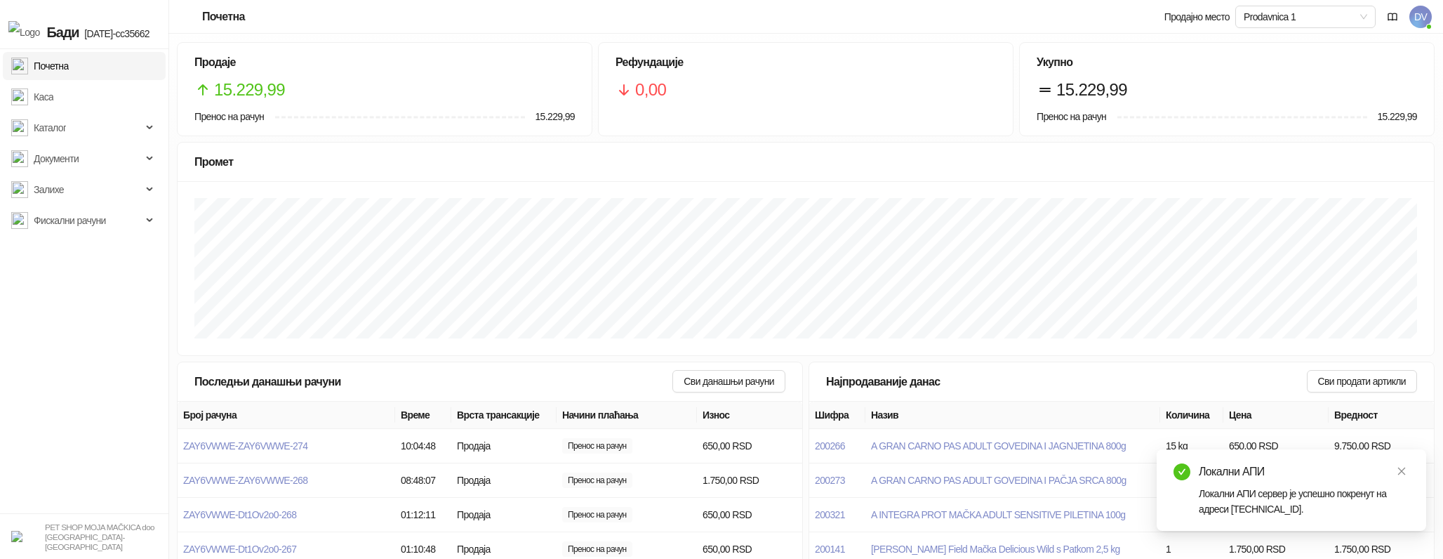
click at [1415, 18] on span "DV" at bounding box center [1420, 17] width 22 height 22
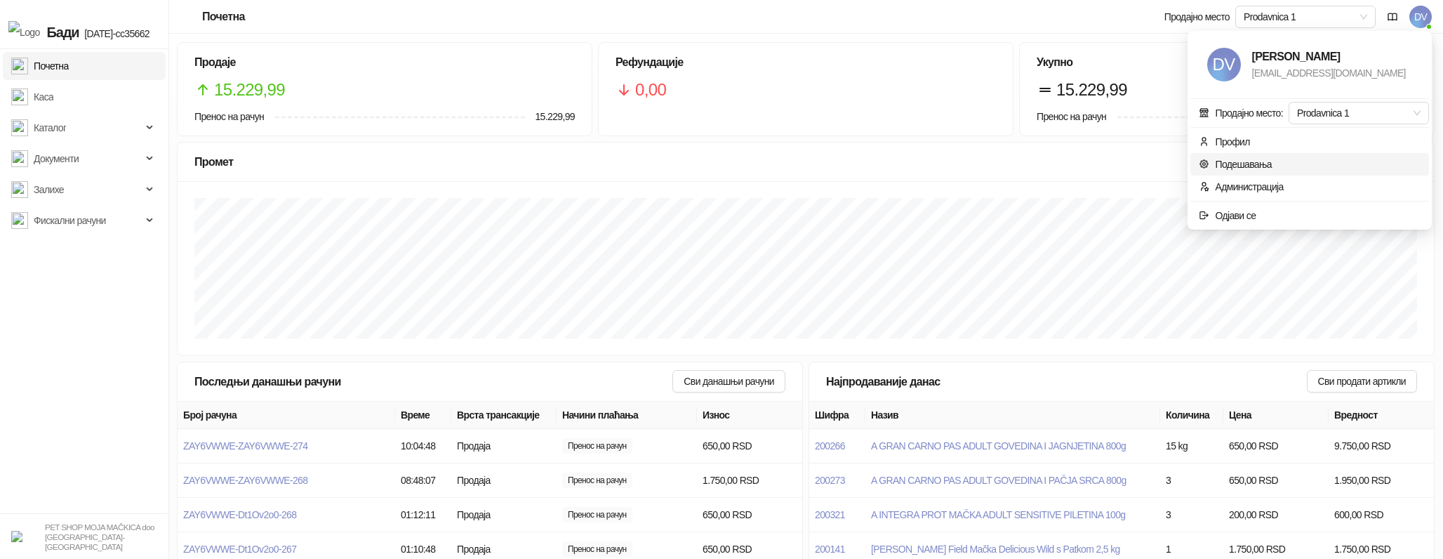
click at [1257, 164] on link "Подешавања" at bounding box center [1235, 164] width 73 height 11
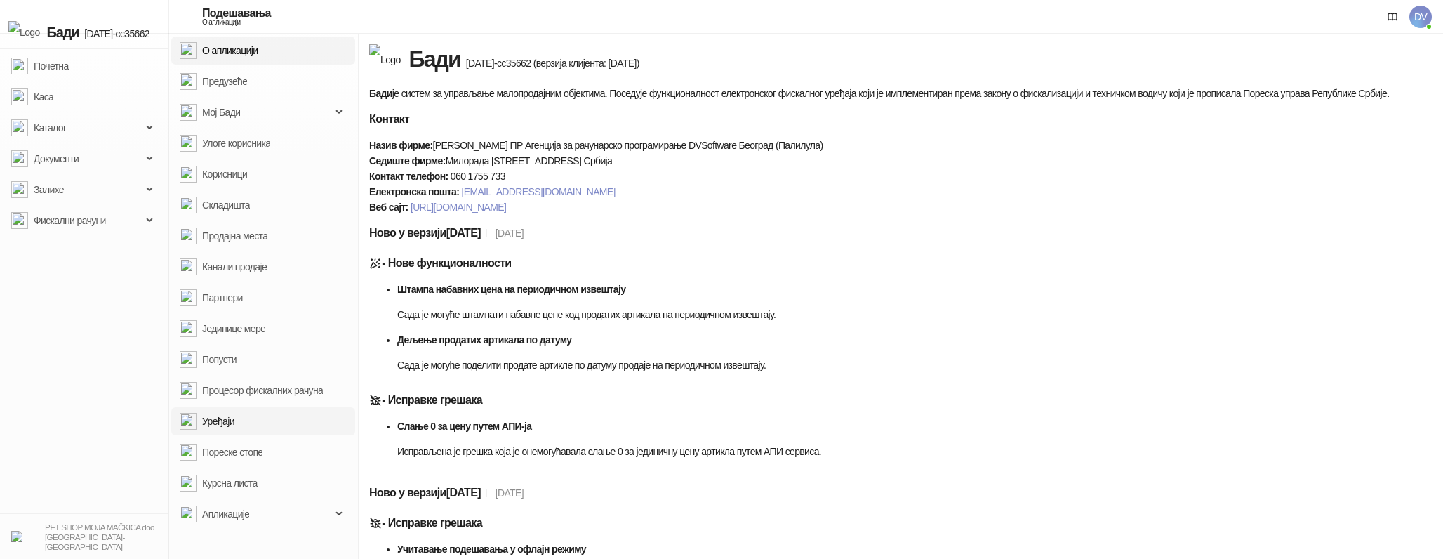
click at [234, 428] on link "Уређаји" at bounding box center [207, 421] width 55 height 28
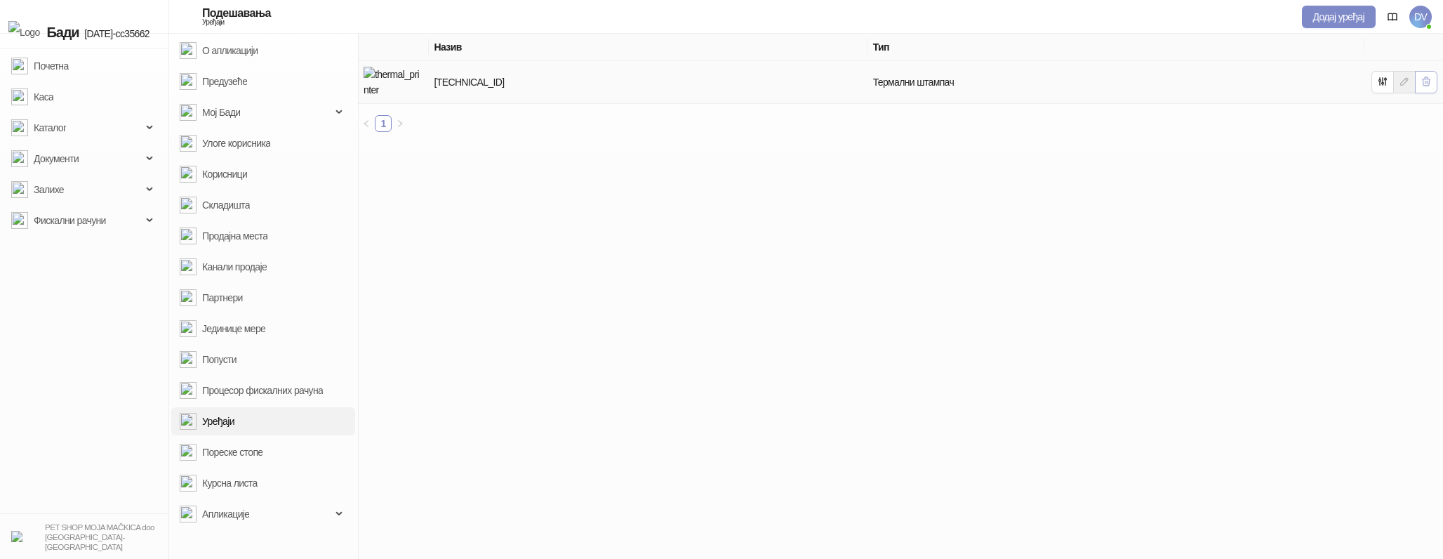
click at [1420, 76] on icon "button" at bounding box center [1425, 81] width 11 height 11
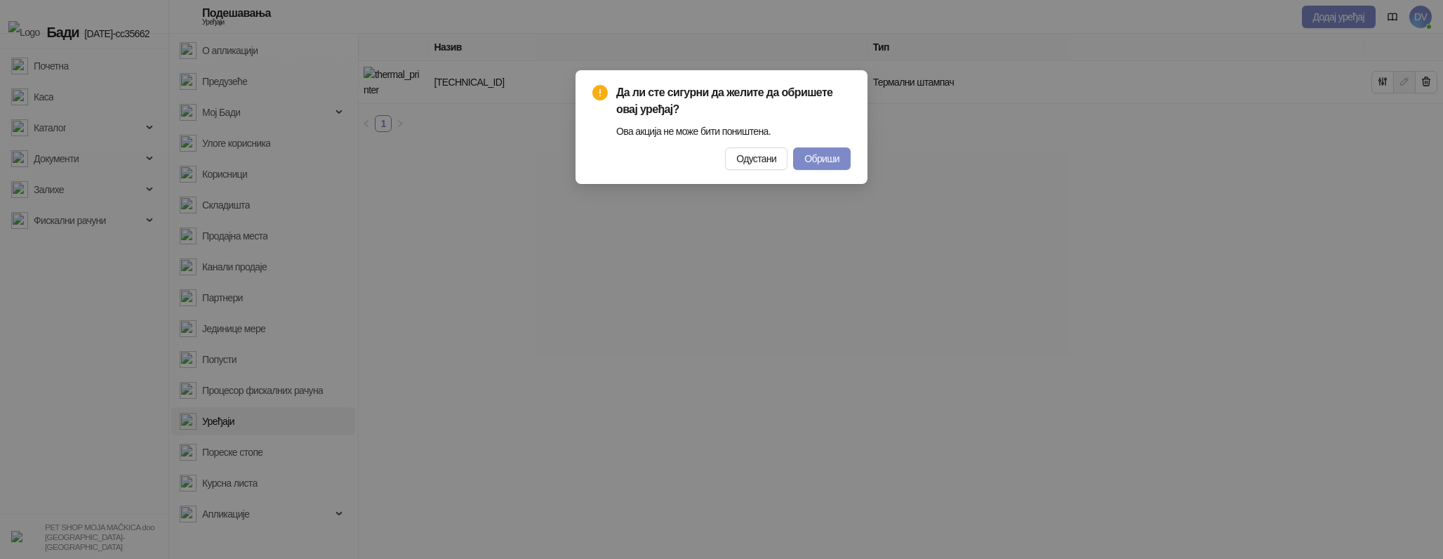
click at [816, 144] on div "Да ли сте сигурни да желите да обришете овај уређај? Ова акција не може бити по…" at bounding box center [721, 127] width 258 height 86
click at [816, 150] on button "Обриши" at bounding box center [822, 158] width 58 height 22
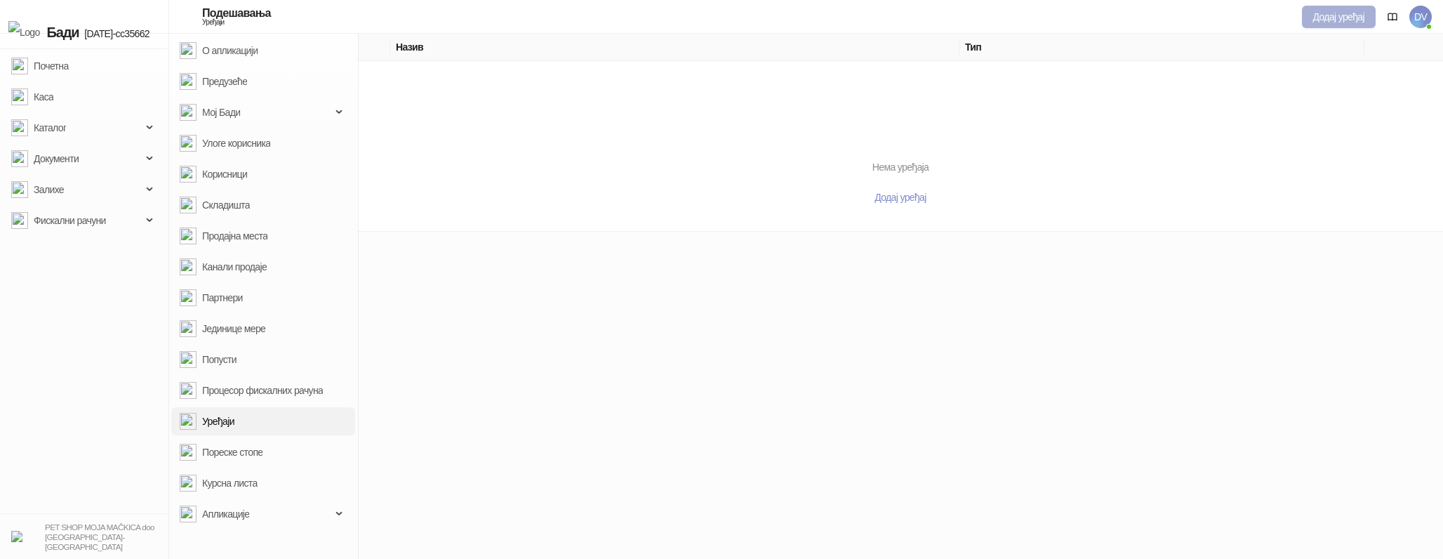
click at [1330, 11] on span "Додај уређај" at bounding box center [1339, 16] width 52 height 11
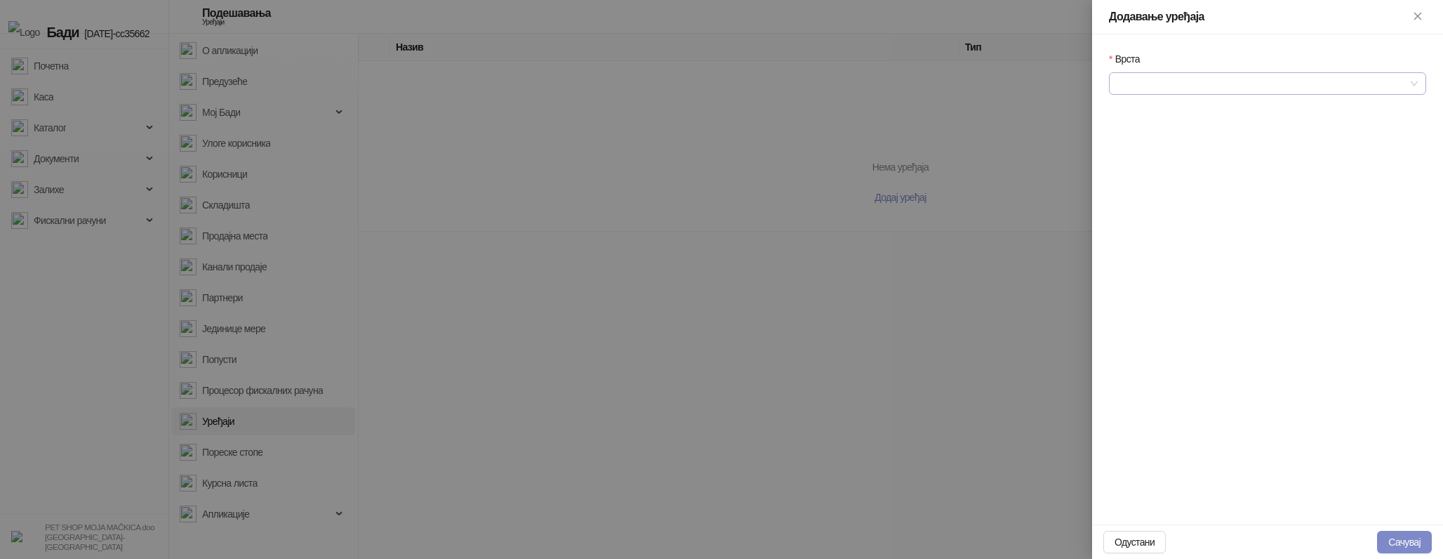
click at [1133, 86] on input "Врста" at bounding box center [1261, 83] width 288 height 21
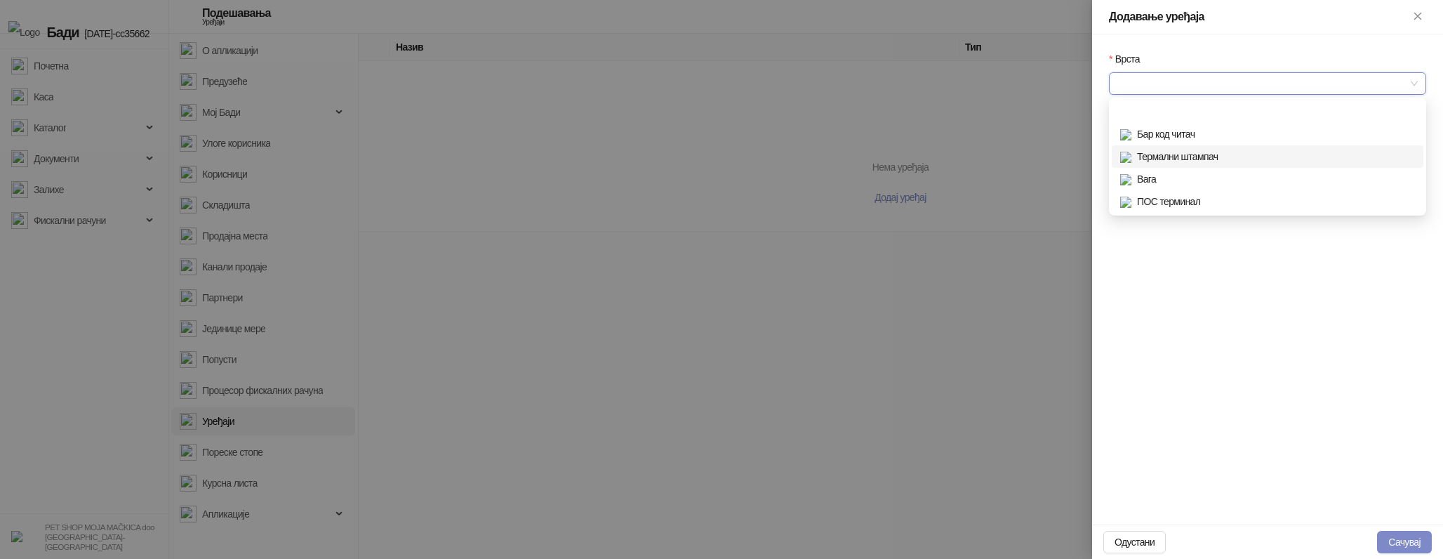
click at [1173, 156] on div "Термални штампач" at bounding box center [1267, 156] width 295 height 15
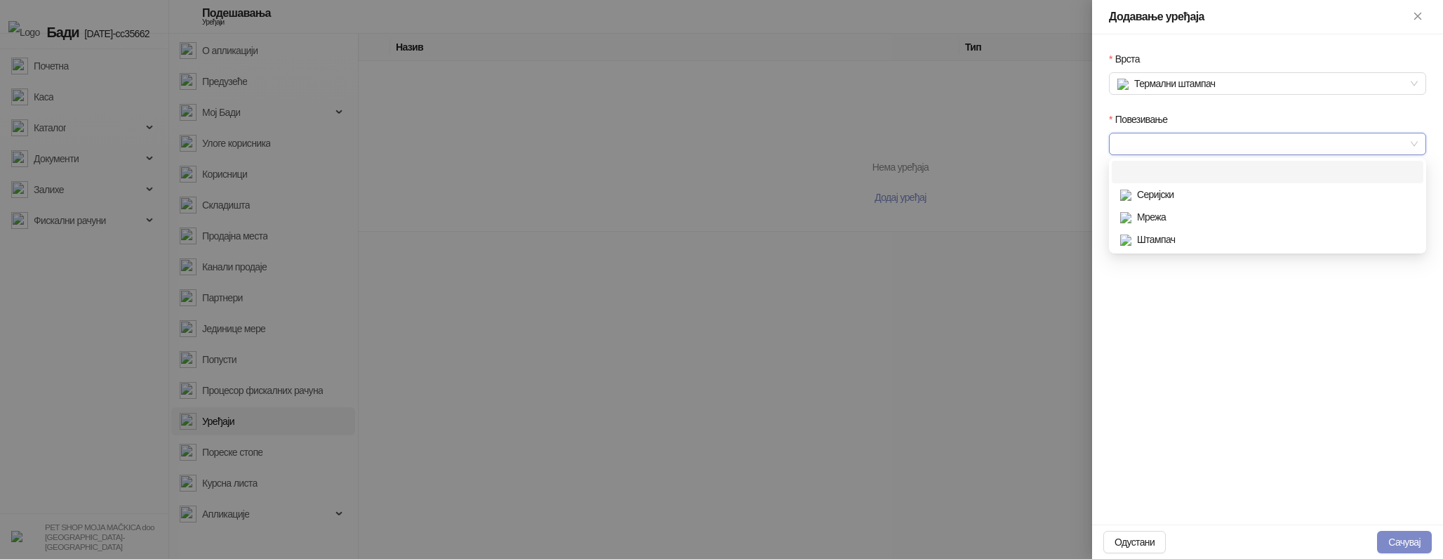
click at [1146, 138] on input "Повезивање" at bounding box center [1261, 143] width 288 height 21
click at [1171, 223] on div "Мрежа" at bounding box center [1267, 216] width 295 height 15
click at [1159, 201] on input "IP/Hostname" at bounding box center [1267, 204] width 317 height 22
type input "**********"
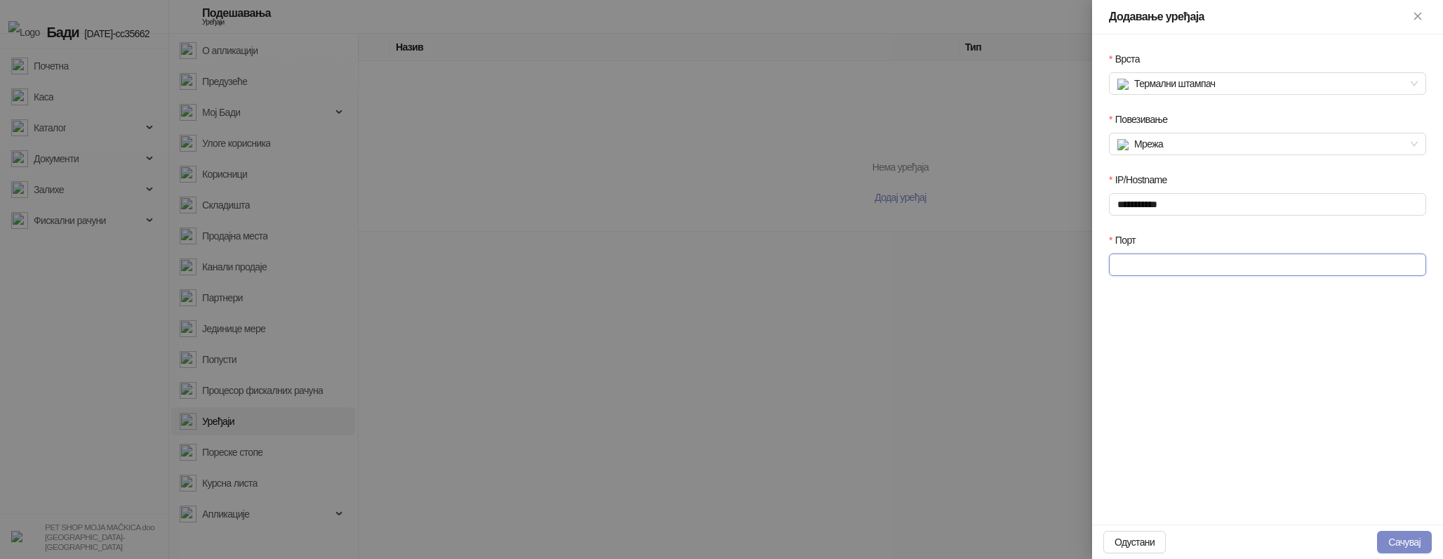
click at [1174, 270] on input "Порт" at bounding box center [1267, 264] width 317 height 22
type input "****"
click at [1397, 540] on button "Сачувај" at bounding box center [1404, 542] width 55 height 22
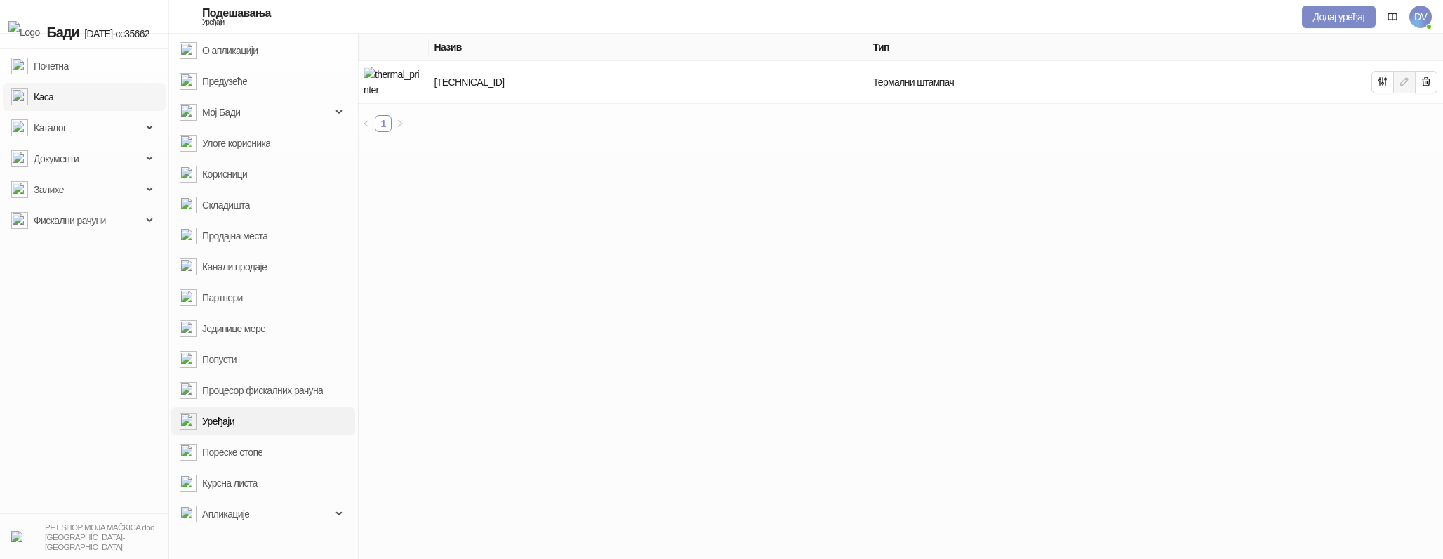
click at [53, 92] on link "Каса" at bounding box center [32, 97] width 42 height 28
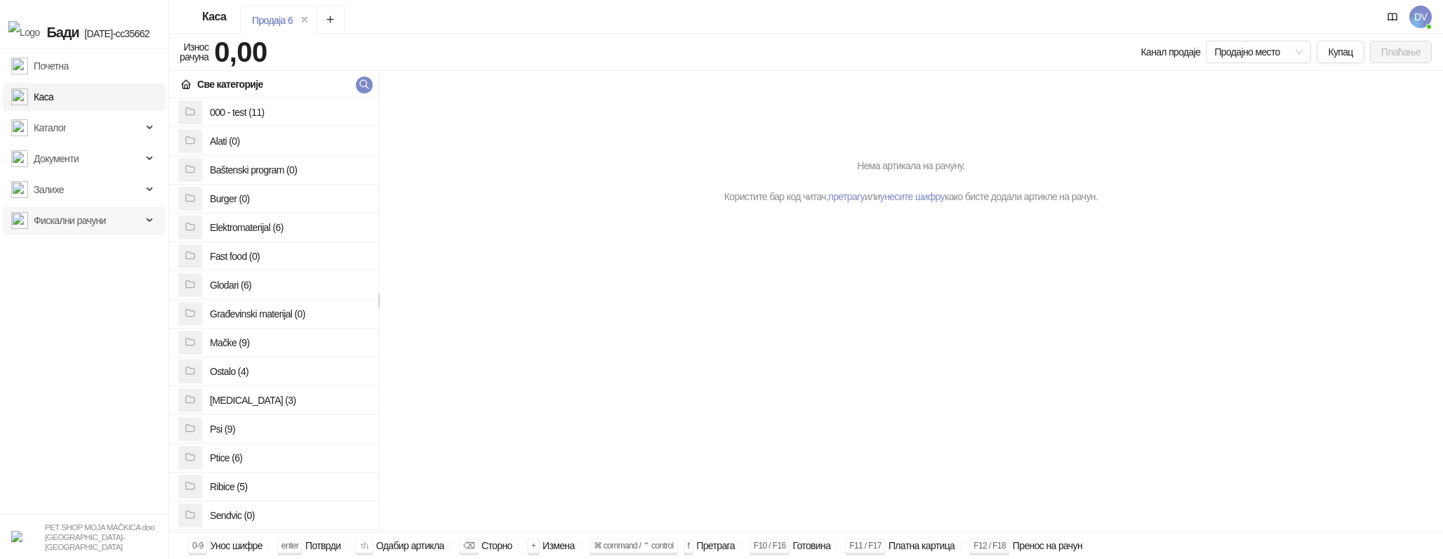
click at [77, 212] on span "Фискални рачуни" at bounding box center [70, 220] width 72 height 28
click at [74, 237] on link "Издати рачуни" at bounding box center [59, 251] width 84 height 28
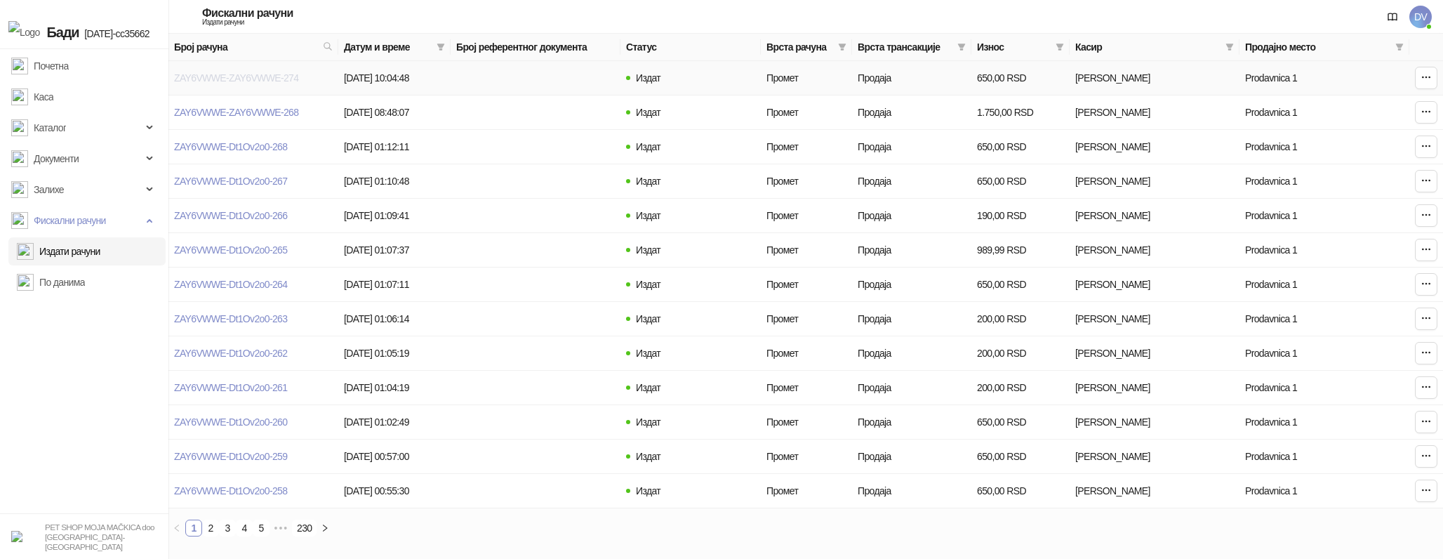
click at [231, 72] on link "ZAY6VWWE-ZAY6VWWE-274" at bounding box center [236, 77] width 124 height 11
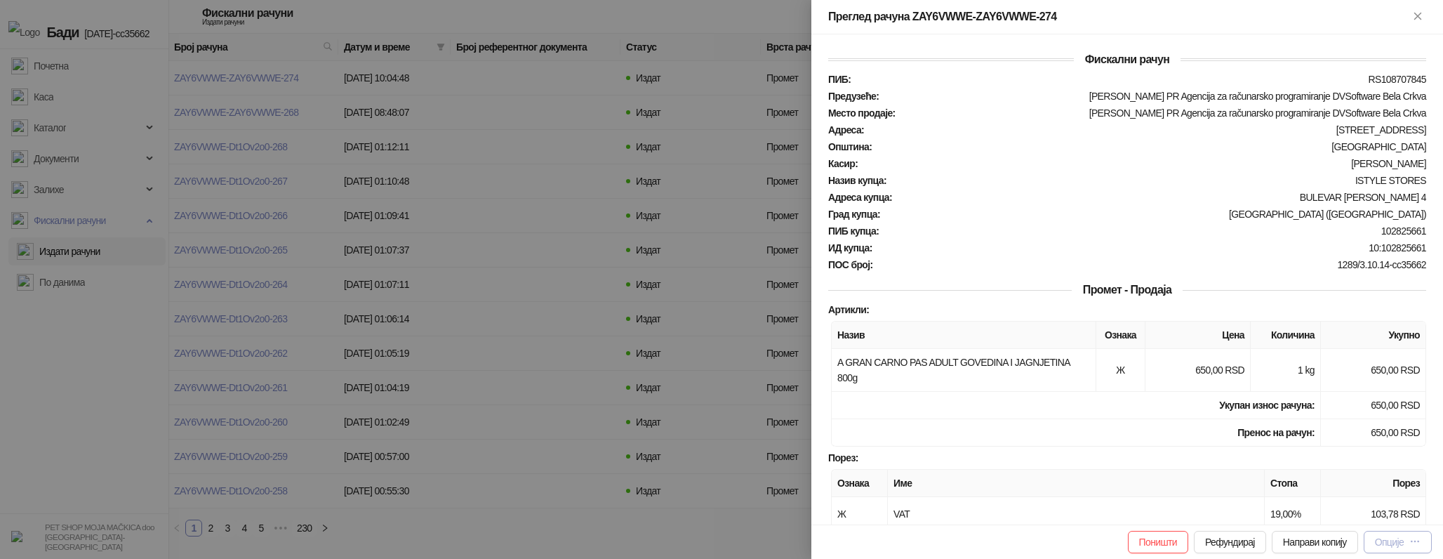
click at [1400, 545] on div "Опције" at bounding box center [1389, 541] width 29 height 11
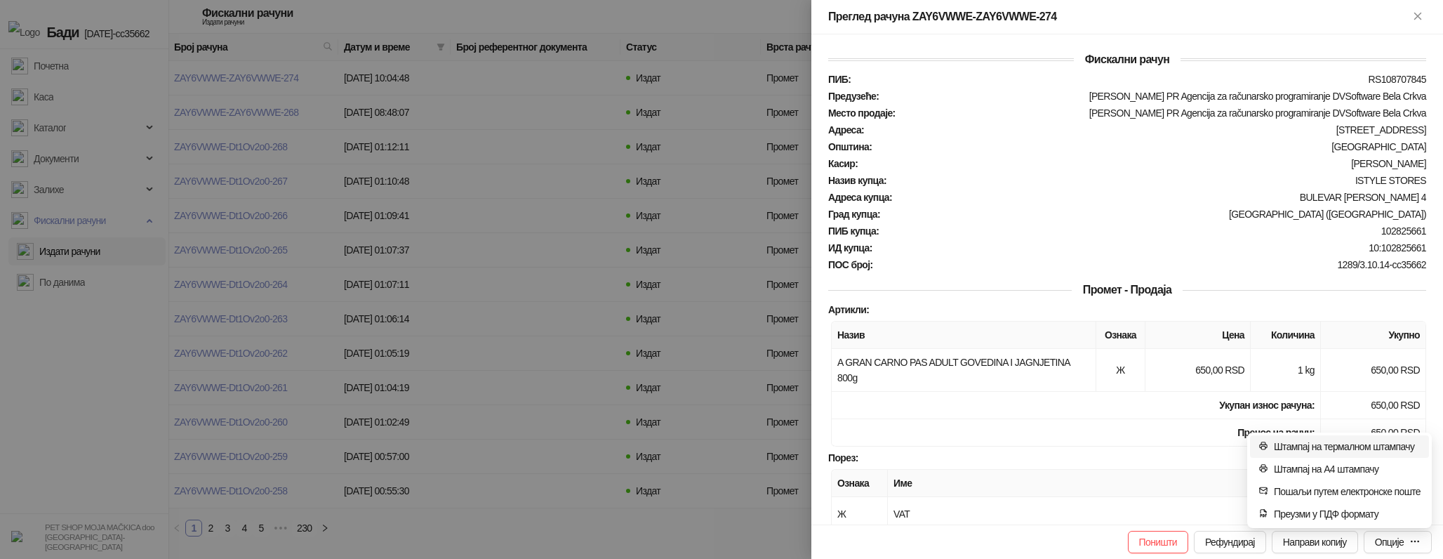
click at [1366, 451] on span "Штампај на термалном штампачу" at bounding box center [1347, 446] width 147 height 15
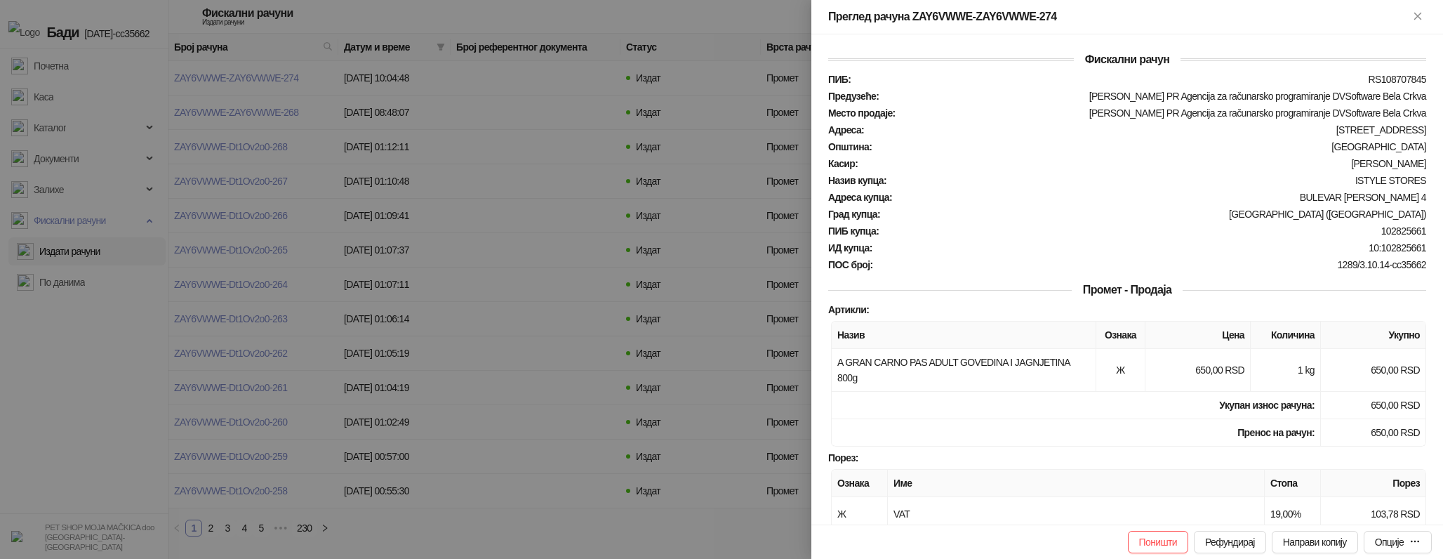
click at [578, 147] on div at bounding box center [721, 279] width 1443 height 559
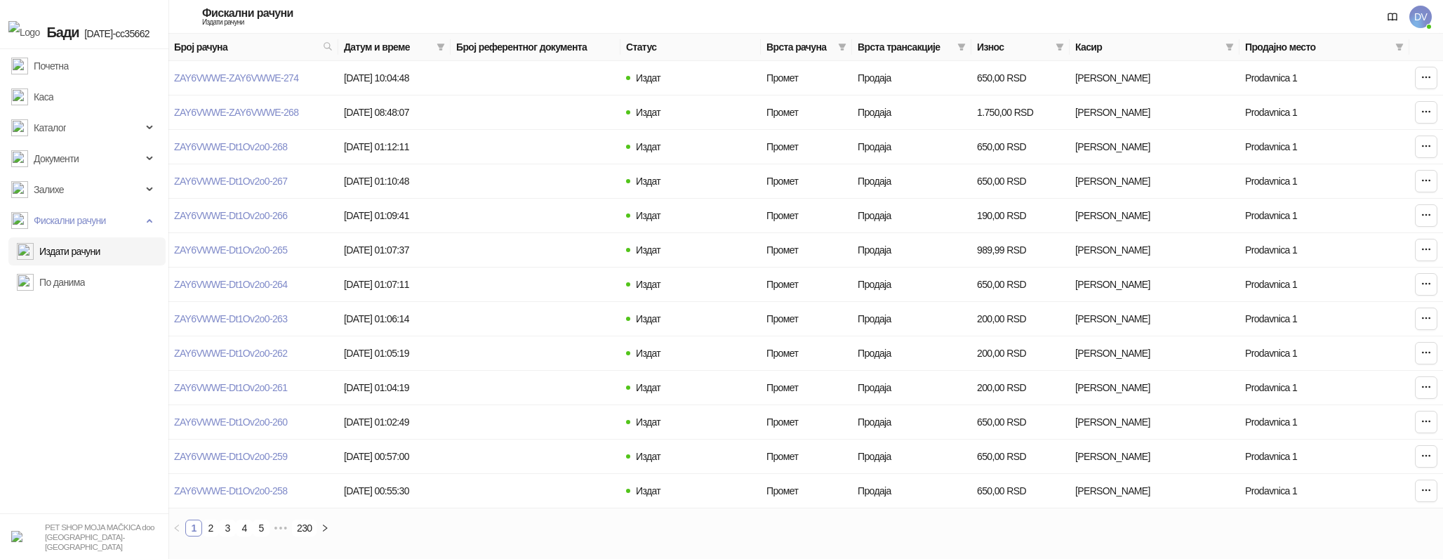
click at [1438, 11] on div "Фискални рачуни Издати рачуни DV" at bounding box center [721, 17] width 1443 height 34
click at [1419, 15] on span "DV" at bounding box center [1420, 17] width 22 height 22
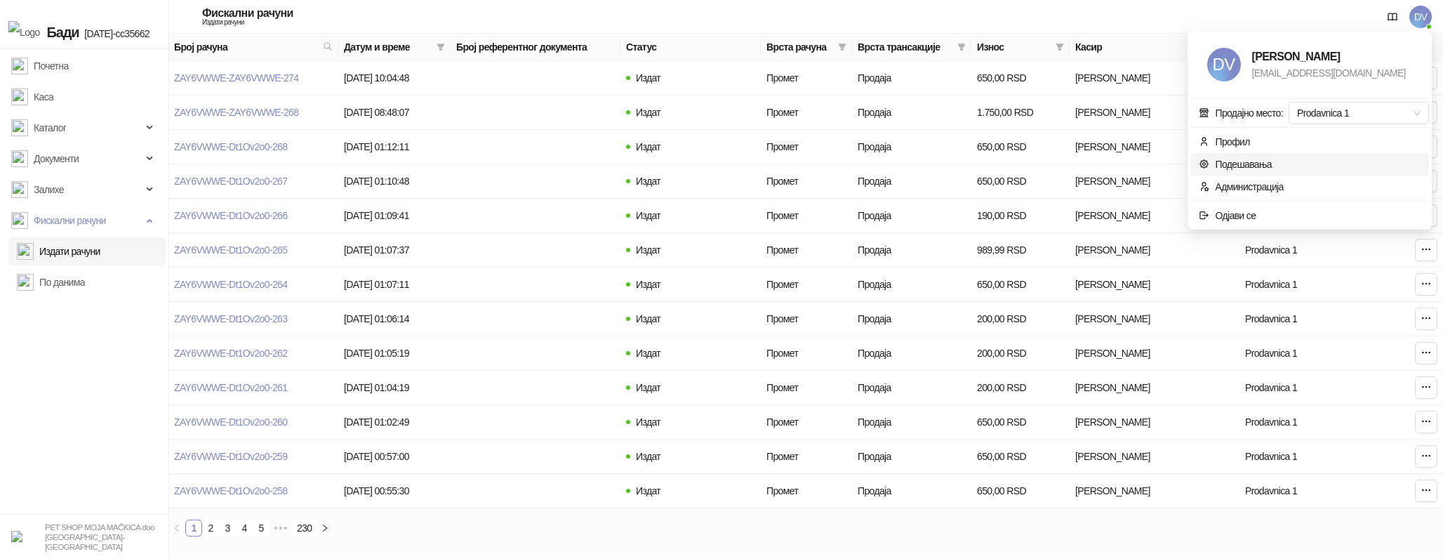
click at [1219, 165] on link "Подешавања" at bounding box center [1235, 164] width 73 height 11
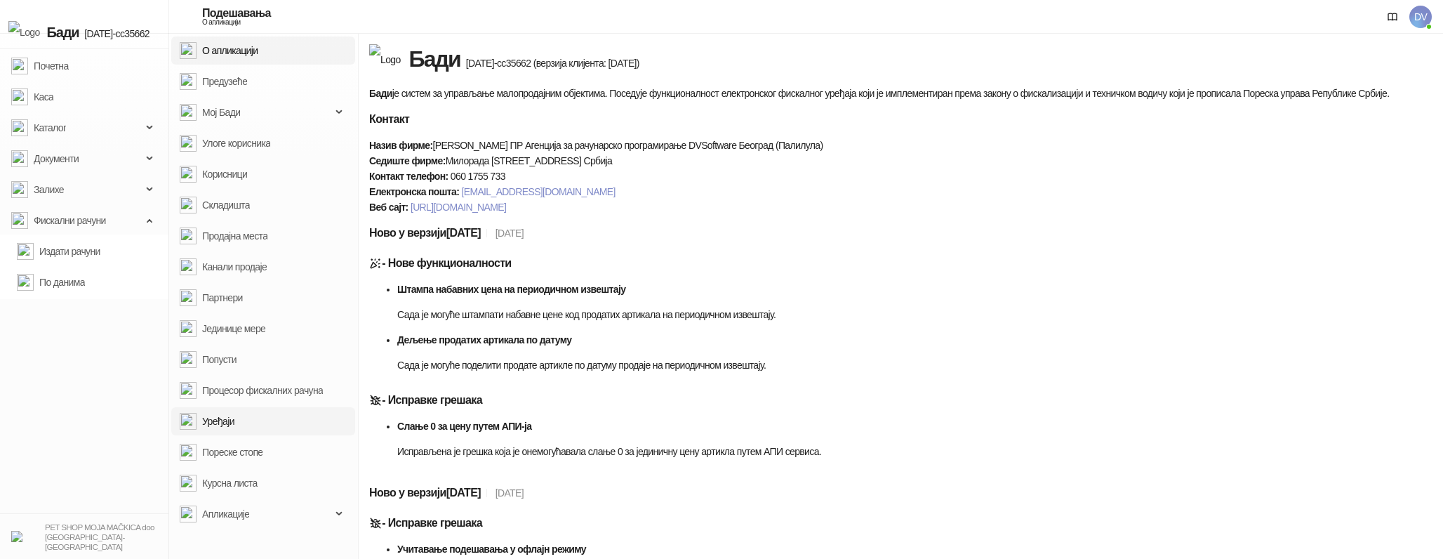
click at [234, 417] on link "Уређаји" at bounding box center [207, 421] width 55 height 28
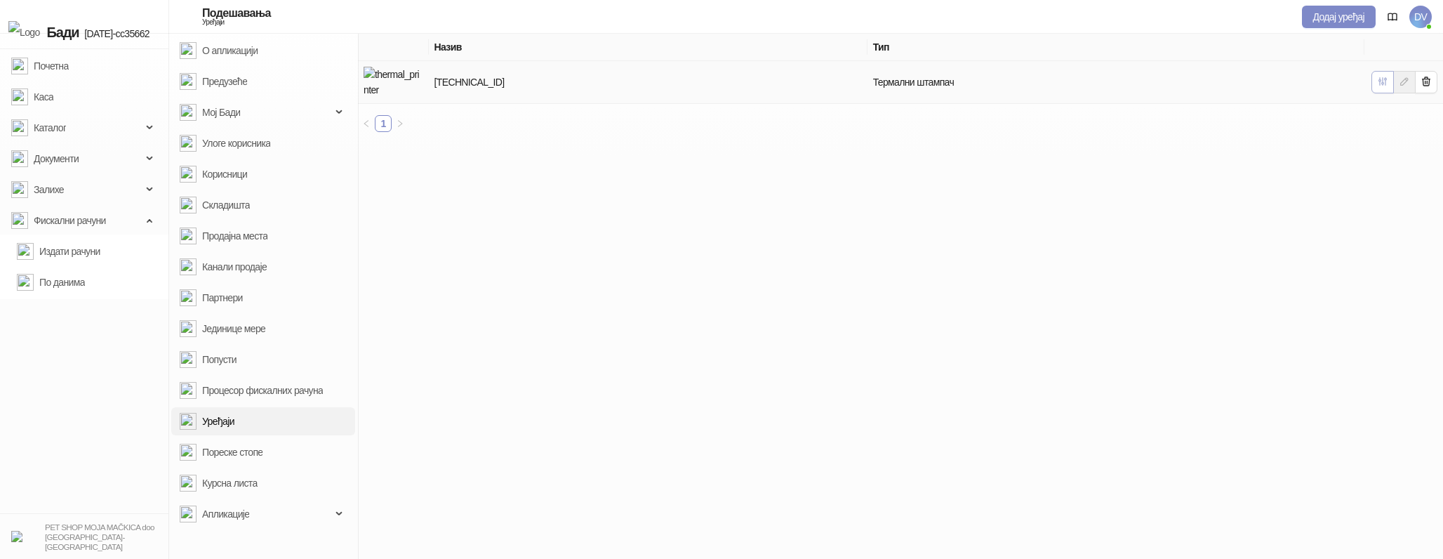
click at [1380, 84] on span "button" at bounding box center [1382, 82] width 11 height 13
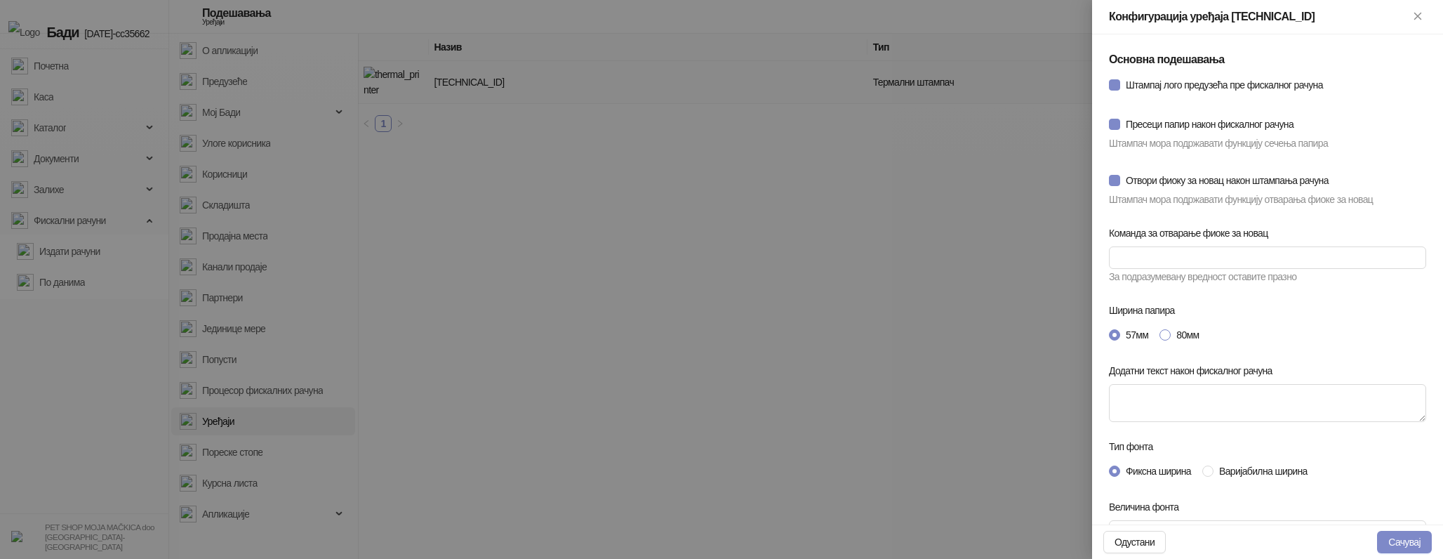
click at [1185, 335] on span "80мм" at bounding box center [1188, 334] width 34 height 15
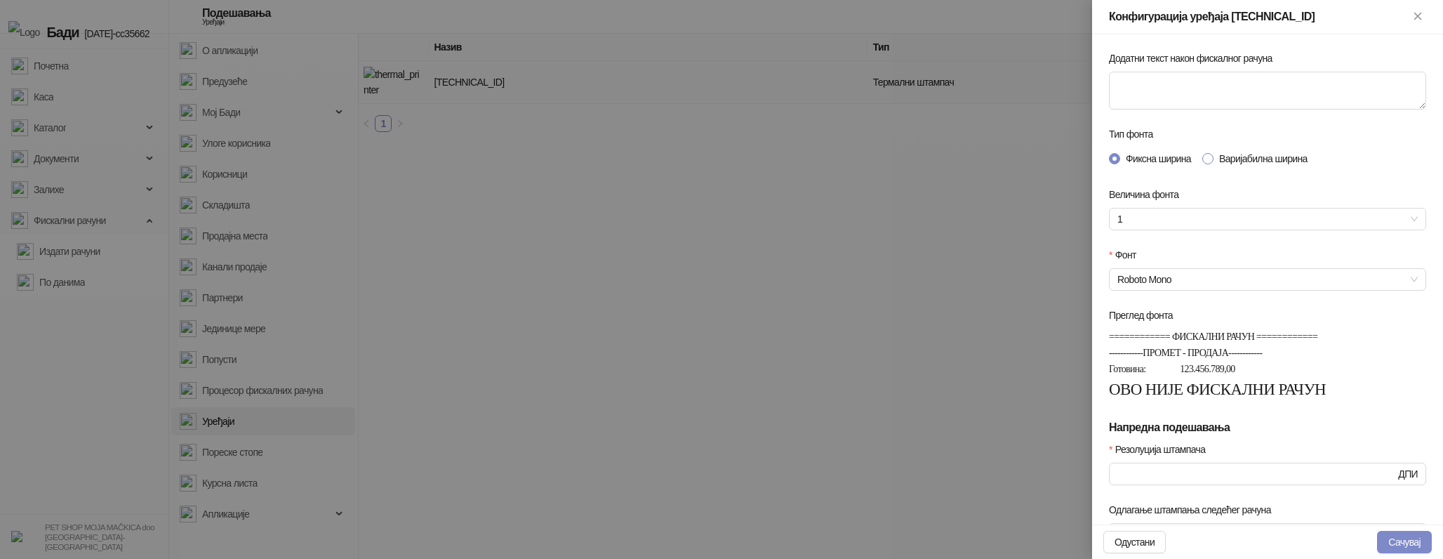
scroll to position [487, 0]
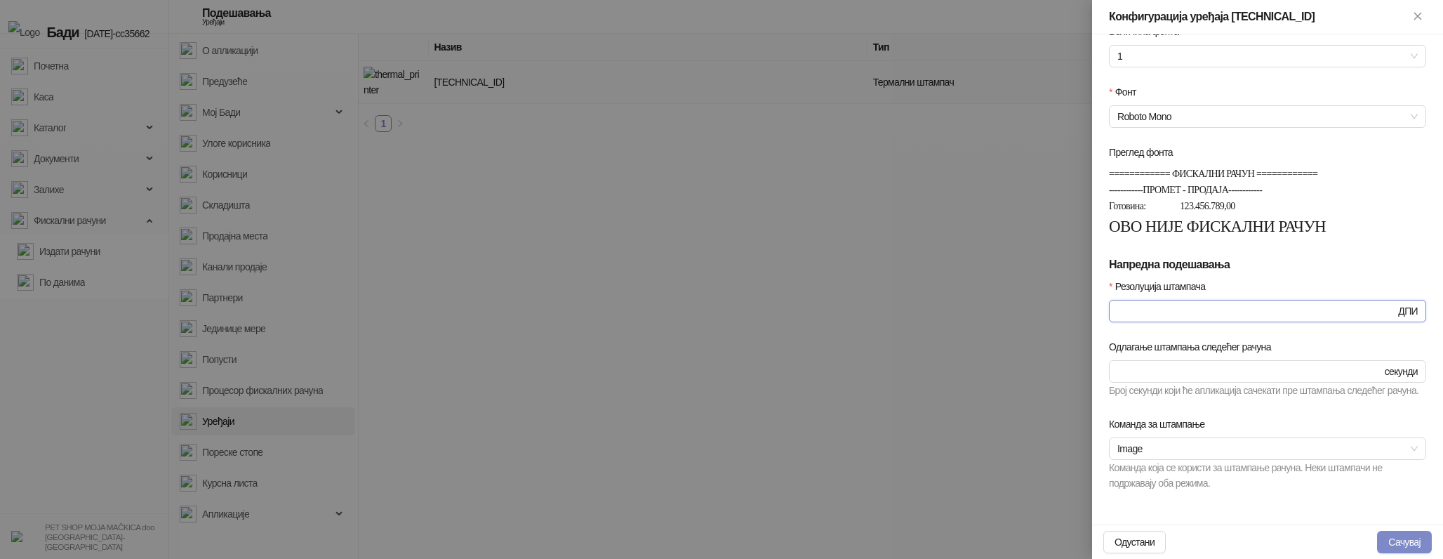
click at [1154, 303] on input "***" at bounding box center [1256, 310] width 278 height 15
click at [1168, 446] on span "Image" at bounding box center [1267, 448] width 300 height 21
type input "***"
click at [1169, 521] on div "Raster (Epson)" at bounding box center [1267, 521] width 295 height 15
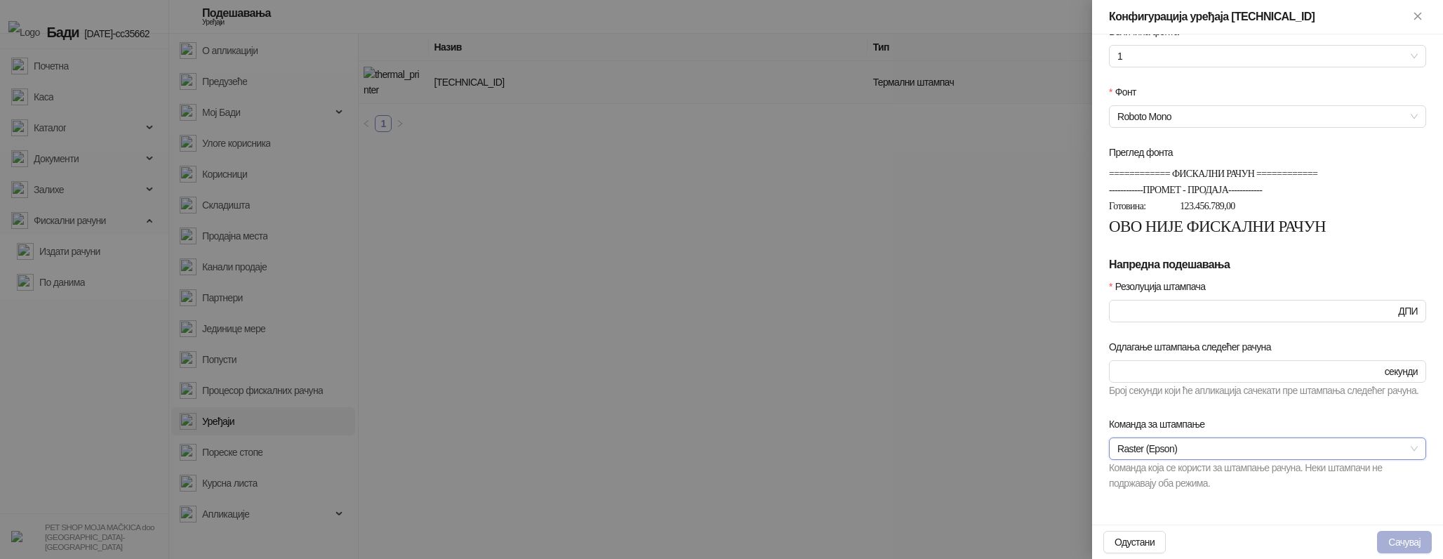
click at [1411, 542] on button "Сачувај" at bounding box center [1404, 542] width 55 height 22
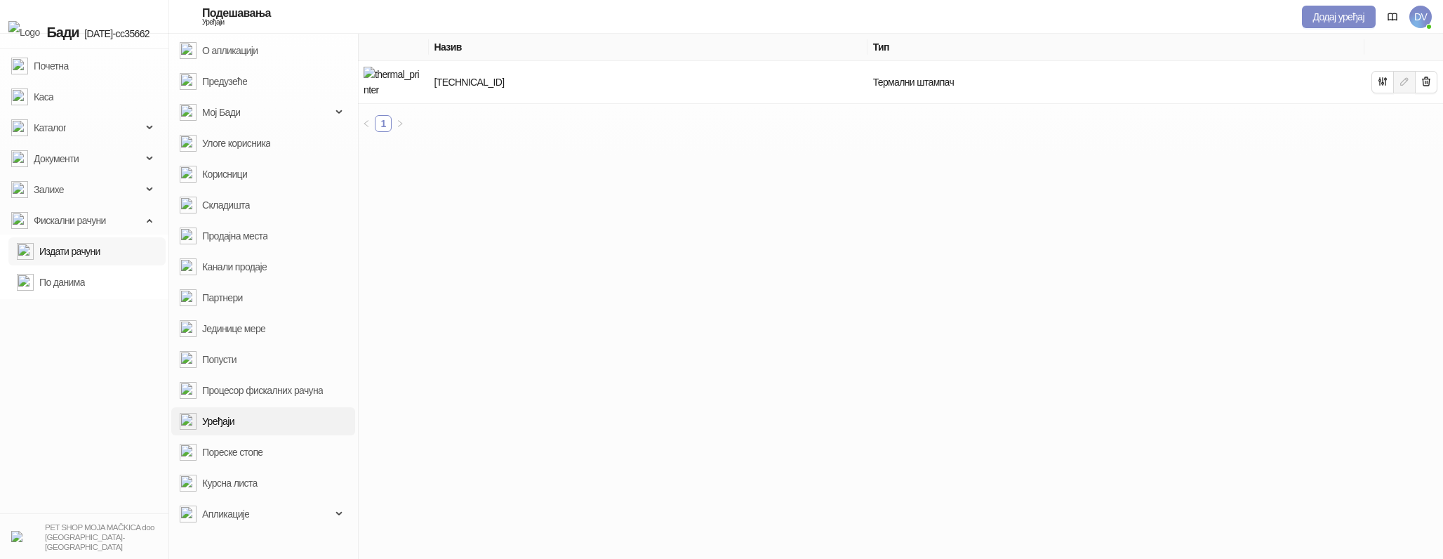
click at [93, 253] on link "Издати рачуни" at bounding box center [59, 251] width 84 height 28
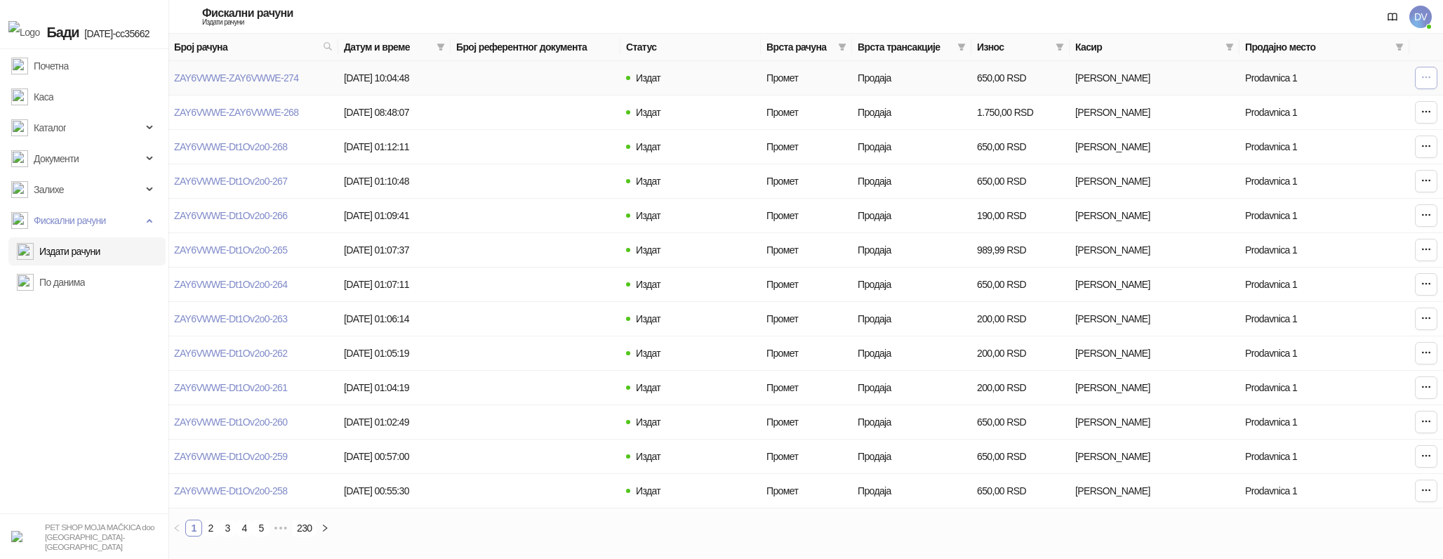
click at [1417, 79] on button "button" at bounding box center [1426, 78] width 22 height 22
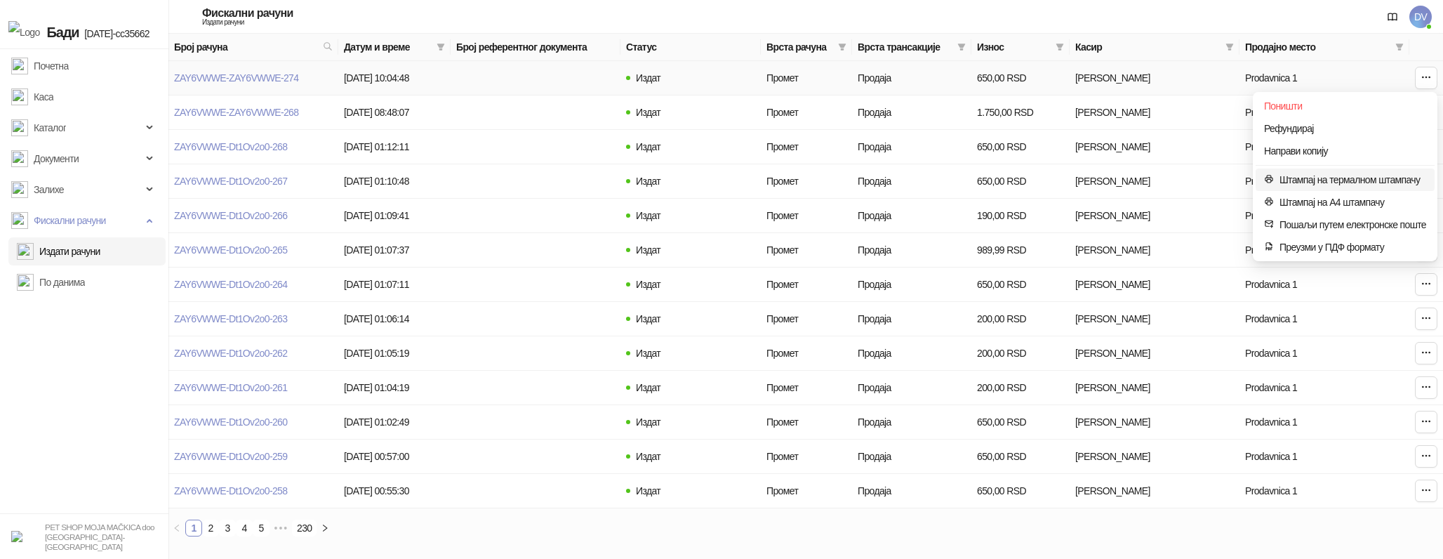
click at [1317, 180] on span "Штампај на термалном штампачу" at bounding box center [1352, 179] width 147 height 15
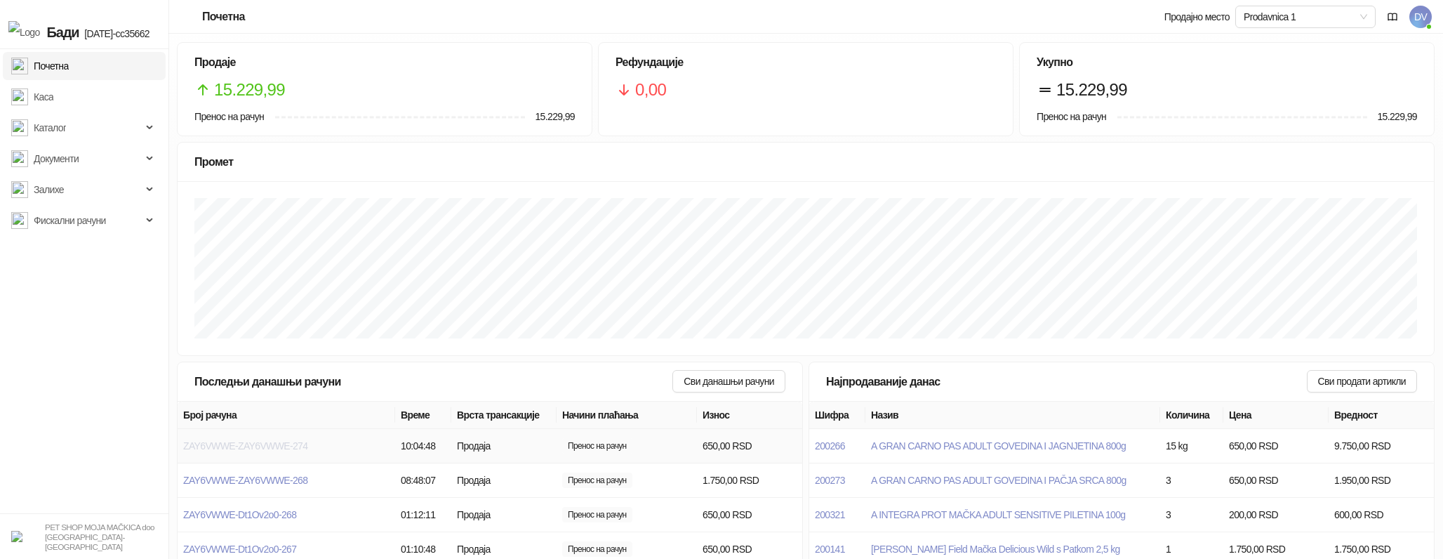
click at [297, 442] on span "ZAY6VWWE-ZAY6VWWE-274" at bounding box center [245, 445] width 124 height 11
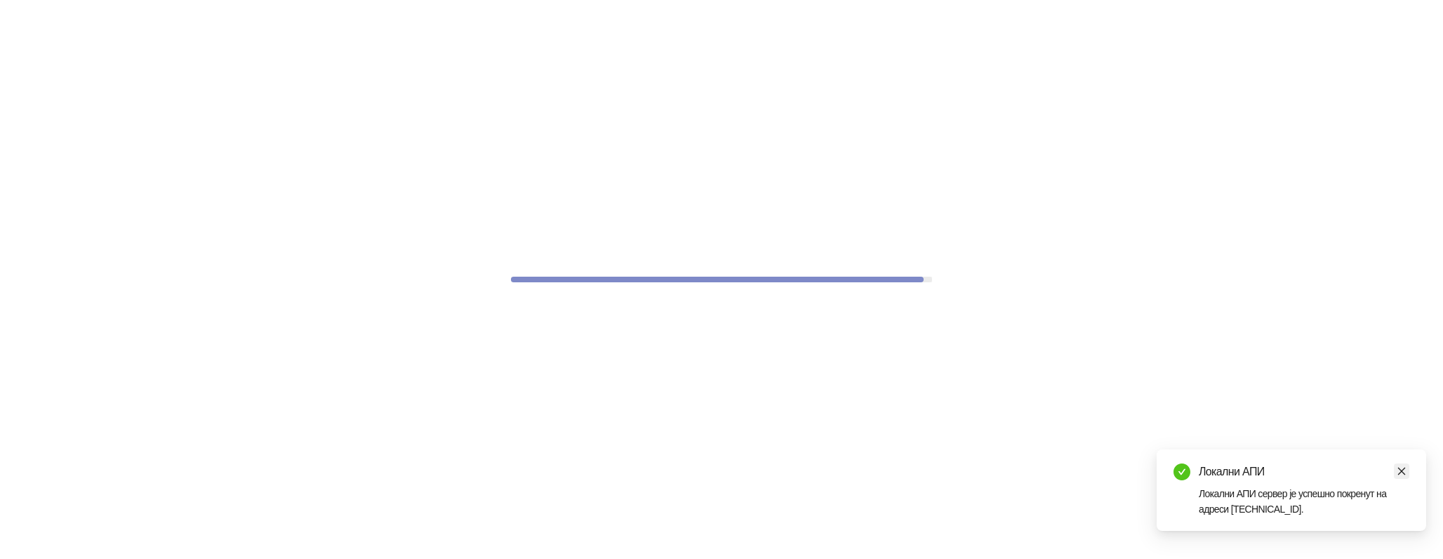
click at [1404, 472] on icon "close" at bounding box center [1402, 471] width 8 height 8
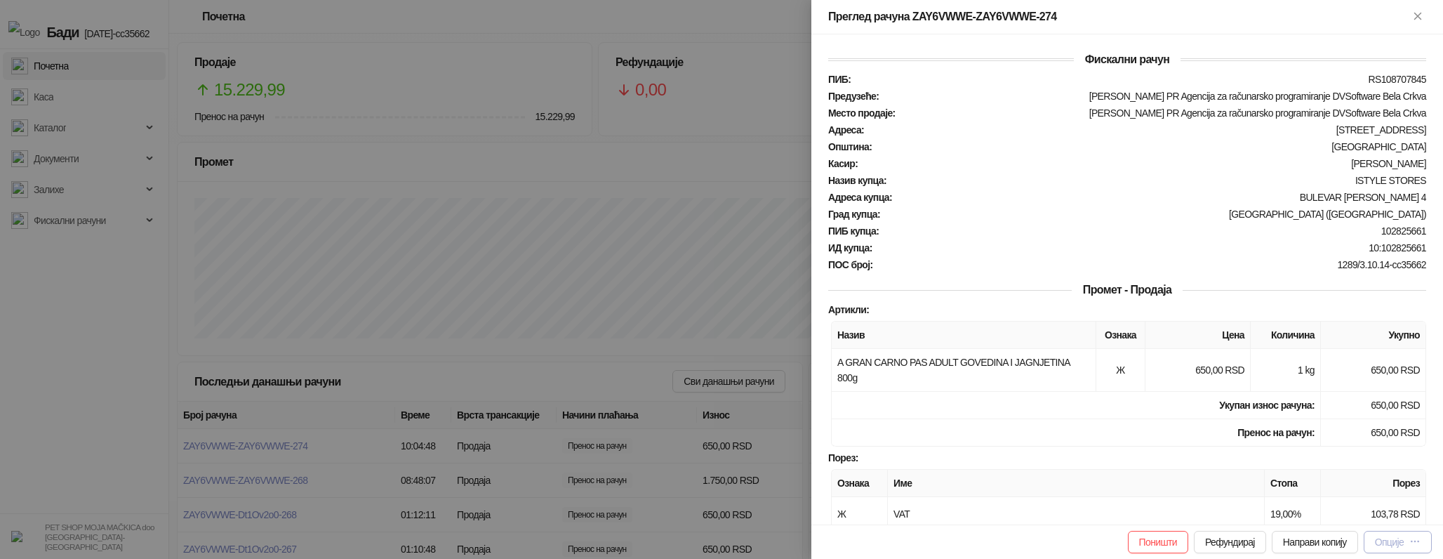
click at [1416, 552] on button "Опције" at bounding box center [1398, 542] width 68 height 22
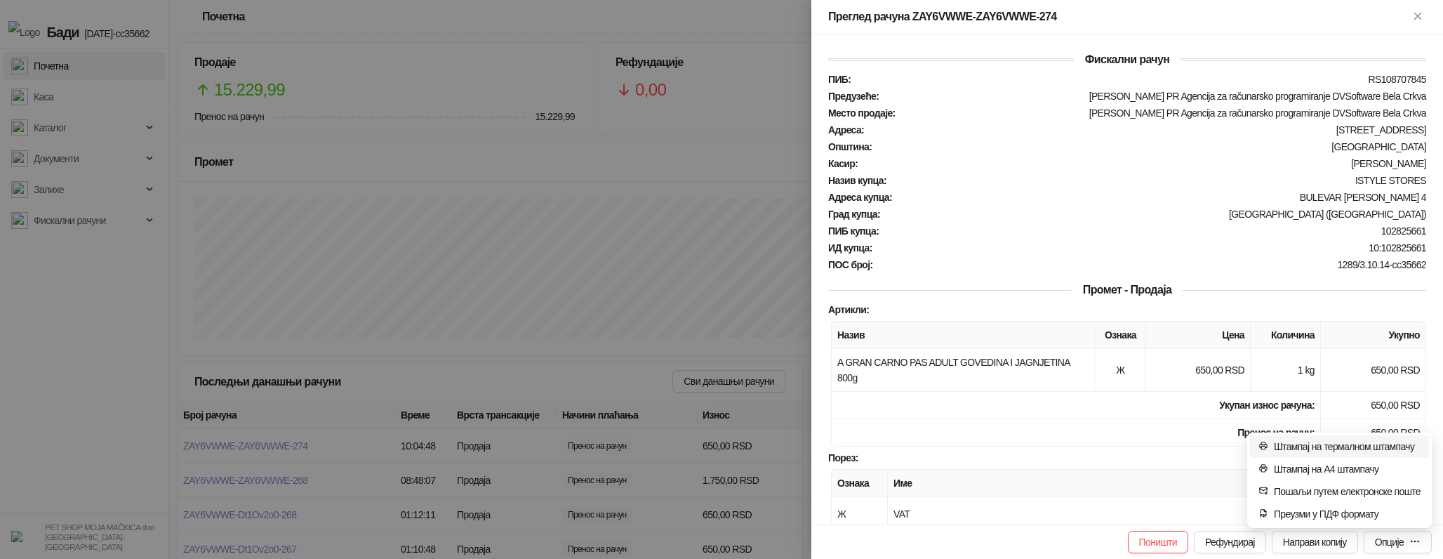
click at [1375, 448] on span "Штампај на термалном штампачу" at bounding box center [1347, 446] width 147 height 15
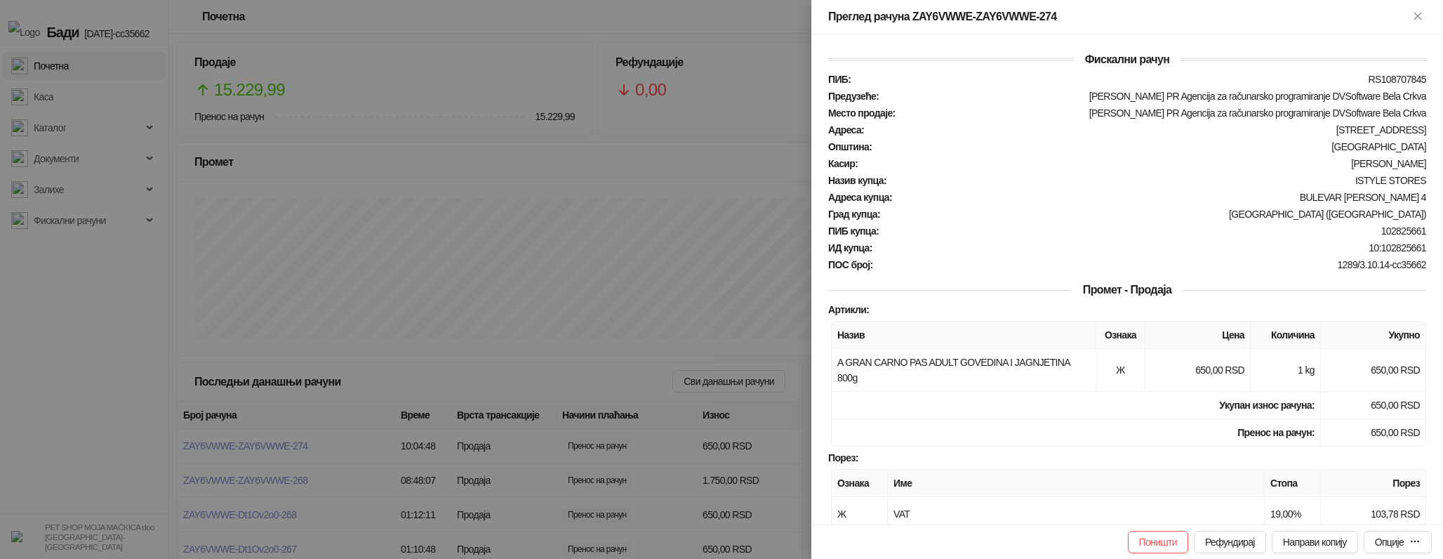
click at [655, 339] on div at bounding box center [721, 279] width 1443 height 559
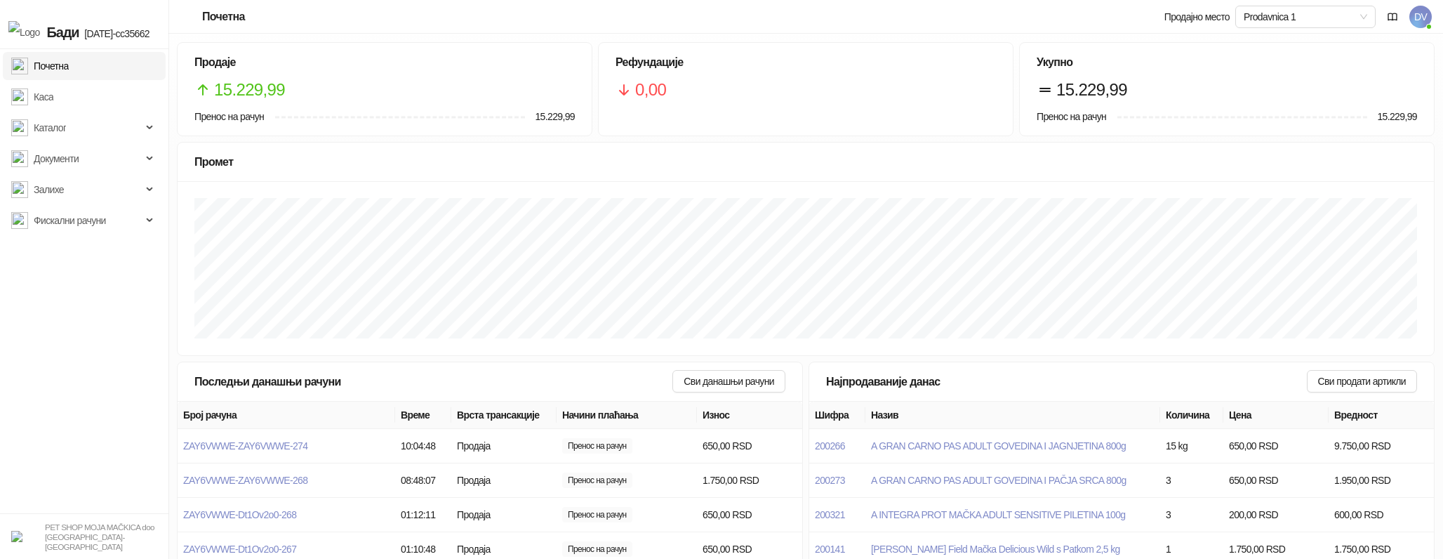
click at [1419, 11] on span "DV" at bounding box center [1420, 17] width 22 height 22
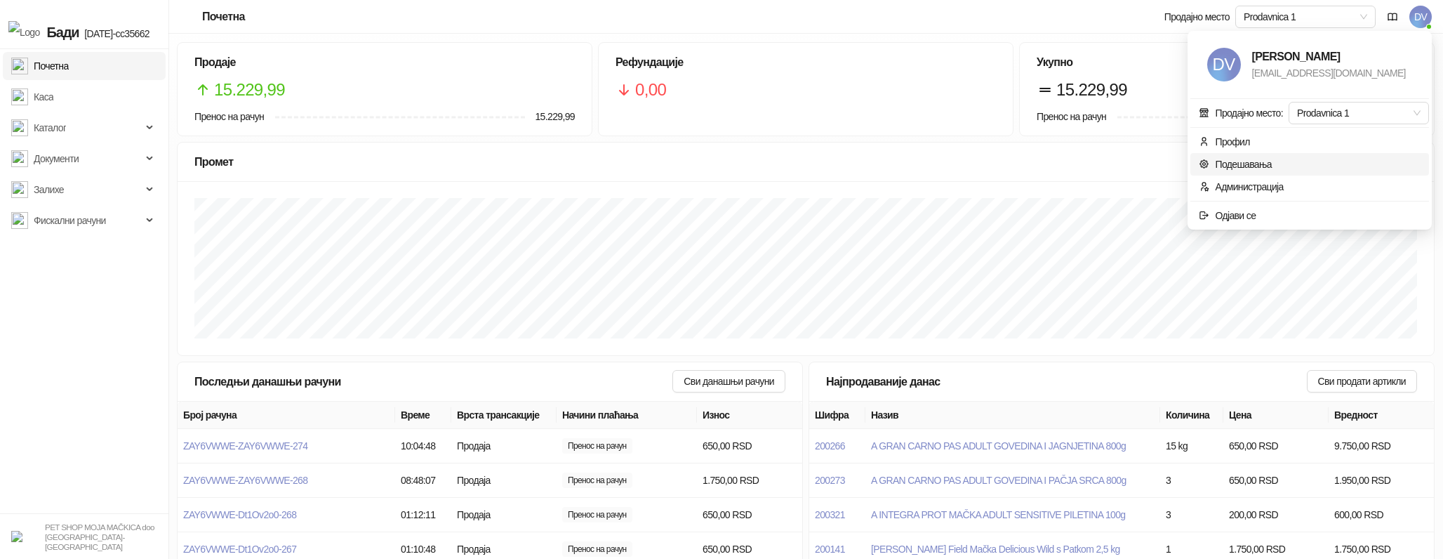
click at [1249, 168] on link "Подешавања" at bounding box center [1235, 164] width 73 height 11
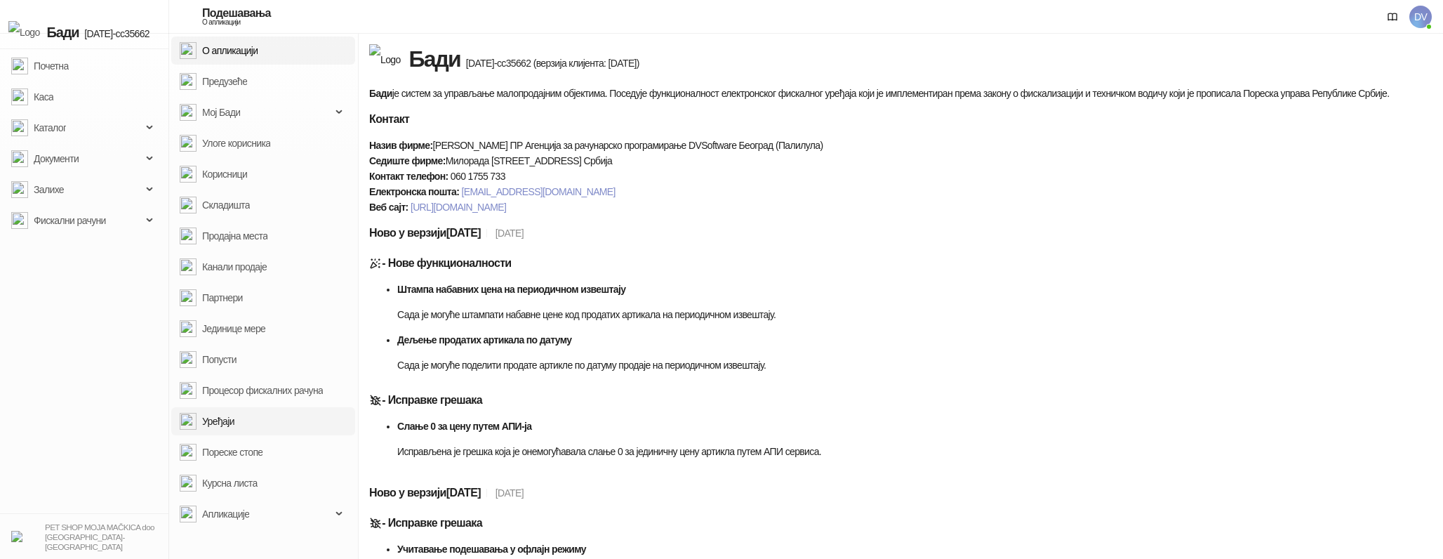
click at [234, 415] on link "Уређаји" at bounding box center [207, 421] width 55 height 28
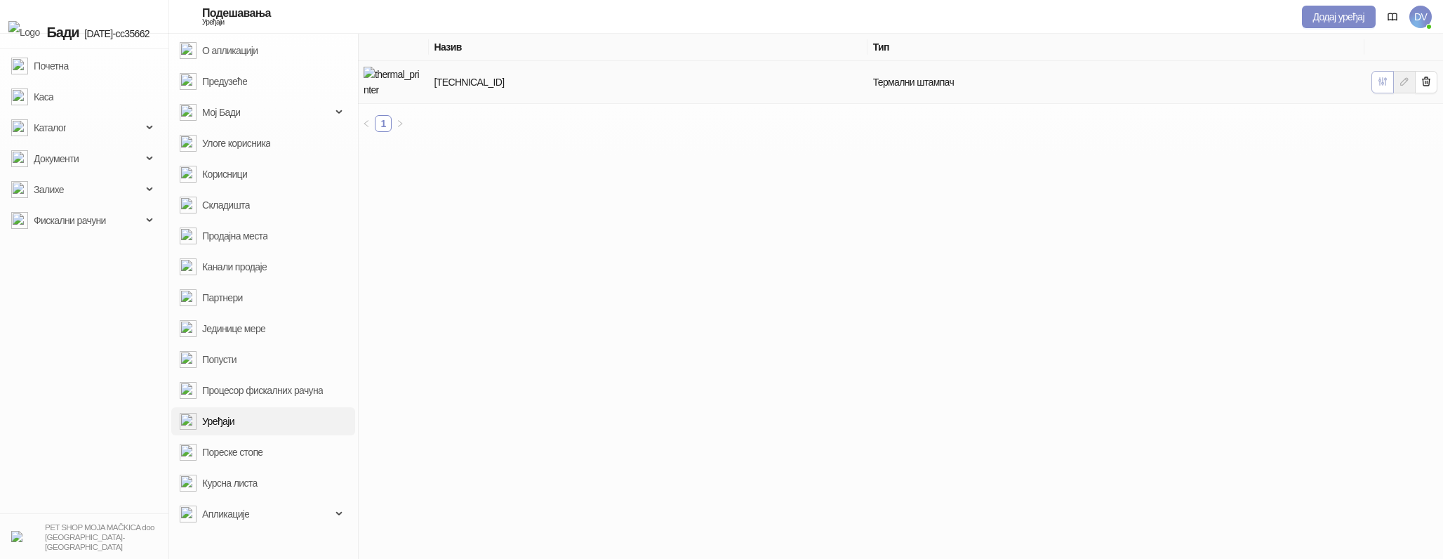
click at [1376, 72] on button "button" at bounding box center [1382, 82] width 22 height 22
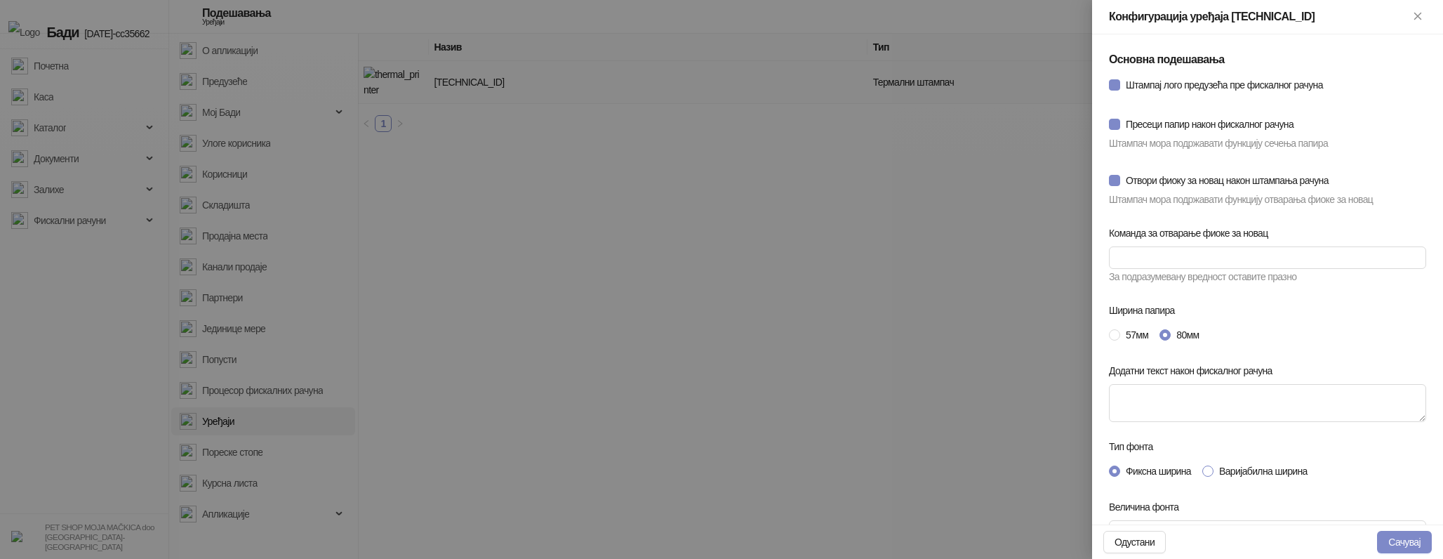
click at [1243, 466] on span "Варијабилна ширина" at bounding box center [1263, 470] width 100 height 15
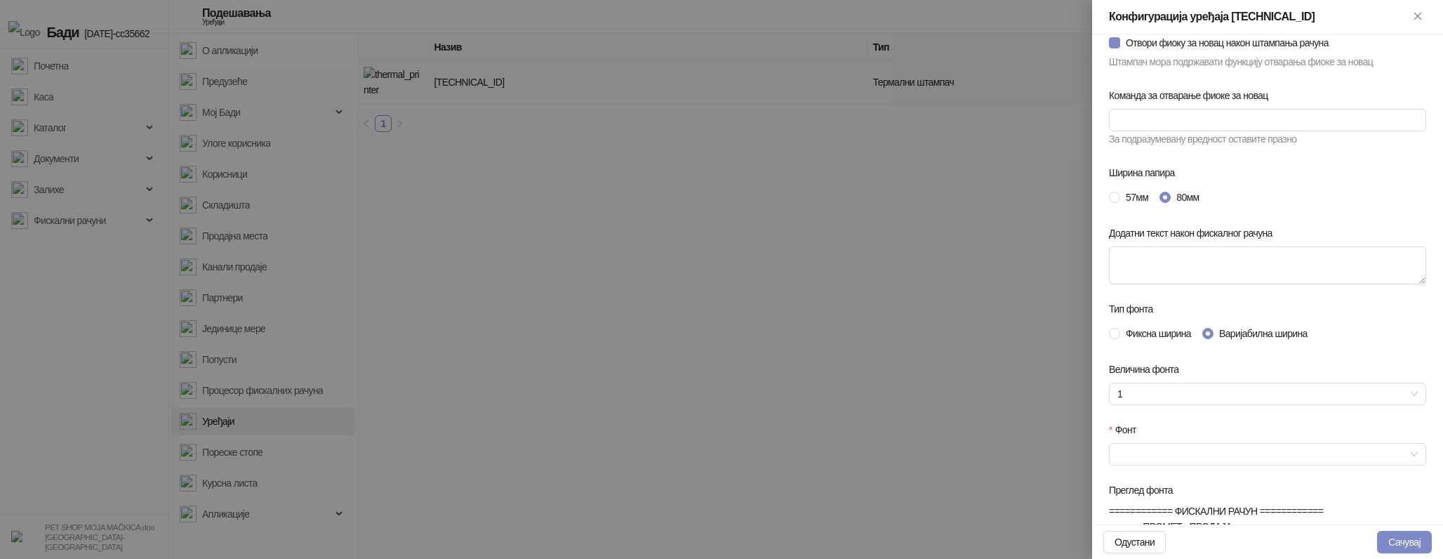
scroll to position [149, 0]
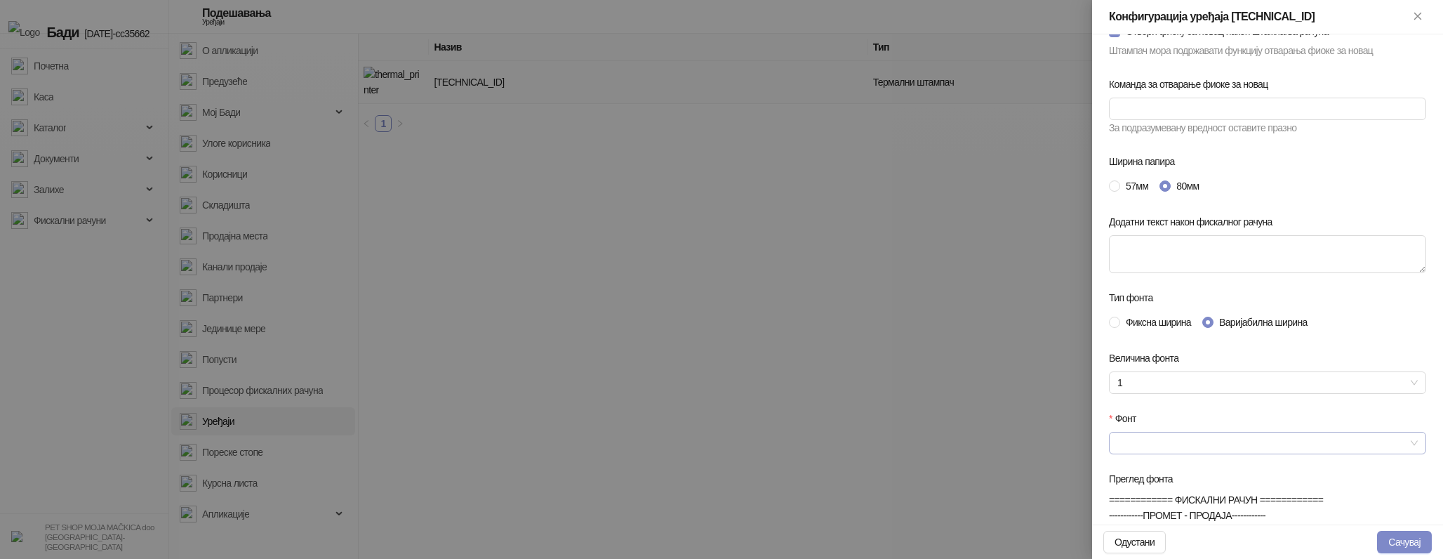
click at [1230, 451] on input "Фонт" at bounding box center [1261, 442] width 288 height 21
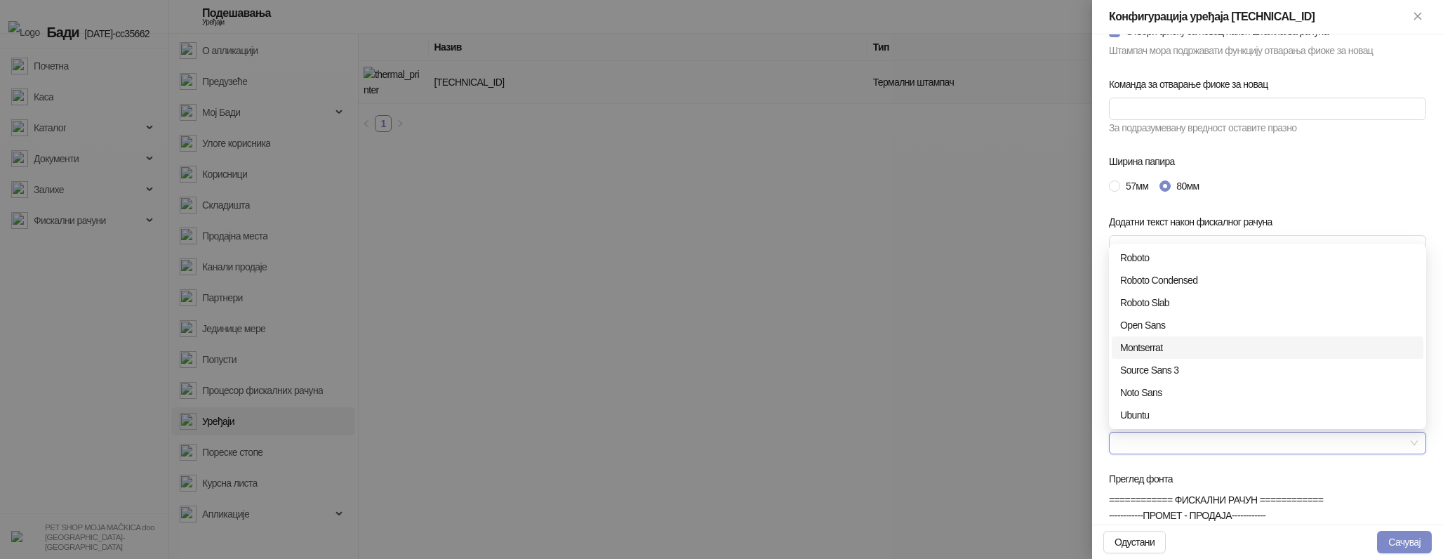
click at [1170, 352] on div "Montserrat" at bounding box center [1267, 347] width 295 height 15
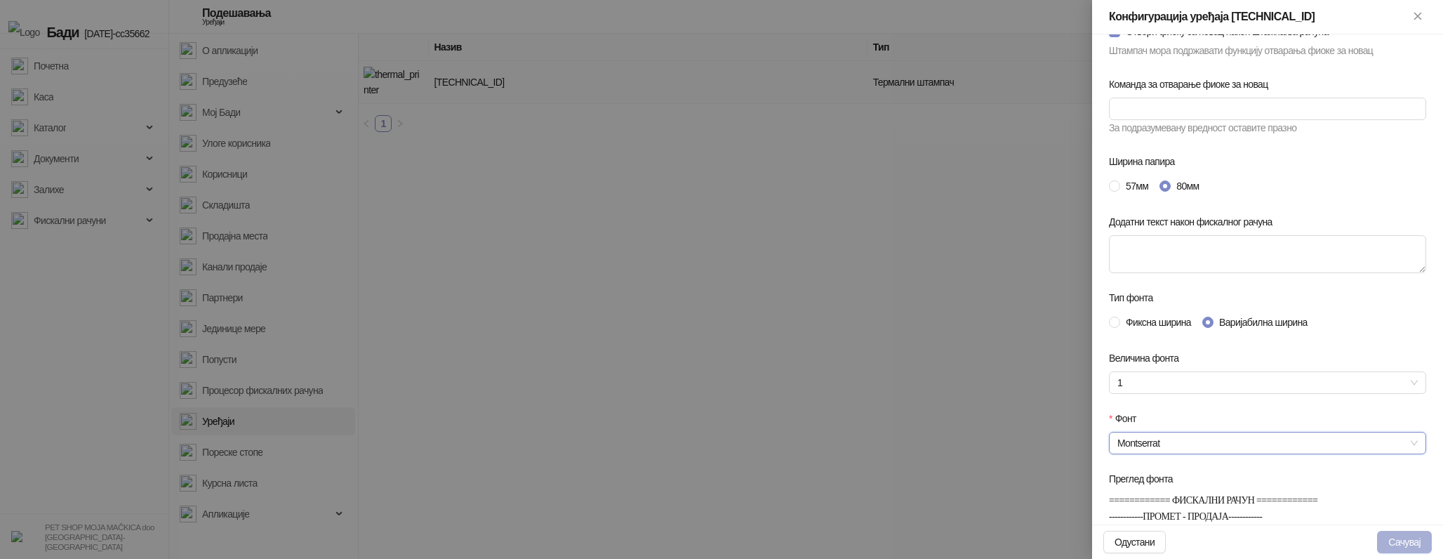
click at [1401, 548] on button "Сачувај" at bounding box center [1404, 542] width 55 height 22
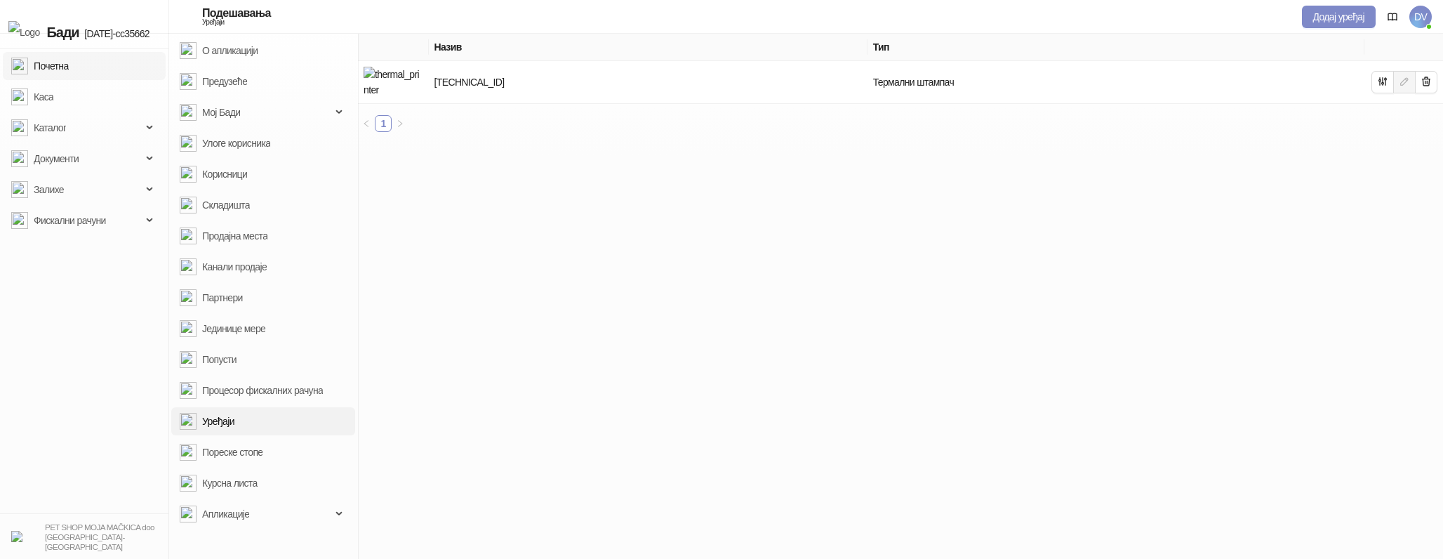
click at [69, 64] on link "Почетна" at bounding box center [40, 66] width 58 height 28
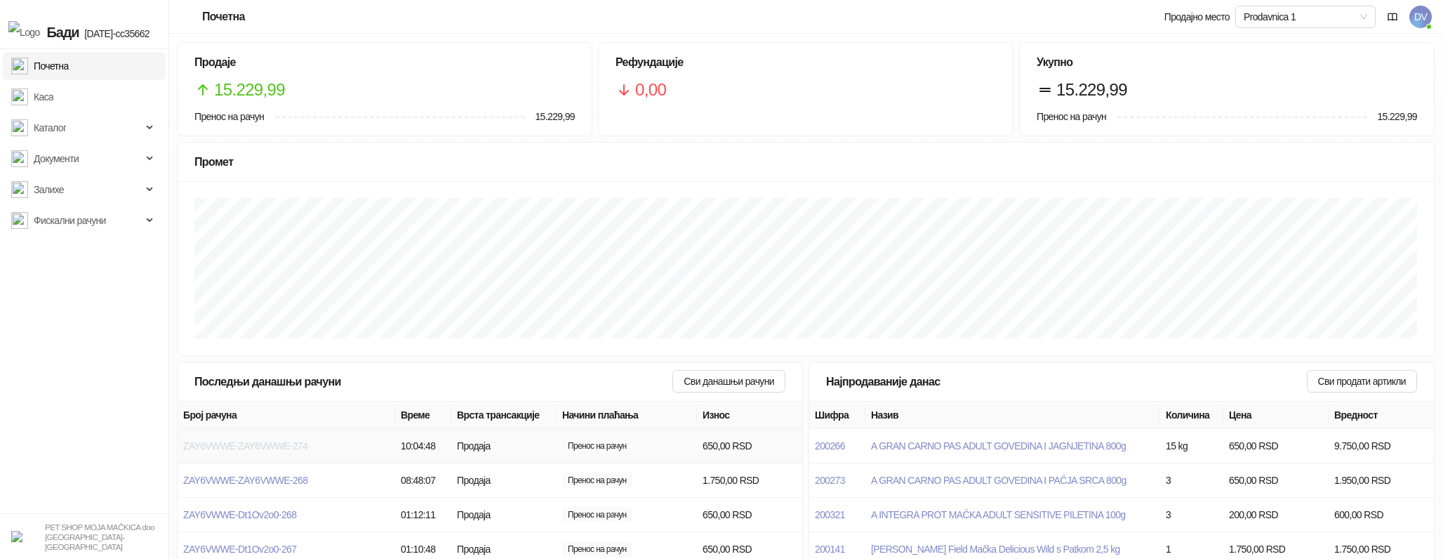
click at [291, 441] on span "ZAY6VWWE-ZAY6VWWE-274" at bounding box center [245, 445] width 124 height 11
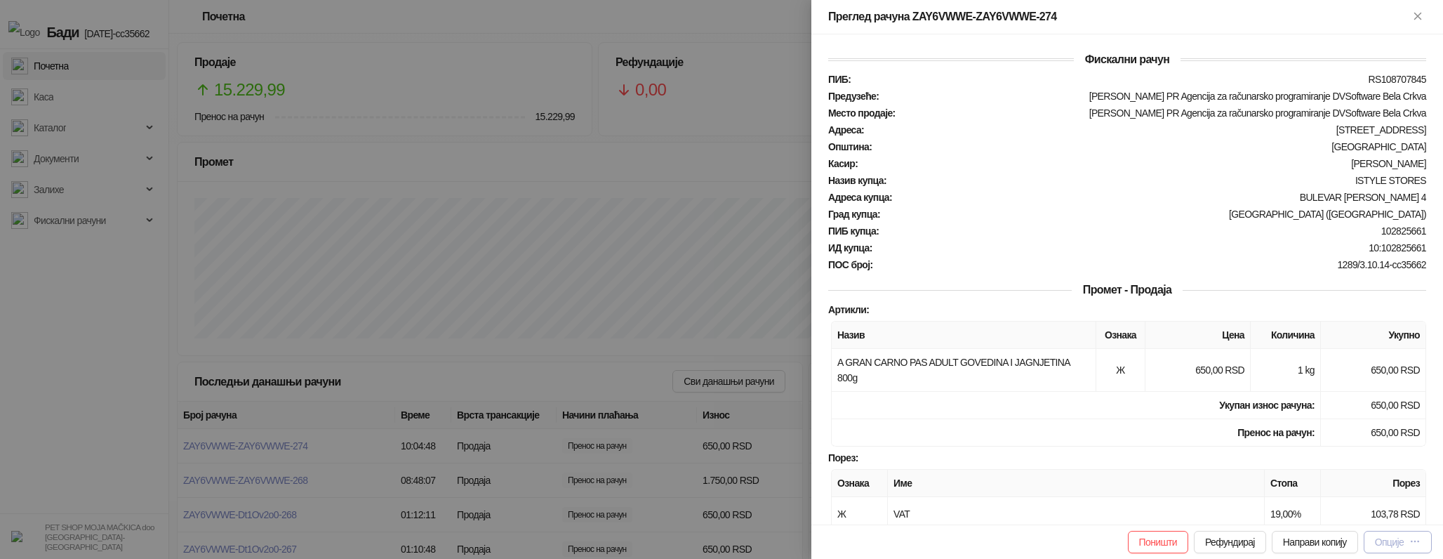
click at [1409, 541] on icon "button" at bounding box center [1414, 540] width 11 height 11
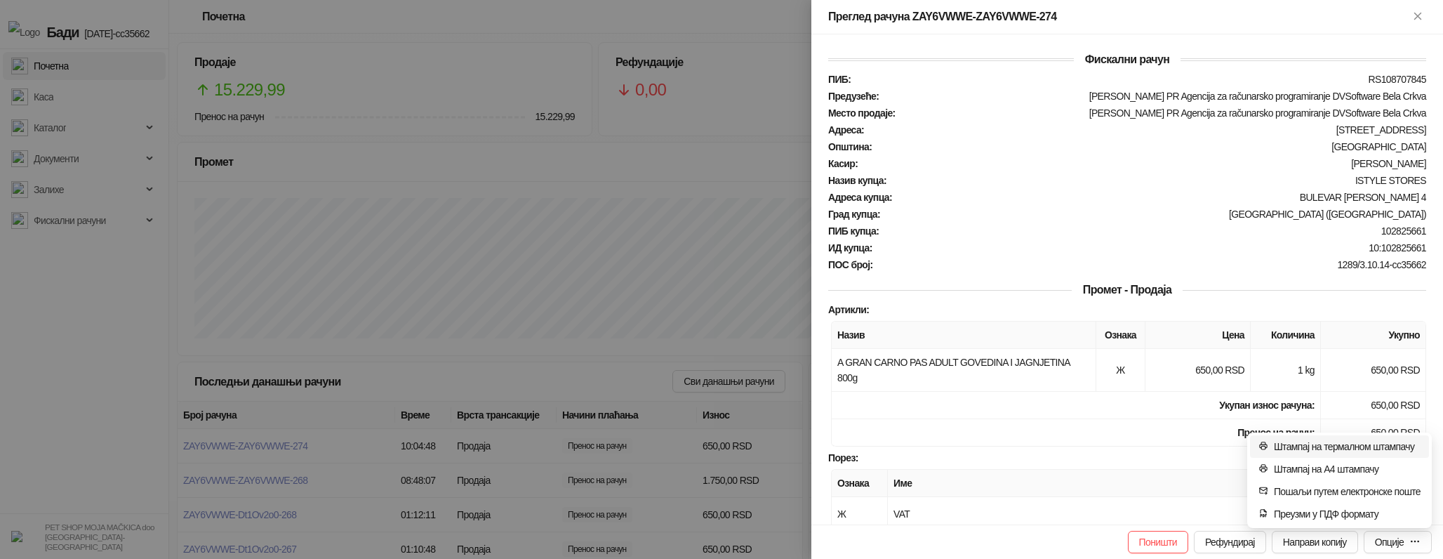
click at [1343, 443] on span "Штампај на термалном штампачу" at bounding box center [1347, 446] width 147 height 15
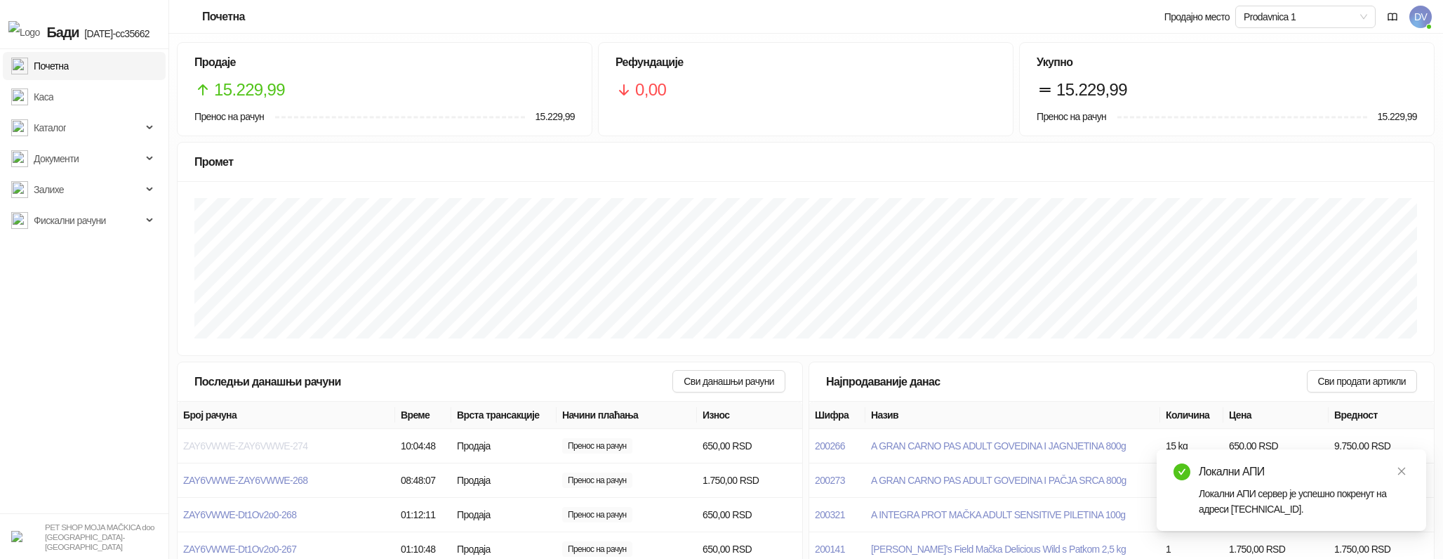
click at [294, 448] on span "ZAY6VWWE-ZAY6VWWE-274" at bounding box center [245, 445] width 124 height 11
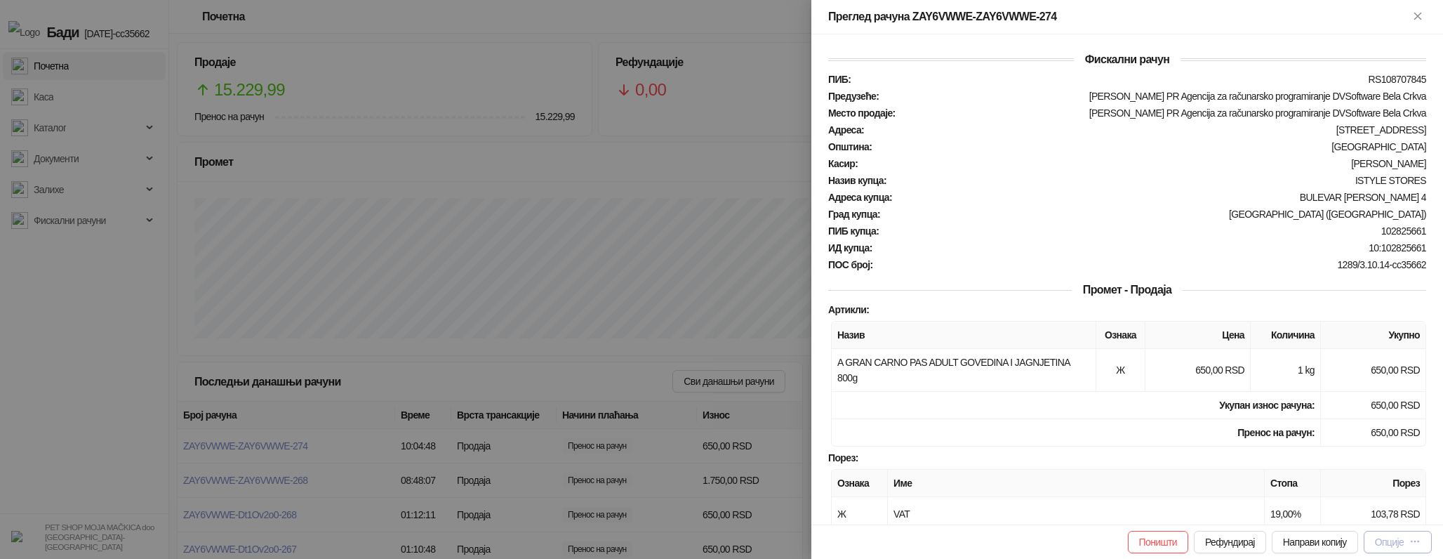
click at [1405, 542] on div "Опције" at bounding box center [1398, 541] width 46 height 13
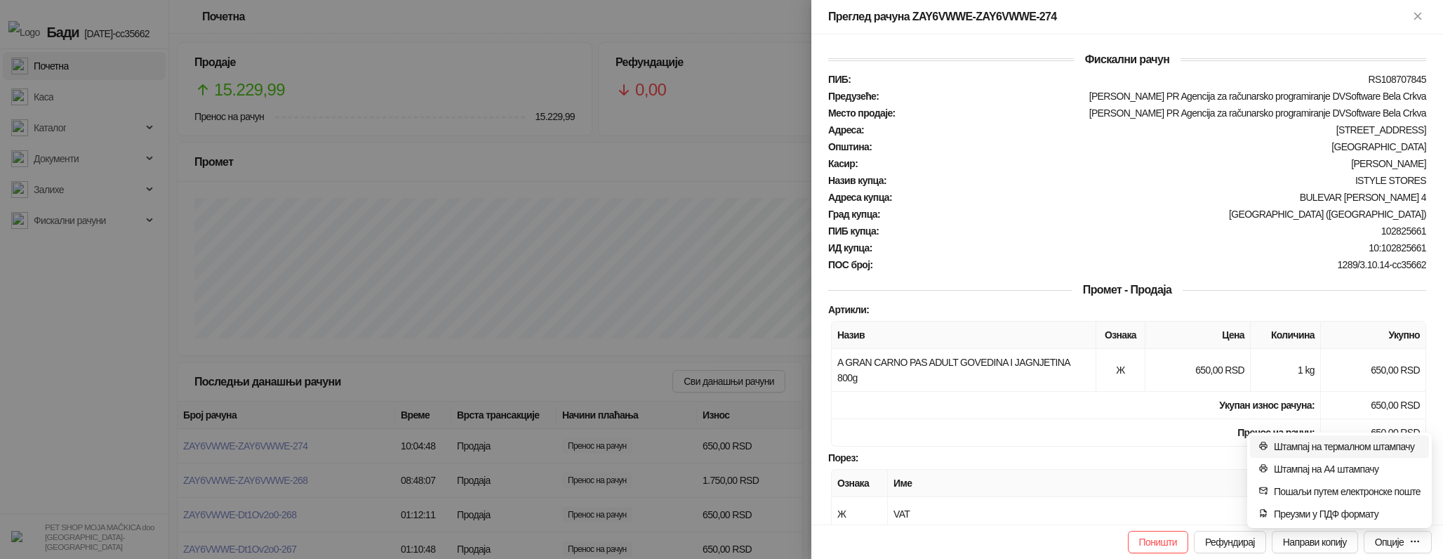
click at [1347, 446] on span "Штампај на термалном штампачу" at bounding box center [1347, 446] width 147 height 15
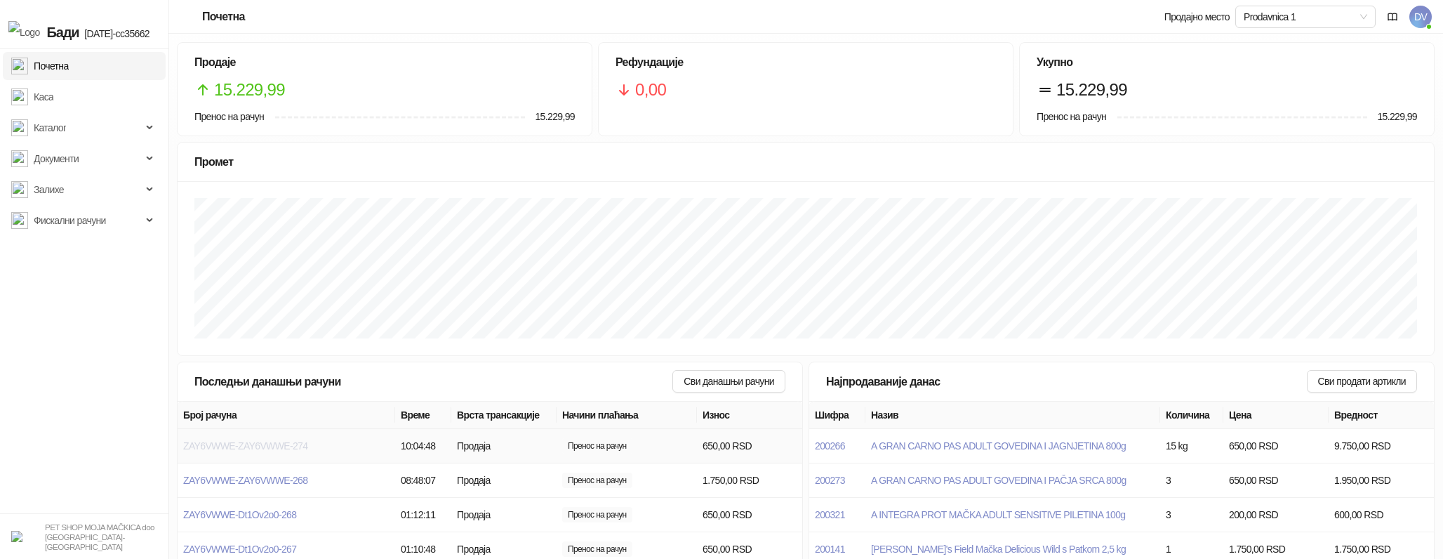
click at [266, 442] on span "ZAY6VWWE-ZAY6VWWE-274" at bounding box center [245, 445] width 124 height 11
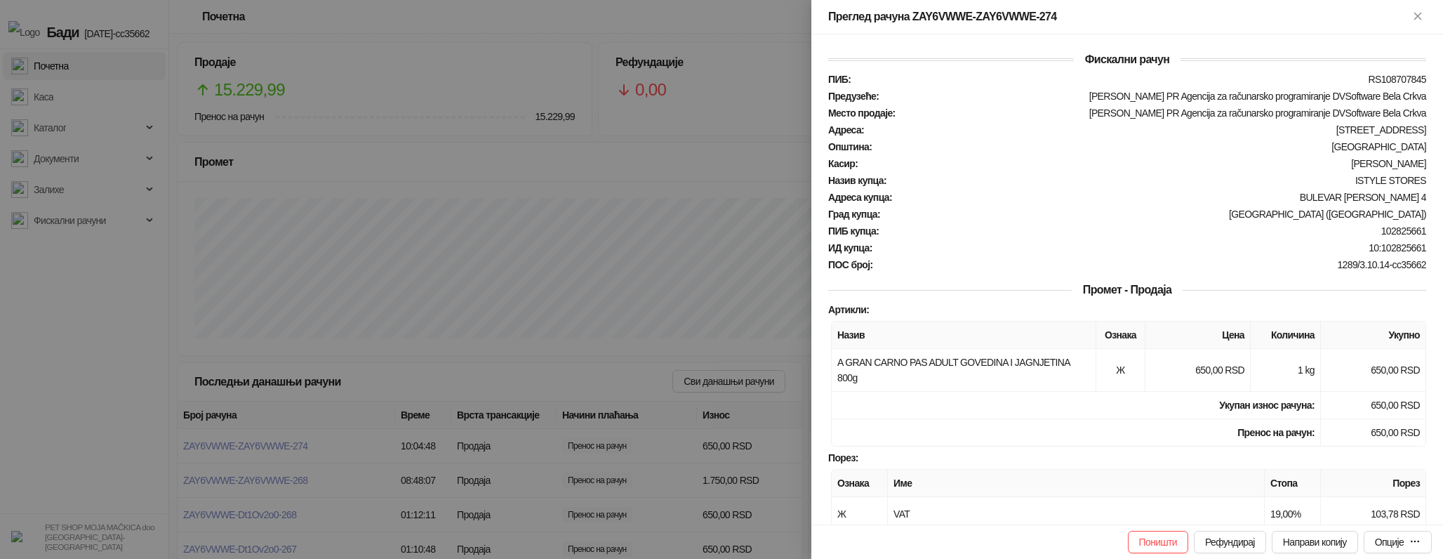
click at [1435, 540] on div "Поништи Рефундирај Направи копију Опције" at bounding box center [1127, 541] width 632 height 34
click at [1418, 540] on icon "button" at bounding box center [1414, 540] width 11 height 11
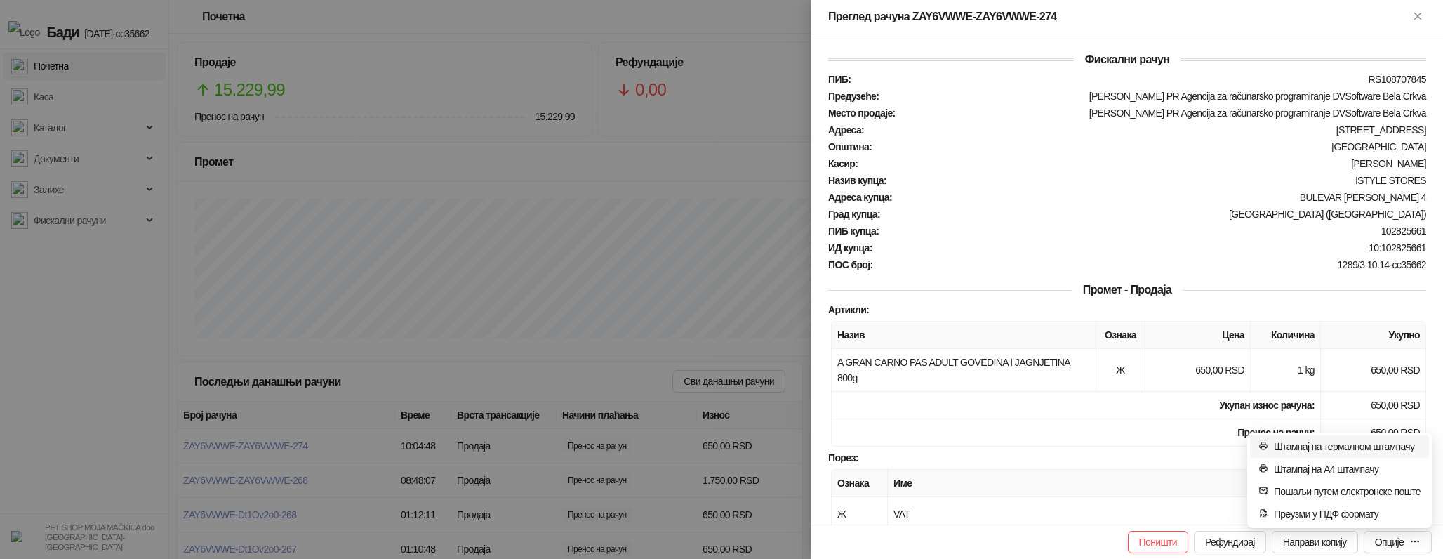
click at [1369, 447] on span "Штампај на термалном штампачу" at bounding box center [1347, 446] width 147 height 15
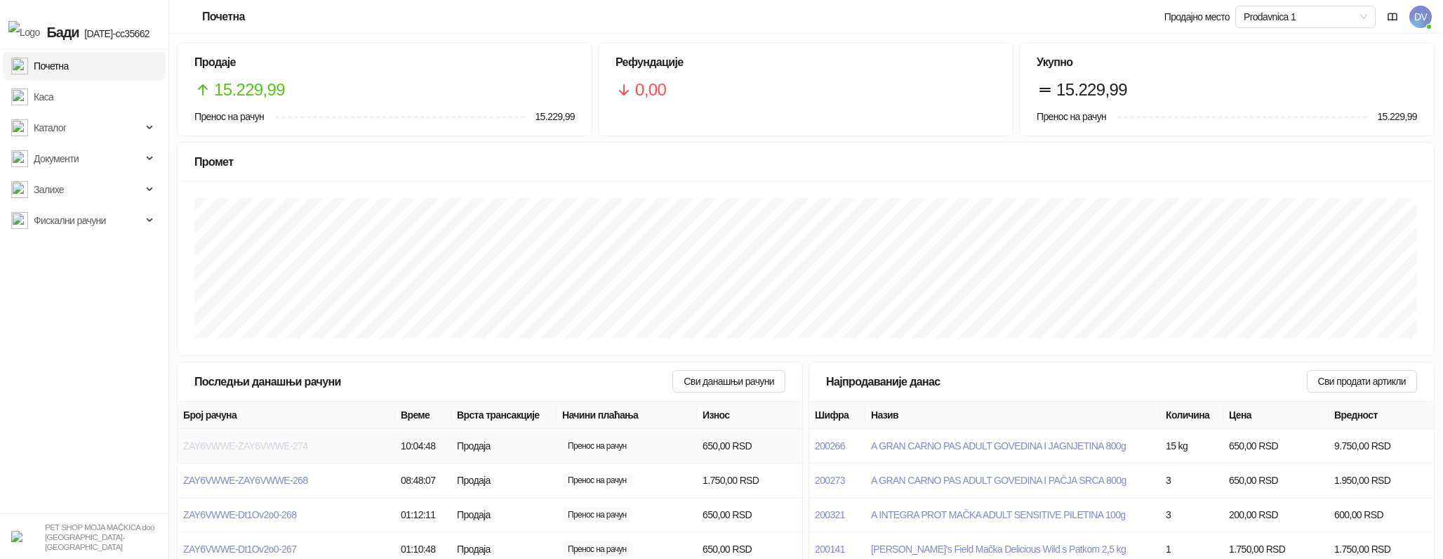
click at [294, 444] on span "ZAY6VWWE-ZAY6VWWE-274" at bounding box center [245, 445] width 124 height 11
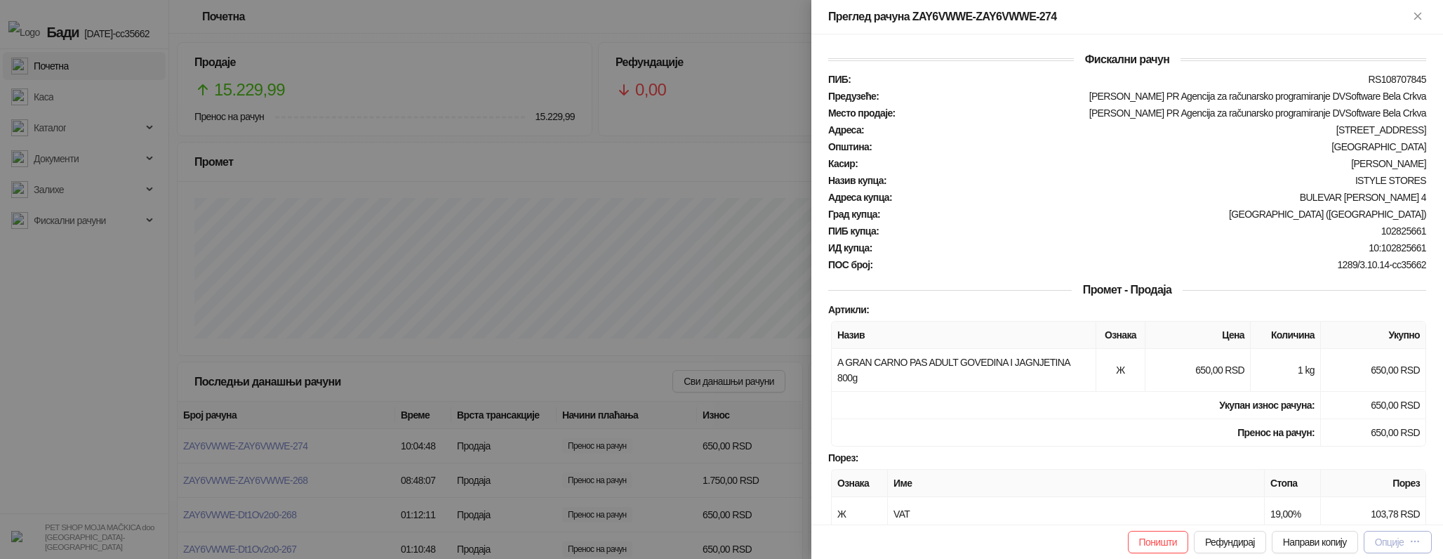
click at [1388, 536] on div "Опције" at bounding box center [1389, 541] width 29 height 11
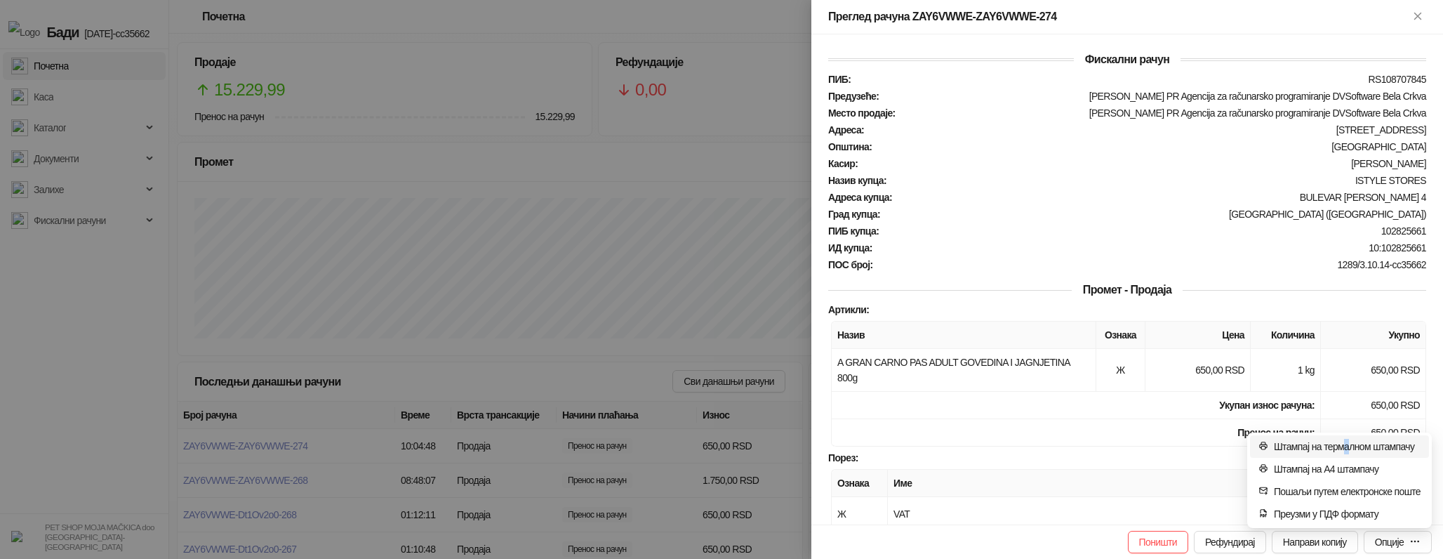
click at [1335, 441] on span "Штампај на термалном штампачу" at bounding box center [1347, 446] width 147 height 15
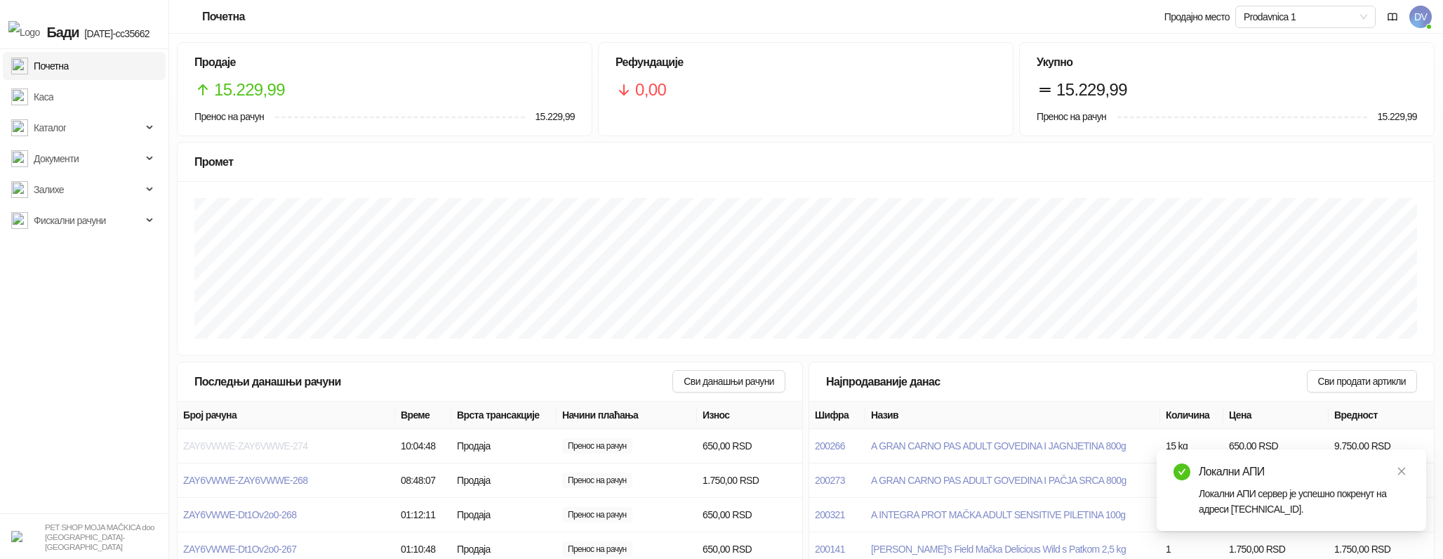
click at [258, 441] on span "ZAY6VWWE-ZAY6VWWE-274" at bounding box center [245, 445] width 124 height 11
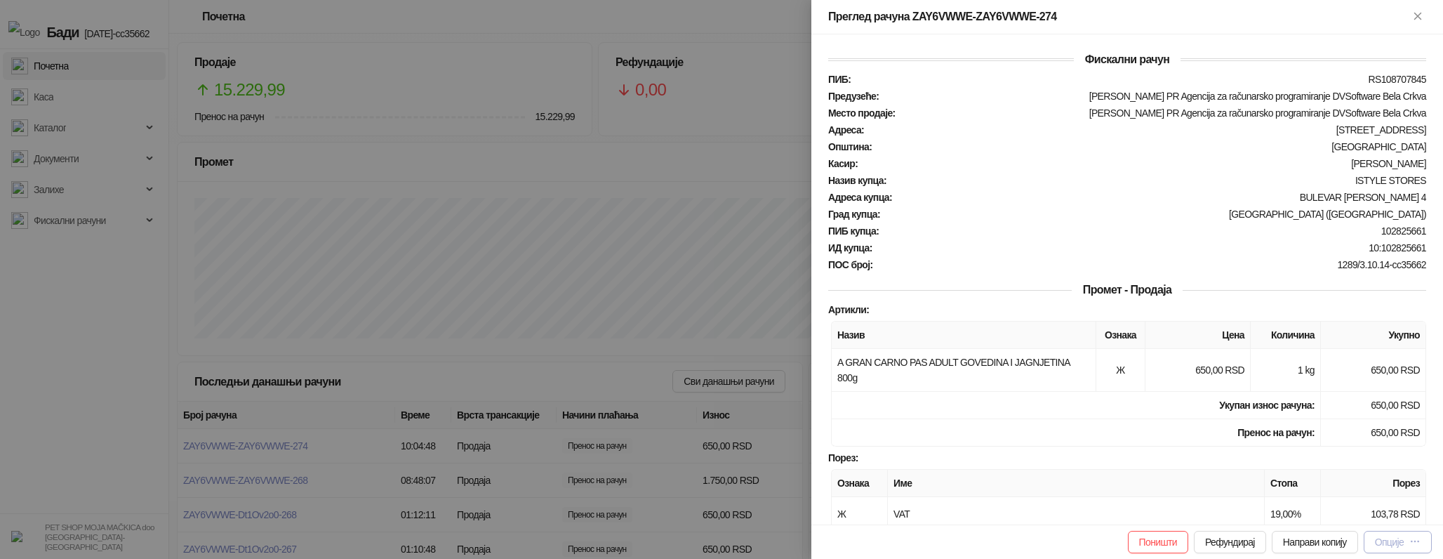
click at [1418, 538] on icon "button" at bounding box center [1414, 540] width 11 height 11
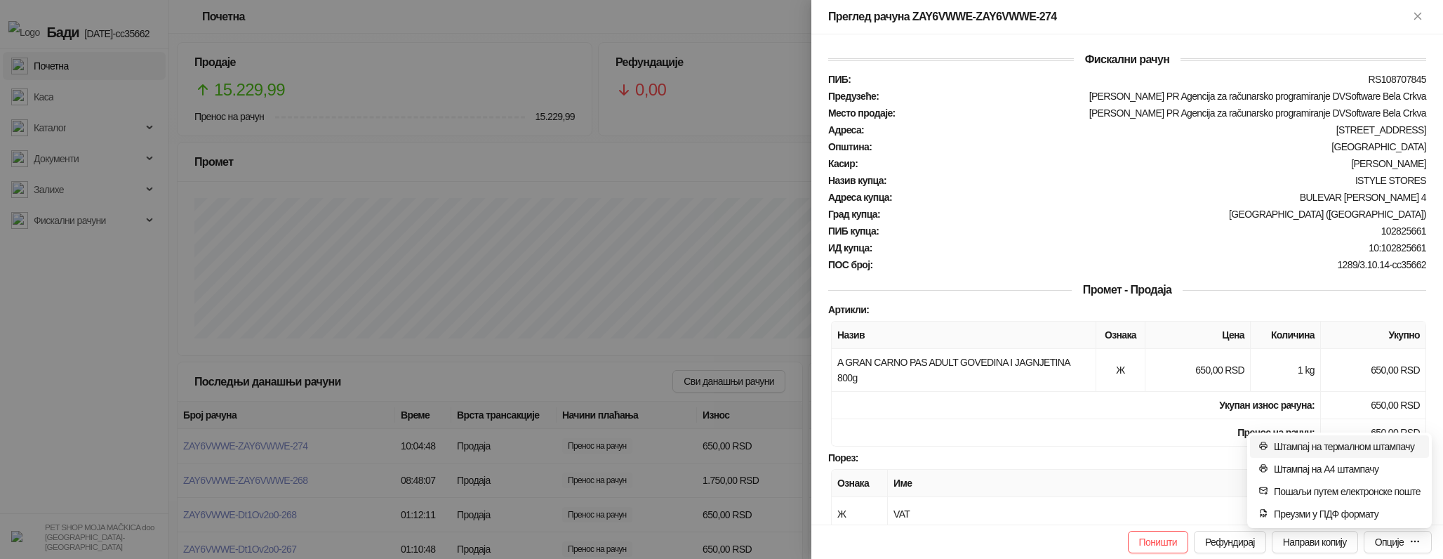
click at [1285, 448] on span "Штампај на термалном штампачу" at bounding box center [1347, 446] width 147 height 15
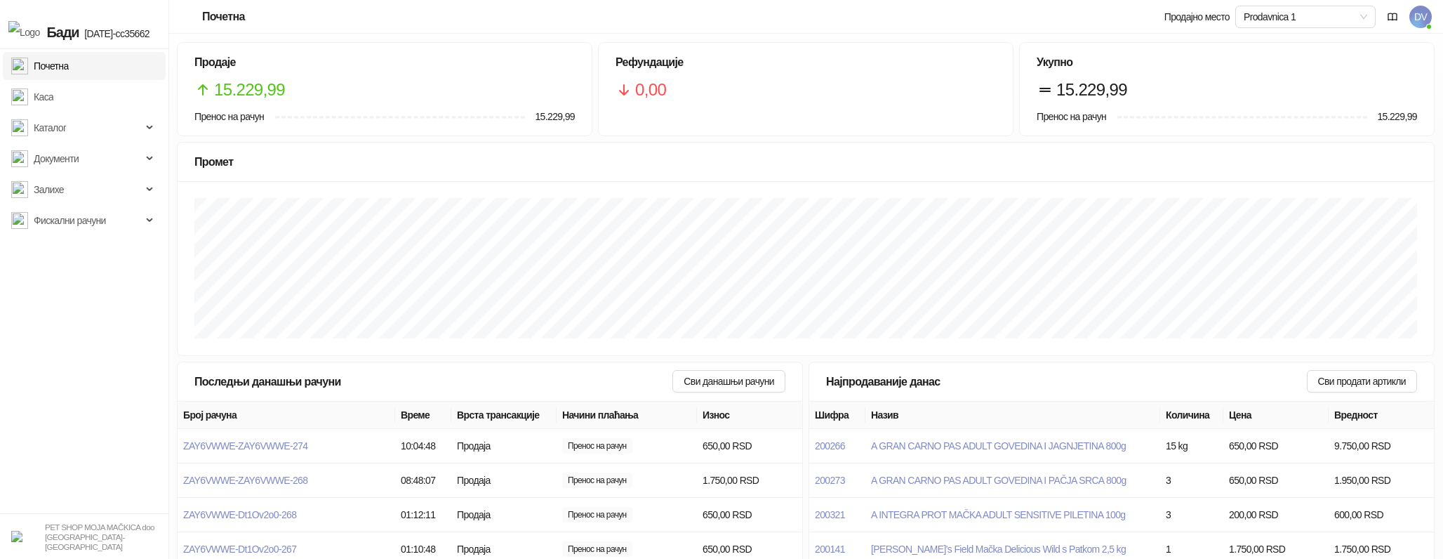
click at [1435, 16] on div "Почетна Продајно место Prodavnica 1 DV" at bounding box center [721, 17] width 1443 height 34
click at [1430, 16] on span "DV" at bounding box center [1420, 17] width 22 height 22
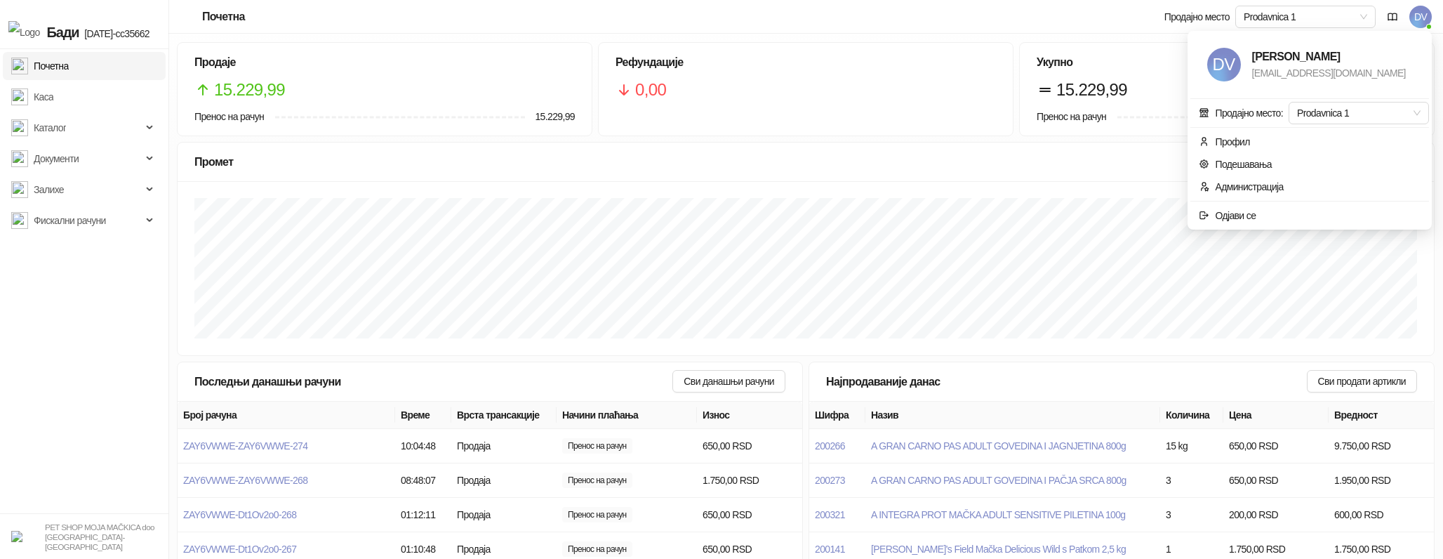
click at [1430, 16] on span "DV" at bounding box center [1420, 17] width 22 height 22
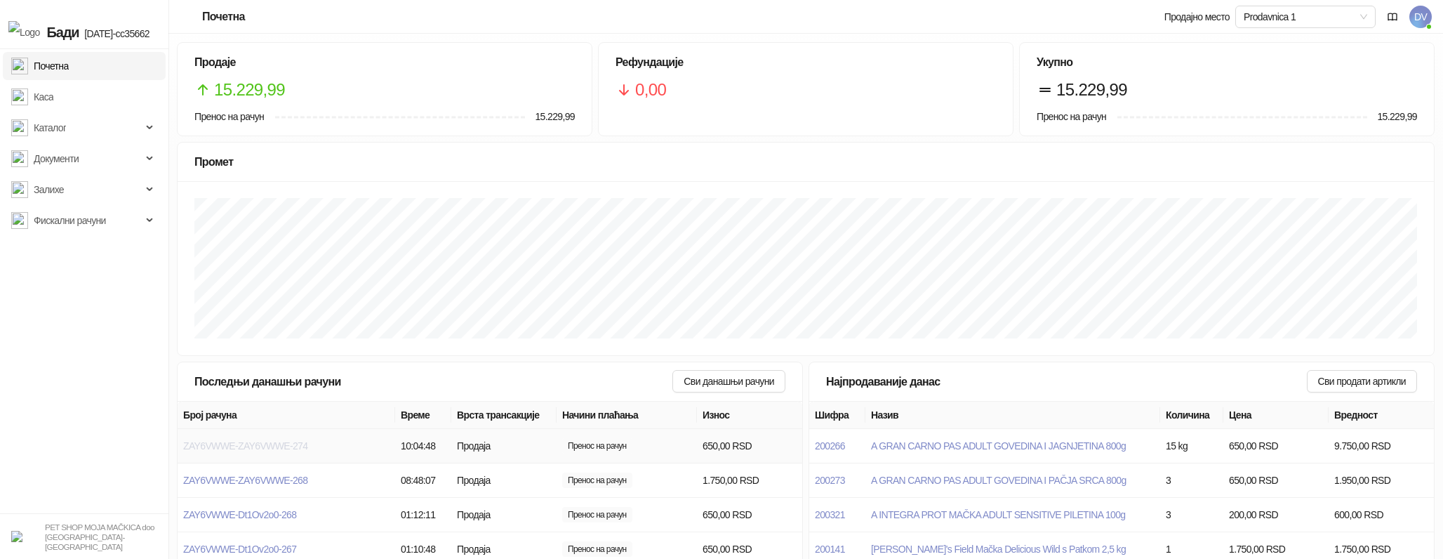
click at [282, 443] on span "ZAY6VWWE-ZAY6VWWE-274" at bounding box center [245, 445] width 124 height 11
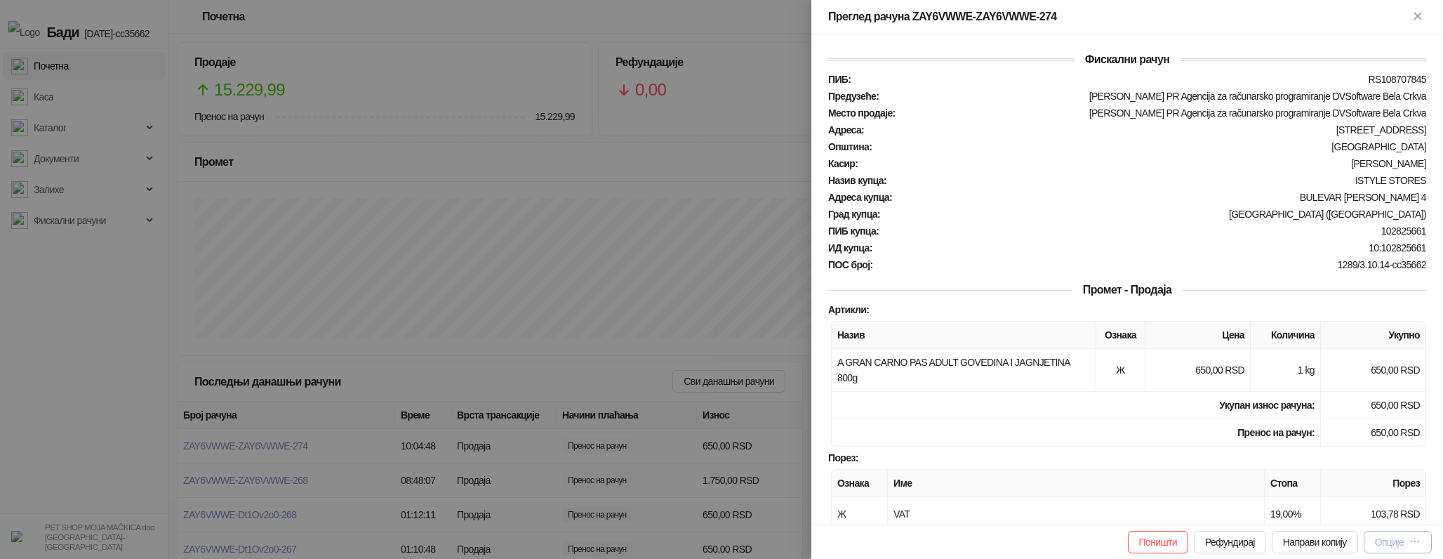
click at [1417, 532] on button "Опције" at bounding box center [1398, 542] width 68 height 22
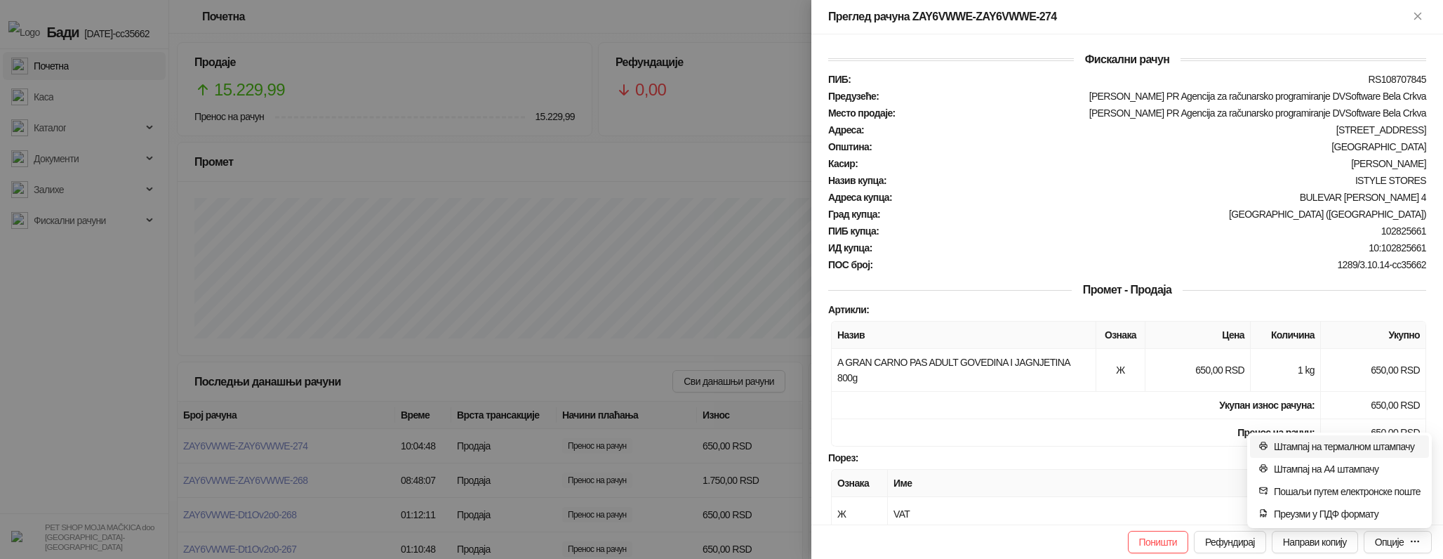
click at [1318, 442] on span "Штампај на термалном штампачу" at bounding box center [1347, 446] width 147 height 15
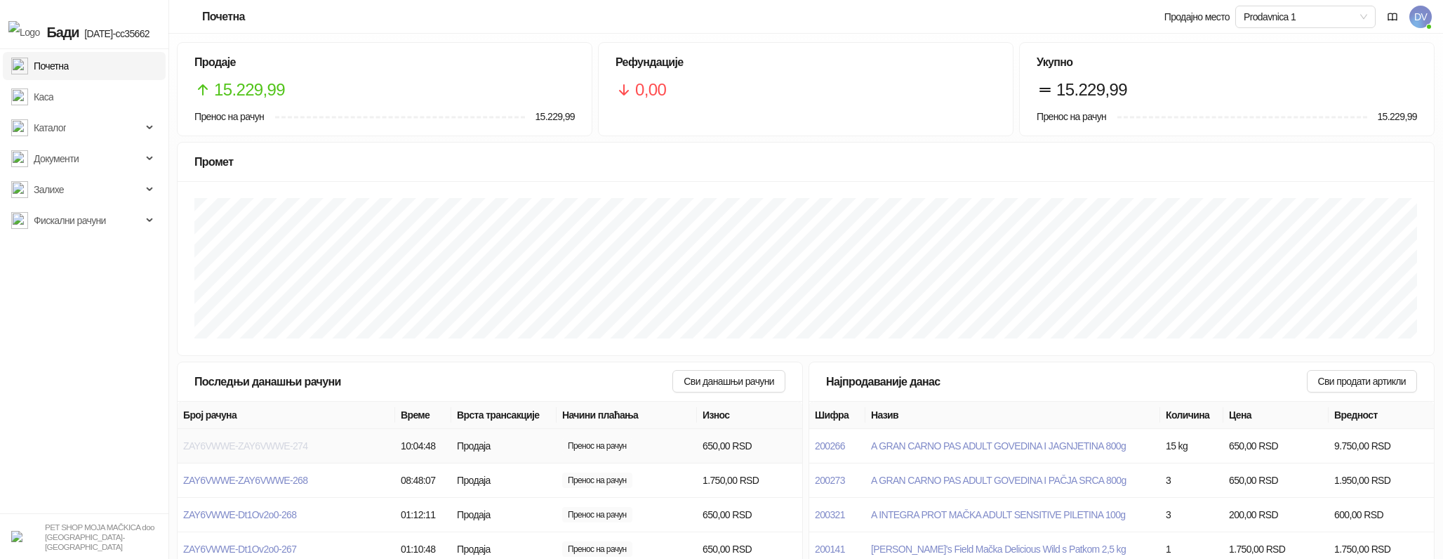
click at [295, 443] on span "ZAY6VWWE-ZAY6VWWE-274" at bounding box center [245, 445] width 124 height 11
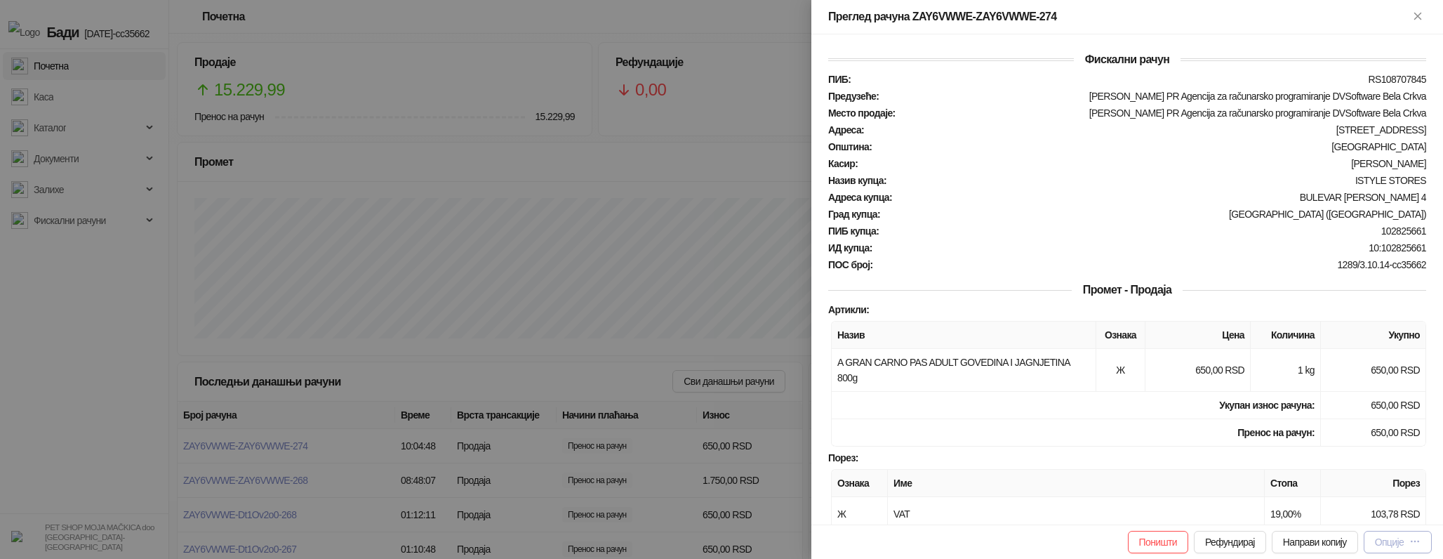
click at [1390, 534] on button "Опције" at bounding box center [1398, 542] width 68 height 22
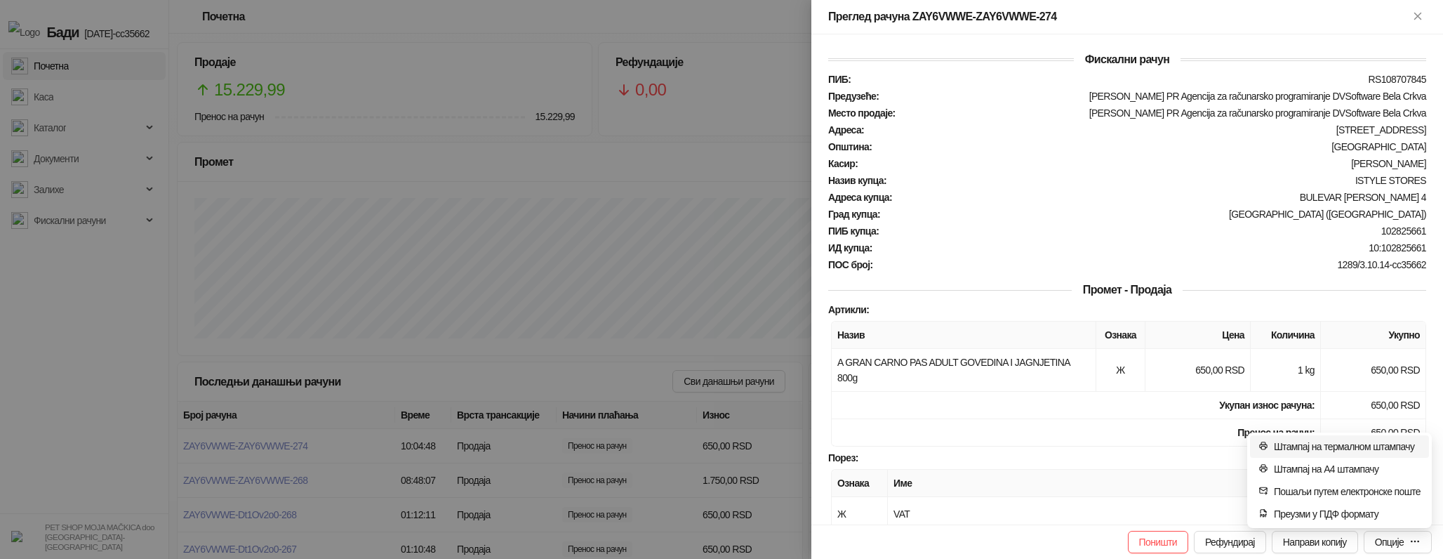
click at [1373, 437] on li "Штампај на термалном штампачу" at bounding box center [1339, 446] width 179 height 22
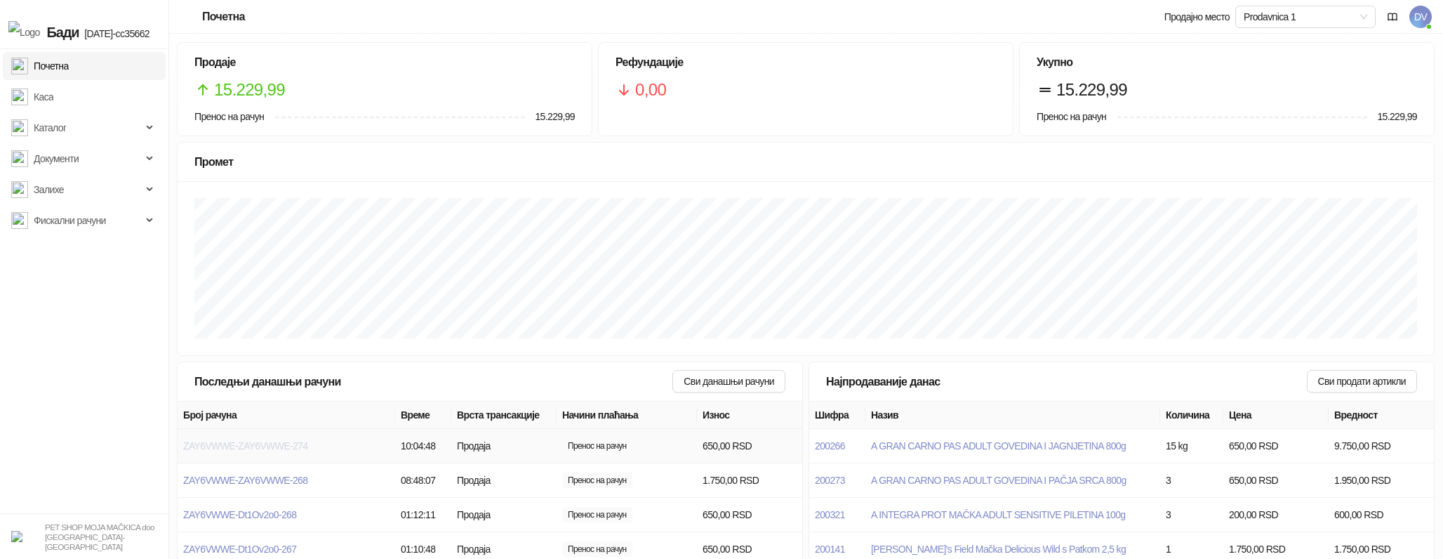
click at [293, 441] on span "ZAY6VWWE-ZAY6VWWE-274" at bounding box center [245, 445] width 124 height 11
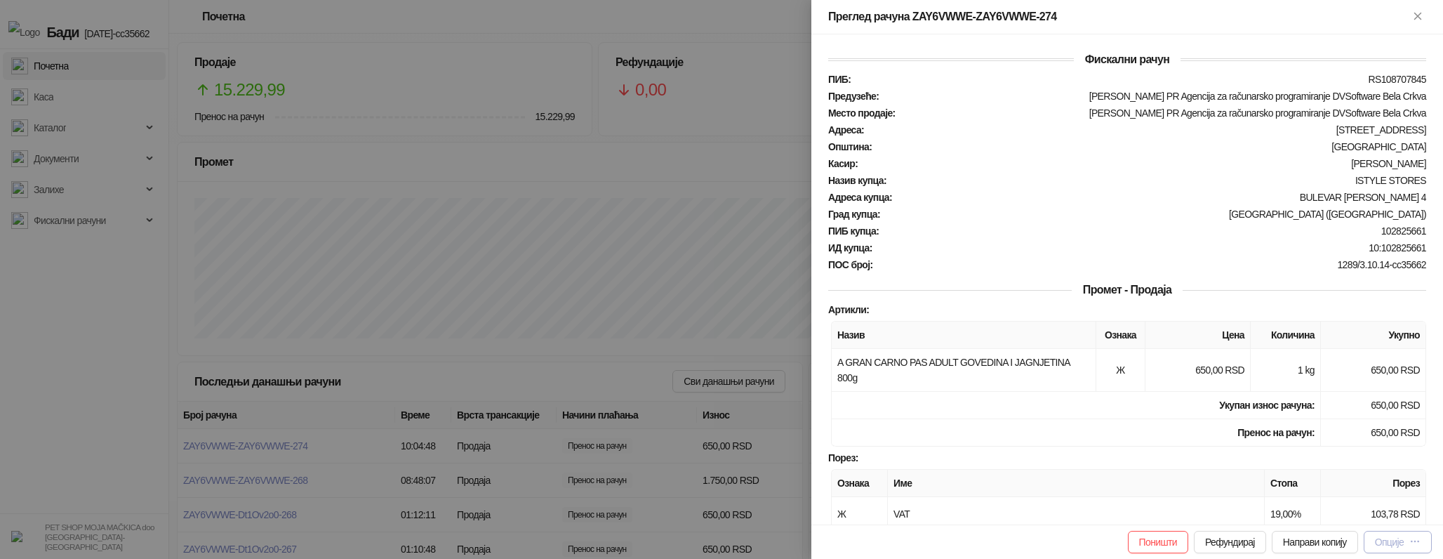
click at [1406, 537] on div "Опције" at bounding box center [1398, 541] width 46 height 13
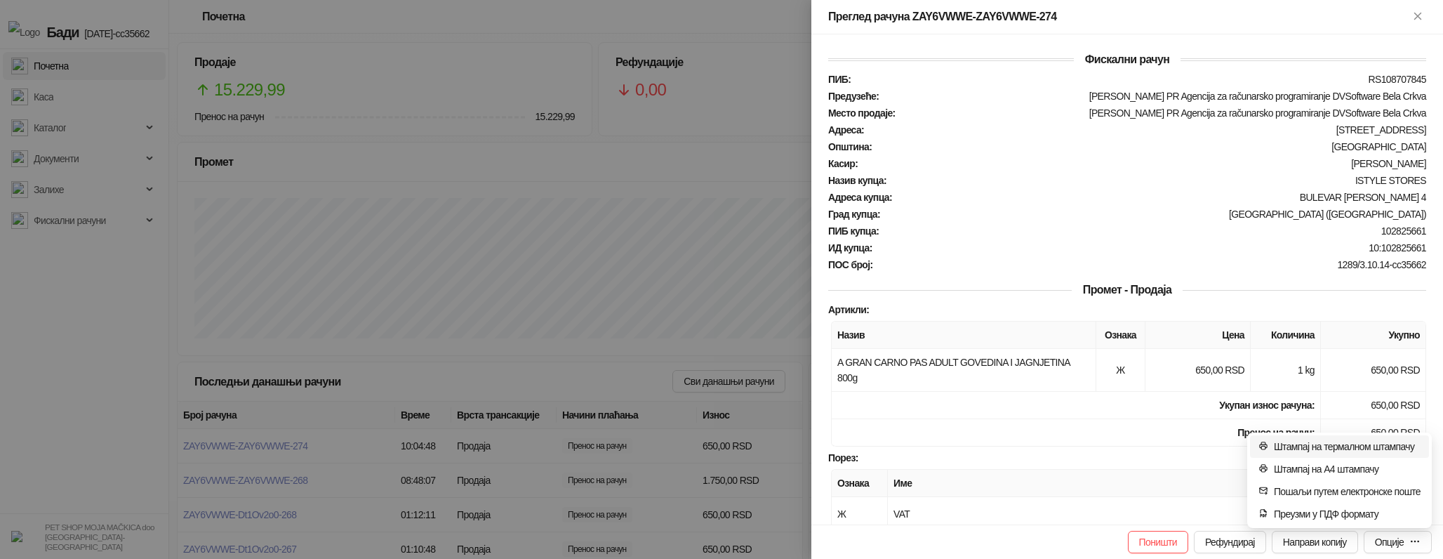
click at [1350, 441] on span "Штампај на термалном штампачу" at bounding box center [1347, 446] width 147 height 15
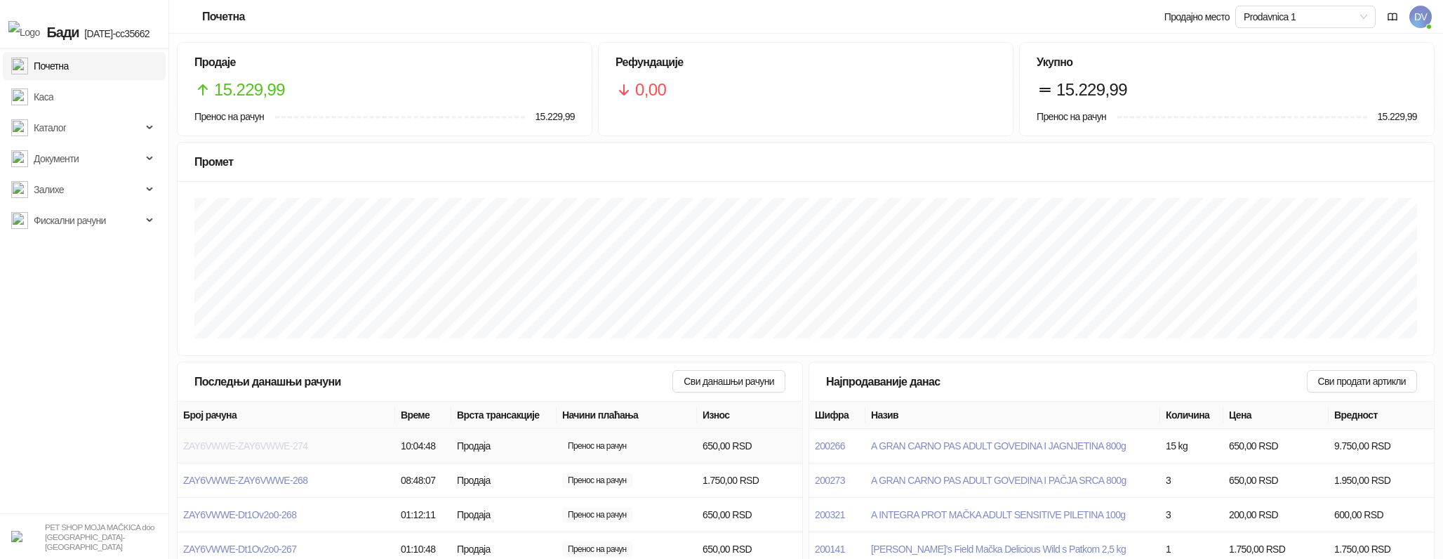
click at [285, 448] on span "ZAY6VWWE-ZAY6VWWE-274" at bounding box center [245, 445] width 124 height 11
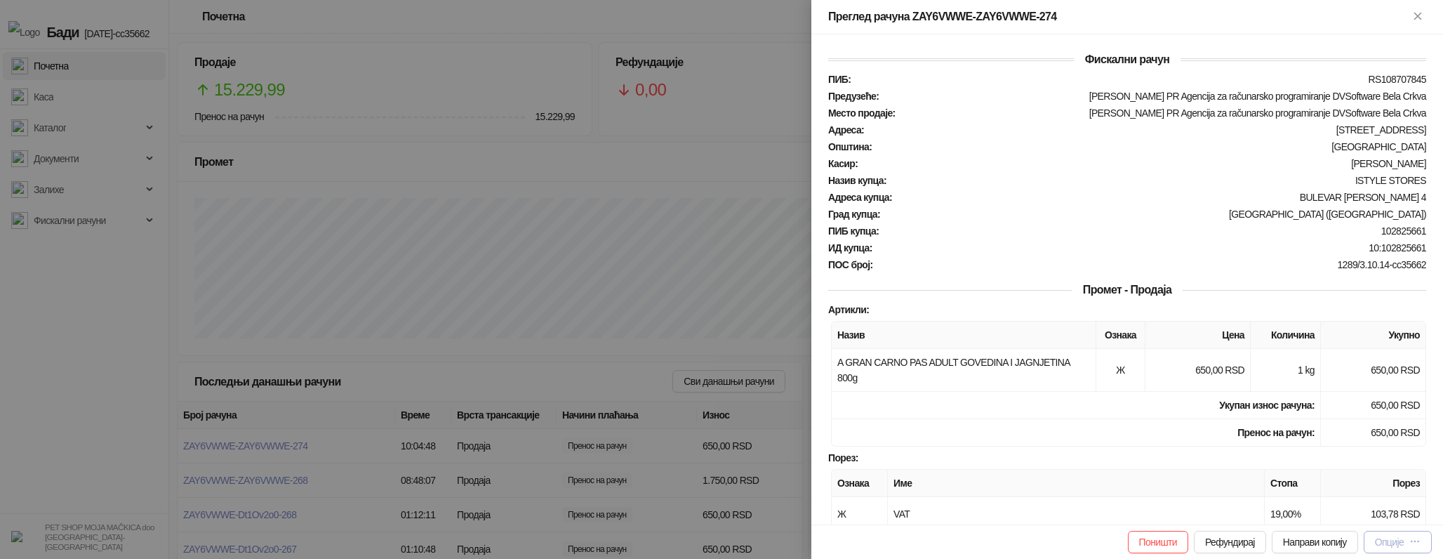
click at [1401, 537] on div "Опције" at bounding box center [1389, 541] width 29 height 11
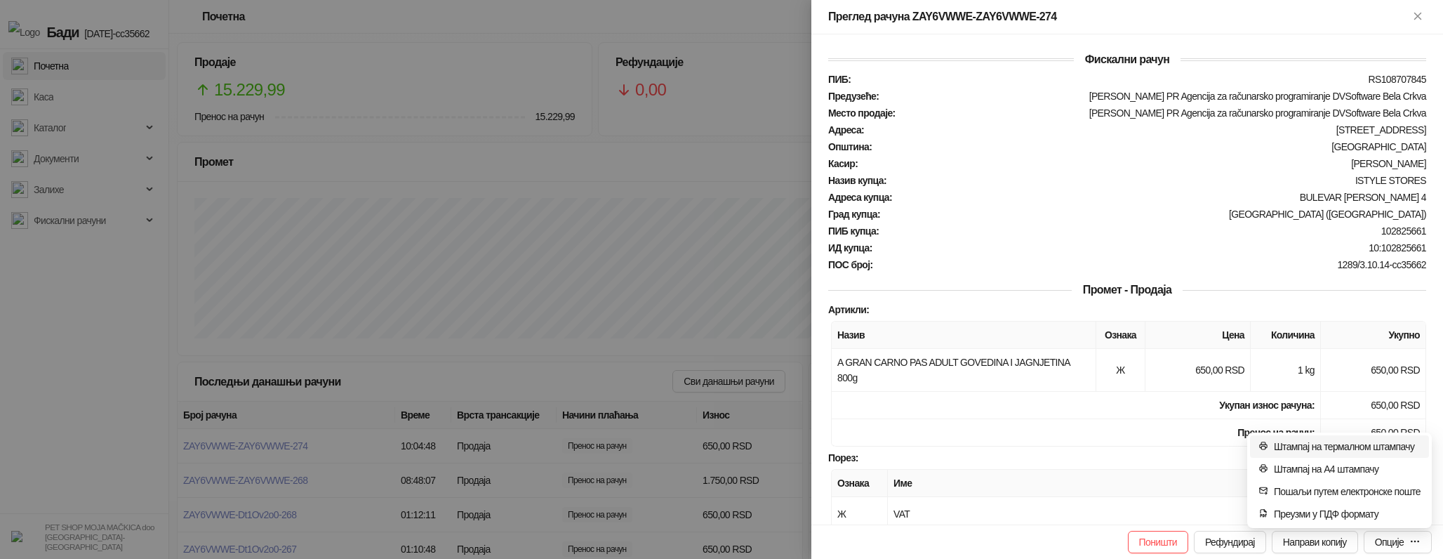
click at [1376, 444] on span "Штампај на термалном штампачу" at bounding box center [1347, 446] width 147 height 15
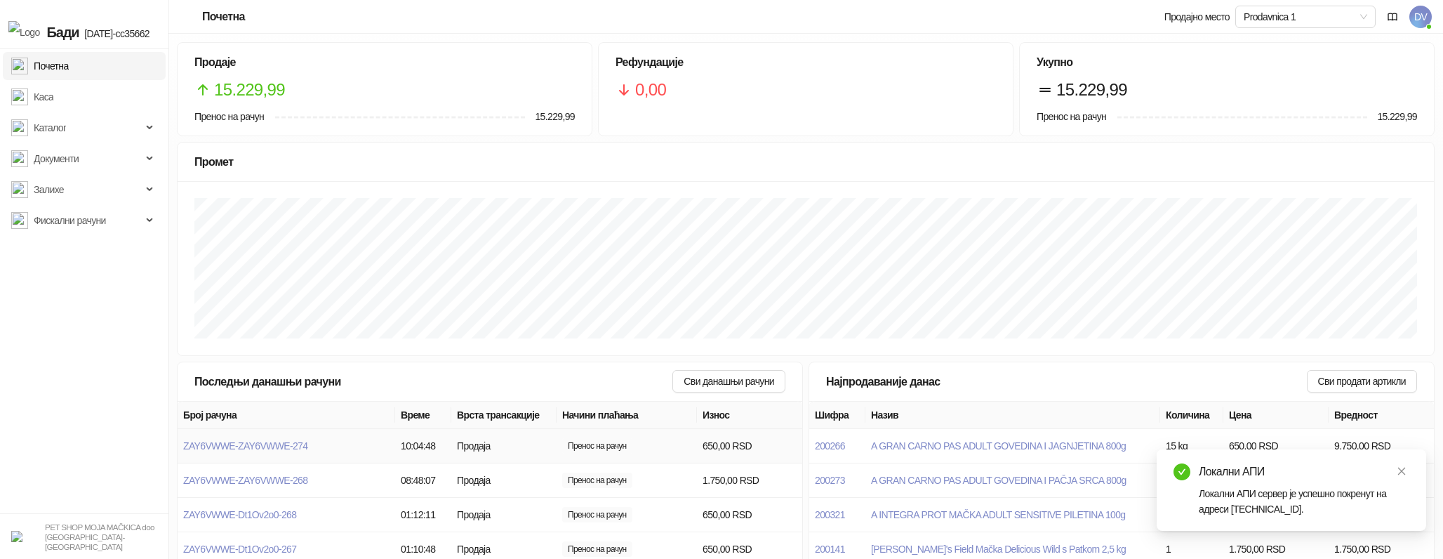
click at [289, 447] on span "ZAY6VWWE-ZAY6VWWE-274" at bounding box center [245, 445] width 124 height 11
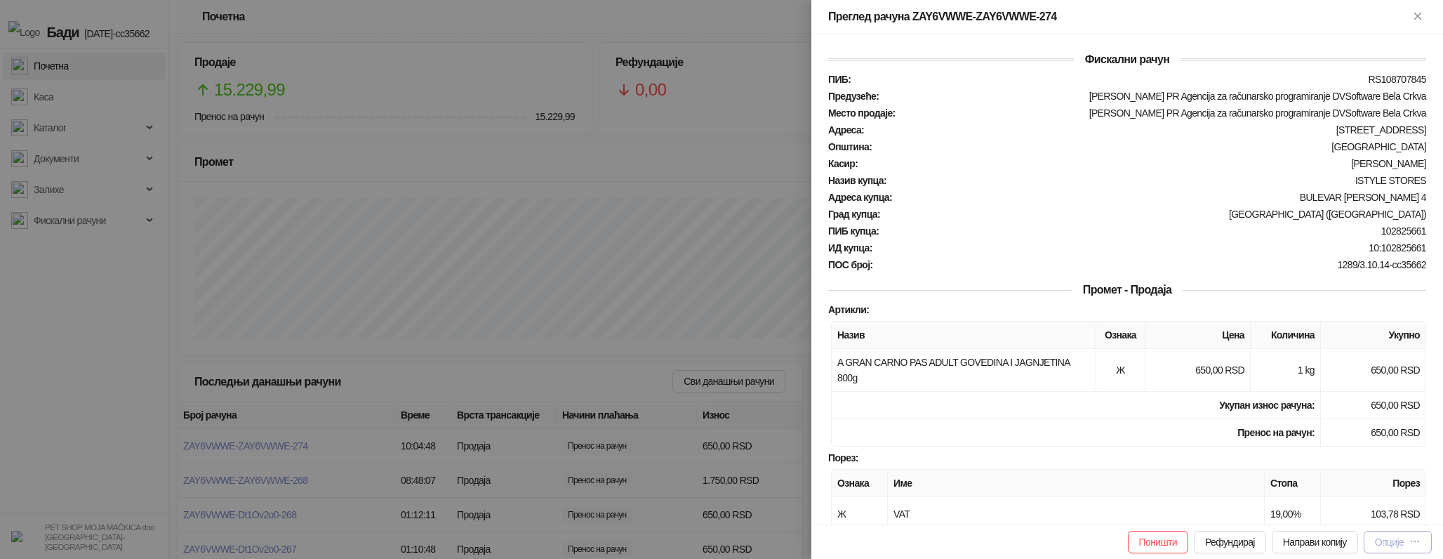
click at [1382, 537] on div "Опције" at bounding box center [1389, 541] width 29 height 11
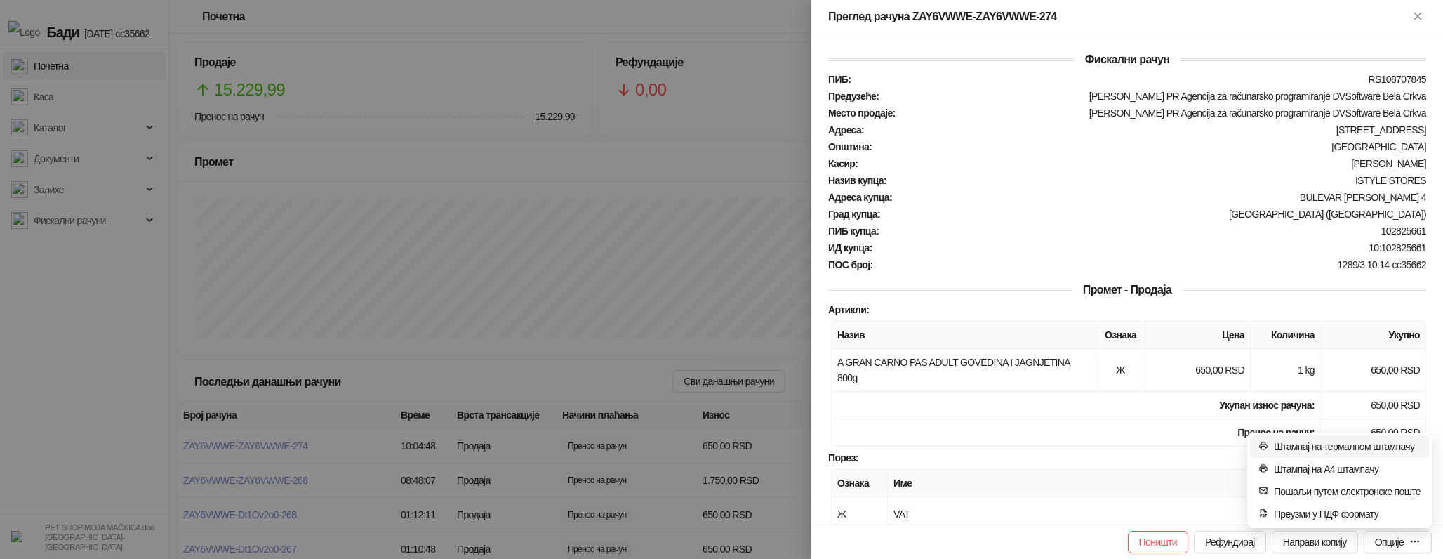
click at [1334, 442] on span "Штампај на термалном штампачу" at bounding box center [1347, 446] width 147 height 15
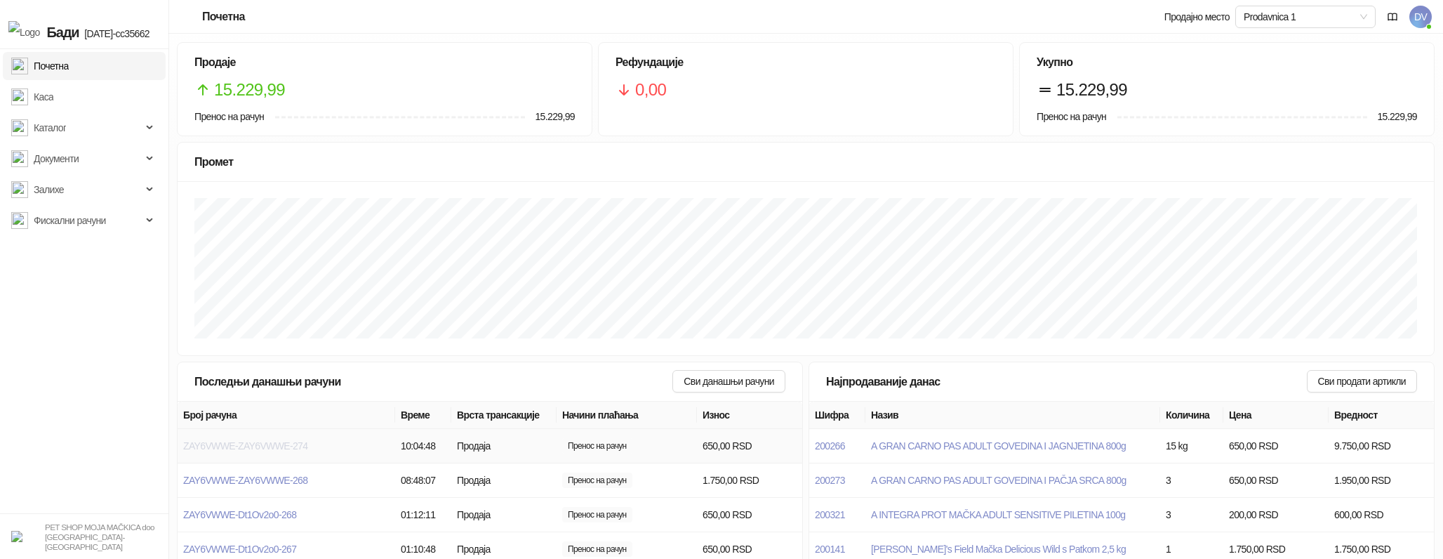
click at [239, 442] on span "ZAY6VWWE-ZAY6VWWE-274" at bounding box center [245, 445] width 124 height 11
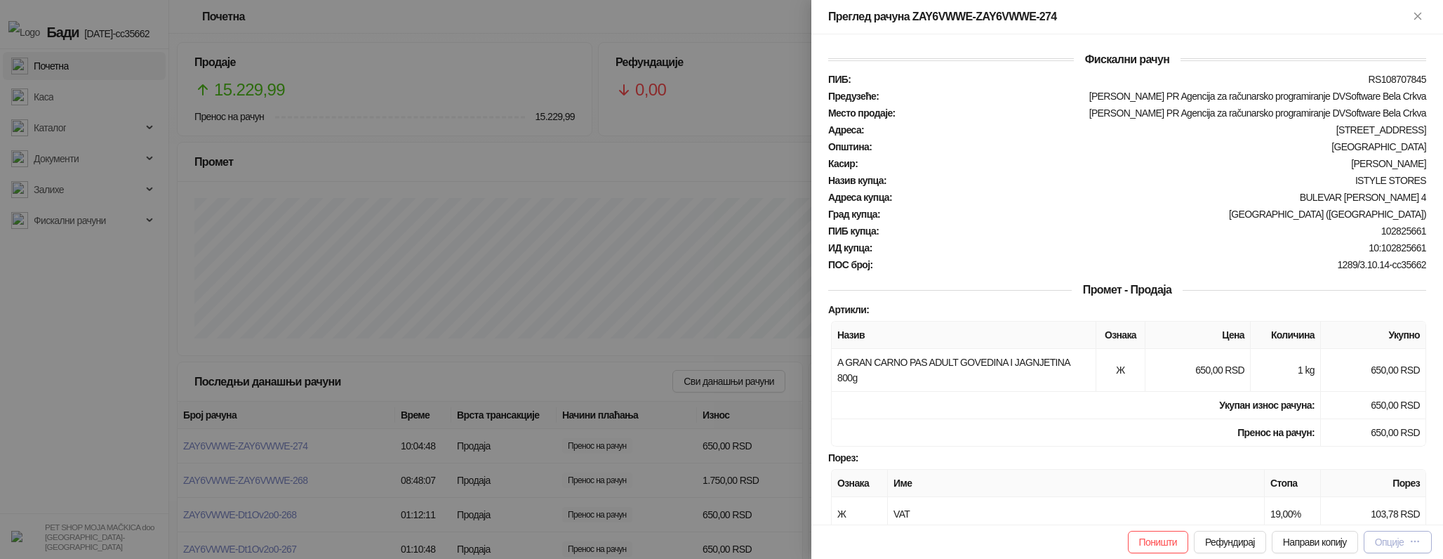
click at [1414, 540] on icon "button" at bounding box center [1414, 540] width 11 height 11
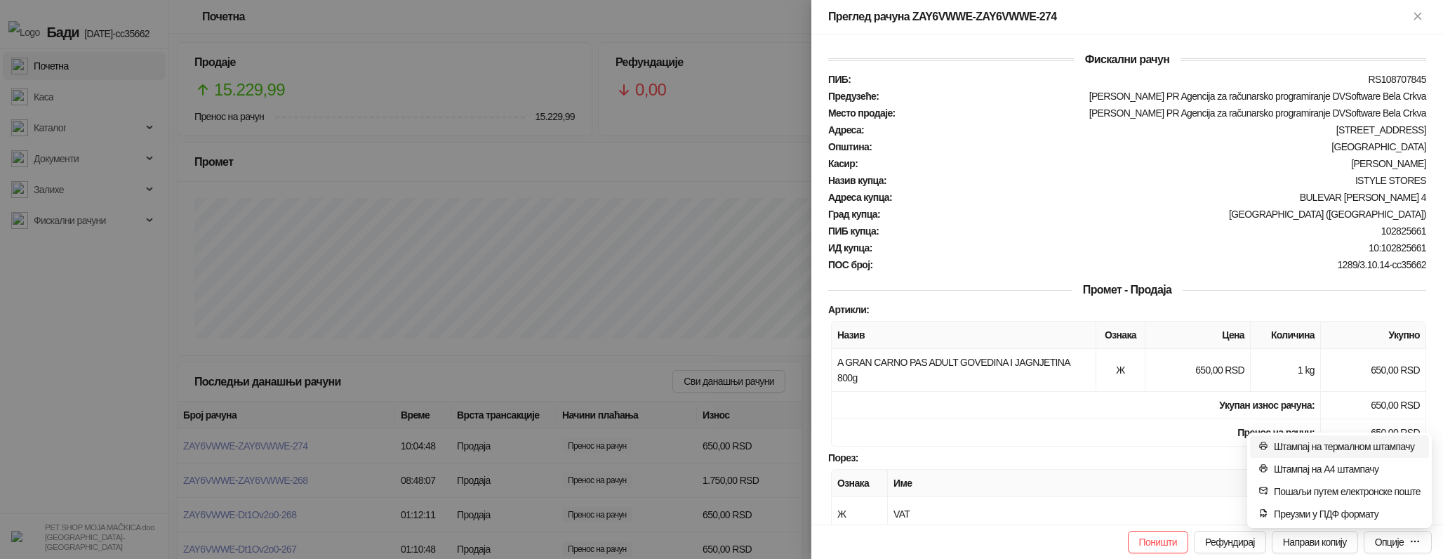
click at [1337, 441] on span "Штампај на термалном штампачу" at bounding box center [1347, 446] width 147 height 15
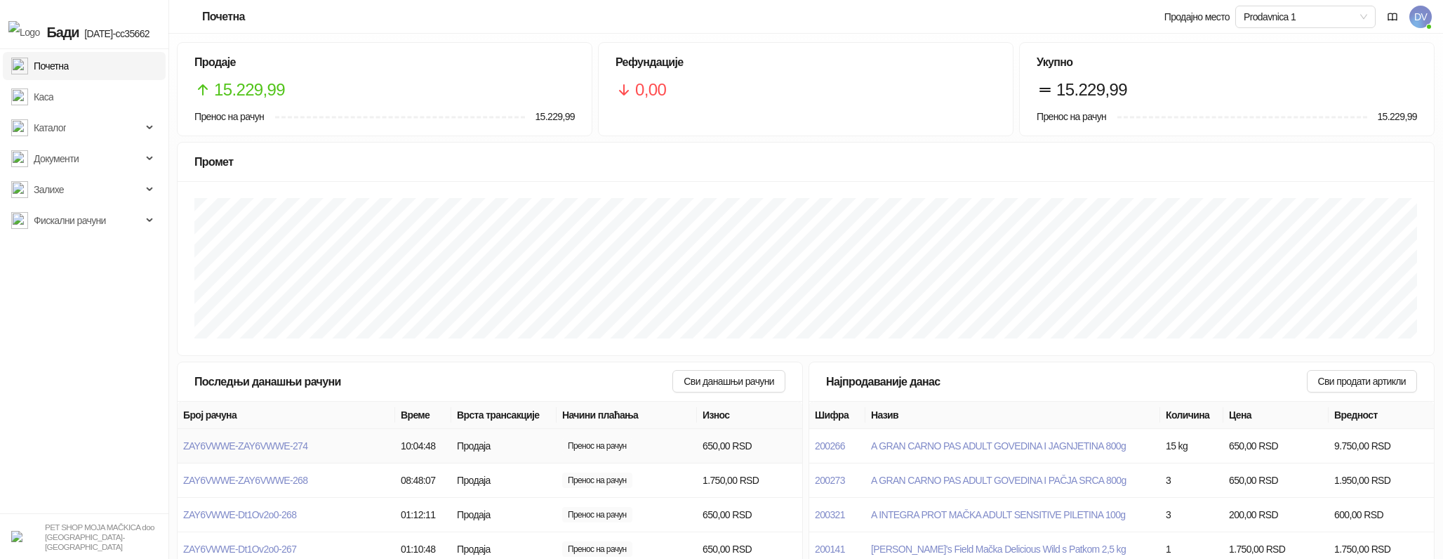
click at [281, 439] on td "ZAY6VWWE-ZAY6VWWE-274" at bounding box center [287, 446] width 218 height 34
click at [295, 441] on span "ZAY6VWWE-ZAY6VWWE-274" at bounding box center [245, 445] width 124 height 11
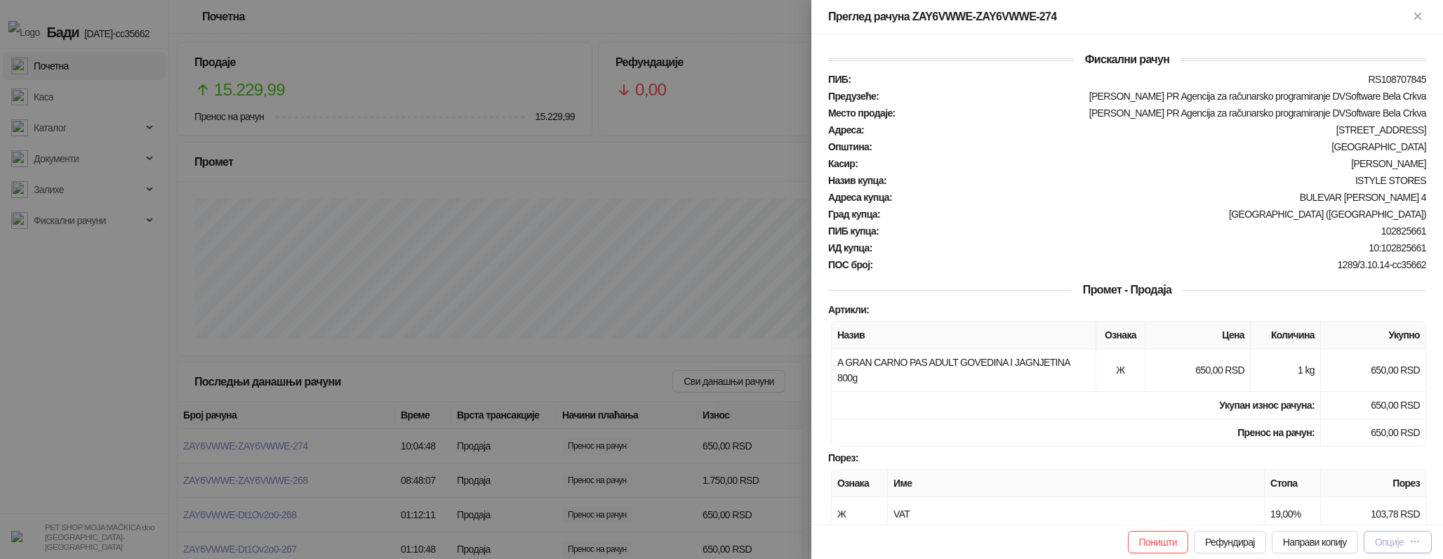
click at [1392, 540] on div "Опције" at bounding box center [1389, 541] width 29 height 11
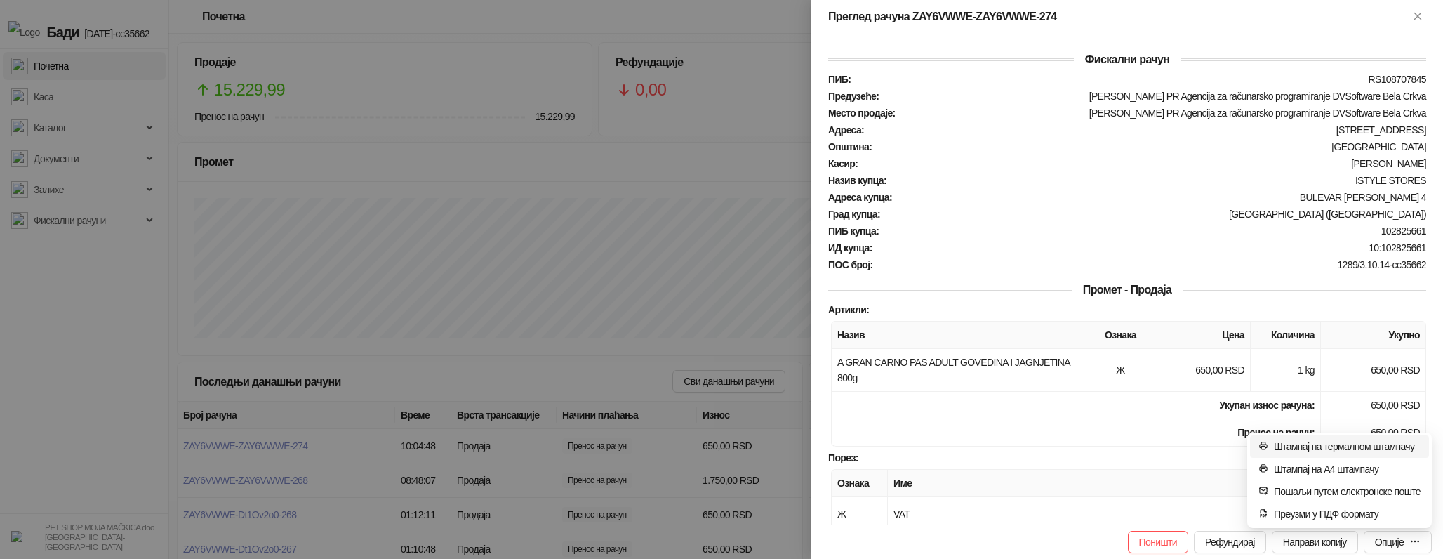
click at [1354, 444] on span "Штампај на термалном штампачу" at bounding box center [1347, 446] width 147 height 15
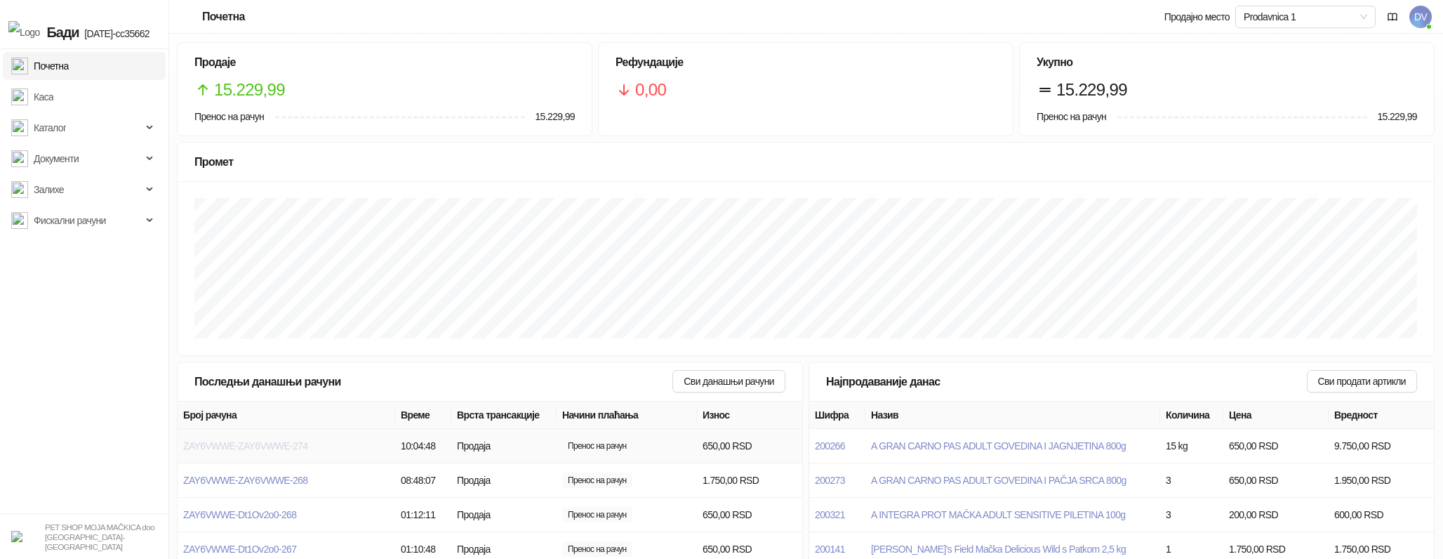
click at [237, 448] on span "ZAY6VWWE-ZAY6VWWE-274" at bounding box center [245, 445] width 124 height 11
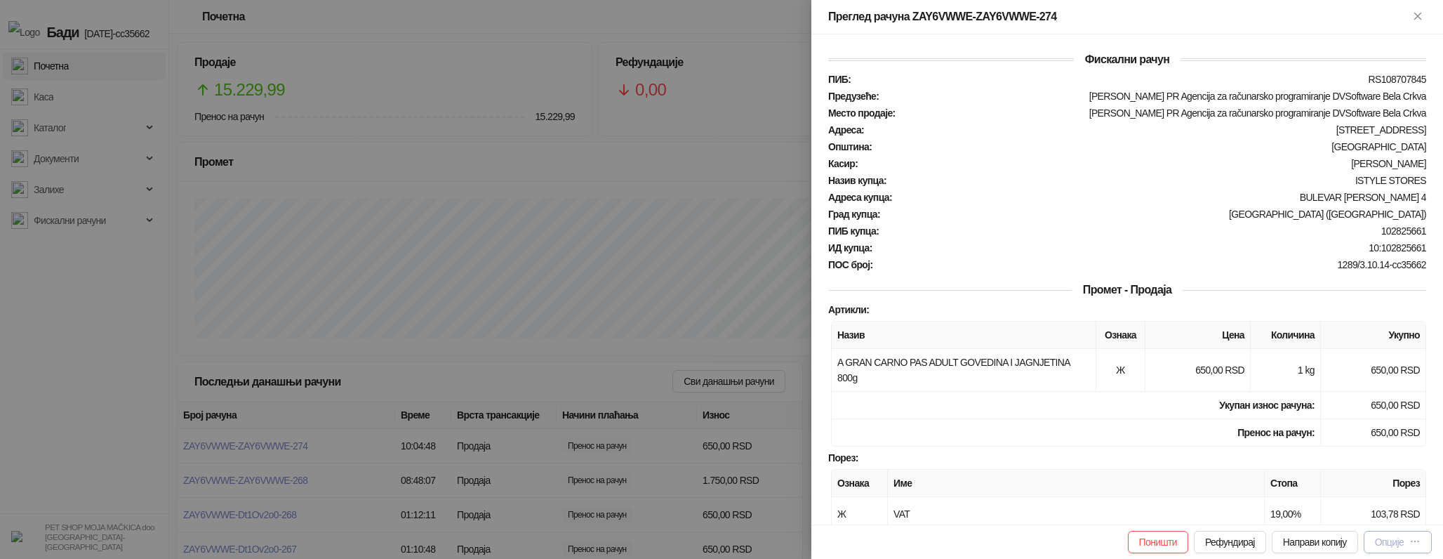
click at [1416, 541] on icon "button" at bounding box center [1414, 540] width 11 height 11
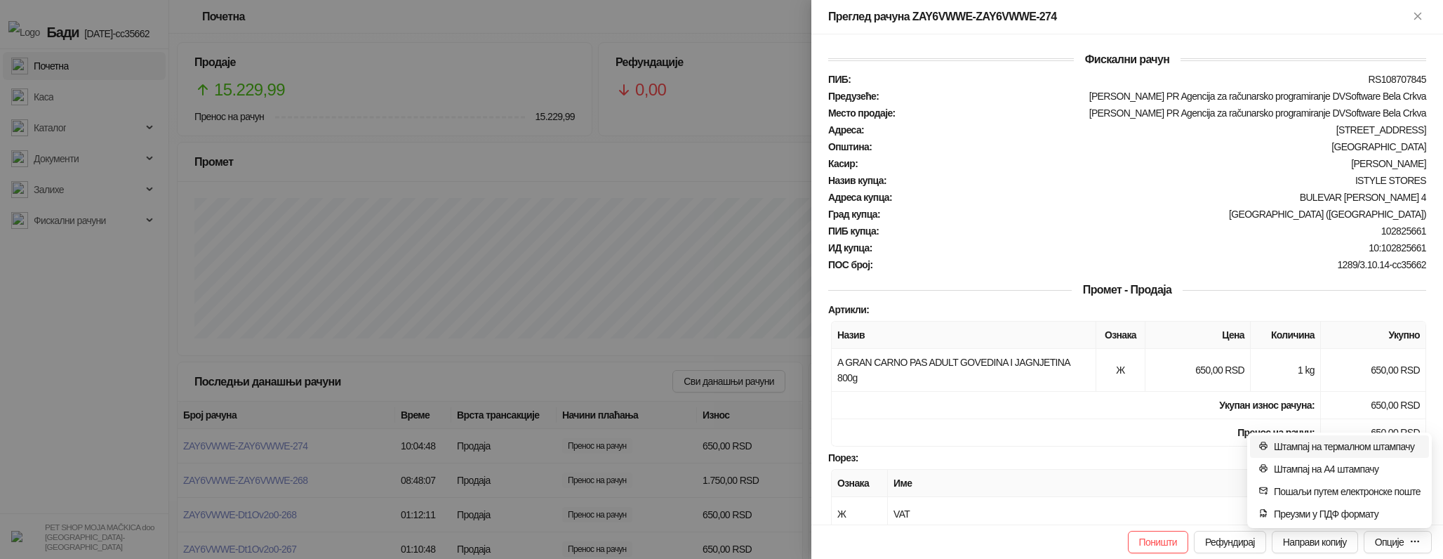
click at [1311, 440] on span "Штампај на термалном штампачу" at bounding box center [1347, 446] width 147 height 15
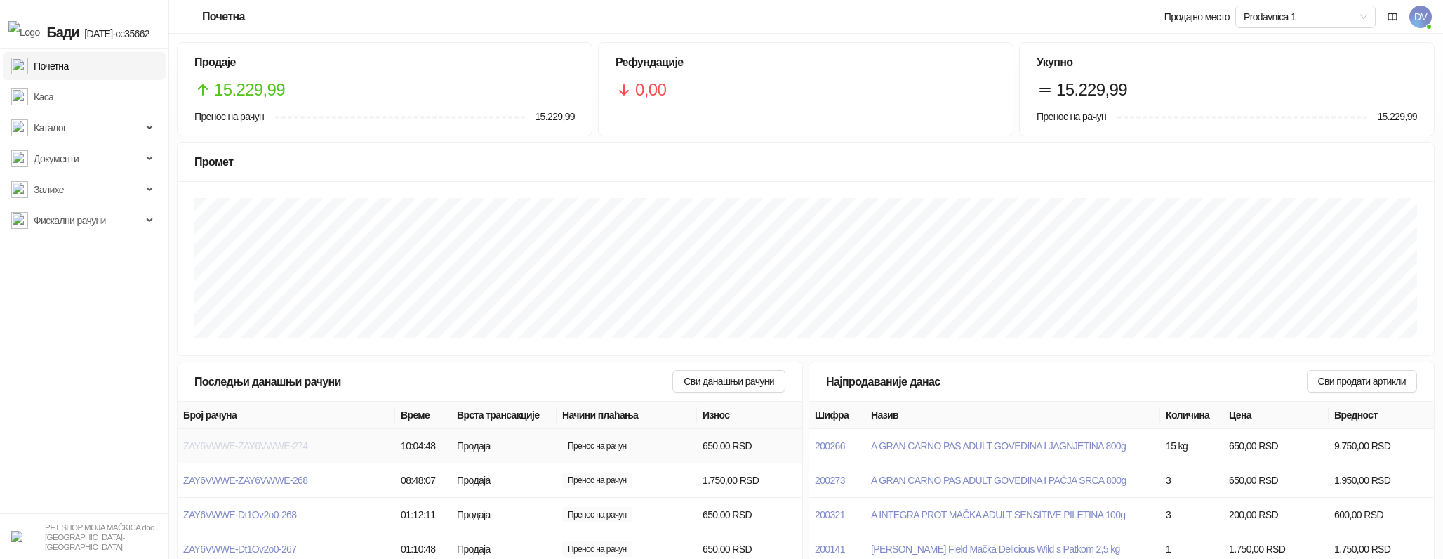
click at [298, 450] on span "ZAY6VWWE-ZAY6VWWE-274" at bounding box center [245, 445] width 124 height 11
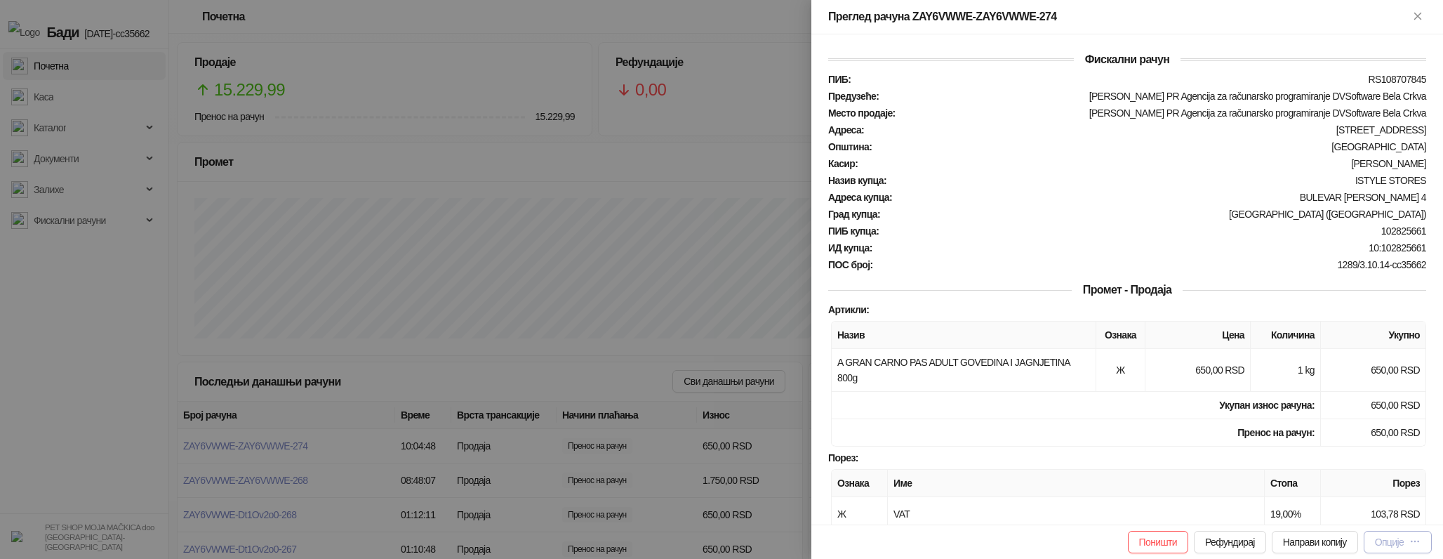
click at [1375, 535] on div "Опције" at bounding box center [1398, 541] width 46 height 13
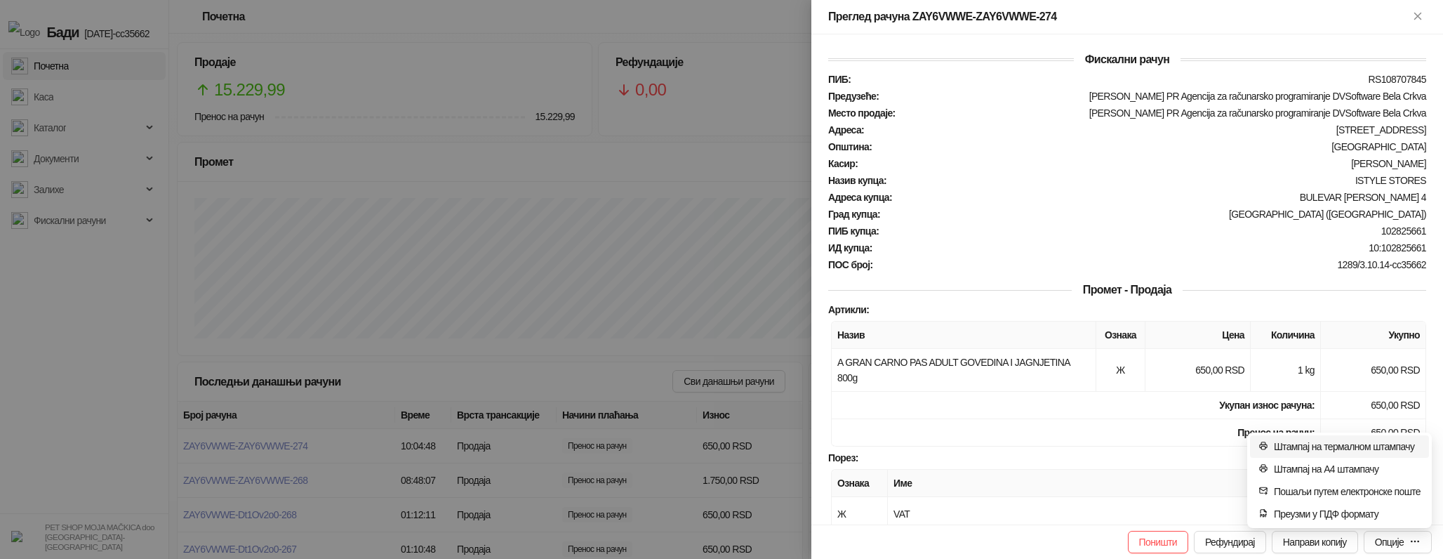
click at [1337, 441] on span "Штампај на термалном штампачу" at bounding box center [1347, 446] width 147 height 15
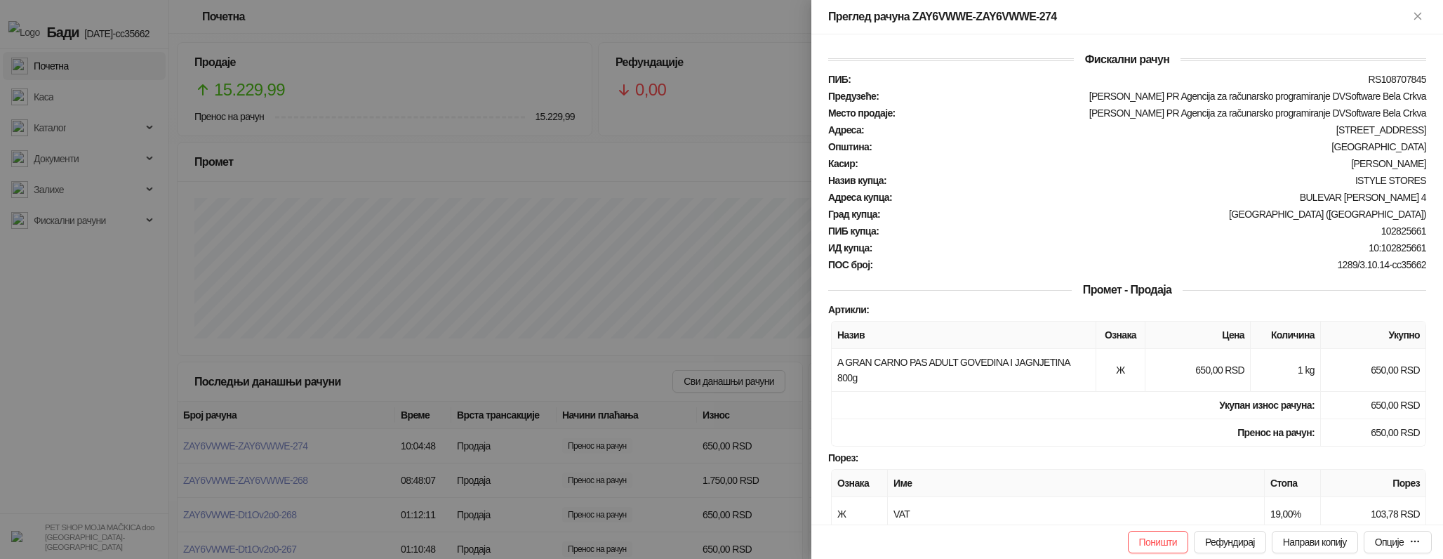
click at [498, 253] on div at bounding box center [721, 279] width 1443 height 559
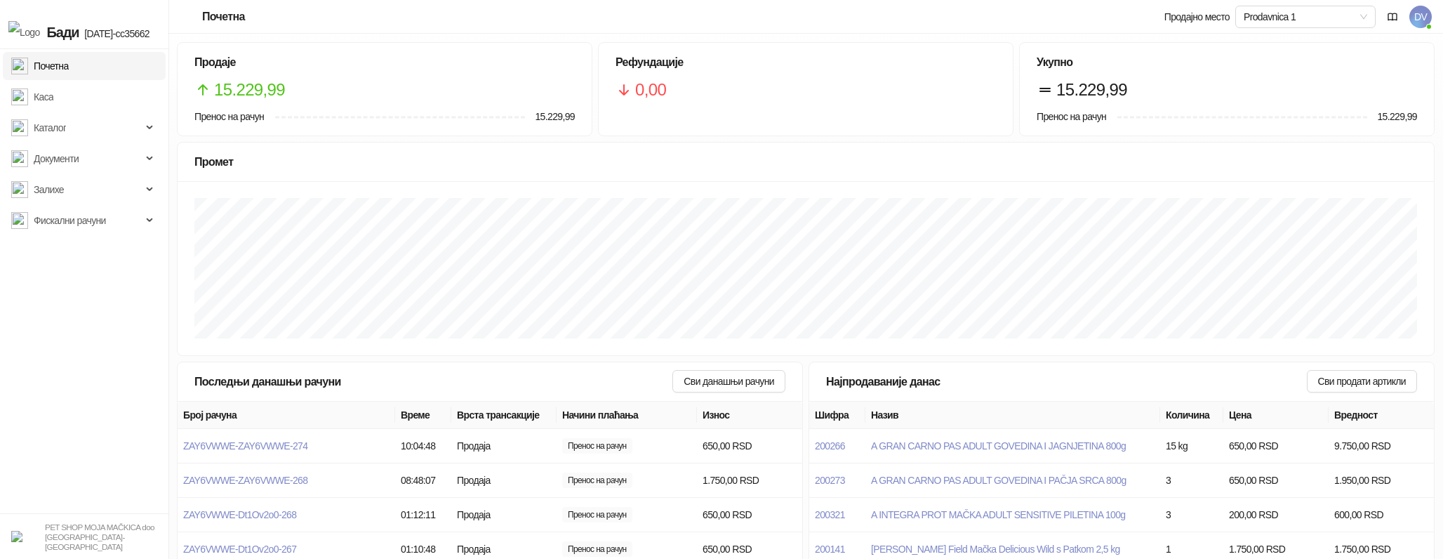
click at [1425, 8] on span "DV" at bounding box center [1420, 17] width 22 height 22
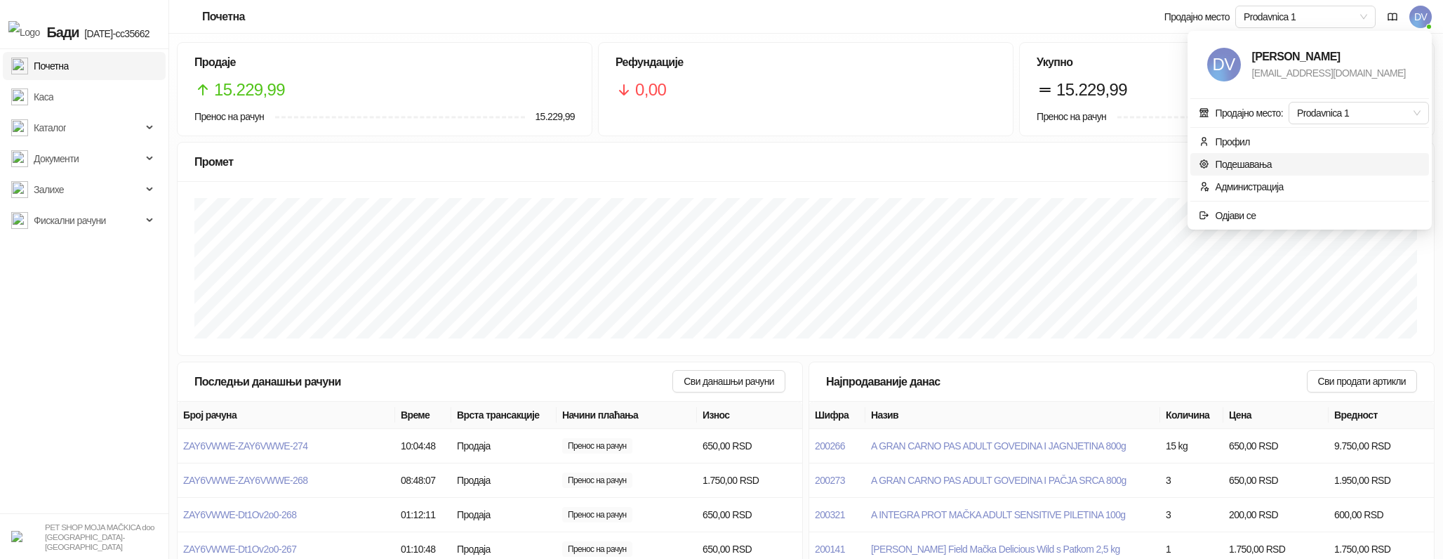
click at [1254, 163] on link "Подешавања" at bounding box center [1235, 164] width 73 height 11
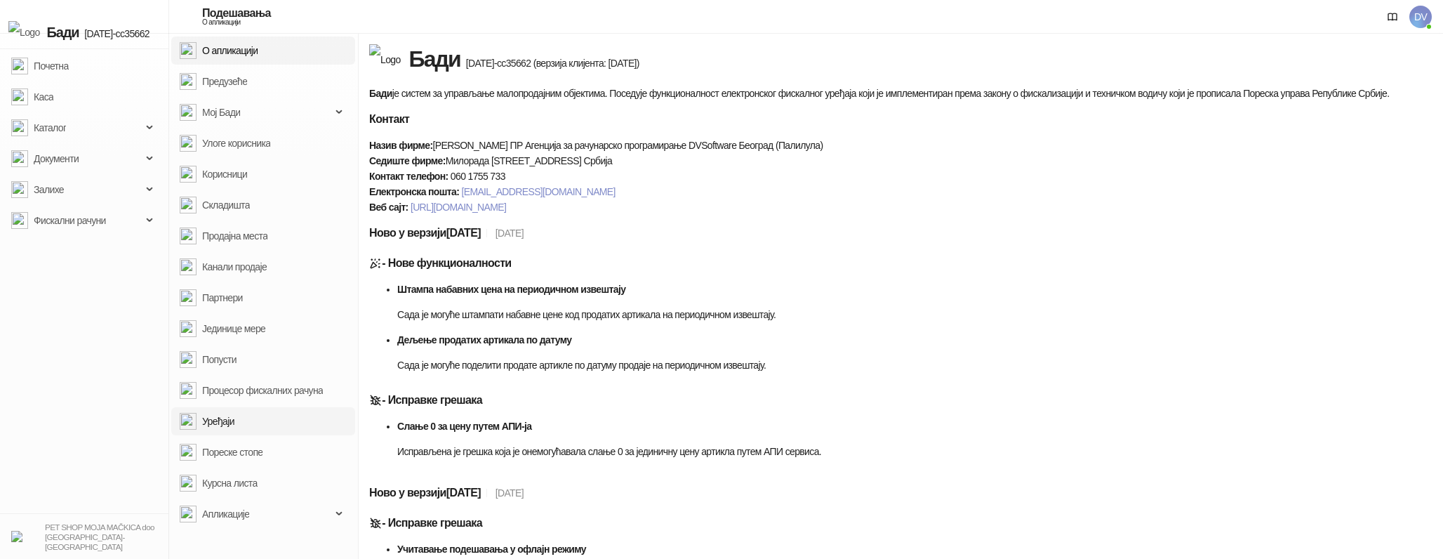
click at [234, 415] on link "Уређаји" at bounding box center [207, 421] width 55 height 28
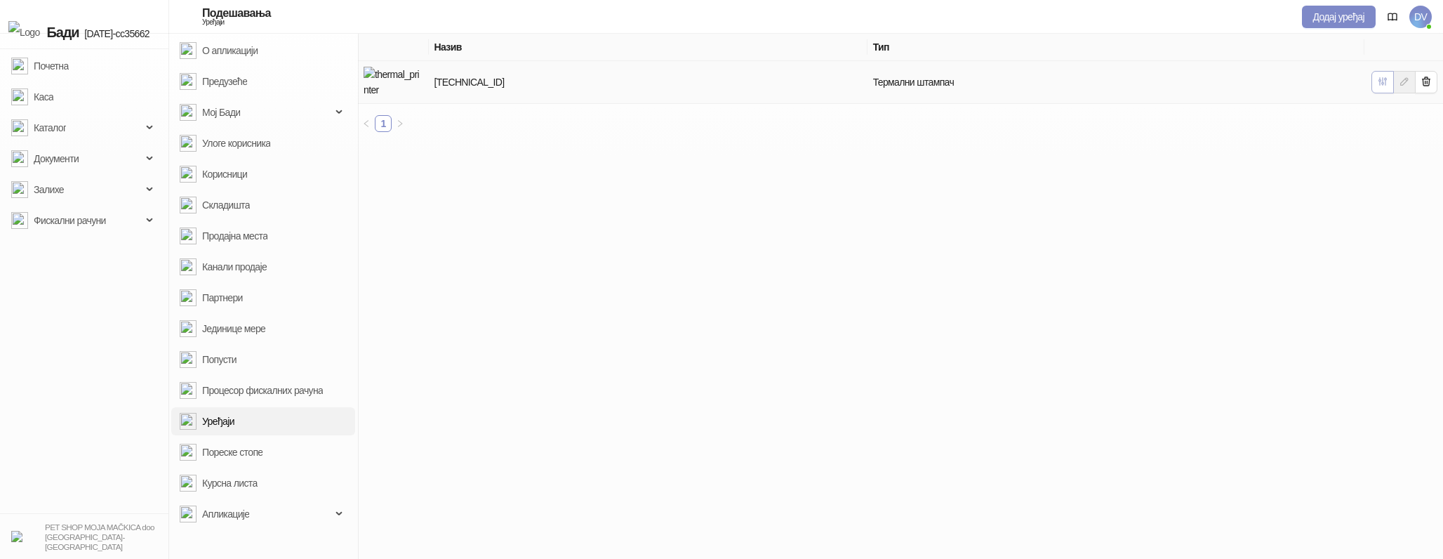
click at [1386, 78] on icon "button" at bounding box center [1383, 82] width 8 height 8
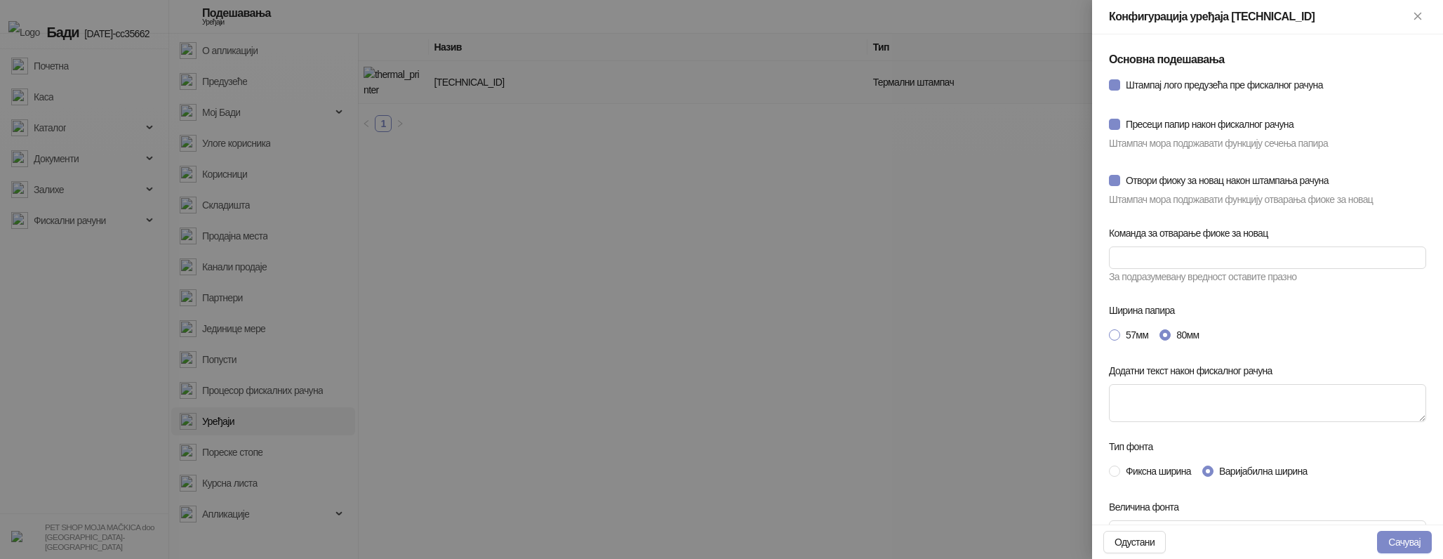
click at [1133, 336] on span "57мм" at bounding box center [1137, 334] width 34 height 15
click at [1142, 460] on div "Фиксна ширина Варијабилна ширина" at bounding box center [1267, 471] width 317 height 22
click at [1142, 468] on span "Фиксна ширина" at bounding box center [1158, 470] width 76 height 15
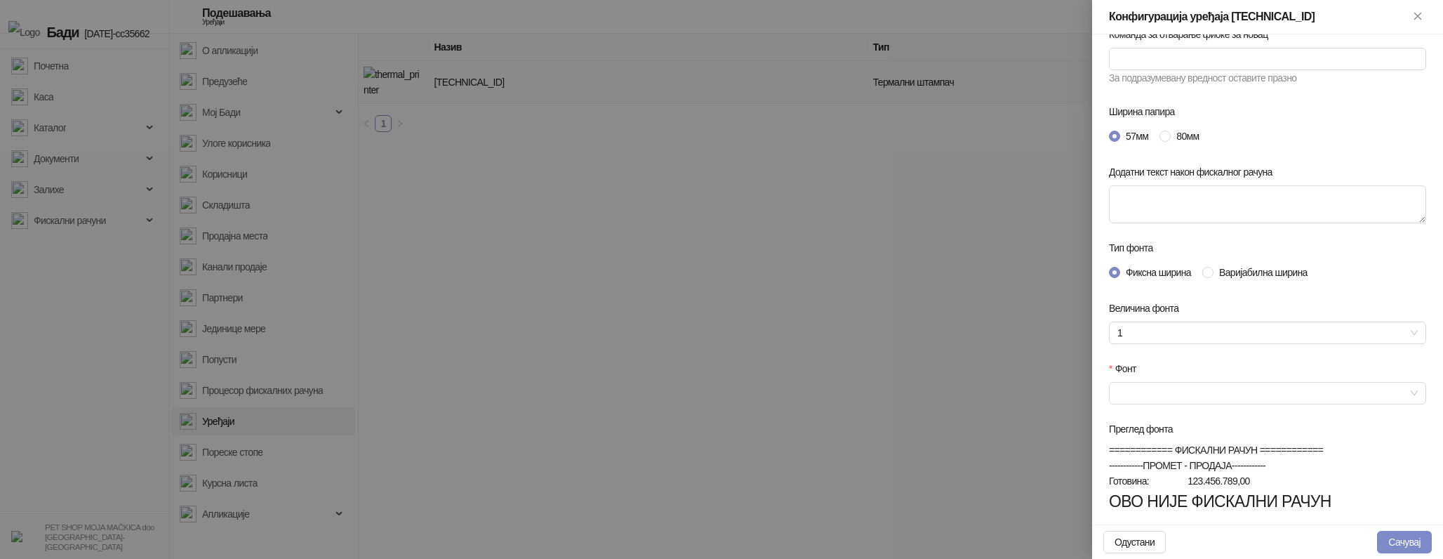
scroll to position [208, 0]
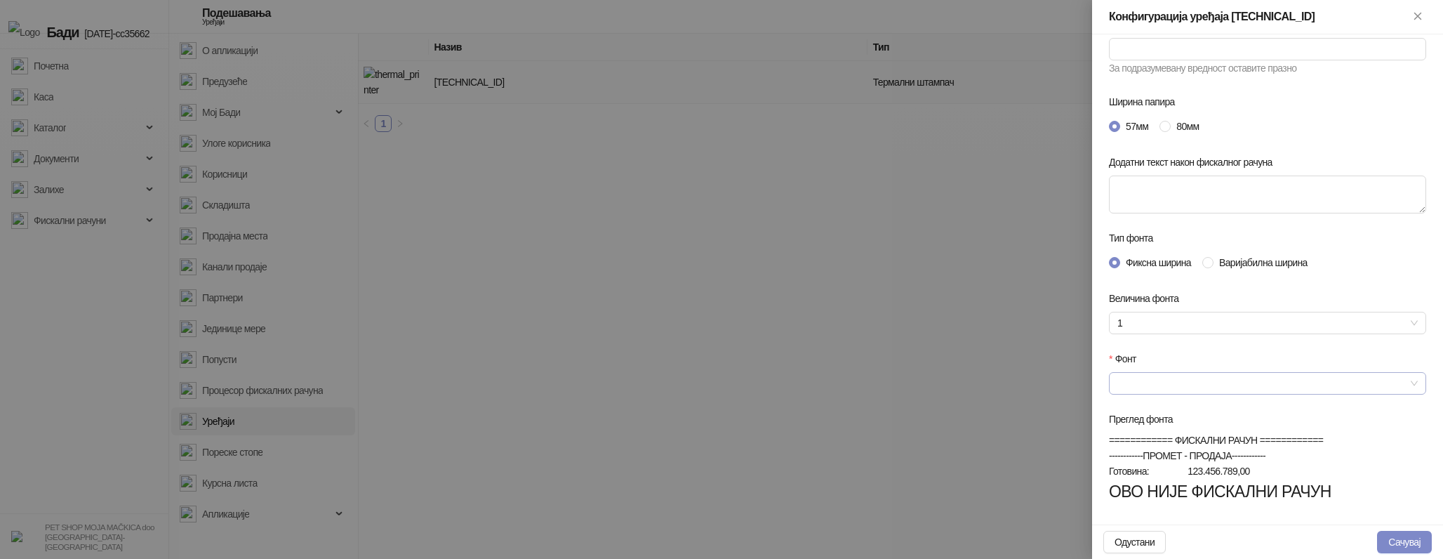
click at [1343, 393] on input "Фонт" at bounding box center [1261, 383] width 288 height 21
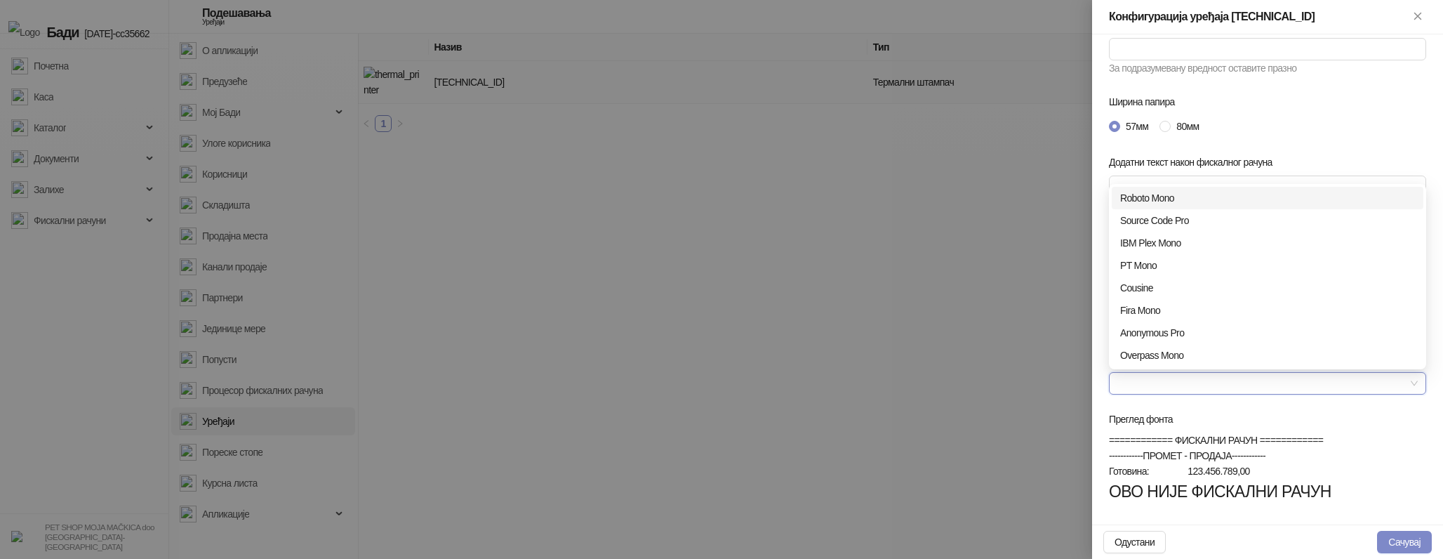
click at [1237, 189] on div "Roboto Mono" at bounding box center [1268, 198] width 312 height 22
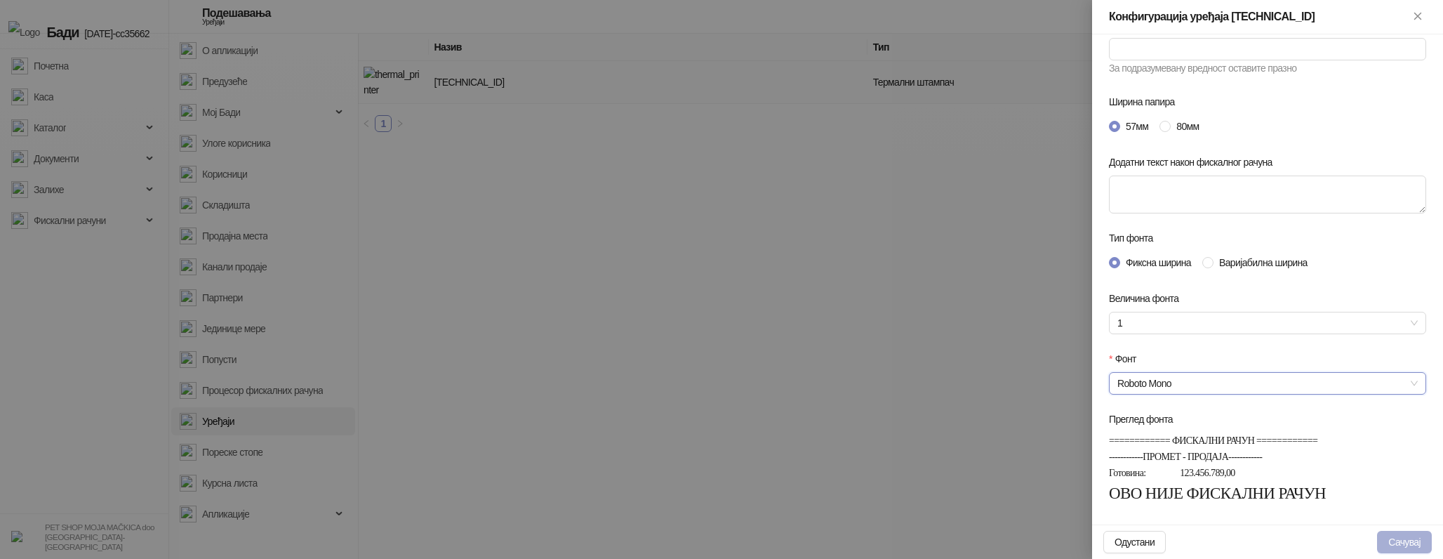
click at [1402, 541] on button "Сачувај" at bounding box center [1404, 542] width 55 height 22
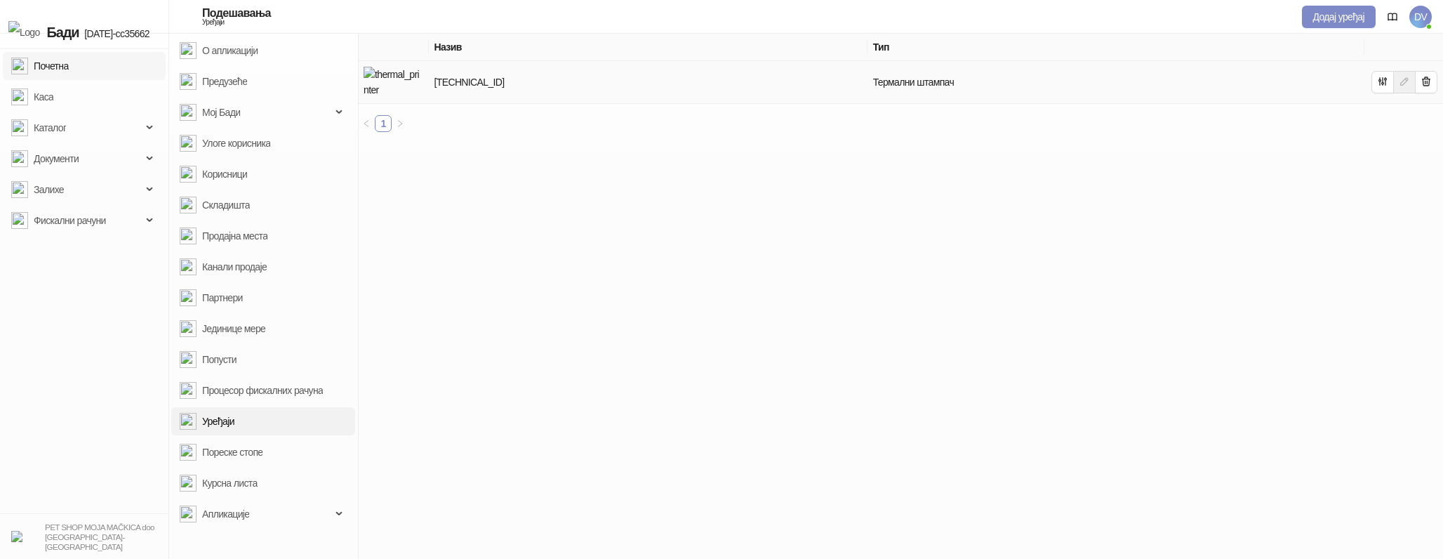
click at [69, 62] on link "Почетна" at bounding box center [40, 66] width 58 height 28
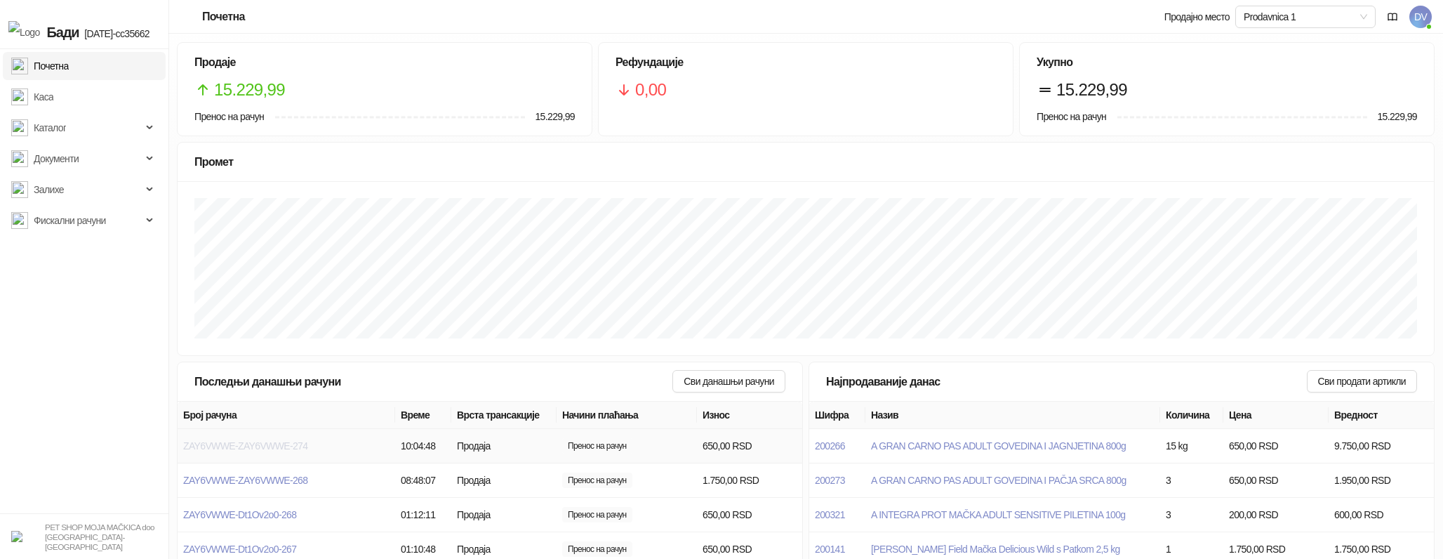
click at [285, 442] on span "ZAY6VWWE-ZAY6VWWE-274" at bounding box center [245, 445] width 124 height 11
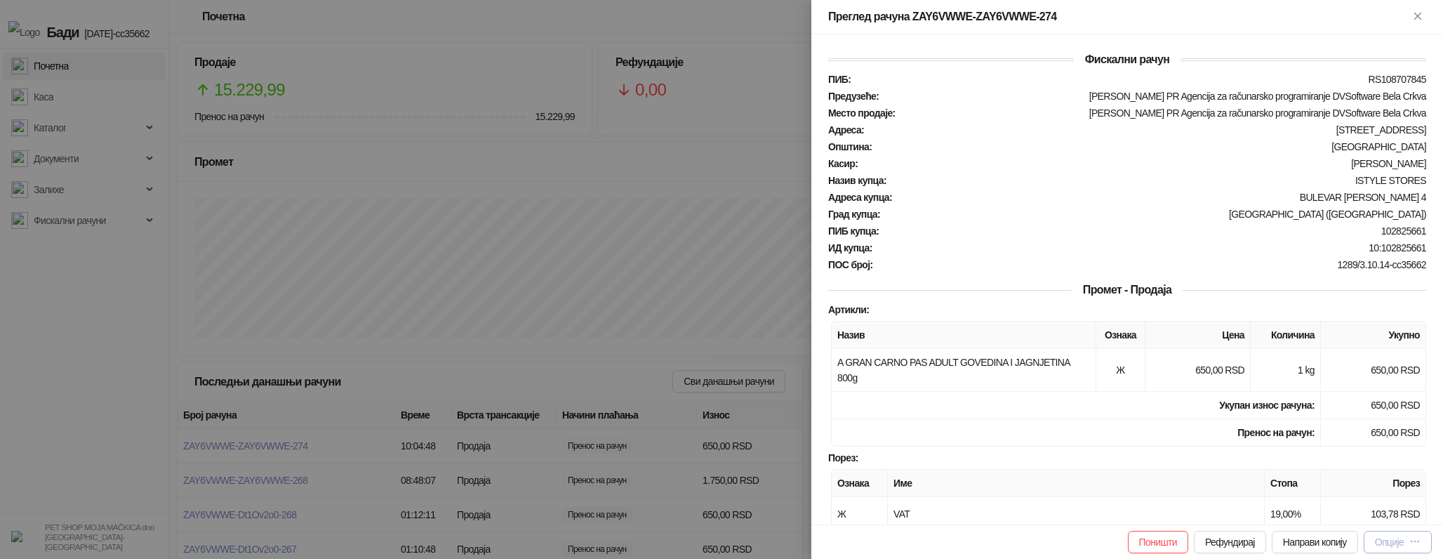
click at [1378, 536] on div "Опције" at bounding box center [1389, 541] width 29 height 11
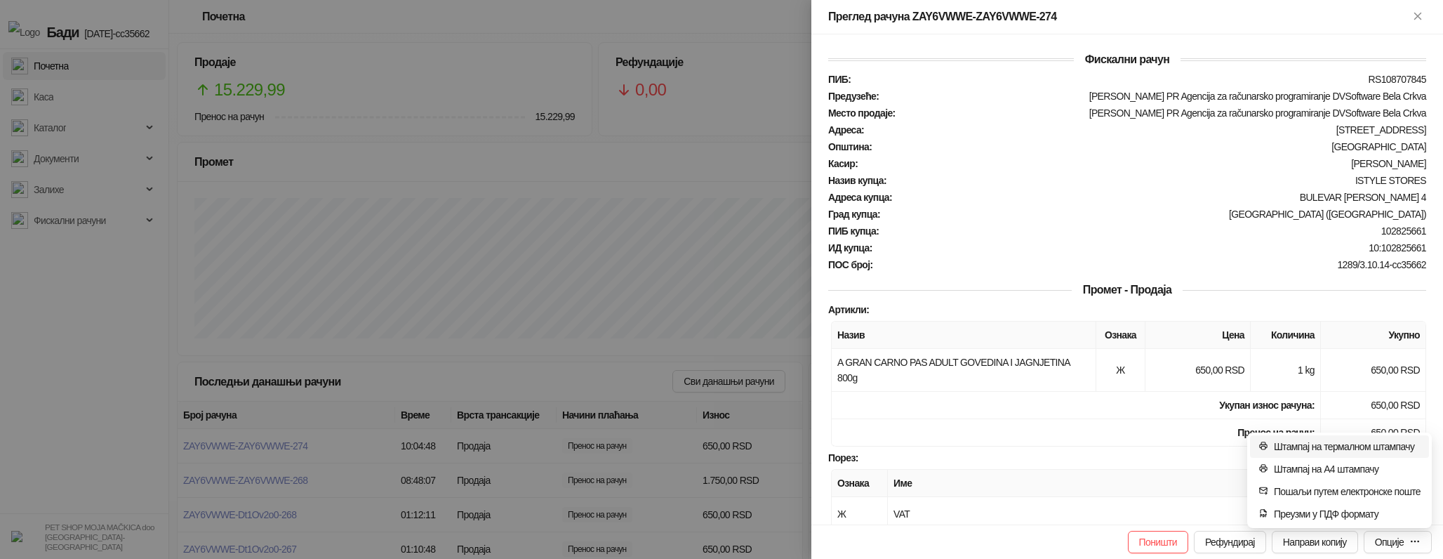
click at [1305, 441] on span "Штампај на термалном штампачу" at bounding box center [1347, 446] width 147 height 15
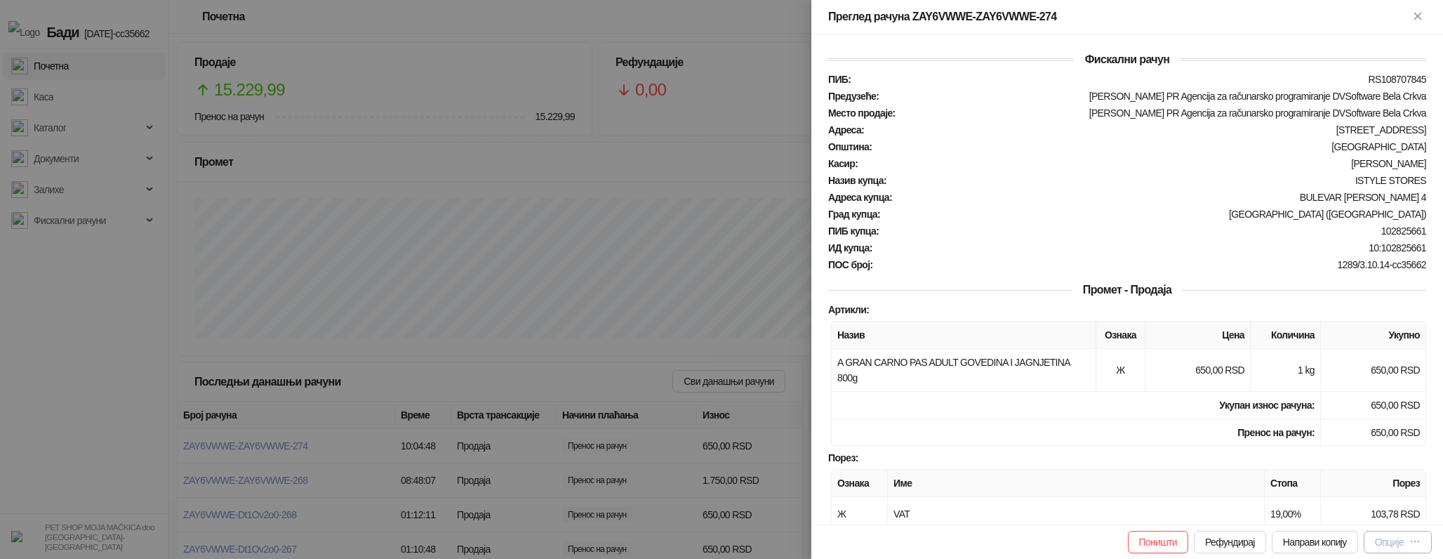
click at [1430, 552] on button "Опције" at bounding box center [1398, 542] width 68 height 22
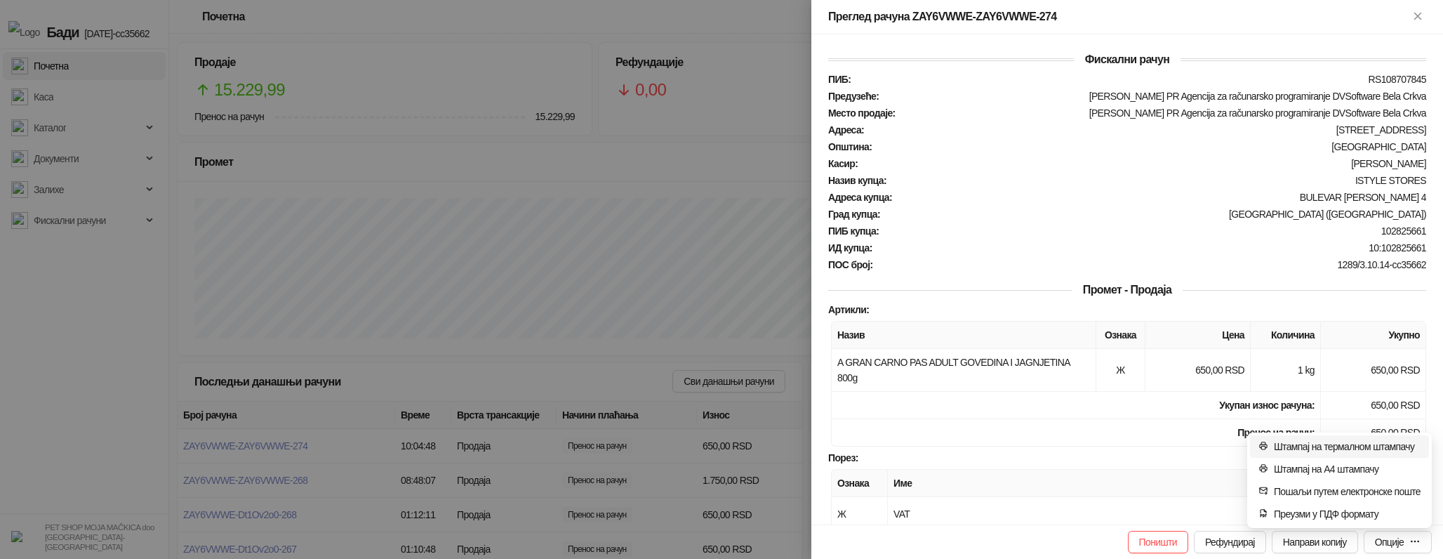
click at [1352, 447] on span "Штампај на термалном штампачу" at bounding box center [1347, 446] width 147 height 15
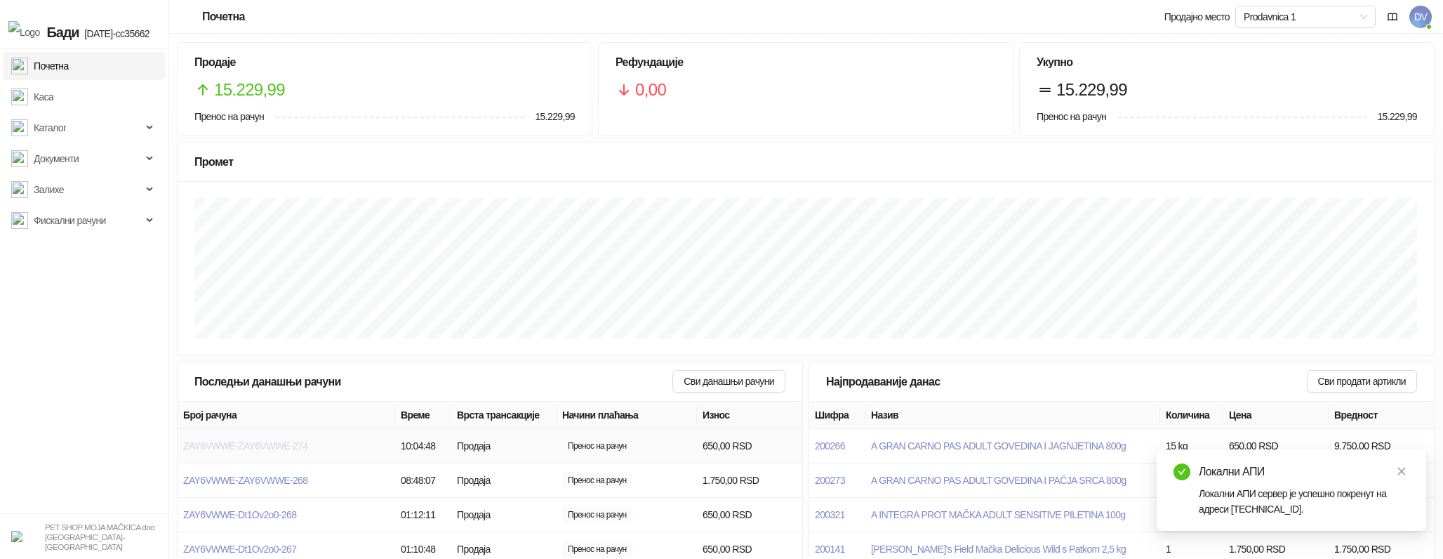
click at [307, 444] on span "ZAY6VWWE-ZAY6VWWE-274" at bounding box center [245, 445] width 124 height 11
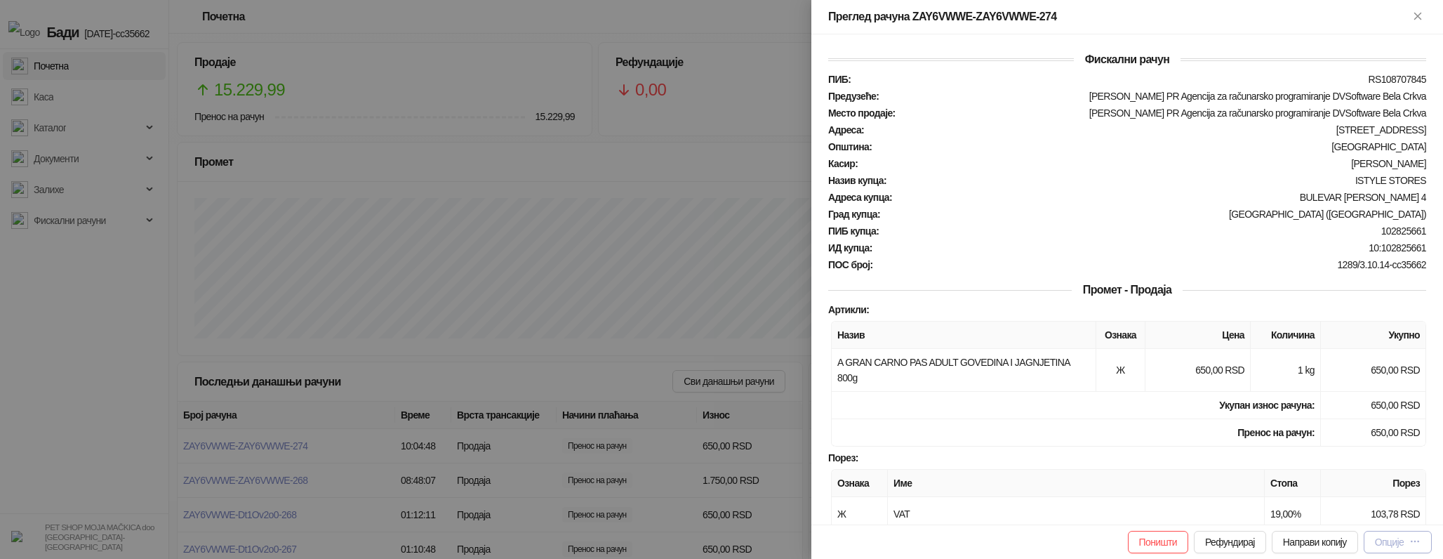
click at [1414, 543] on icon "button" at bounding box center [1414, 540] width 11 height 11
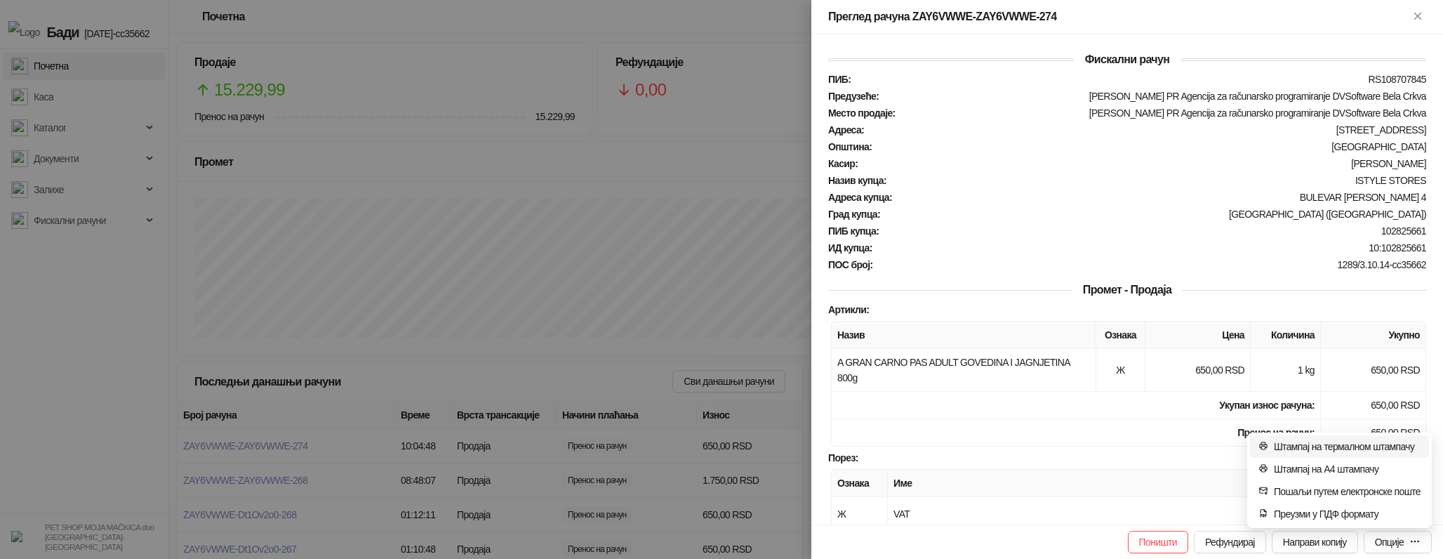
click at [1365, 453] on span "Штампај на термалном штампачу" at bounding box center [1347, 446] width 147 height 15
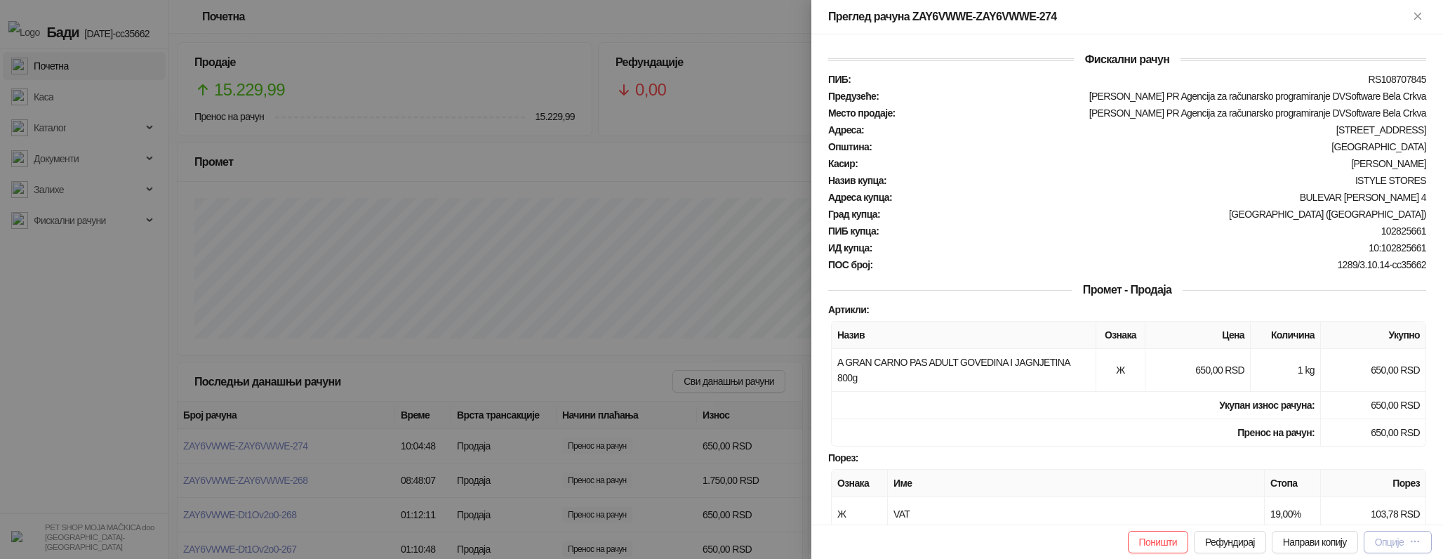
click at [1421, 545] on button "Опције" at bounding box center [1398, 542] width 68 height 22
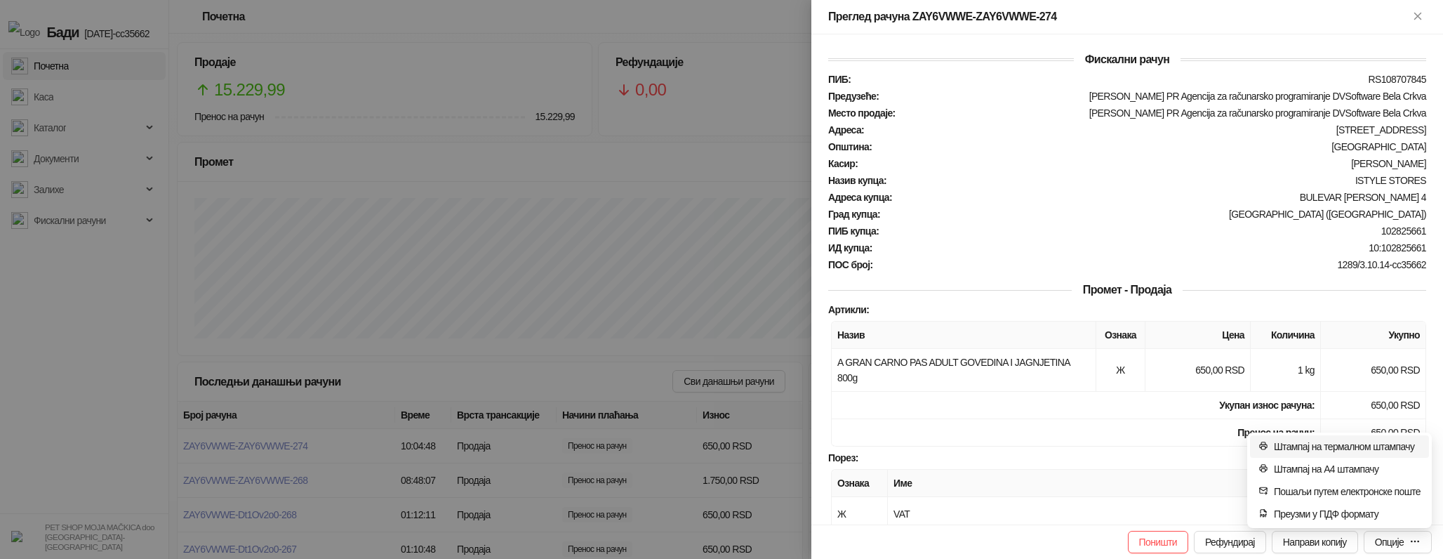
click at [1364, 448] on span "Штампај на термалном штампачу" at bounding box center [1347, 446] width 147 height 15
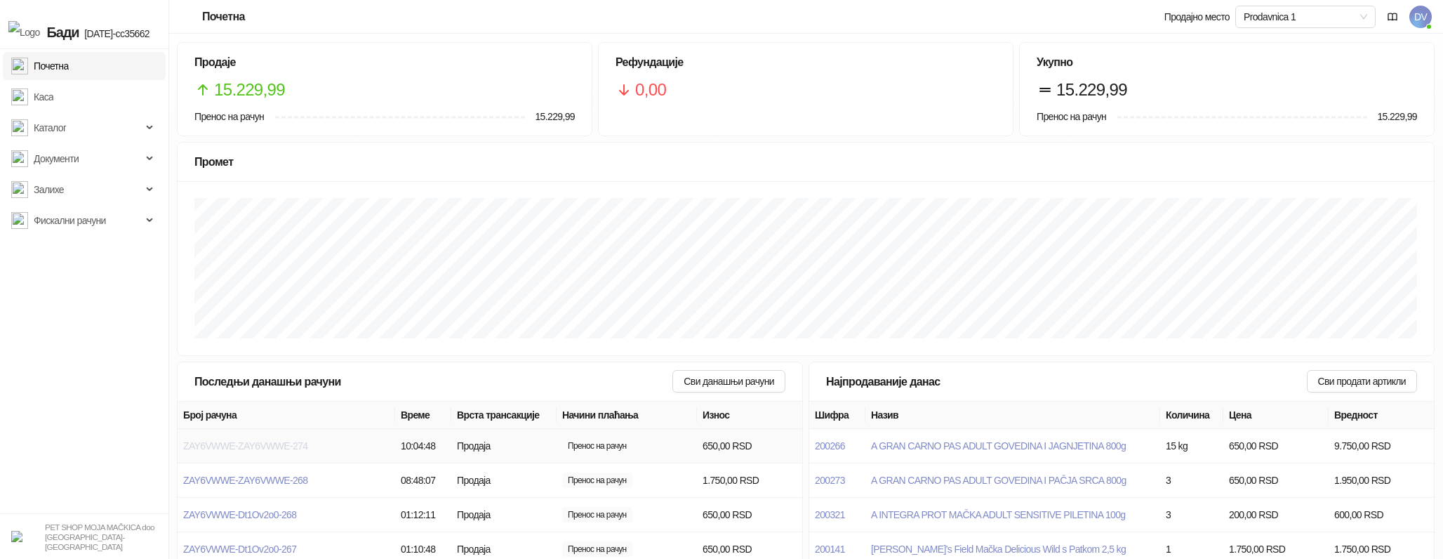
click at [305, 441] on span "ZAY6VWWE-ZAY6VWWE-274" at bounding box center [245, 445] width 124 height 11
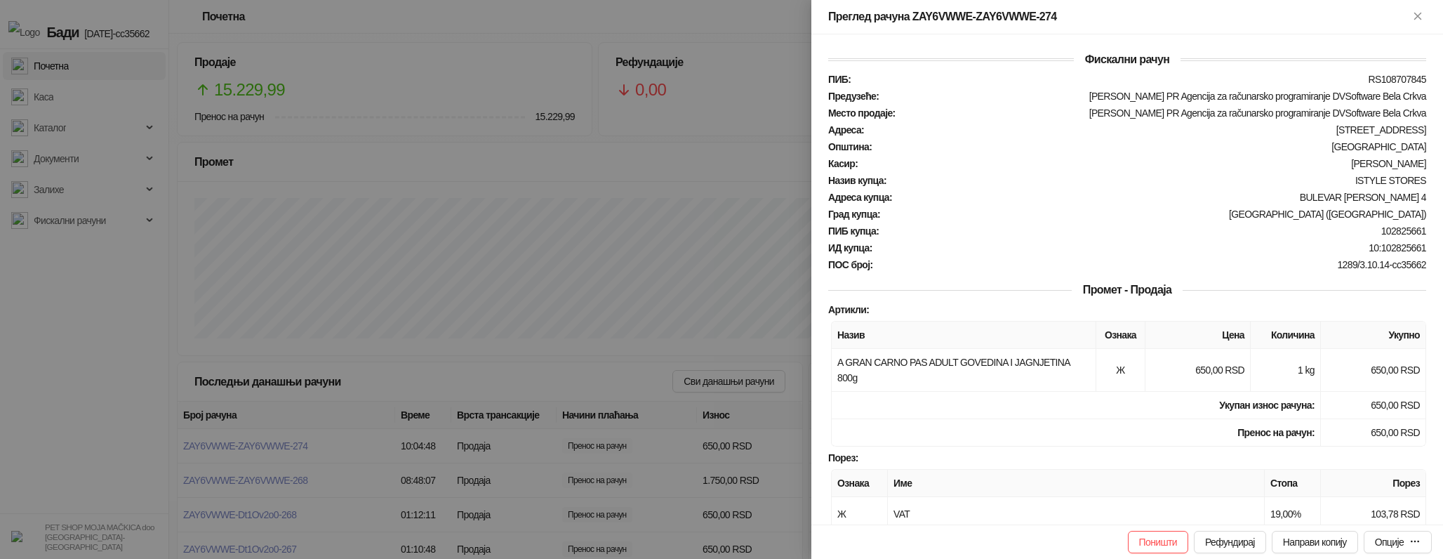
click at [832, 6] on div "Преглед рачуна ZAY6VWWE-ZAY6VWWE-274" at bounding box center [1127, 17] width 632 height 34
drag, startPoint x: 823, startPoint y: 14, endPoint x: 835, endPoint y: 15, distance: 12.0
click at [835, 15] on div "Преглед рачуна ZAY6VWWE-ZAY6VWWE-274" at bounding box center [1127, 17] width 632 height 34
click at [1400, 542] on div "Опције" at bounding box center [1389, 541] width 29 height 11
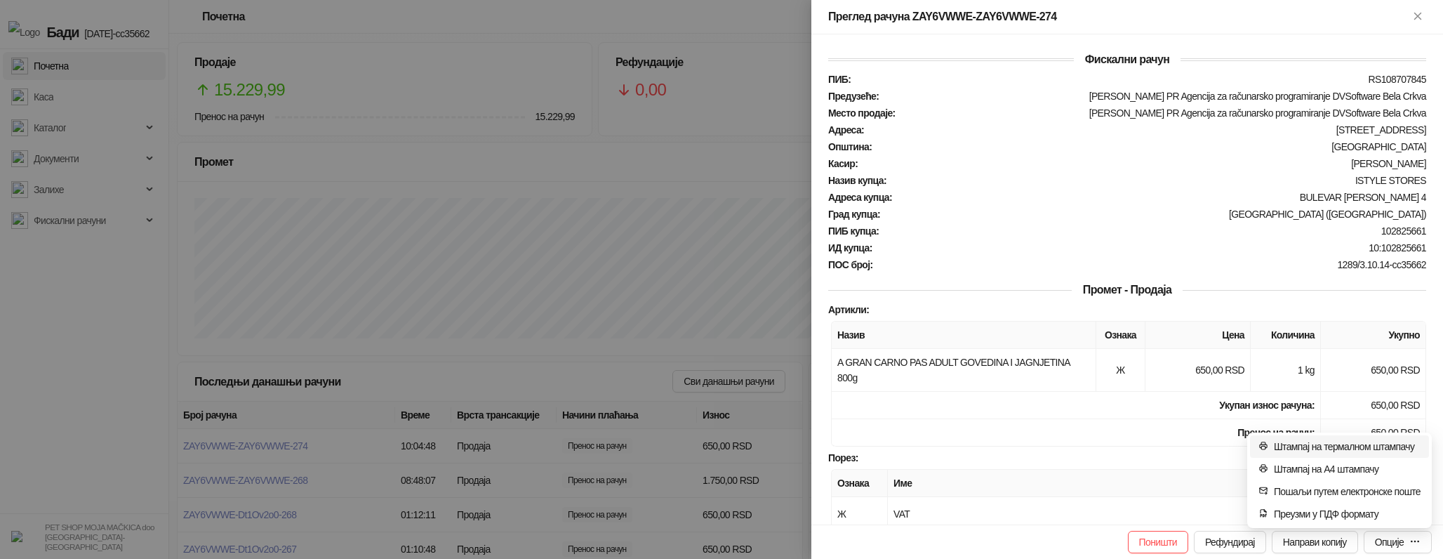
click at [1294, 444] on span "Штампај на термалном штампачу" at bounding box center [1347, 446] width 147 height 15
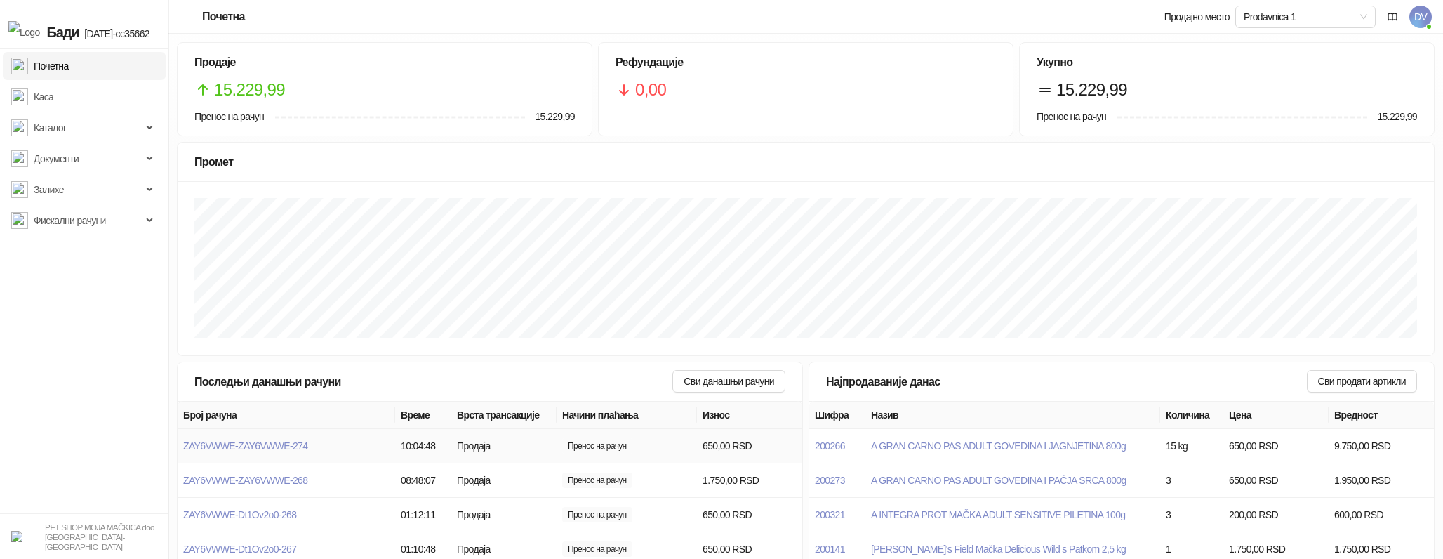
click at [289, 455] on td "ZAY6VWWE-ZAY6VWWE-274" at bounding box center [287, 446] width 218 height 34
click at [298, 442] on span "ZAY6VWWE-ZAY6VWWE-274" at bounding box center [245, 445] width 124 height 11
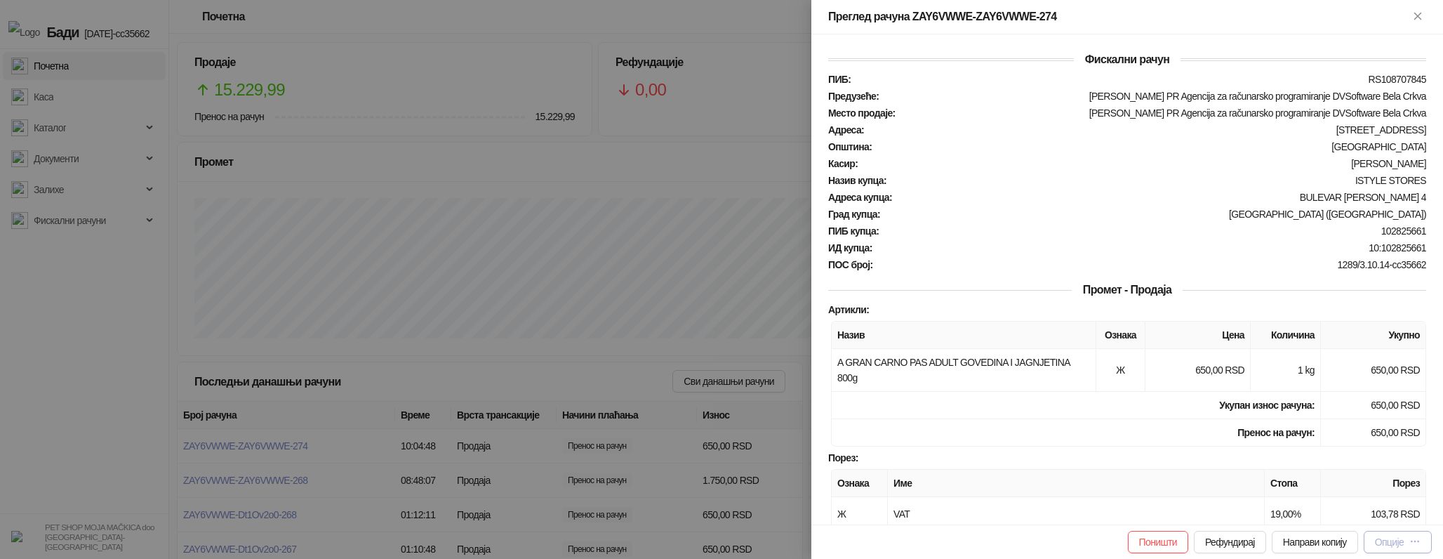
click at [1394, 538] on div "Опције" at bounding box center [1389, 541] width 29 height 11
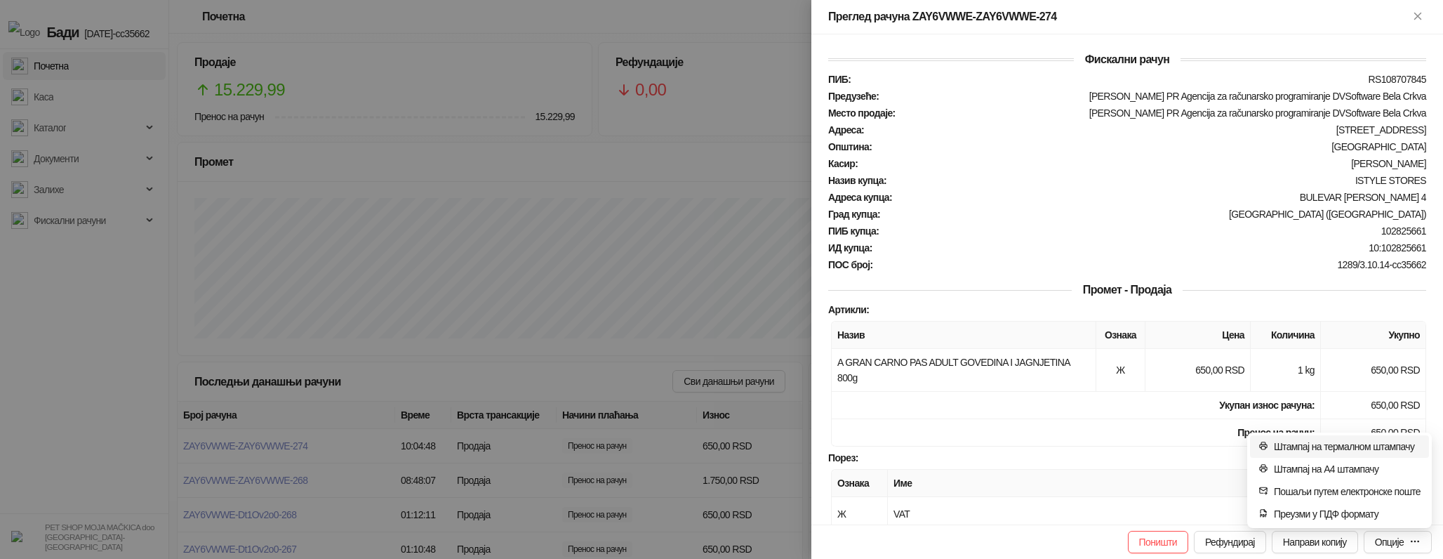
click at [1340, 444] on span "Штампај на термалном штампачу" at bounding box center [1347, 446] width 147 height 15
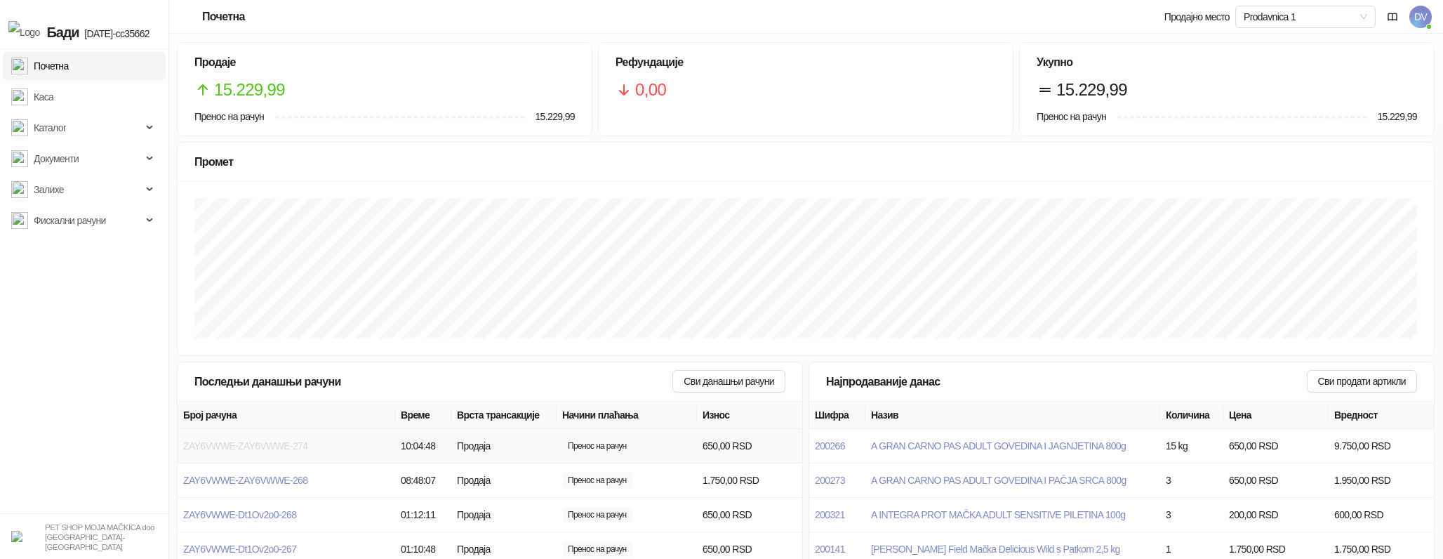
click at [278, 445] on span "ZAY6VWWE-ZAY6VWWE-274" at bounding box center [245, 445] width 124 height 11
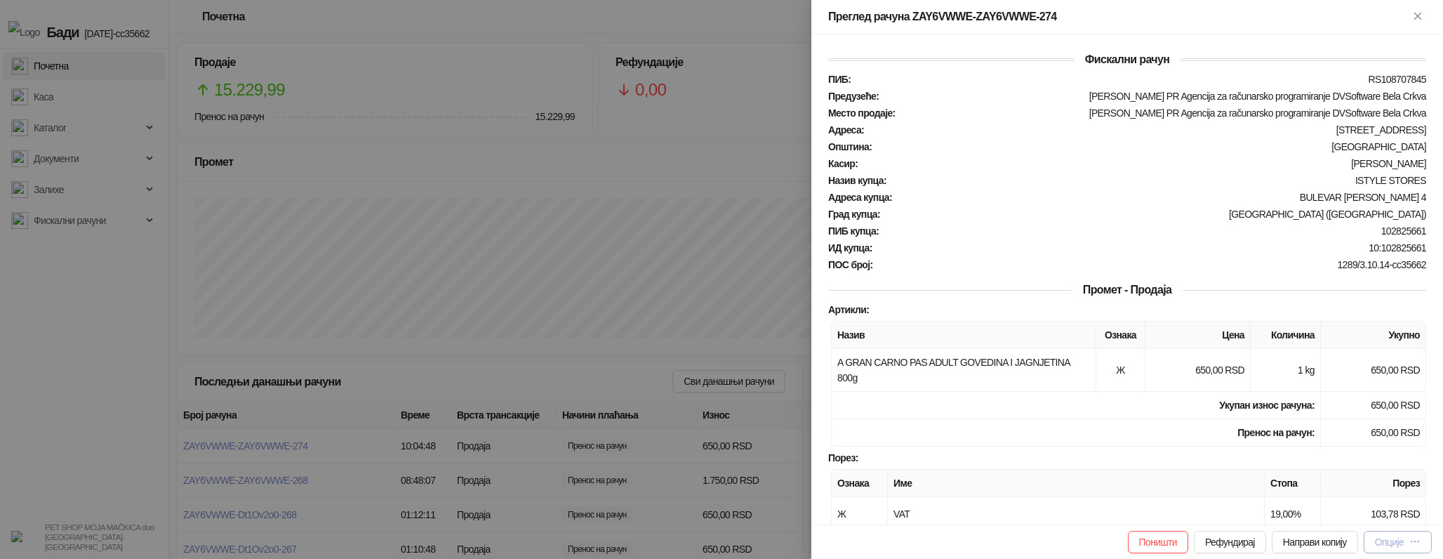
click at [1404, 552] on button "Опције" at bounding box center [1398, 542] width 68 height 22
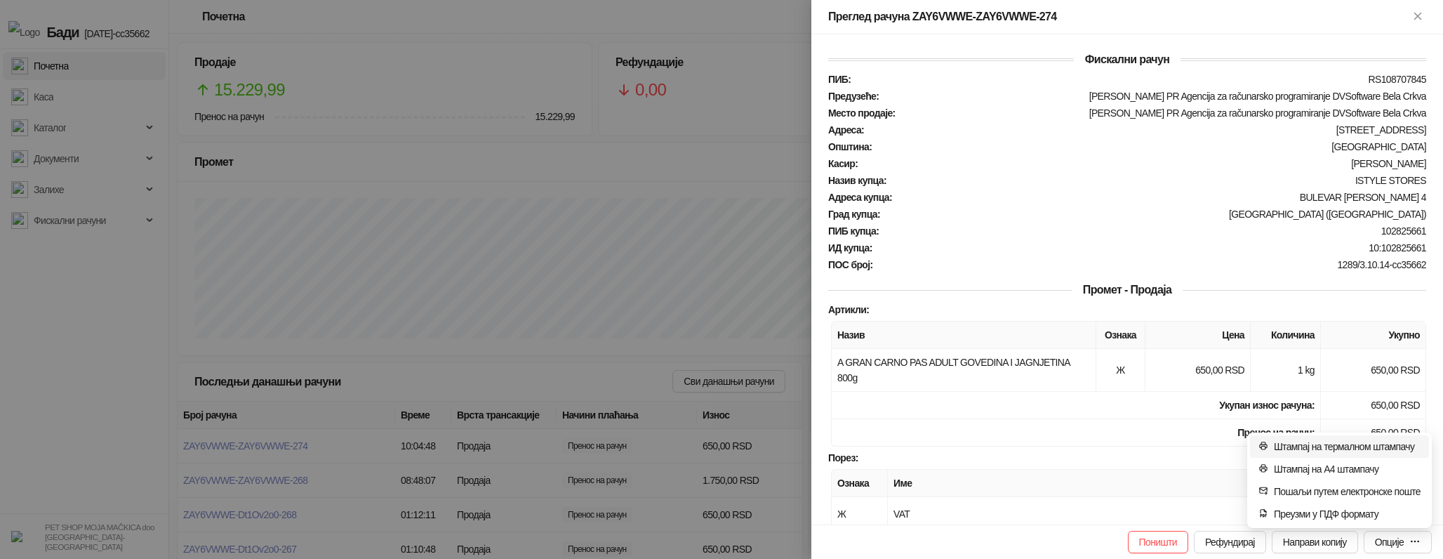
click at [1366, 445] on span "Штампај на термалном штампачу" at bounding box center [1347, 446] width 147 height 15
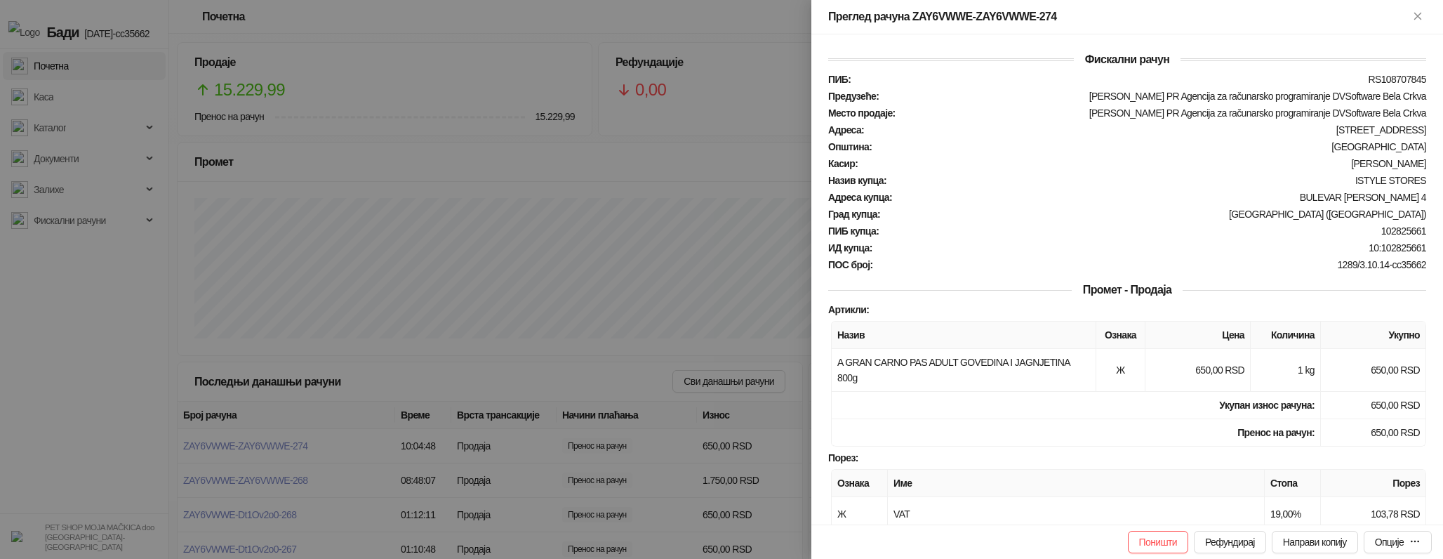
click at [540, 225] on div at bounding box center [721, 279] width 1443 height 559
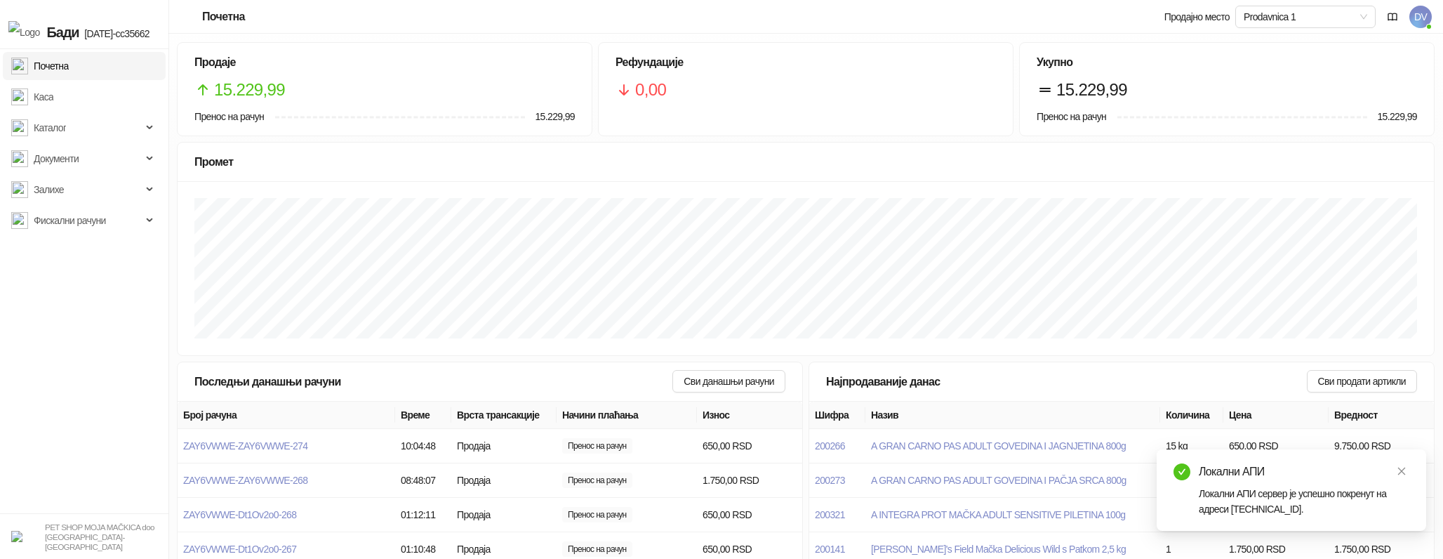
click at [1424, 16] on span "DV" at bounding box center [1420, 17] width 22 height 22
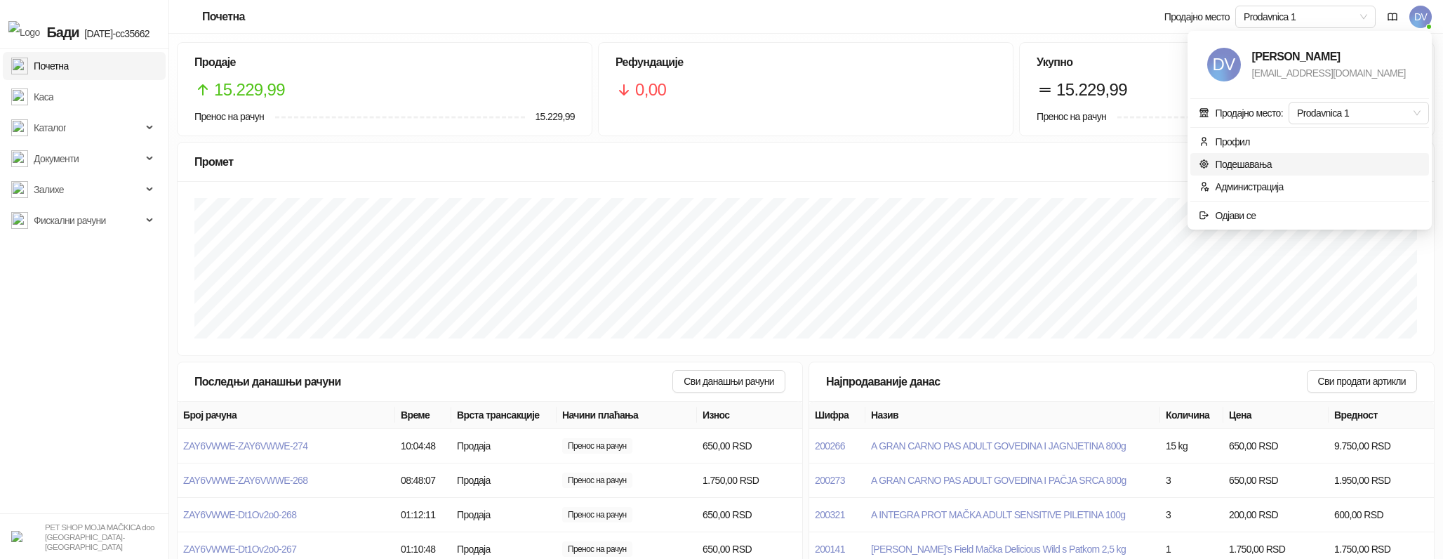
click at [1234, 170] on link "Подешавања" at bounding box center [1235, 164] width 73 height 11
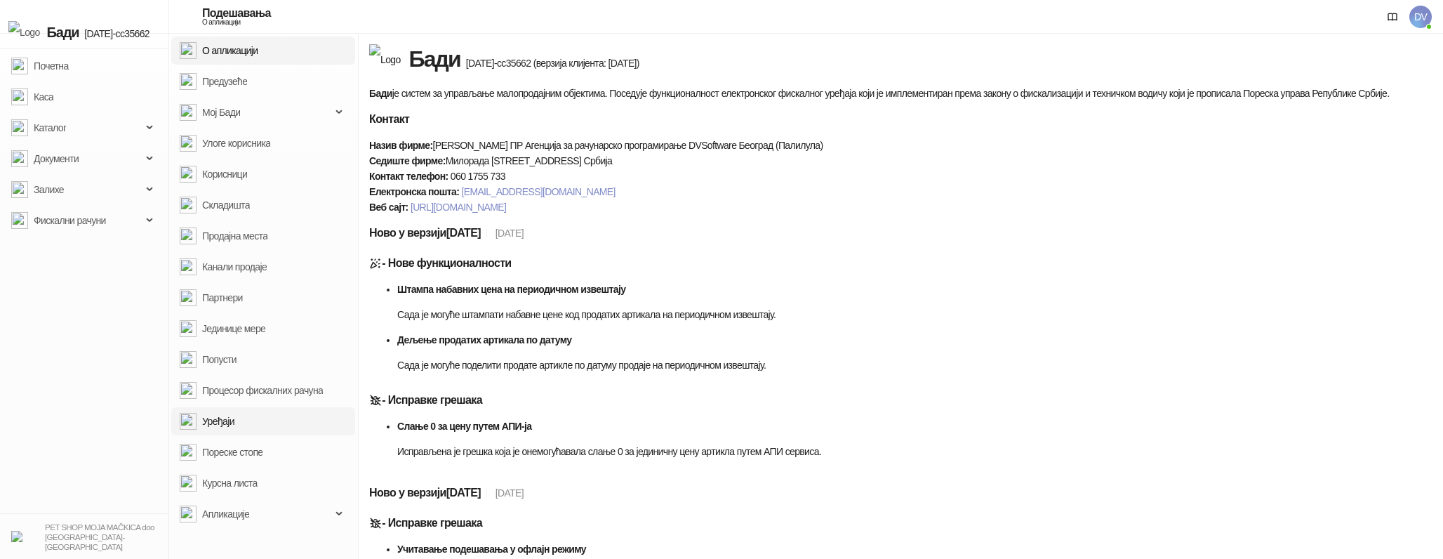
click at [234, 419] on link "Уређаји" at bounding box center [207, 421] width 55 height 28
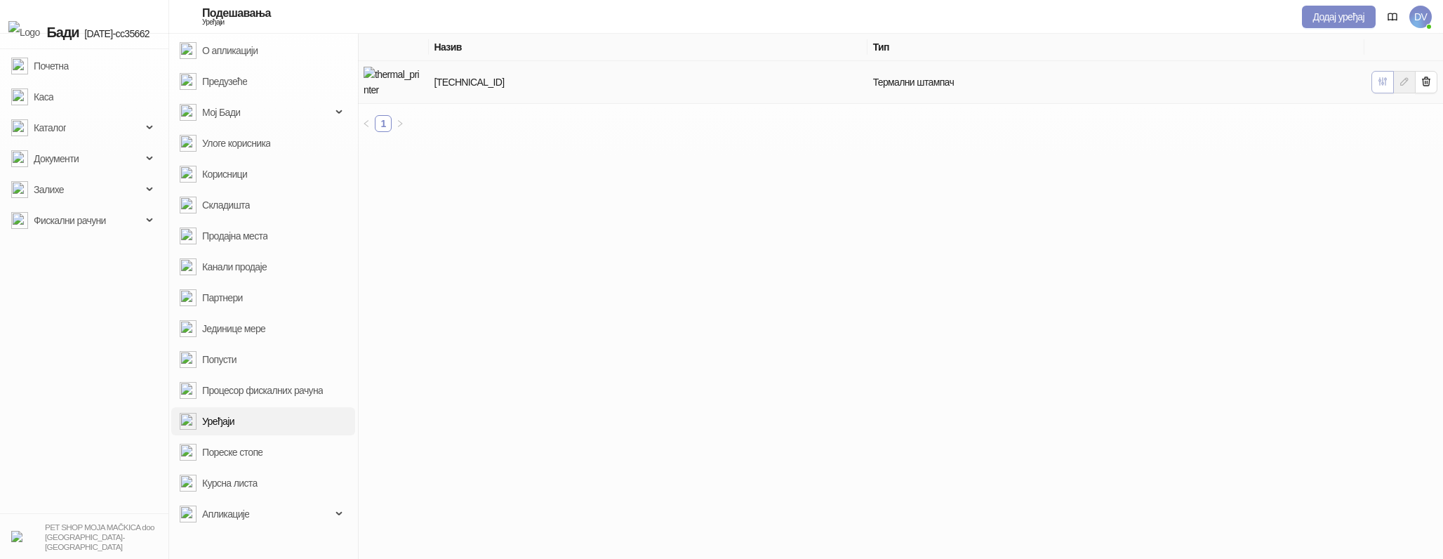
click at [1378, 79] on icon "button" at bounding box center [1382, 81] width 11 height 11
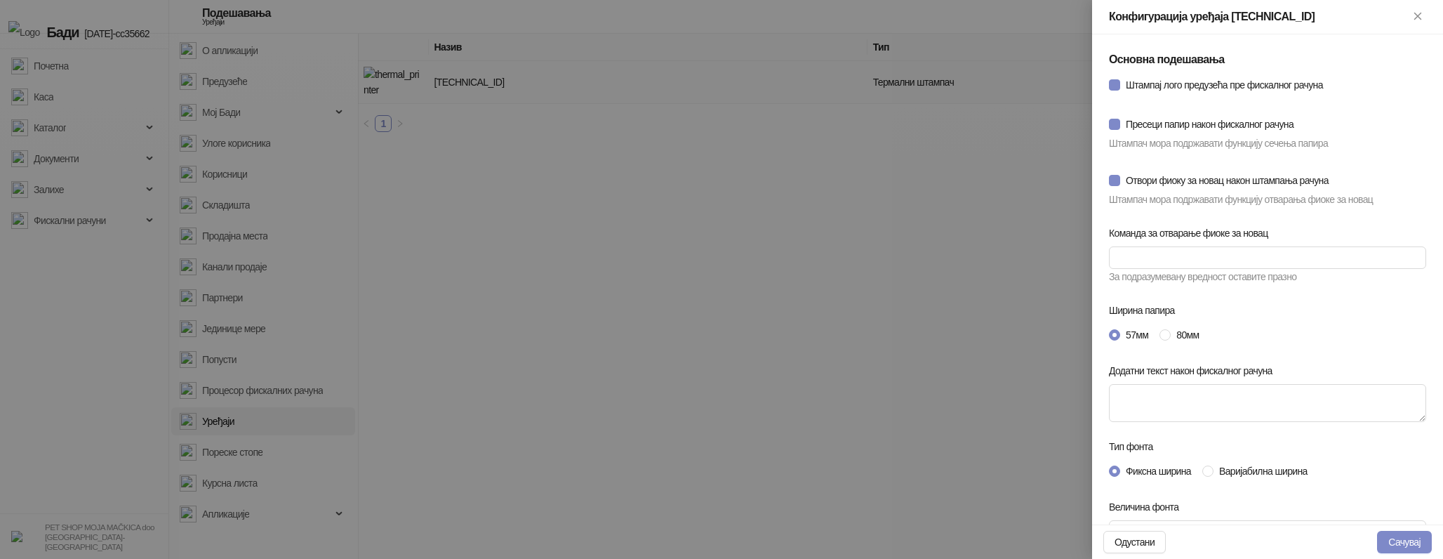
click at [1187, 325] on div "57мм 80мм" at bounding box center [1267, 335] width 317 height 22
click at [1187, 327] on span "80мм" at bounding box center [1188, 334] width 34 height 15
click at [1264, 470] on span "Варијабилна ширина" at bounding box center [1263, 470] width 100 height 15
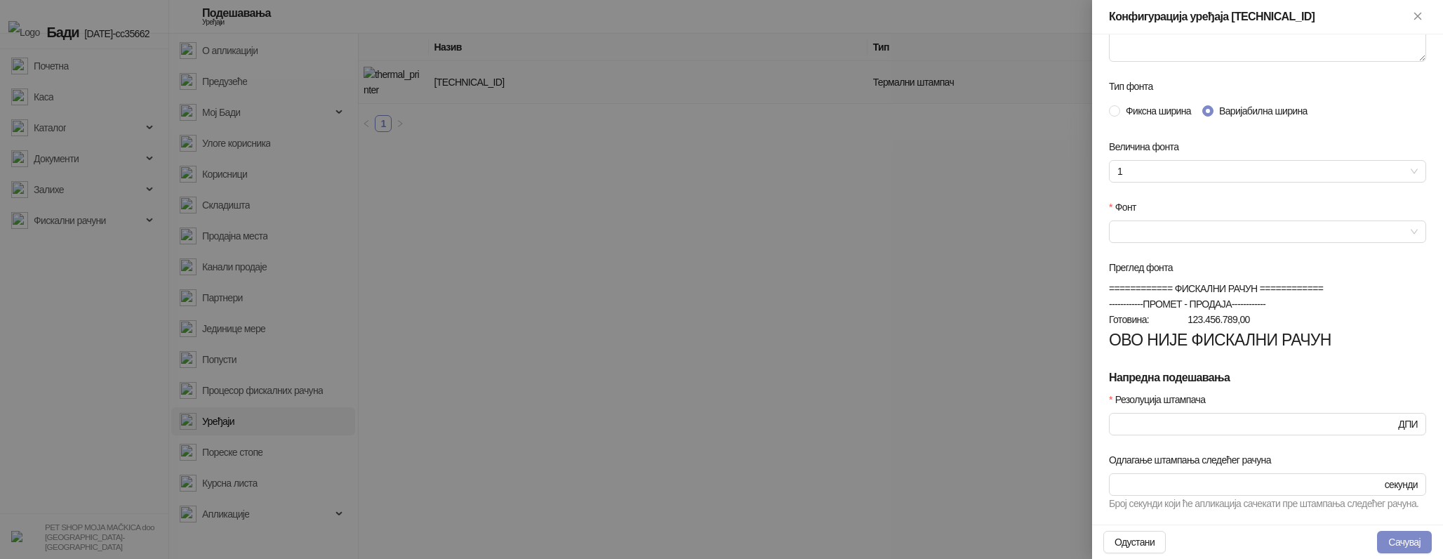
scroll to position [369, 0]
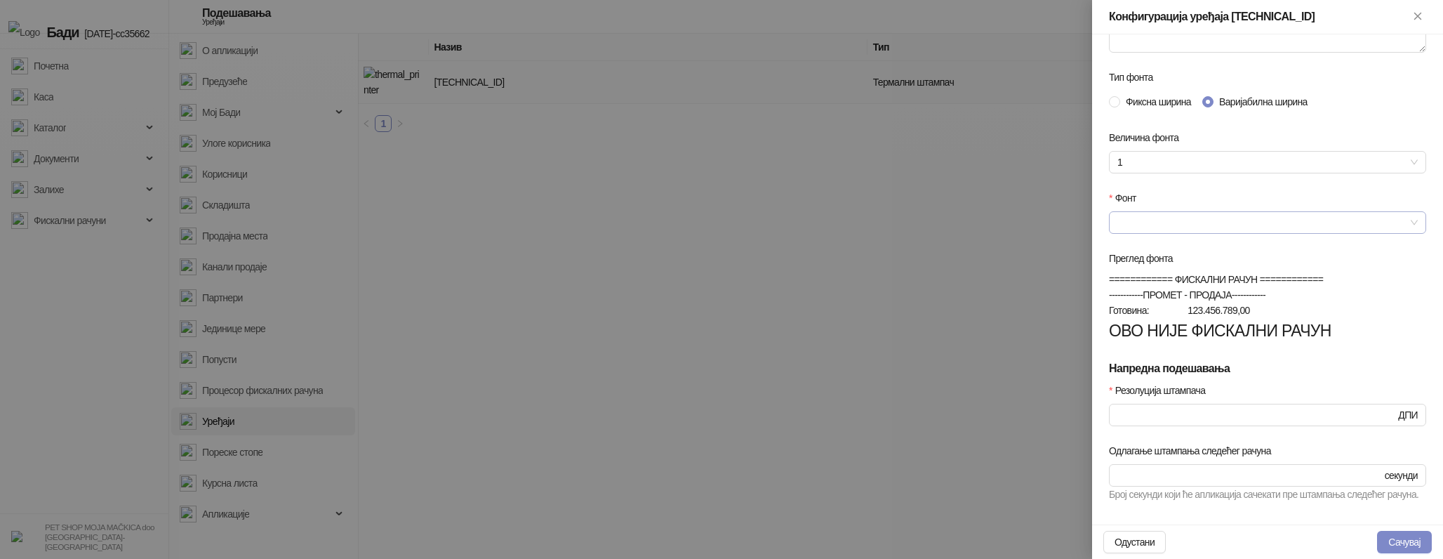
click at [1370, 217] on input "Фонт" at bounding box center [1261, 222] width 288 height 21
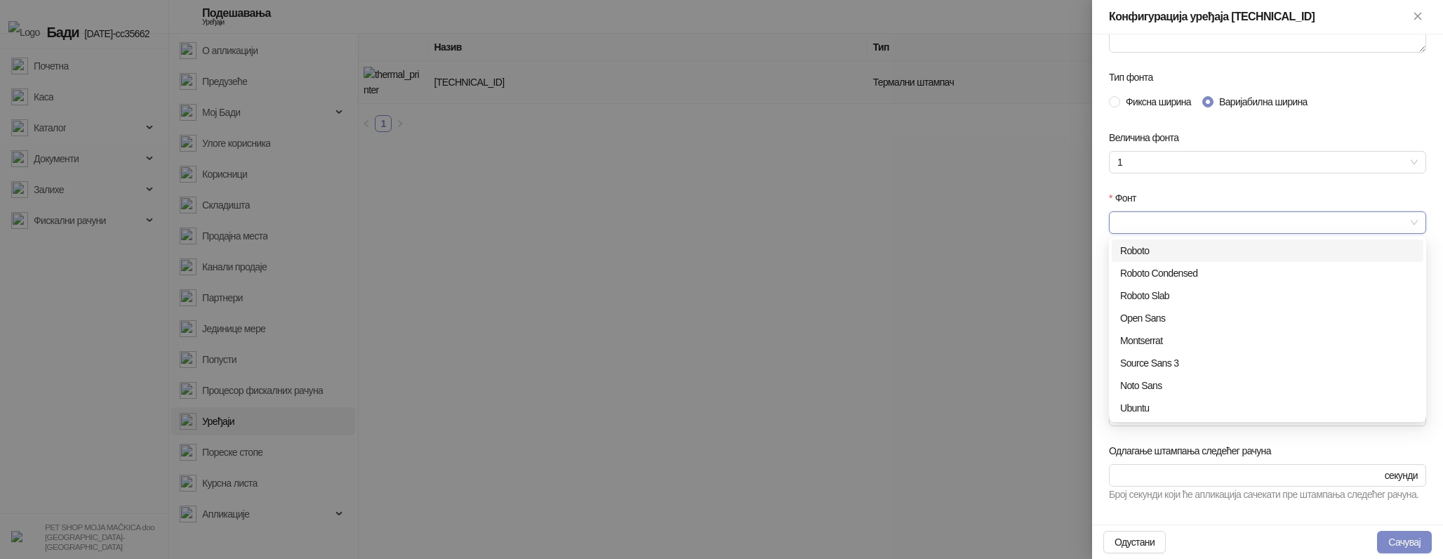
click at [1196, 251] on div "Roboto" at bounding box center [1267, 250] width 295 height 15
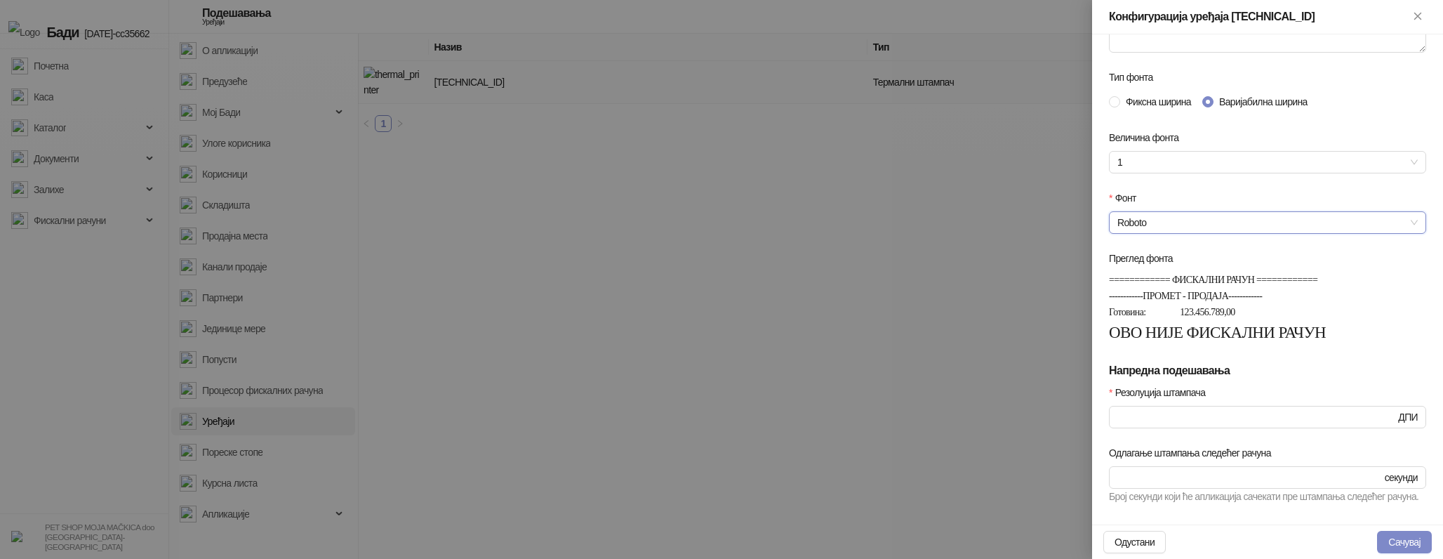
scroll to position [488, 0]
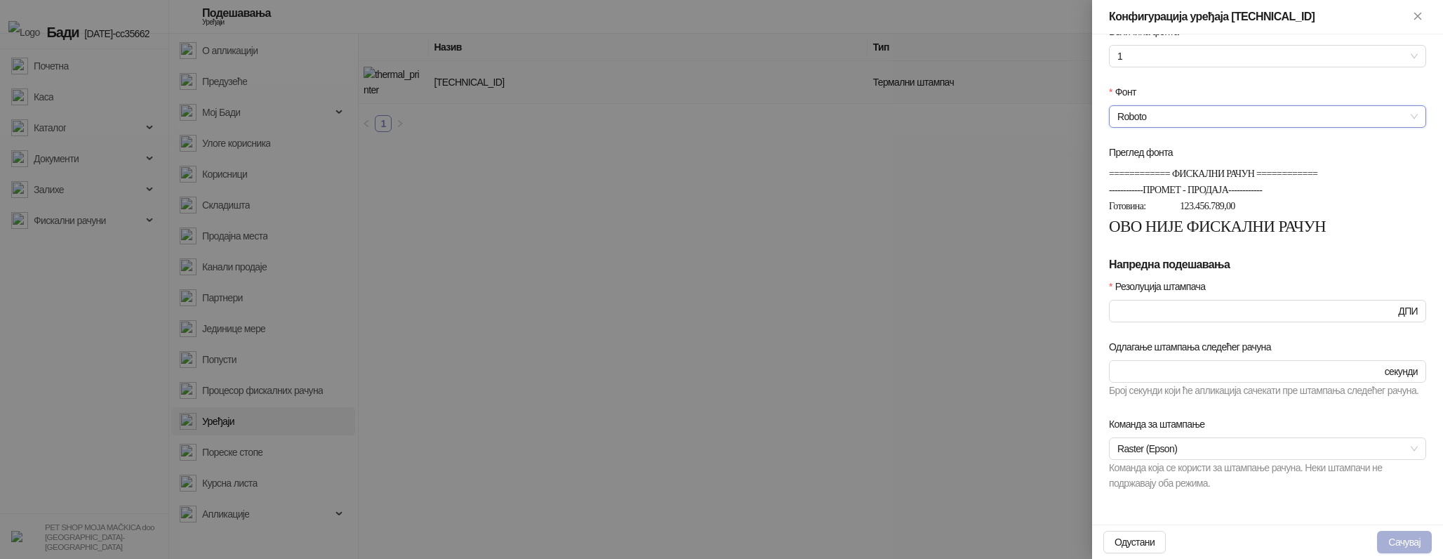
click at [1396, 545] on button "Сачувај" at bounding box center [1404, 542] width 55 height 22
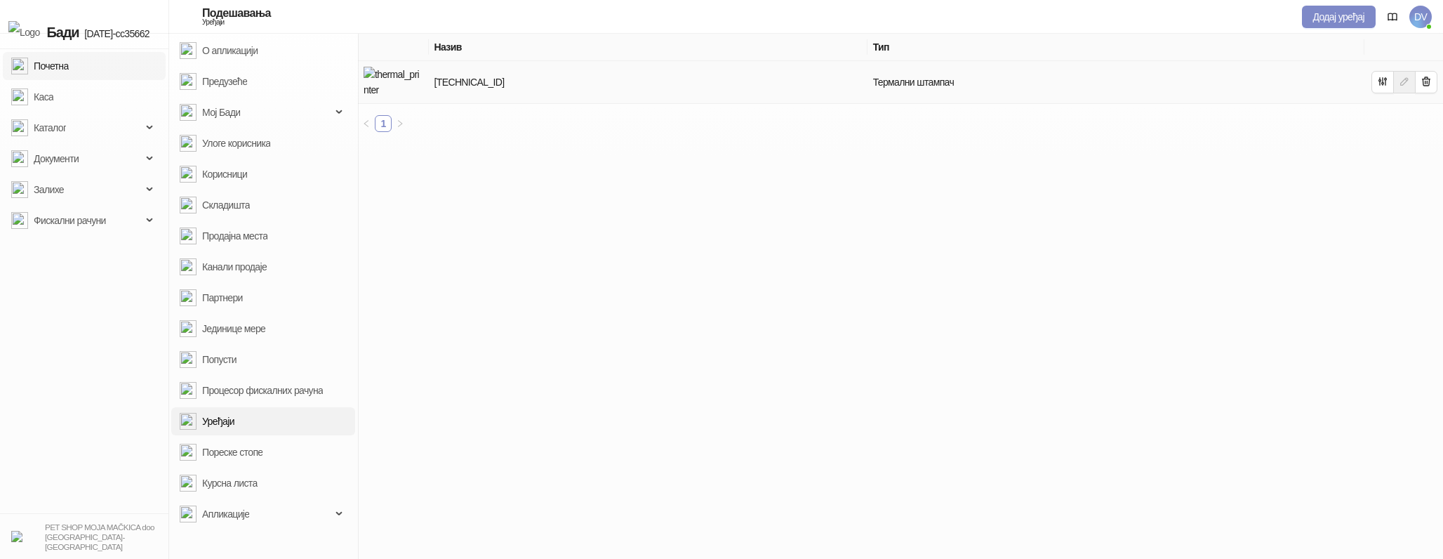
click at [69, 75] on link "Почетна" at bounding box center [40, 66] width 58 height 28
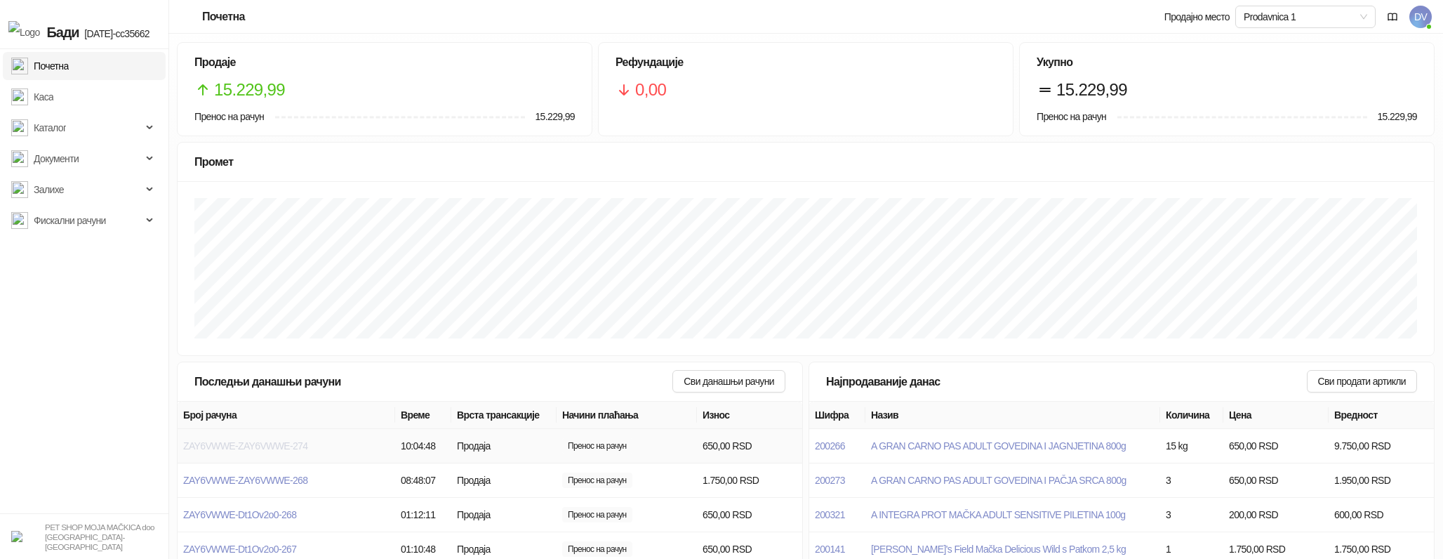
click at [305, 448] on span "ZAY6VWWE-ZAY6VWWE-274" at bounding box center [245, 445] width 124 height 11
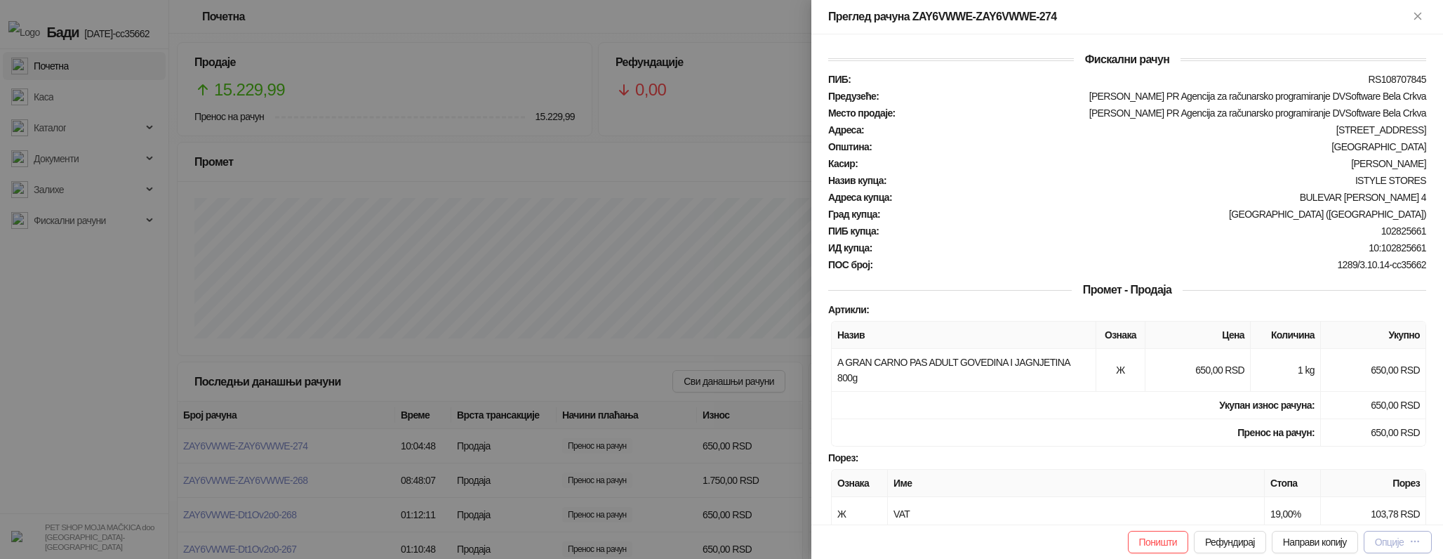
click at [1392, 535] on div "Опције" at bounding box center [1398, 541] width 46 height 13
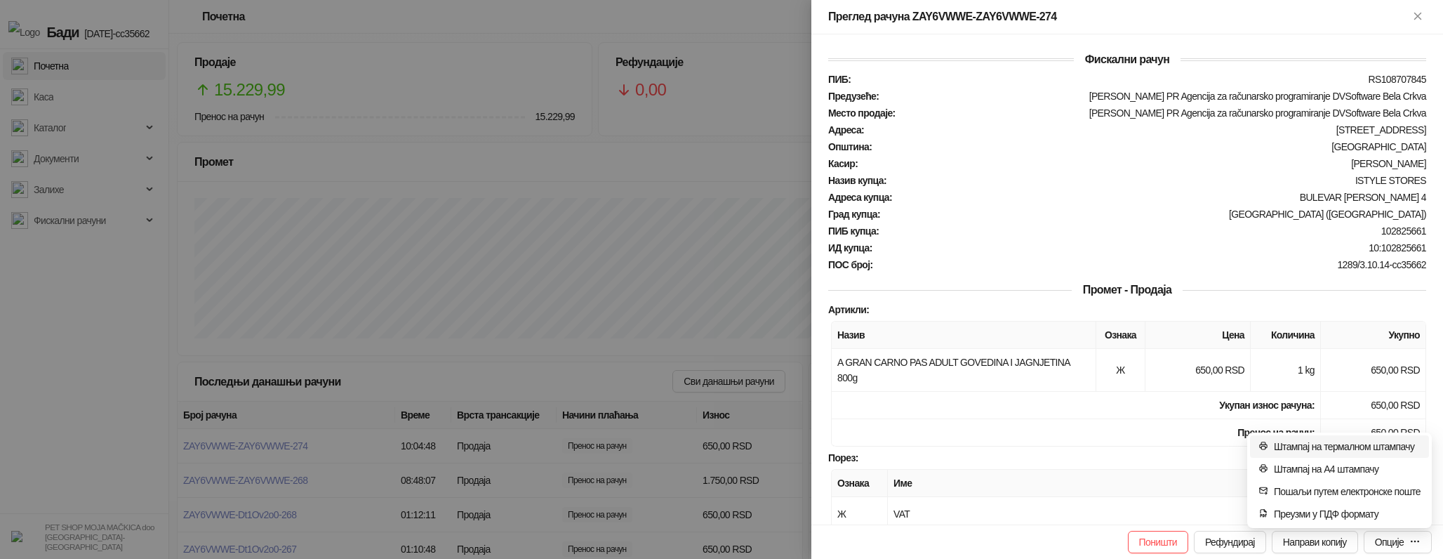
click at [1352, 445] on span "Штампај на термалном штампачу" at bounding box center [1347, 446] width 147 height 15
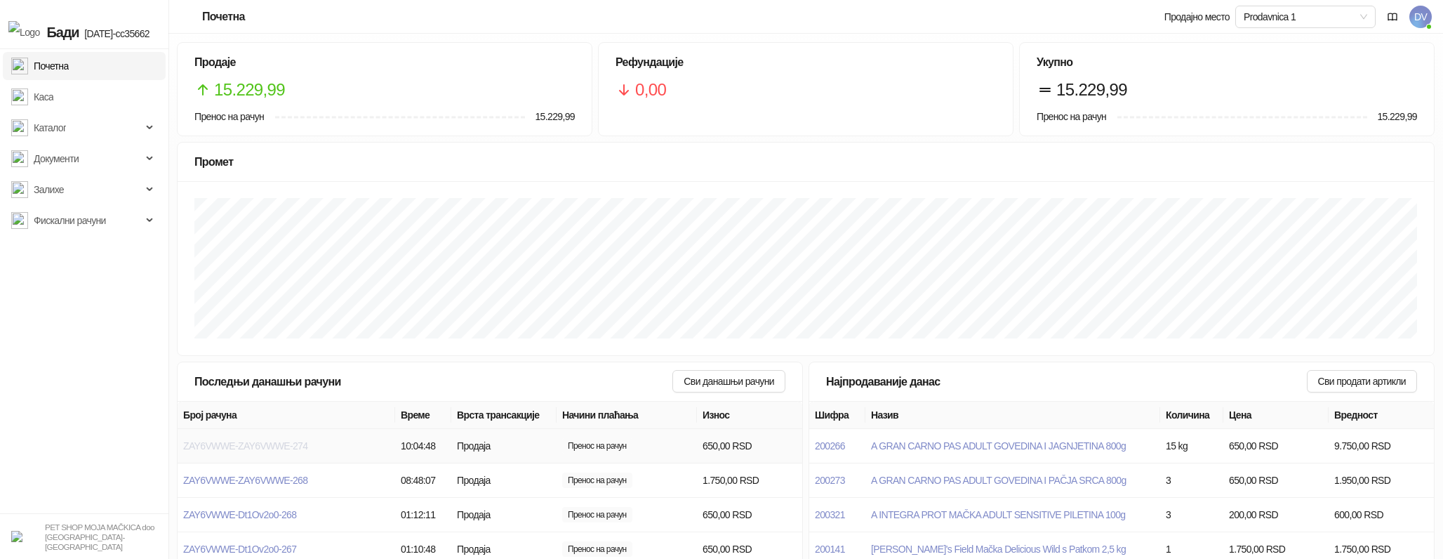
click at [307, 449] on span "ZAY6VWWE-ZAY6VWWE-274" at bounding box center [245, 445] width 124 height 11
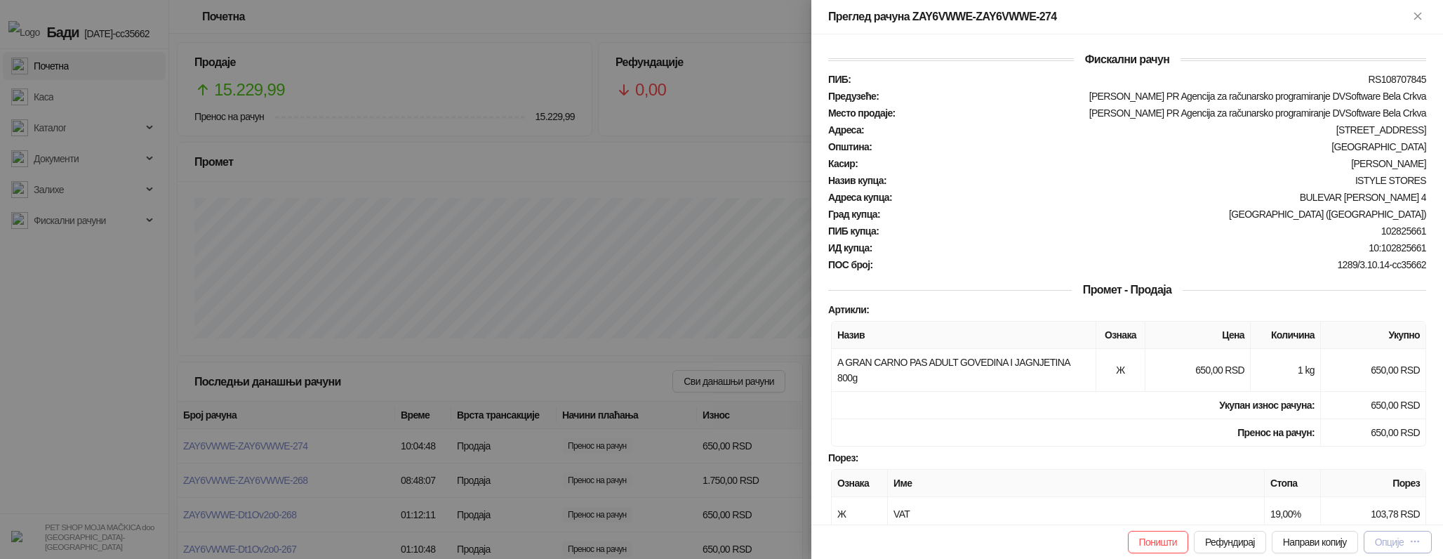
click at [1389, 531] on button "Опције" at bounding box center [1398, 542] width 68 height 22
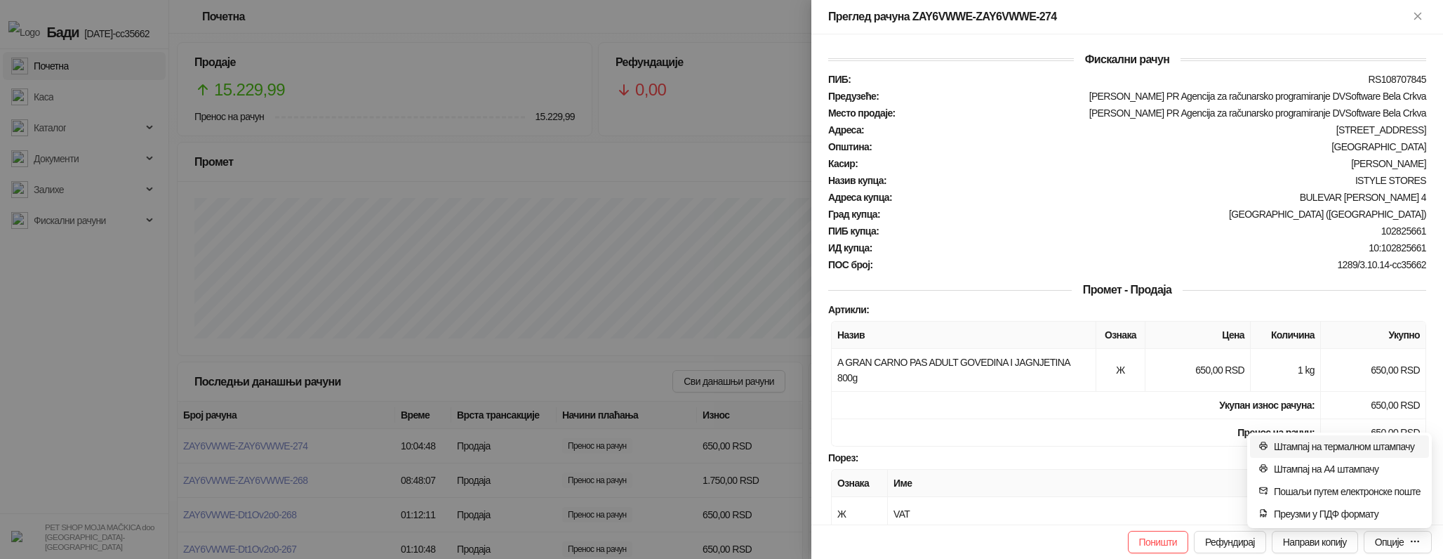
click at [1362, 443] on span "Штампај на термалном штампачу" at bounding box center [1347, 446] width 147 height 15
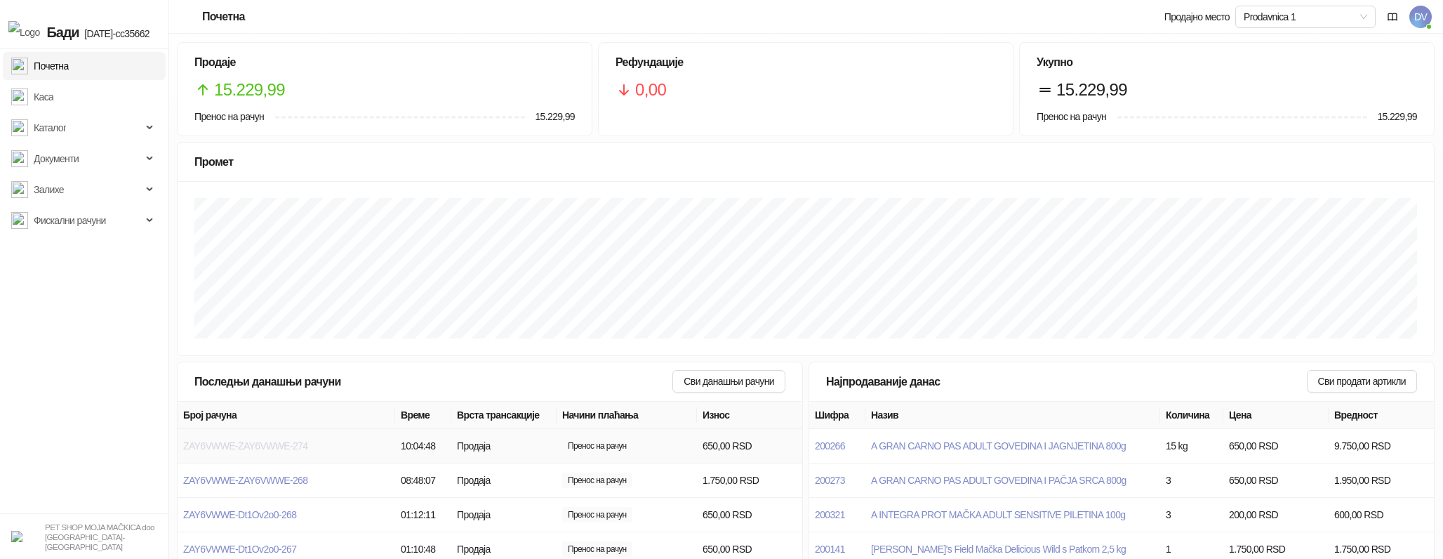
click at [291, 441] on span "ZAY6VWWE-ZAY6VWWE-274" at bounding box center [245, 445] width 124 height 11
click at [298, 449] on span "ZAY6VWWE-ZAY6VWWE-274" at bounding box center [245, 445] width 124 height 11
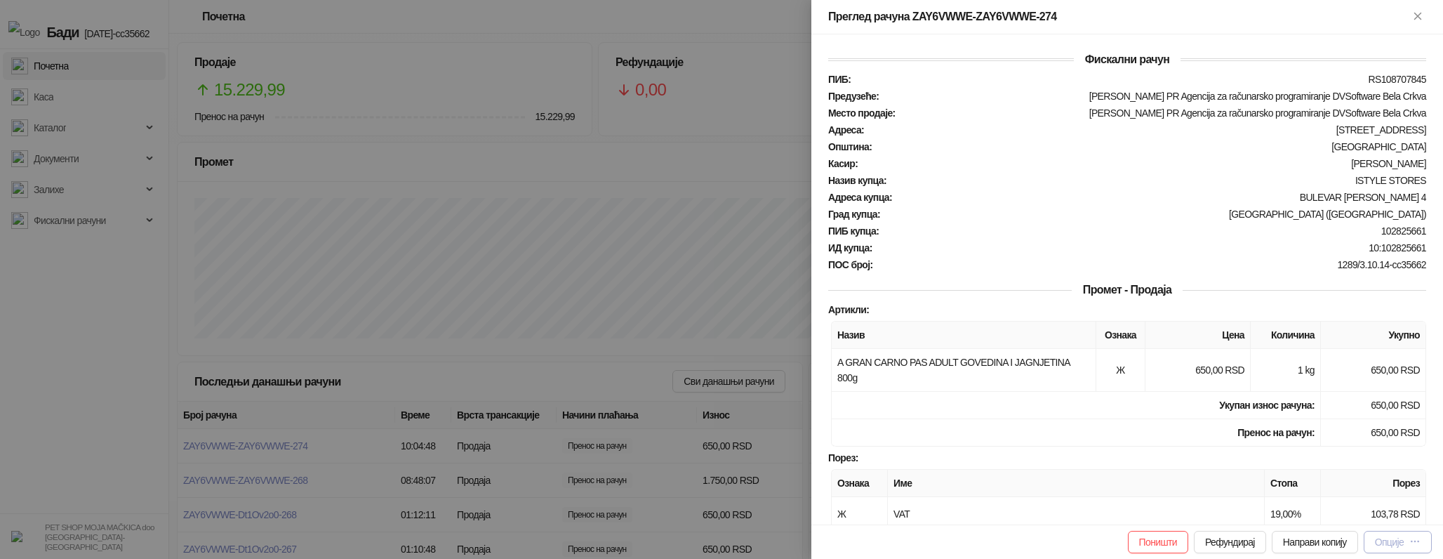
click at [1418, 543] on icon "button" at bounding box center [1414, 540] width 11 height 11
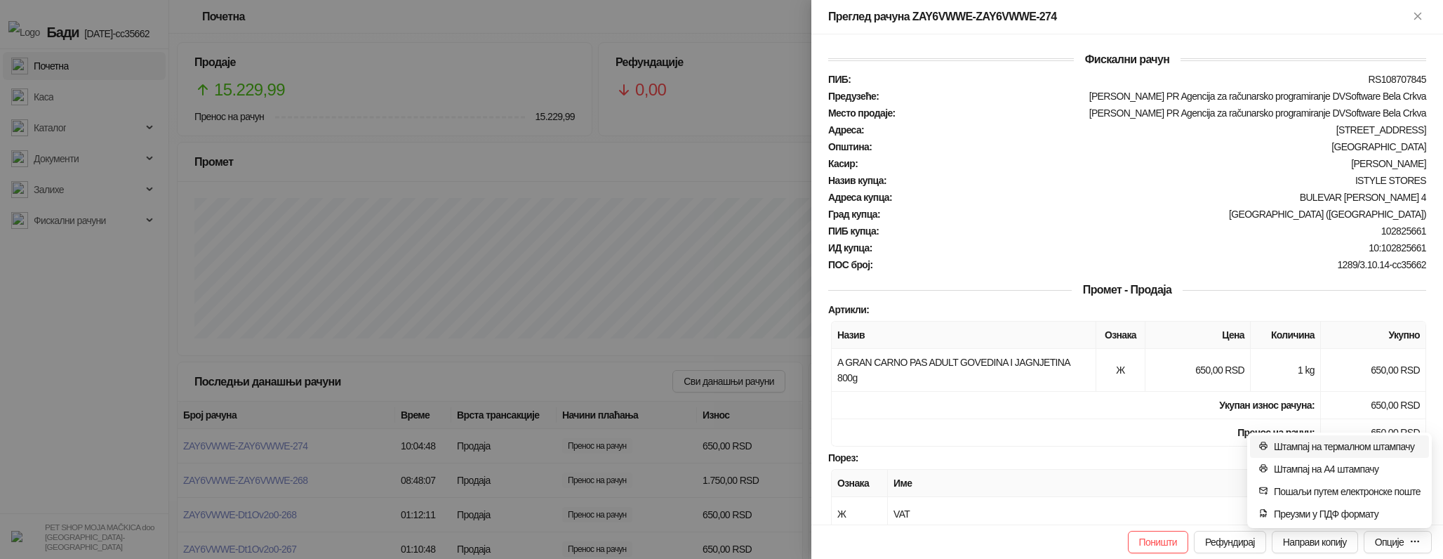
click at [1331, 448] on span "Штампај на термалном штампачу" at bounding box center [1347, 446] width 147 height 15
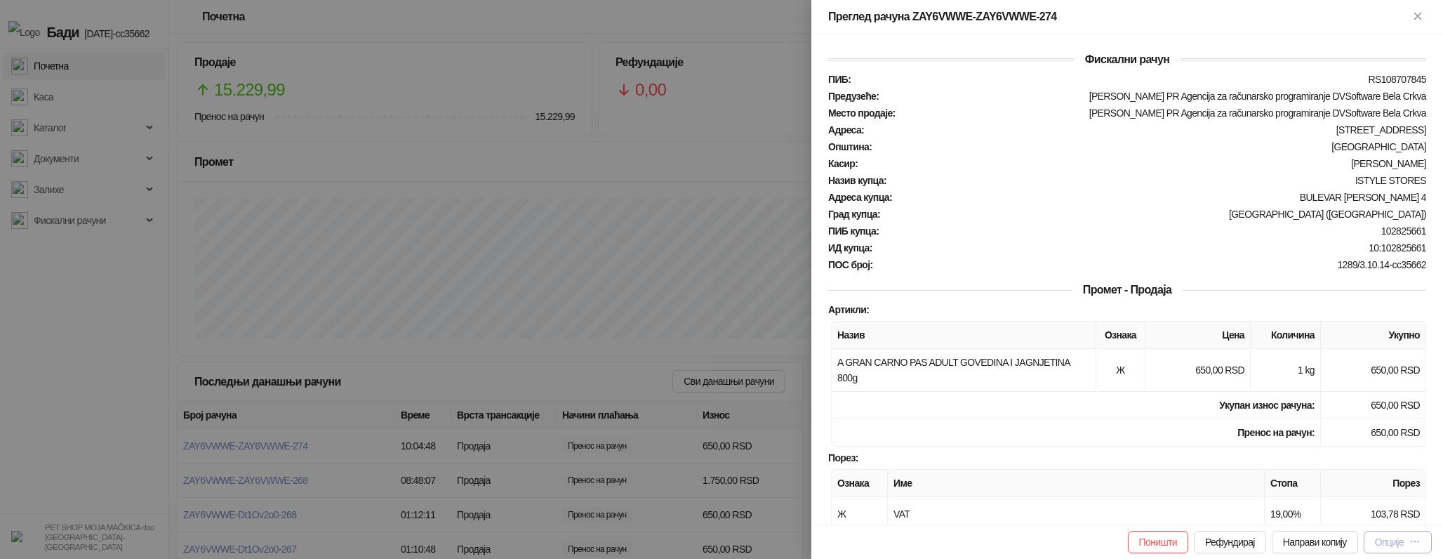
click at [1404, 538] on div "Опције" at bounding box center [1398, 541] width 46 height 13
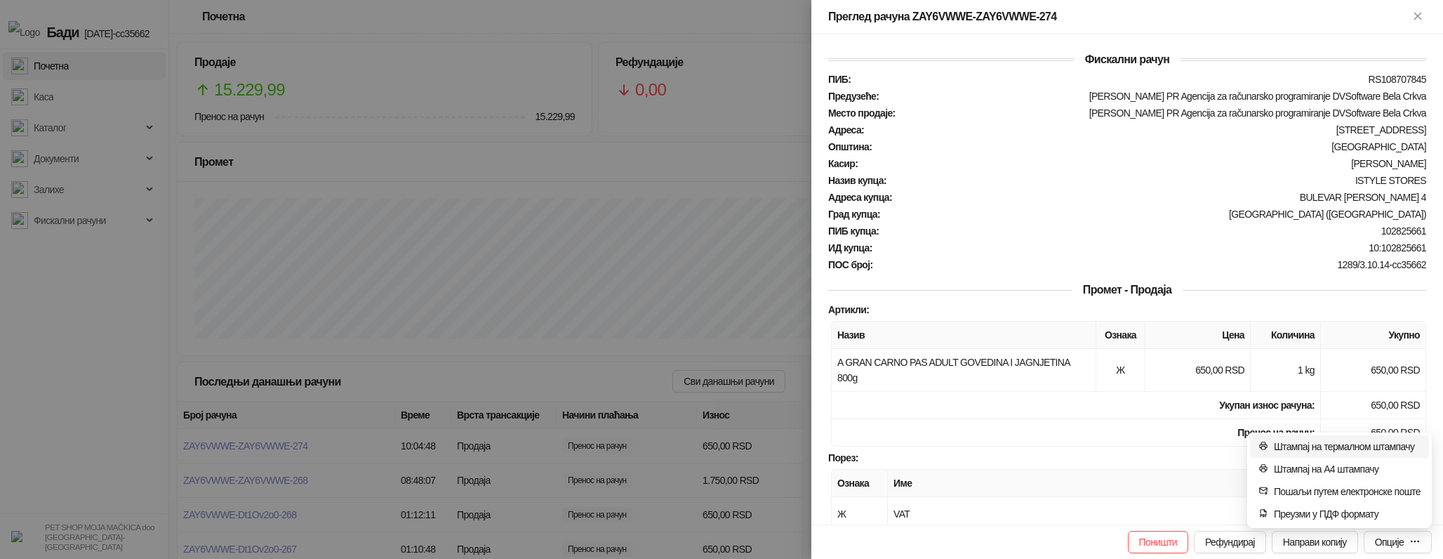
click at [1331, 444] on span "Штампај на термалном штампачу" at bounding box center [1347, 446] width 147 height 15
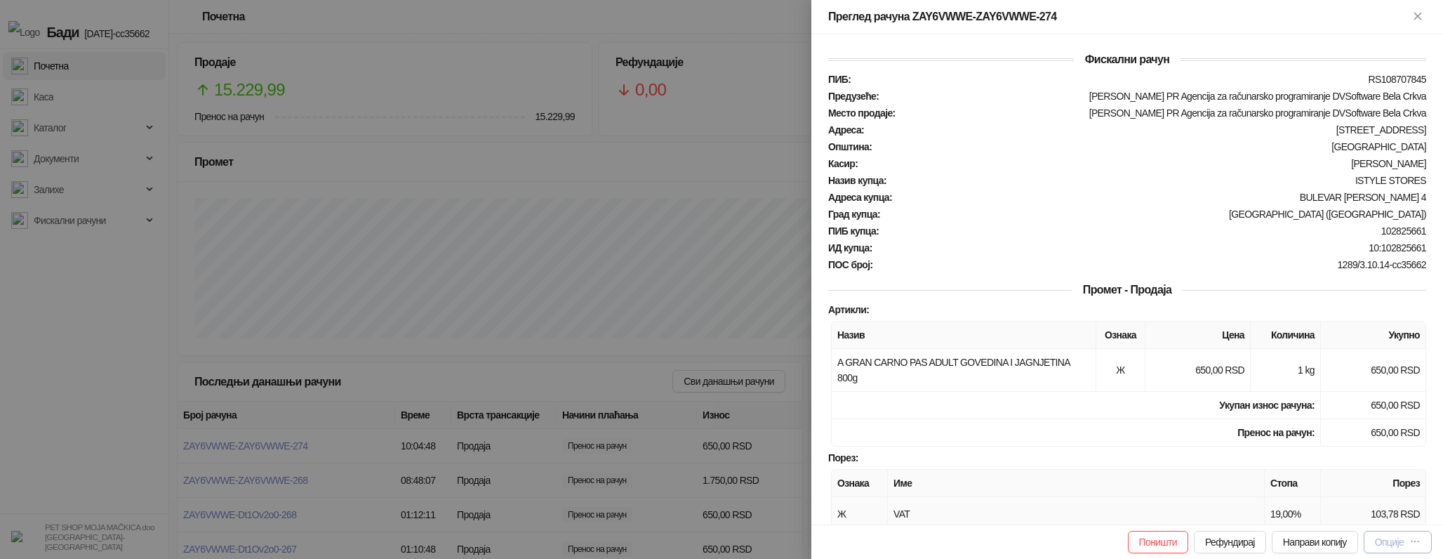
click at [1409, 542] on div "Опције" at bounding box center [1398, 541] width 46 height 13
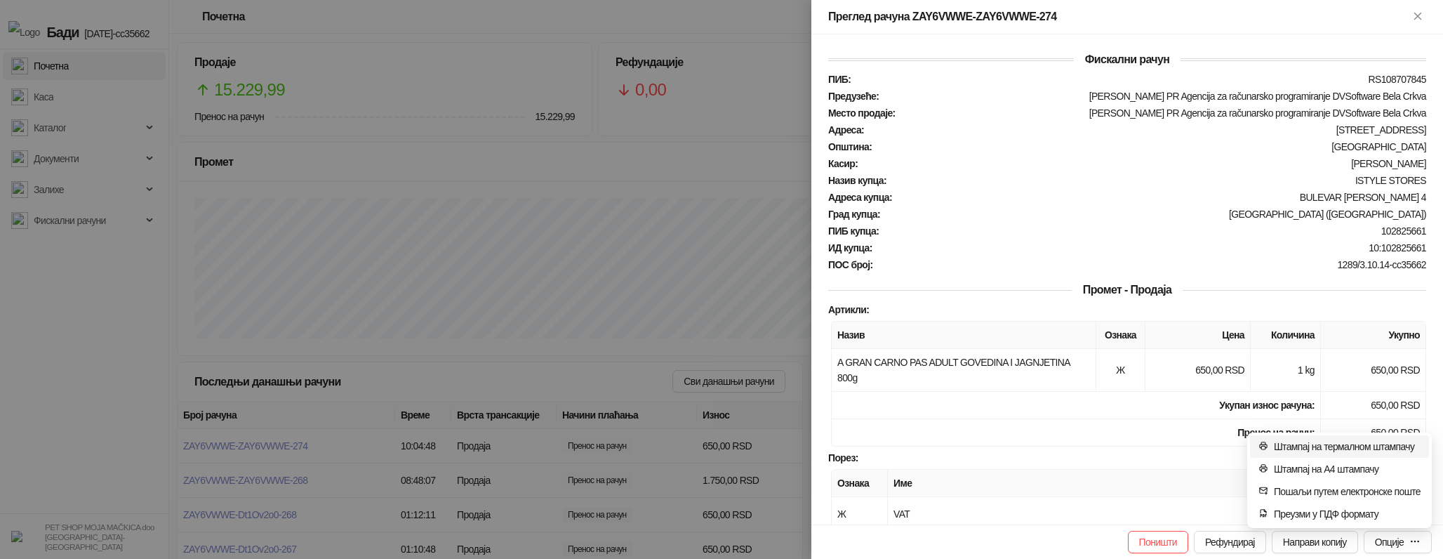
click at [1325, 446] on span "Штампај на термалном штампачу" at bounding box center [1347, 446] width 147 height 15
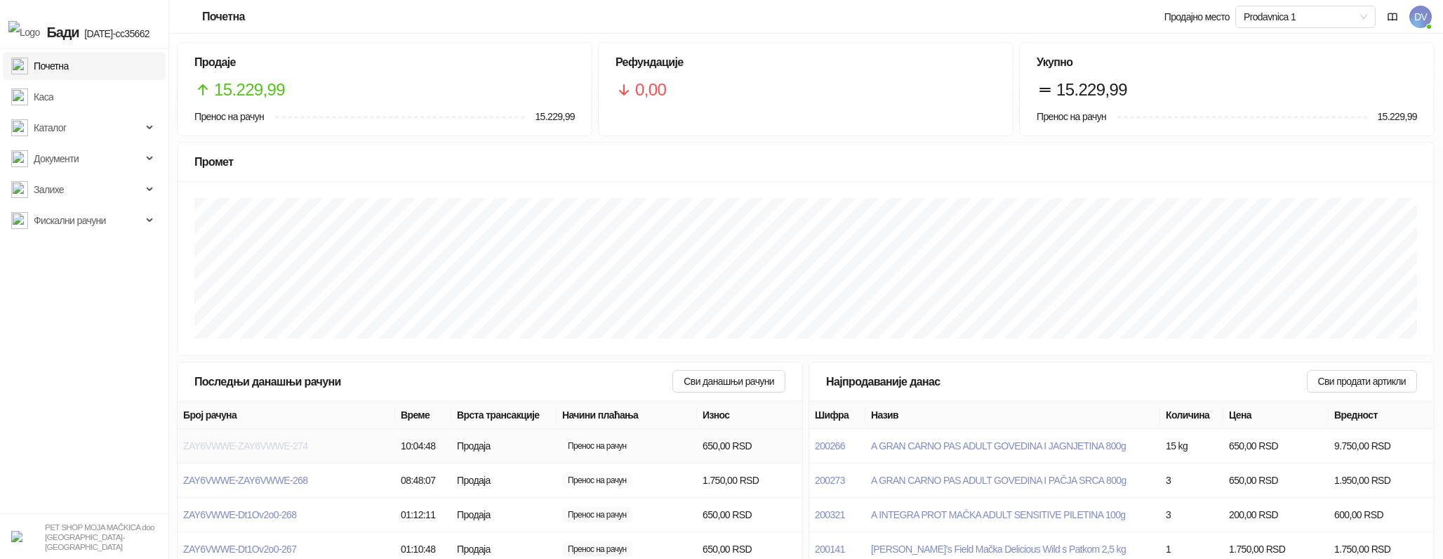
click at [295, 441] on span "ZAY6VWWE-ZAY6VWWE-274" at bounding box center [245, 445] width 124 height 11
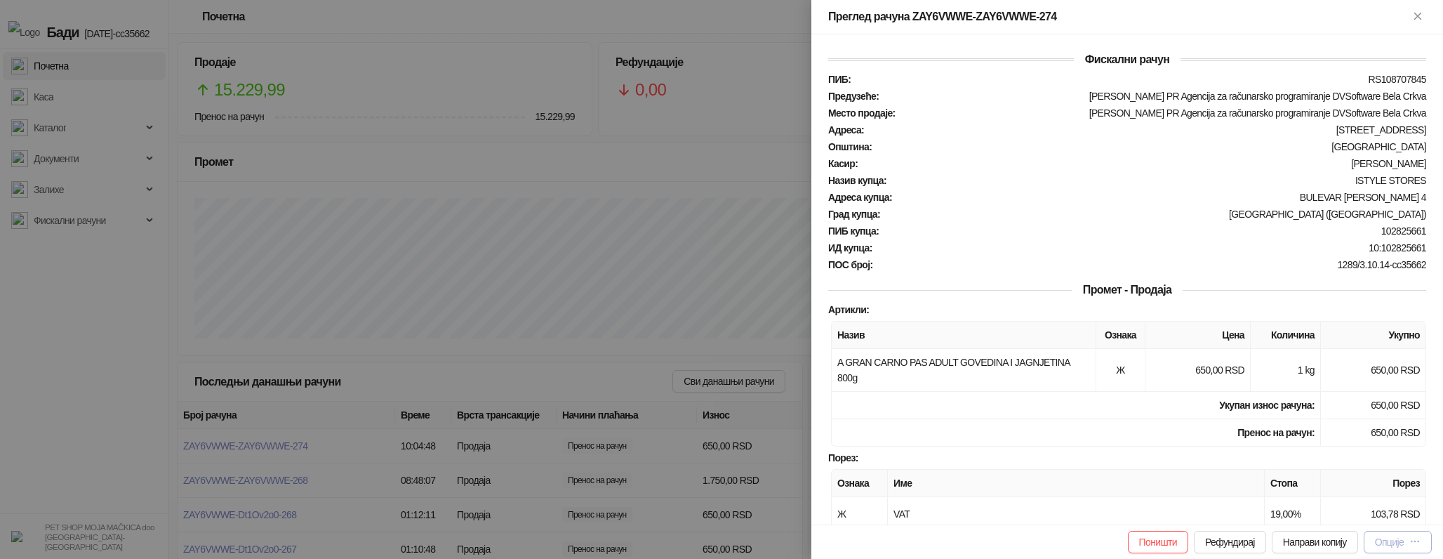
click at [1411, 547] on icon "button" at bounding box center [1414, 540] width 11 height 11
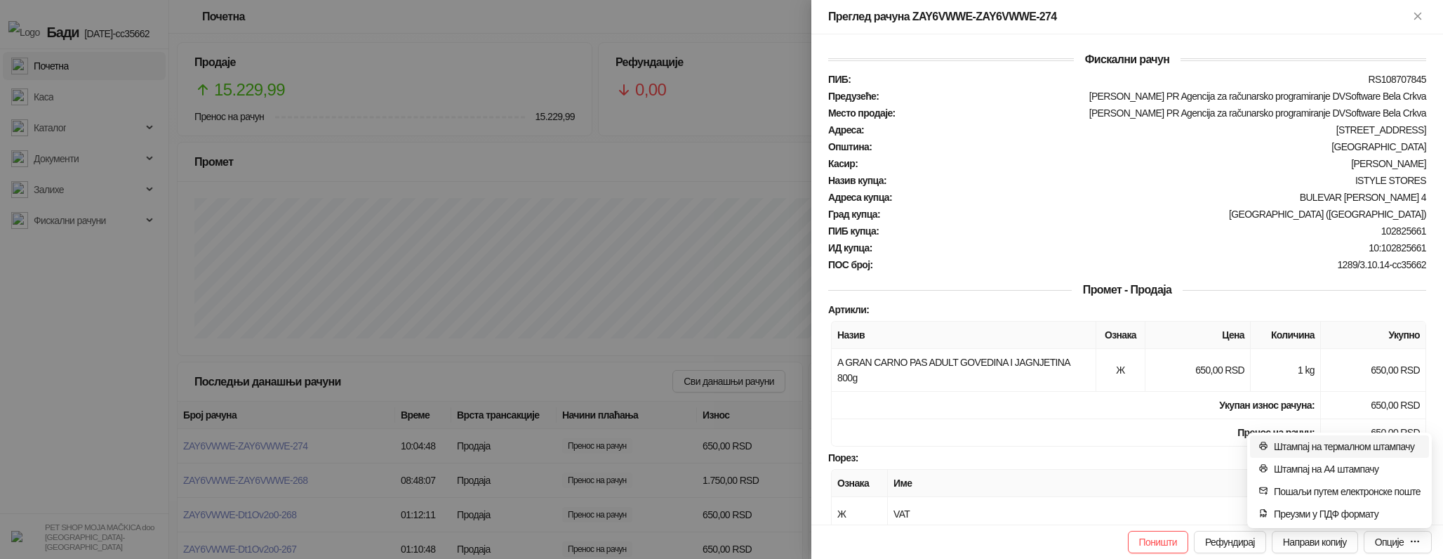
click at [1323, 445] on span "Штампај на термалном штампачу" at bounding box center [1347, 446] width 147 height 15
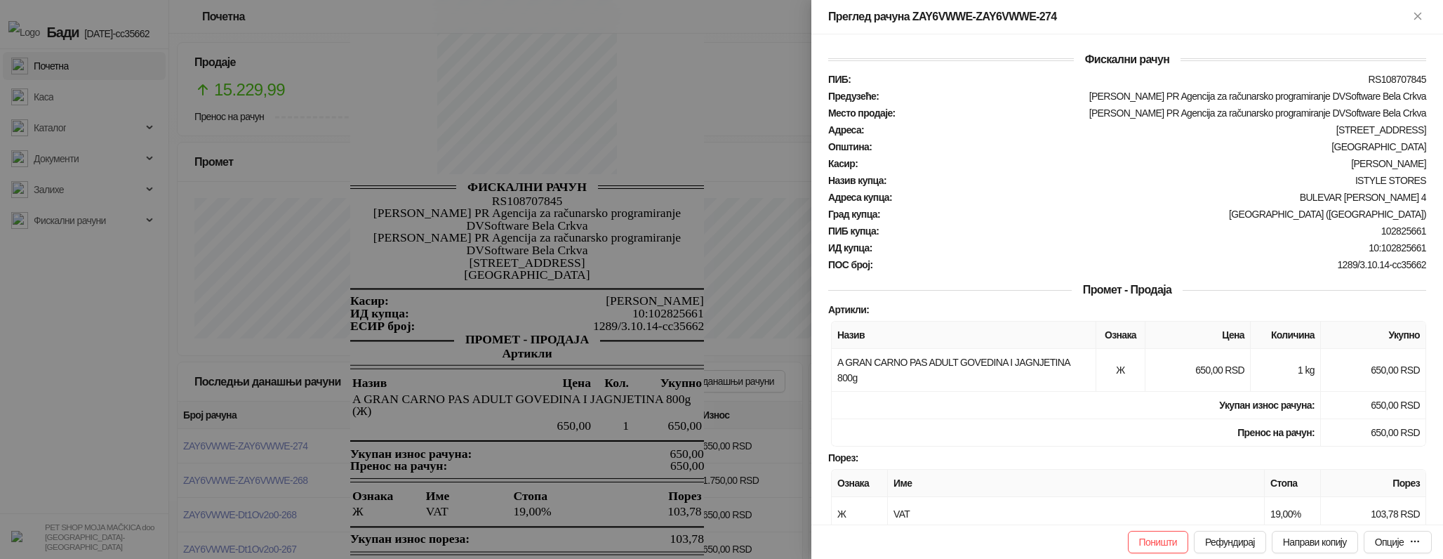
click at [691, 374] on div at bounding box center [721, 279] width 1443 height 559
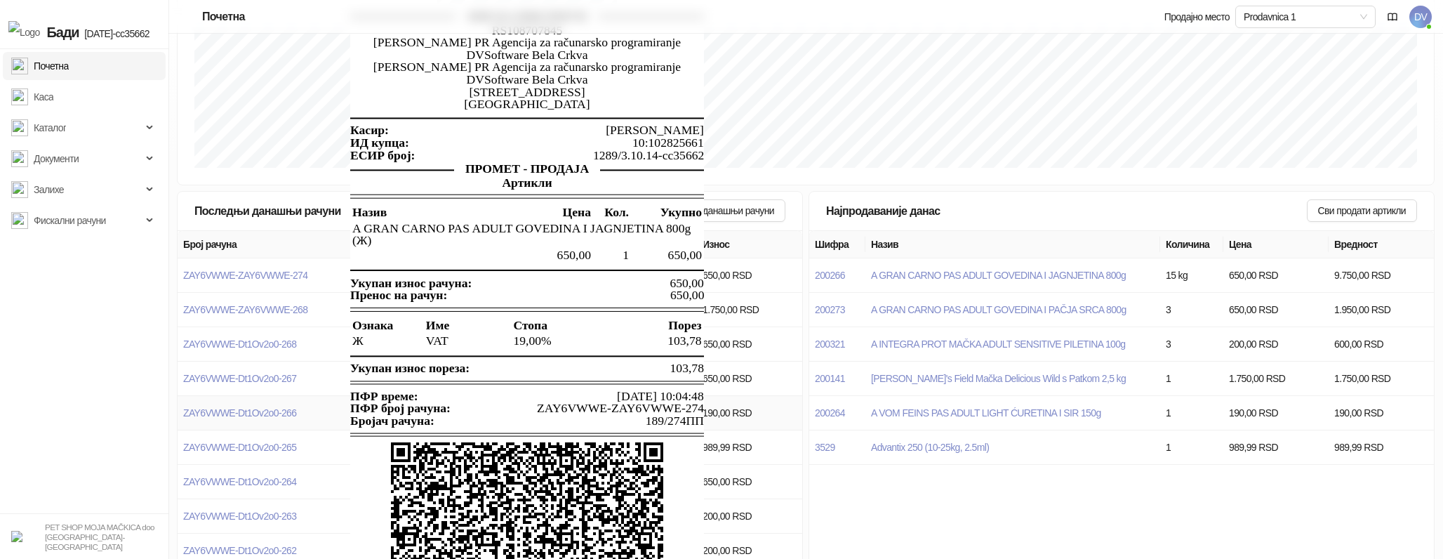
scroll to position [5, 0]
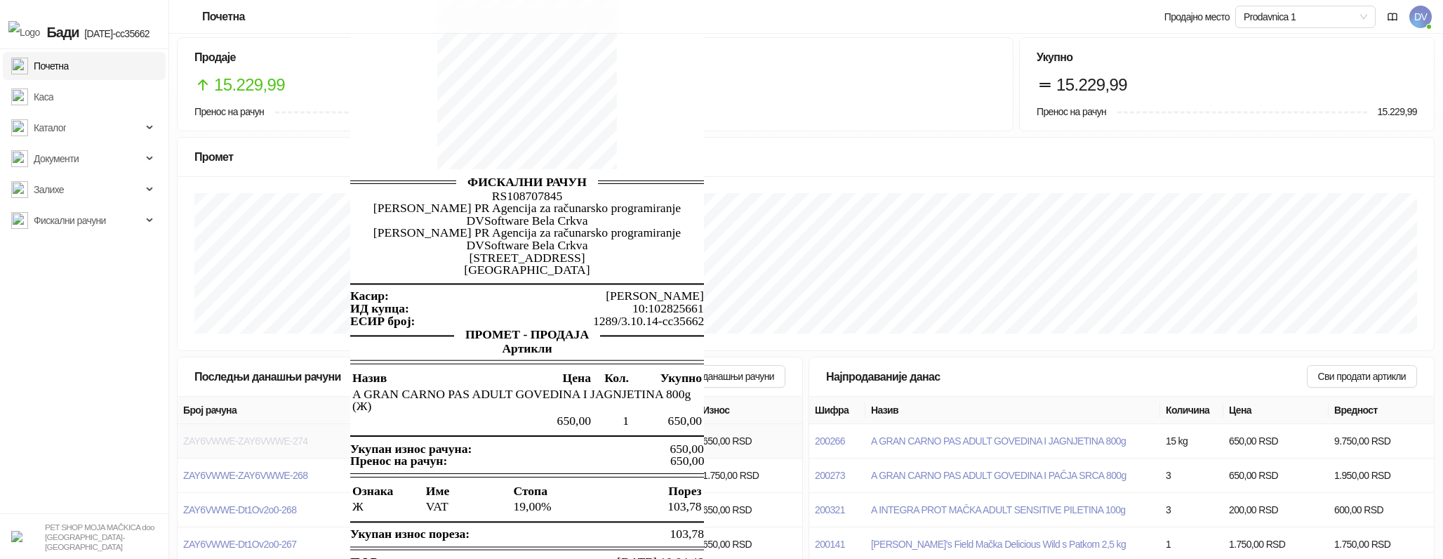
click at [269, 438] on span "ZAY6VWWE-ZAY6VWWE-274" at bounding box center [245, 440] width 124 height 11
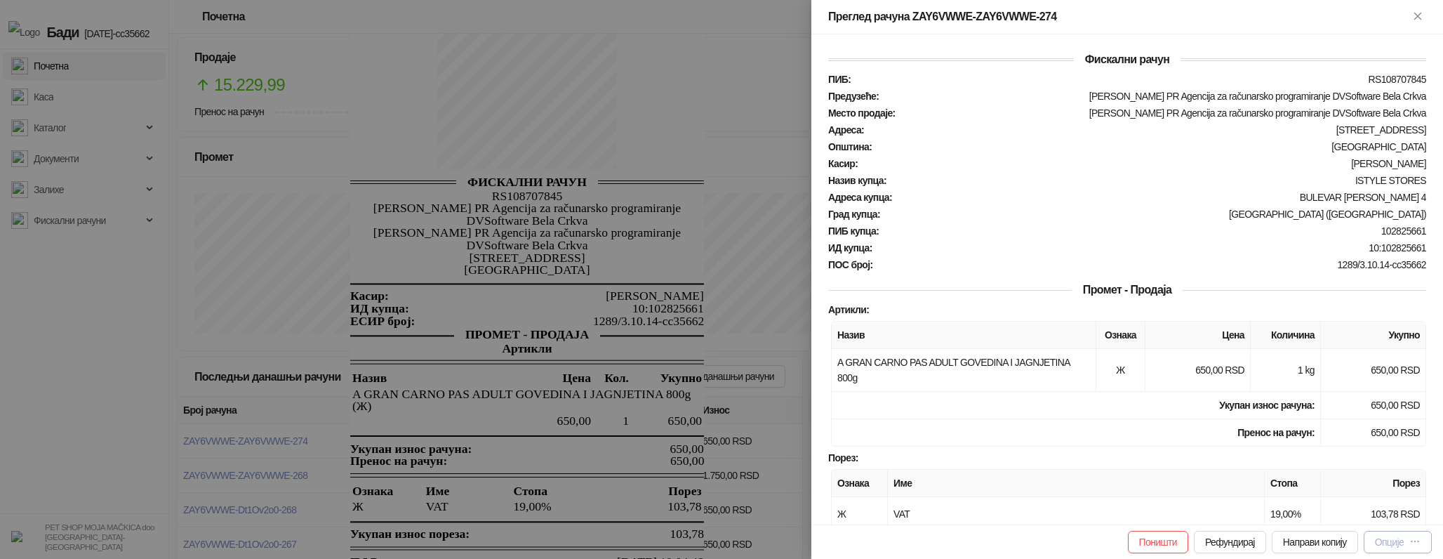
click at [1399, 539] on div "Опције" at bounding box center [1389, 541] width 29 height 11
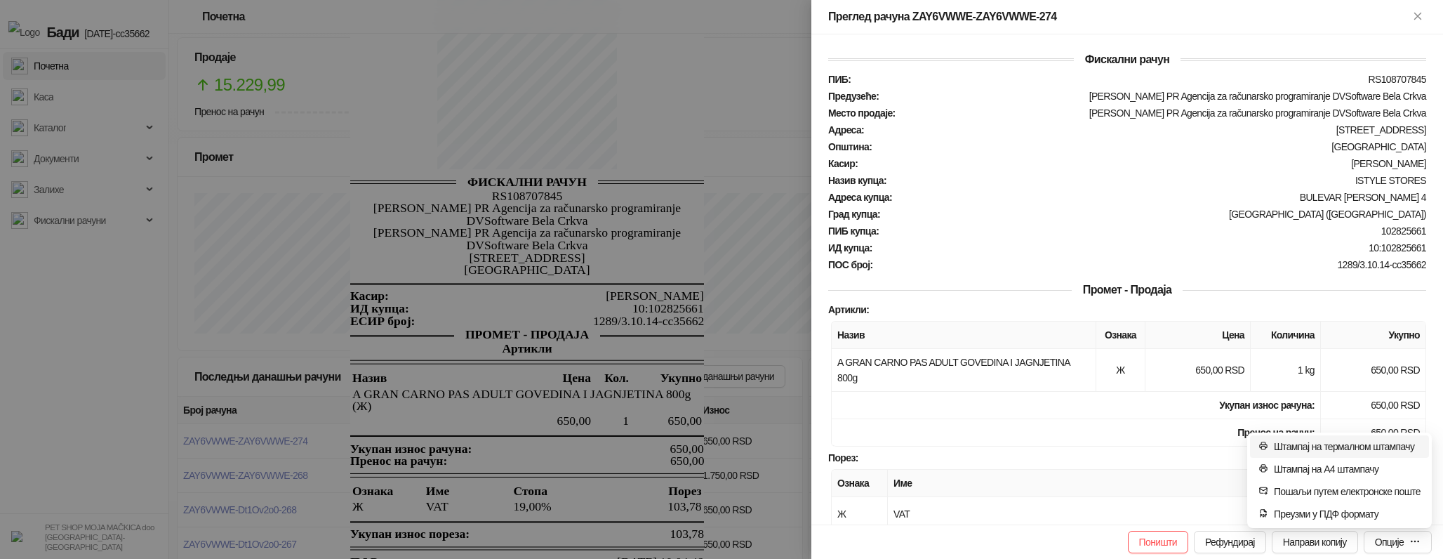
click at [1366, 450] on span "Штампај на термалном штампачу" at bounding box center [1347, 446] width 147 height 15
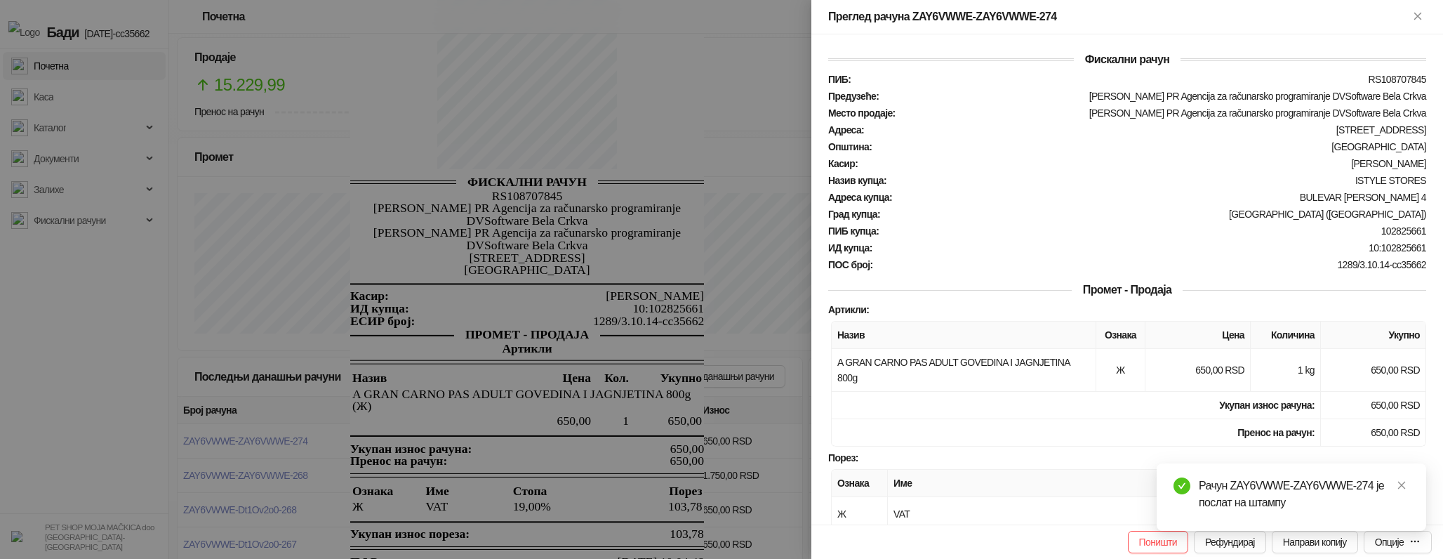
click at [666, 449] on div at bounding box center [721, 279] width 1443 height 559
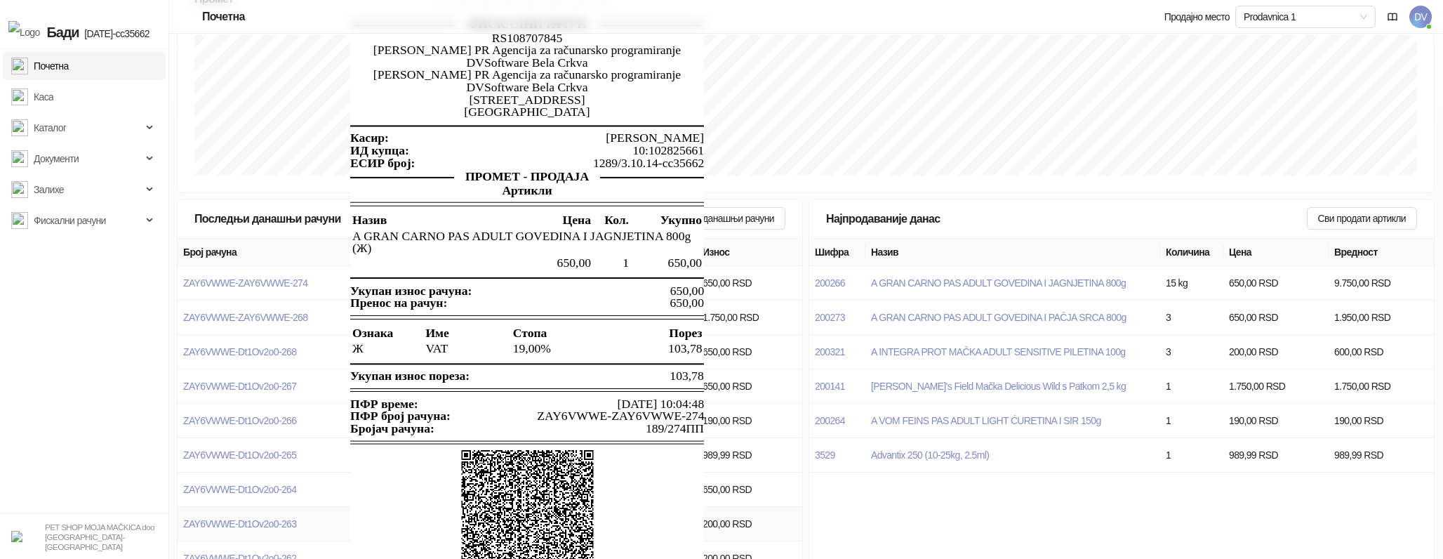
scroll to position [46, 0]
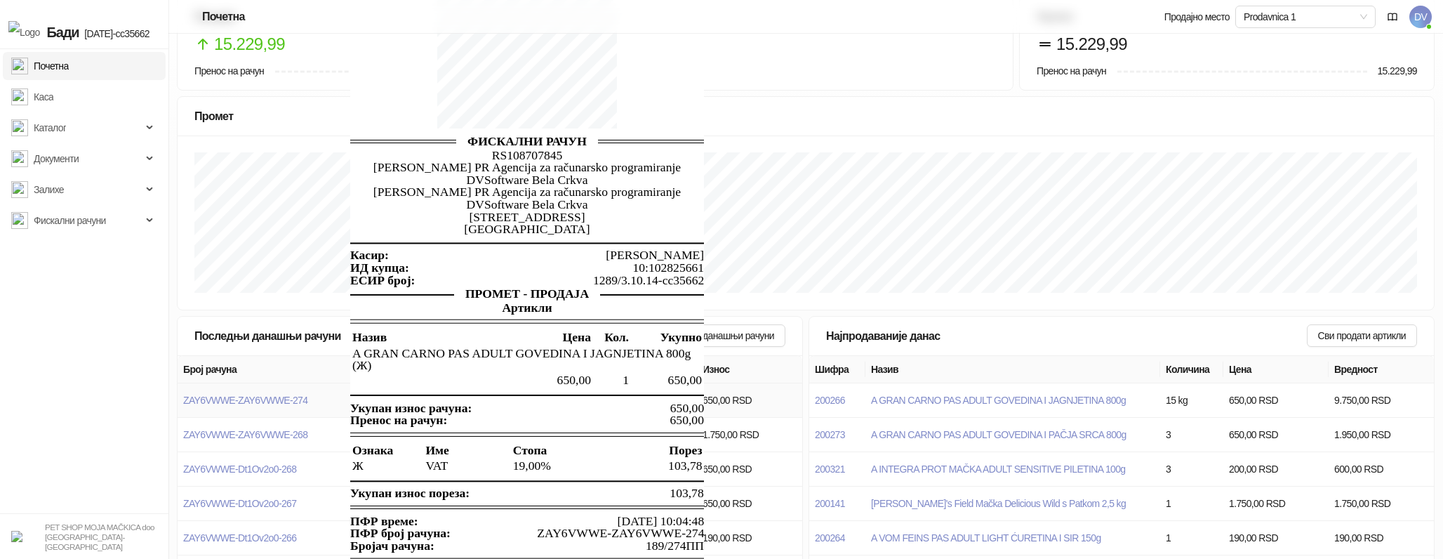
click at [261, 387] on td "ZAY6VWWE-ZAY6VWWE-274" at bounding box center [287, 400] width 218 height 34
click at [260, 397] on span "ZAY6VWWE-ZAY6VWWE-274" at bounding box center [245, 399] width 124 height 11
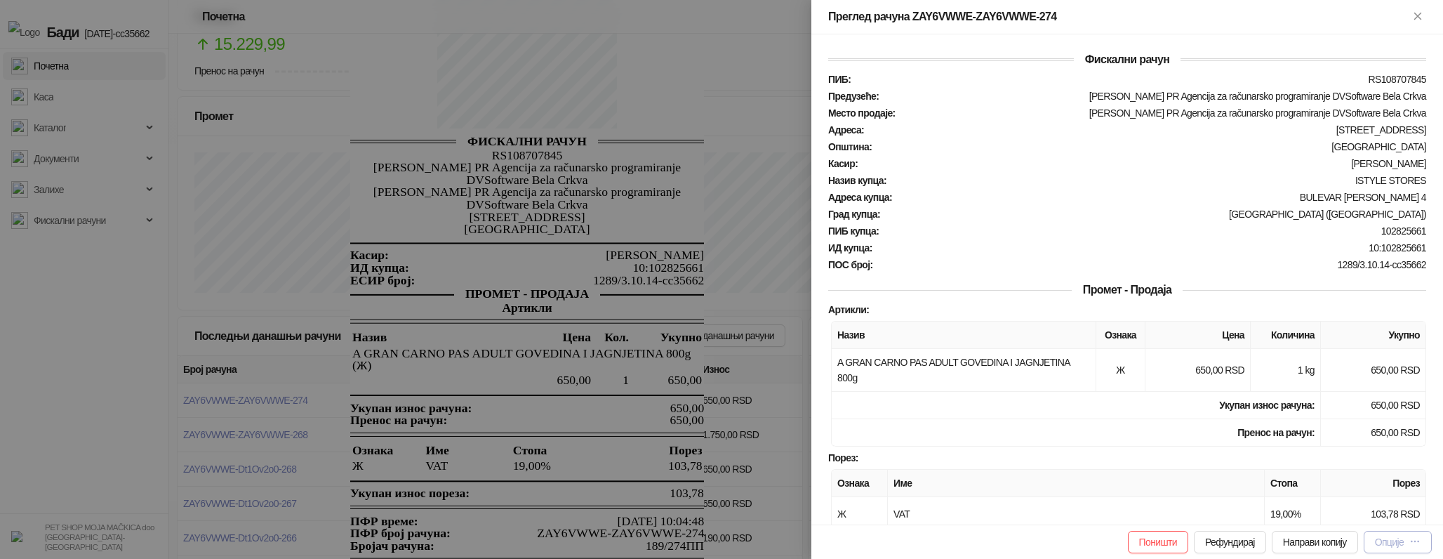
click at [1404, 552] on button "Опције" at bounding box center [1398, 542] width 68 height 22
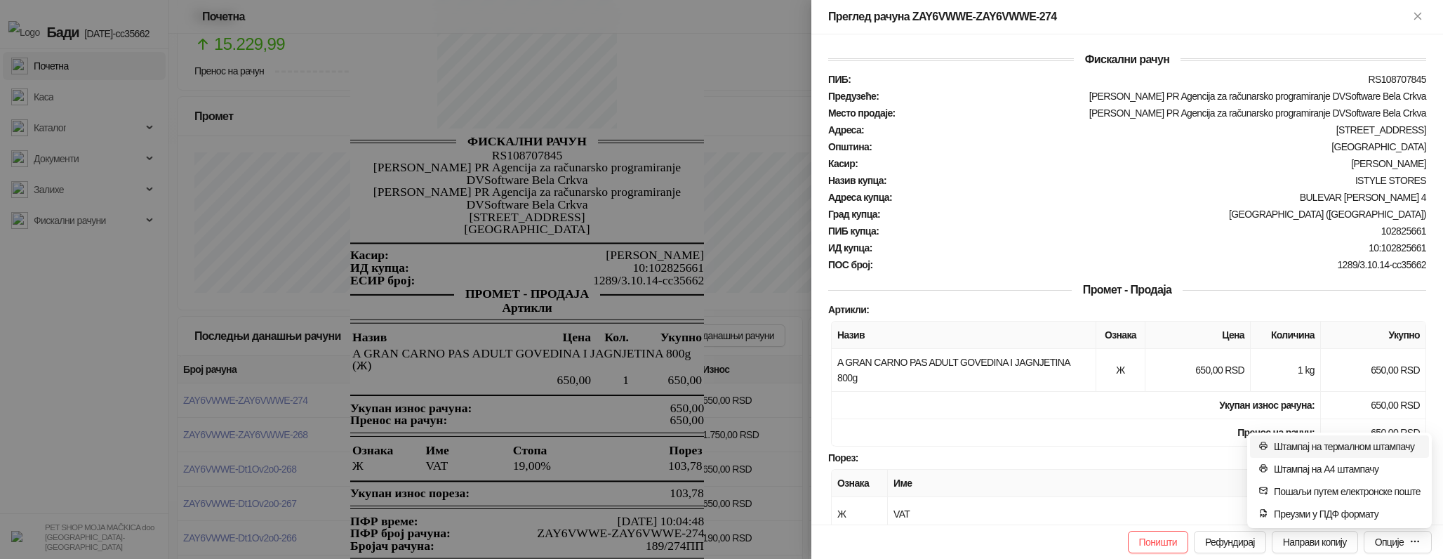
click at [1360, 444] on span "Штампај на термалном штампачу" at bounding box center [1347, 446] width 147 height 15
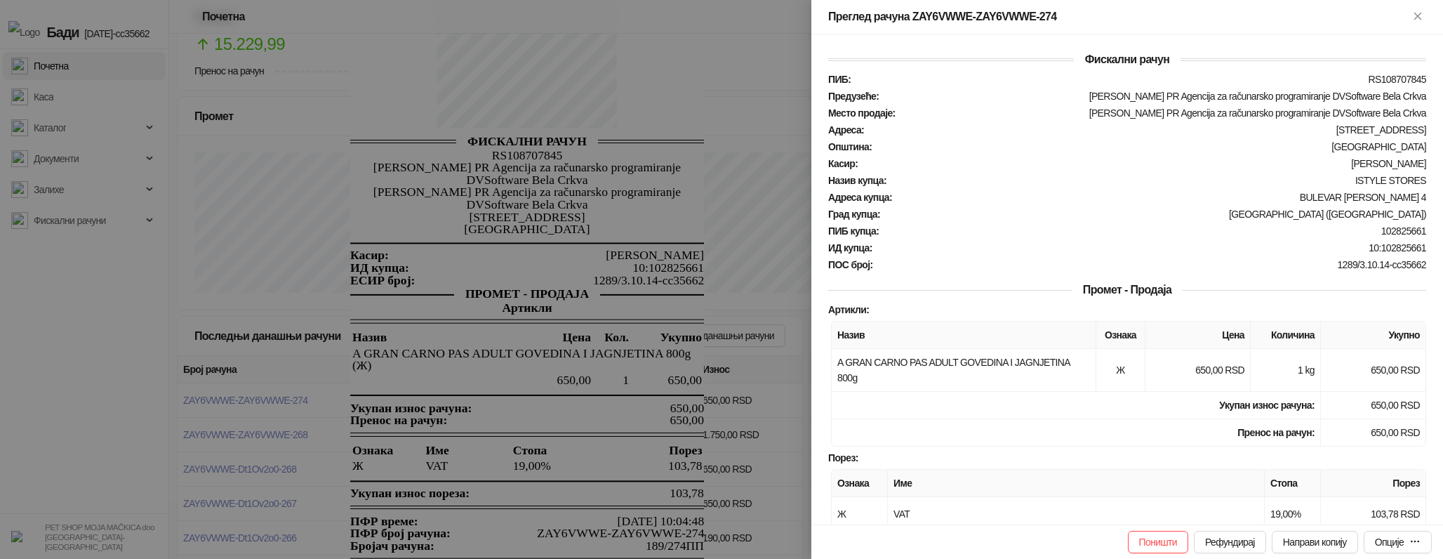
click at [585, 352] on div at bounding box center [721, 279] width 1443 height 559
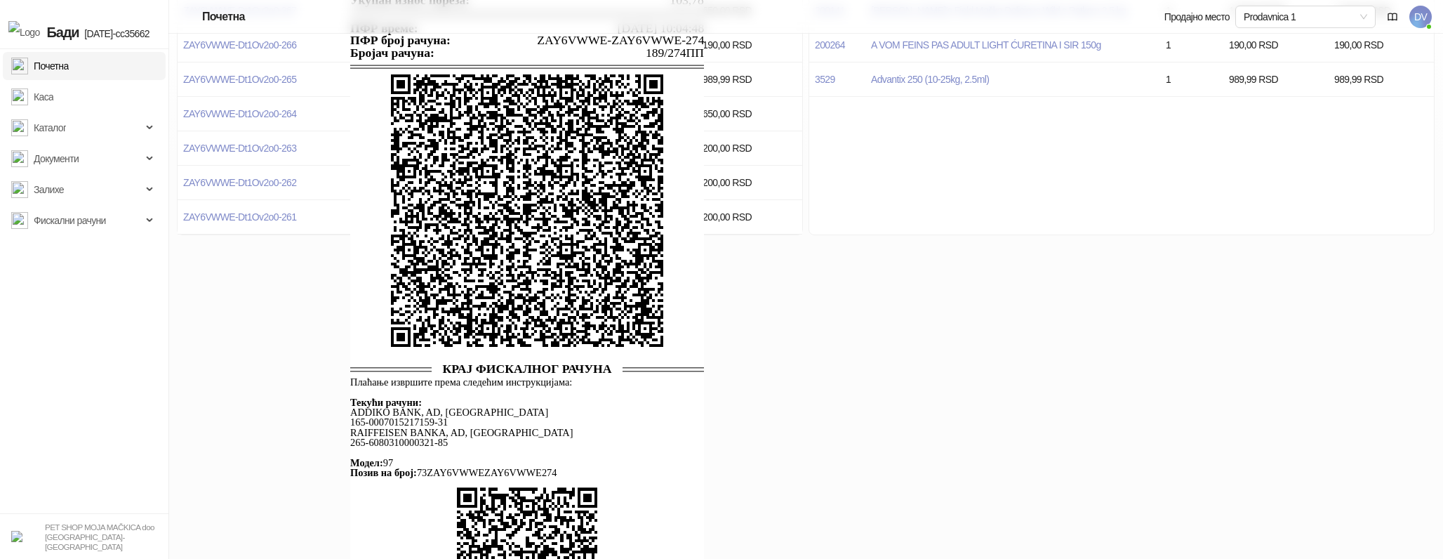
scroll to position [678, 0]
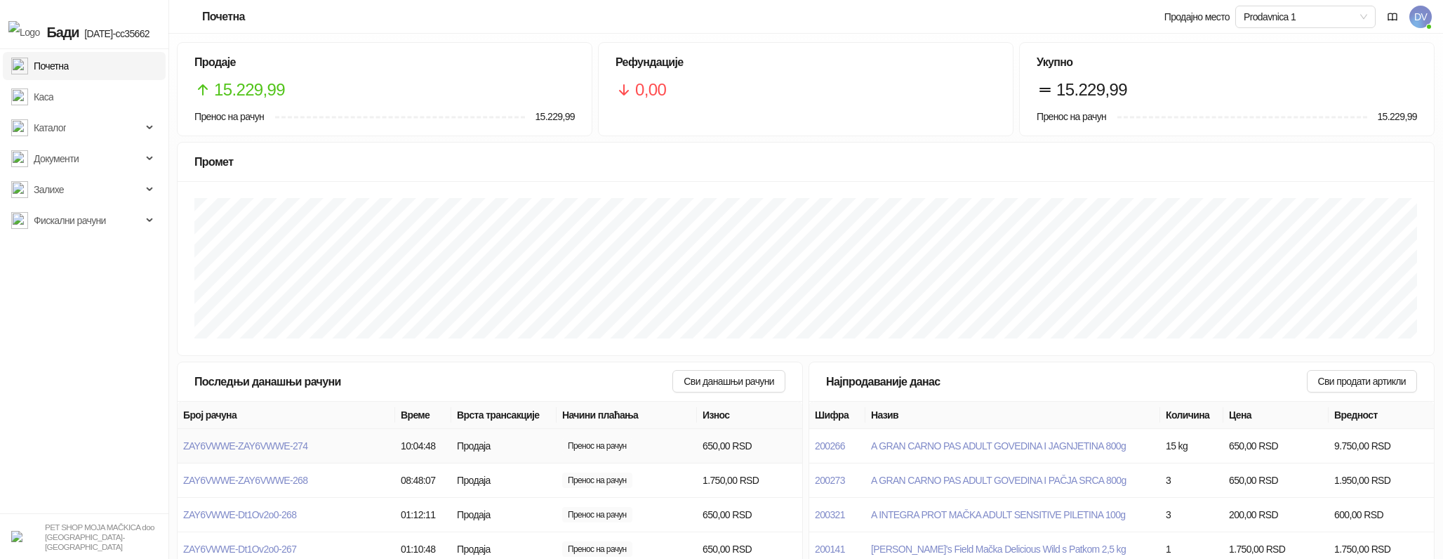
click at [284, 438] on td "ZAY6VWWE-ZAY6VWWE-274" at bounding box center [287, 446] width 218 height 34
click at [294, 442] on span "ZAY6VWWE-ZAY6VWWE-274" at bounding box center [245, 445] width 124 height 11
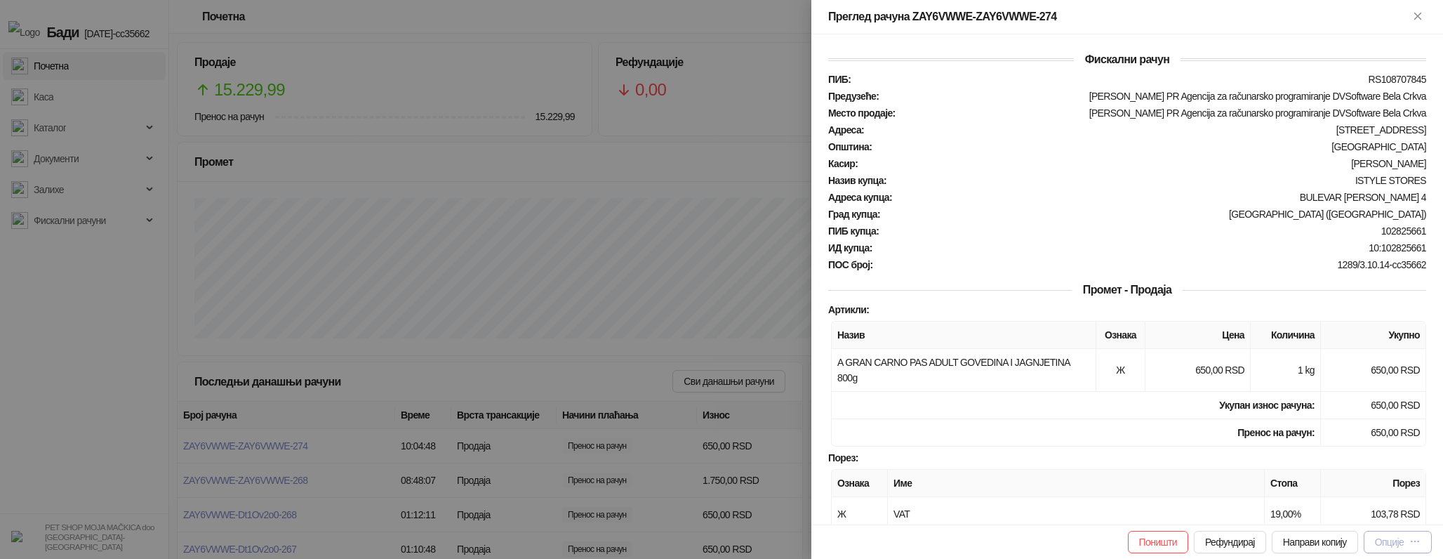
click at [1418, 550] on button "Опције" at bounding box center [1398, 542] width 68 height 22
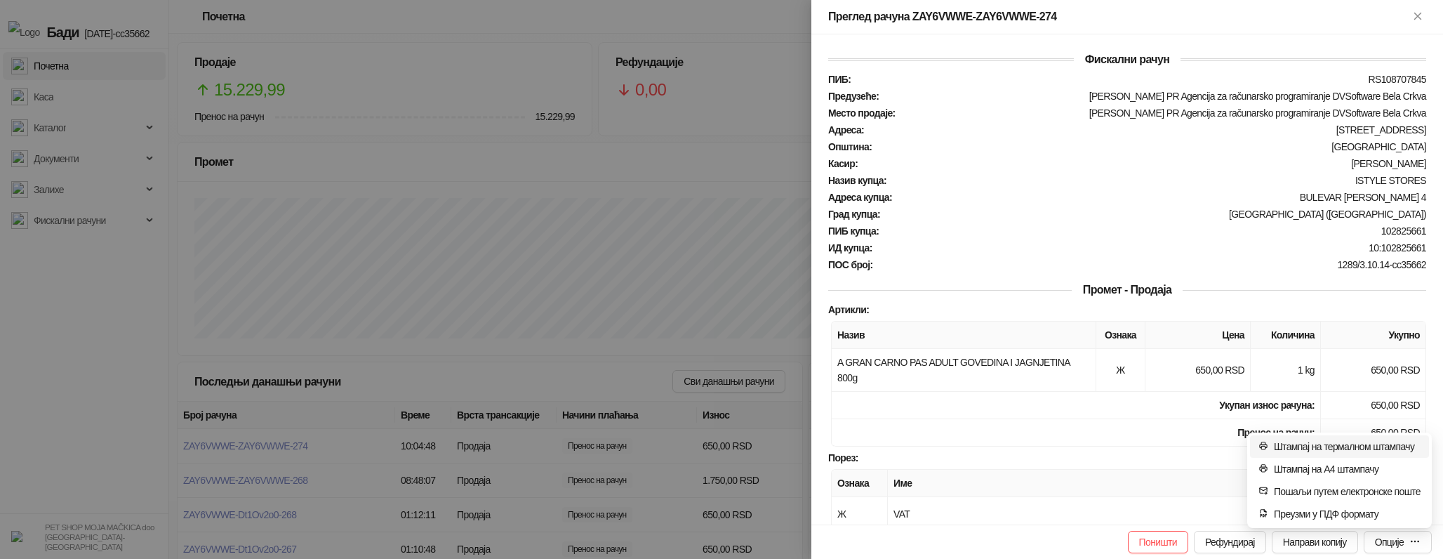
click at [1315, 441] on span "Штампај на термалном штампачу" at bounding box center [1347, 446] width 147 height 15
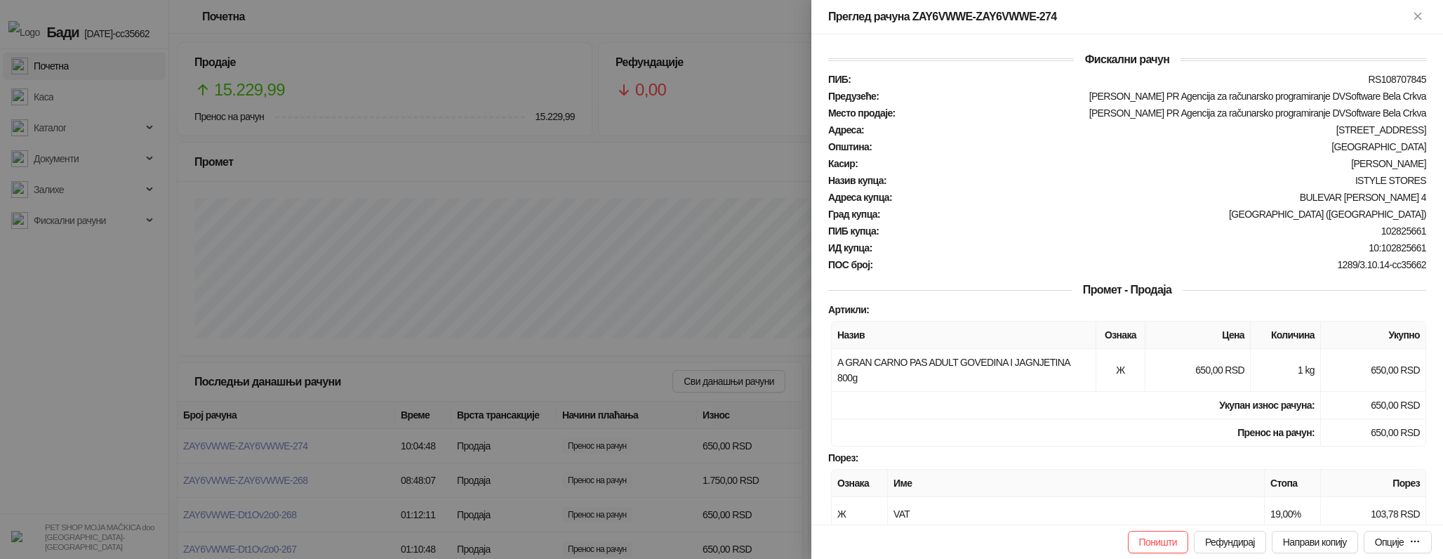
click at [709, 262] on div at bounding box center [721, 279] width 1443 height 559
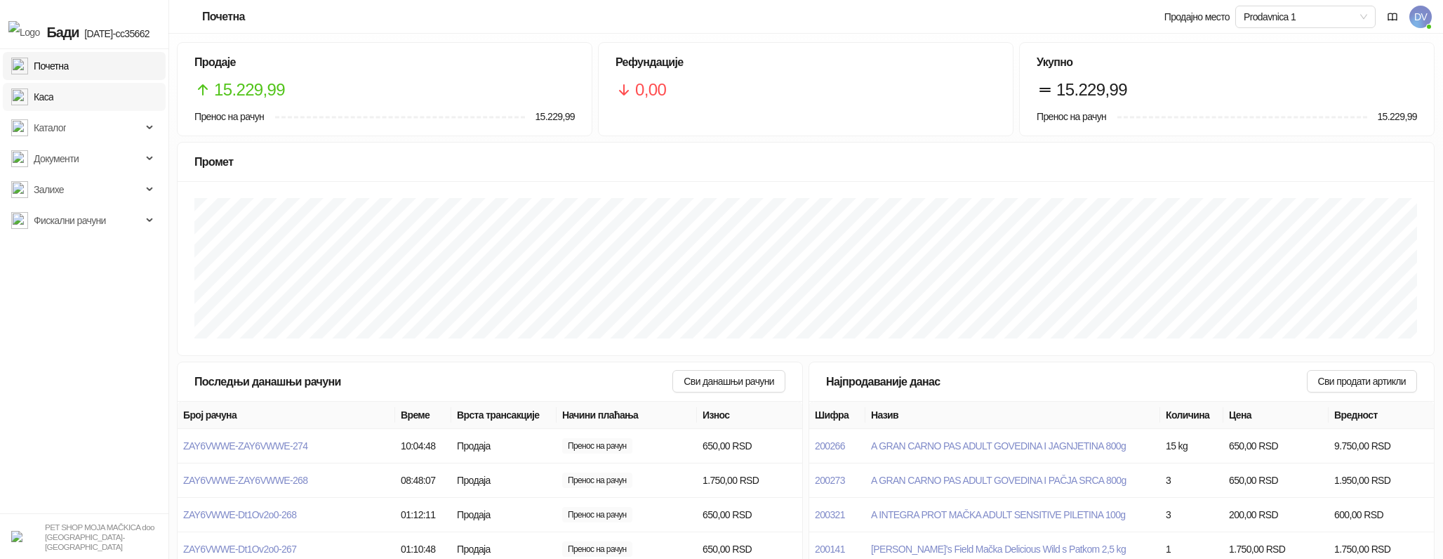
click at [53, 95] on link "Каса" at bounding box center [32, 97] width 42 height 28
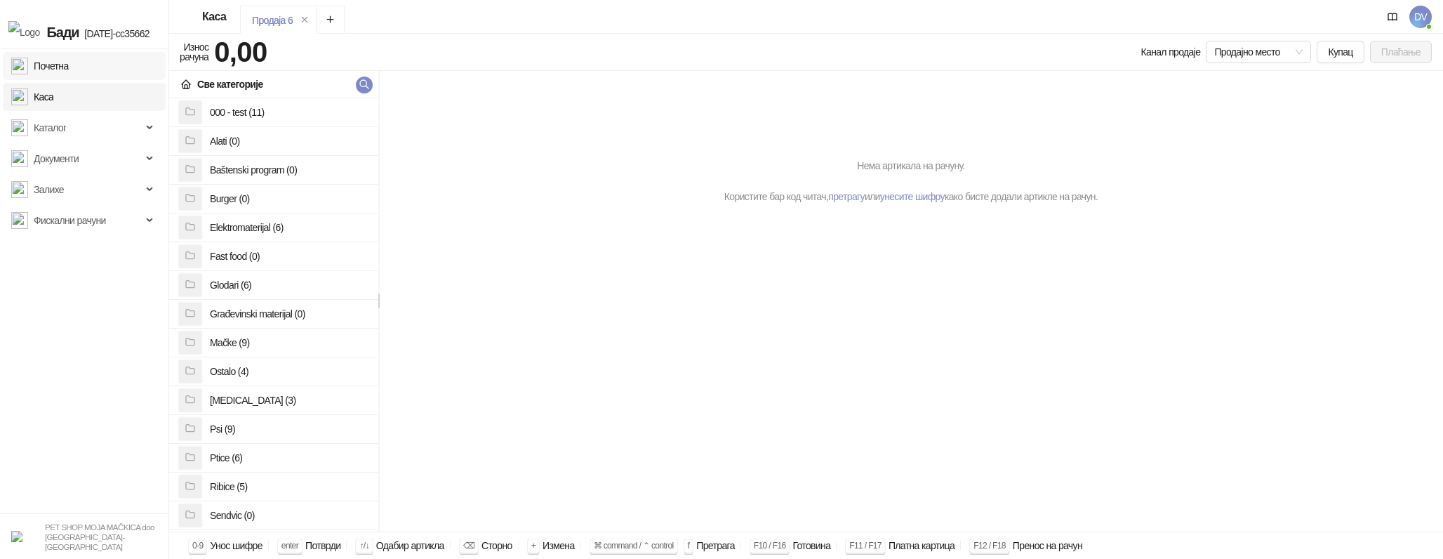
click at [69, 60] on link "Почетна" at bounding box center [40, 66] width 58 height 28
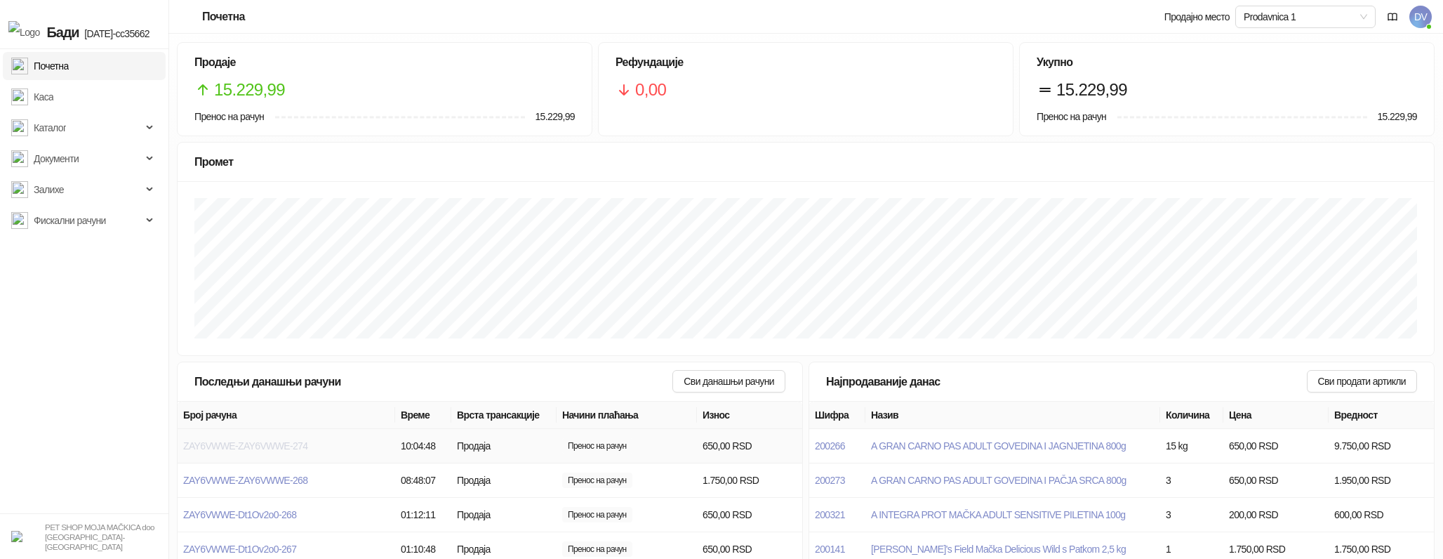
click at [263, 449] on span "ZAY6VWWE-ZAY6VWWE-274" at bounding box center [245, 445] width 124 height 11
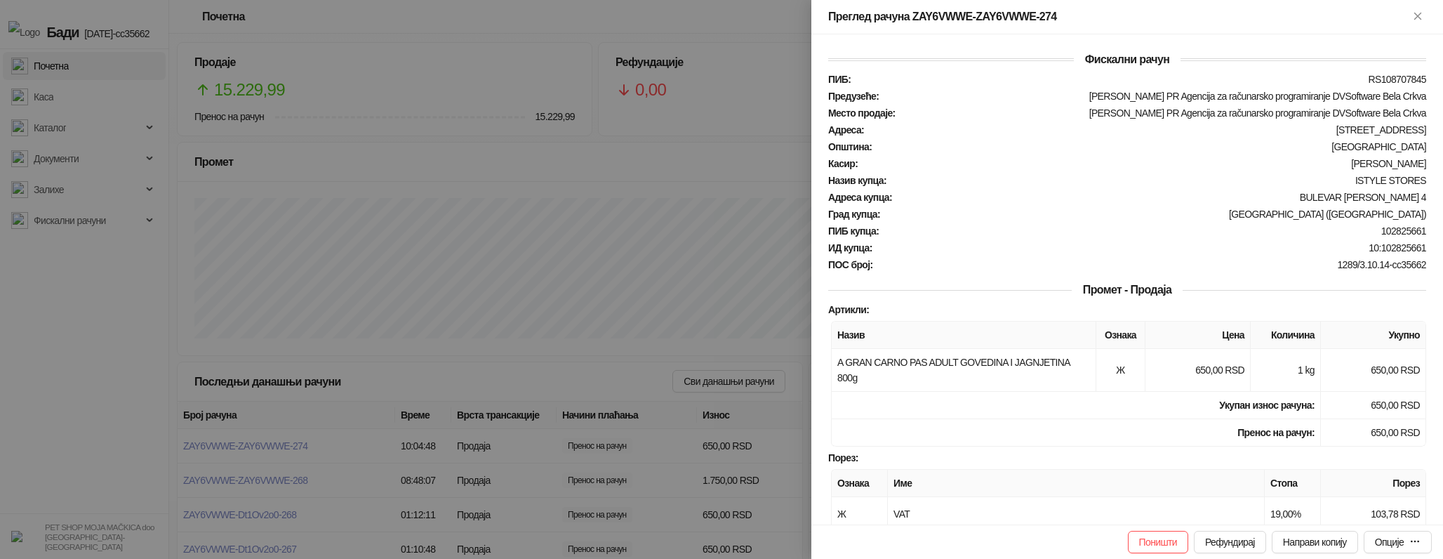
click at [1414, 528] on div "Поништи Рефундирај Направи копију Опције" at bounding box center [1127, 541] width 632 height 34
click at [1413, 538] on icon "button" at bounding box center [1414, 540] width 11 height 11
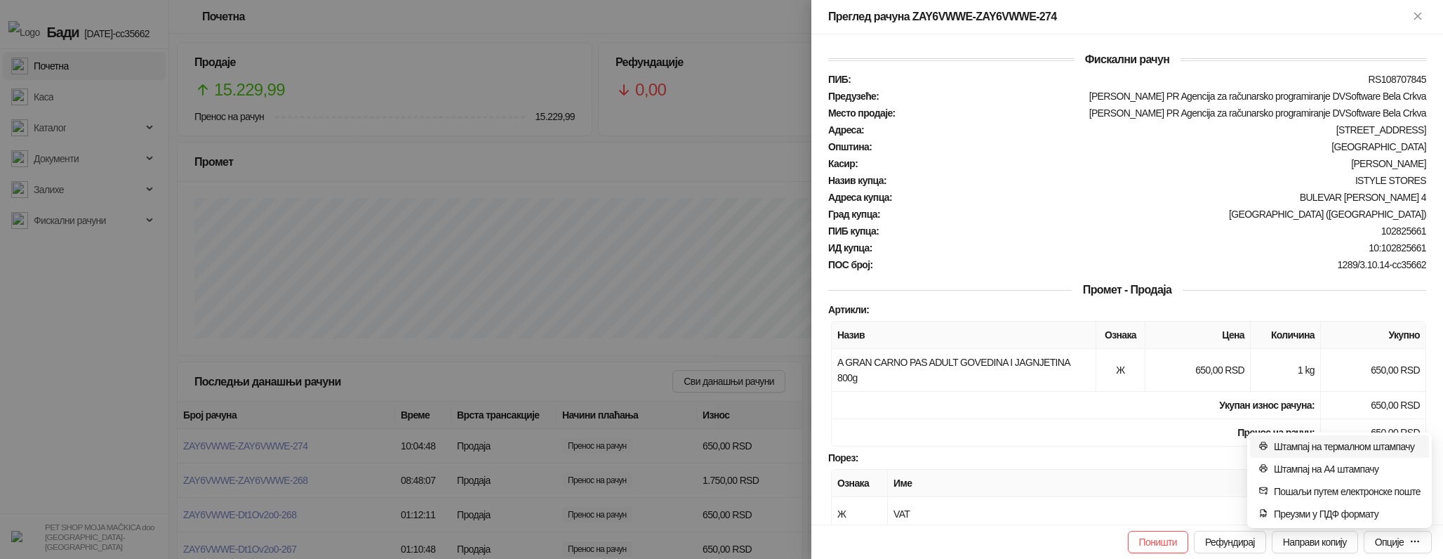
click at [1336, 450] on span "Штампај на термалном штампачу" at bounding box center [1347, 446] width 147 height 15
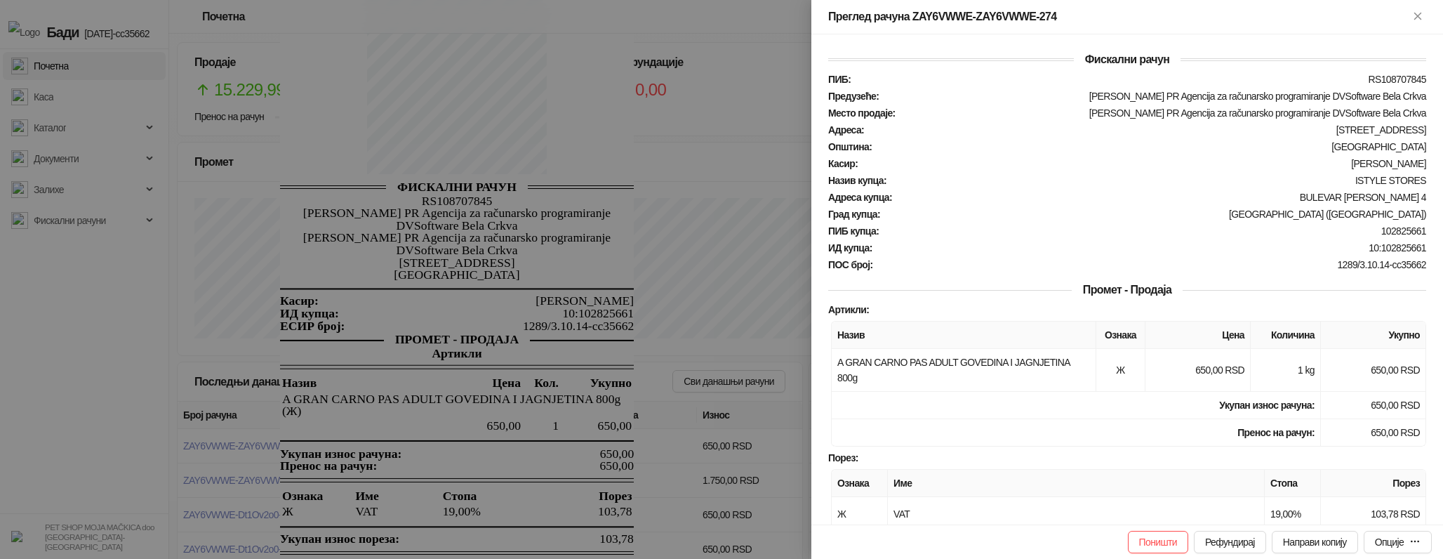
click at [514, 378] on div at bounding box center [721, 279] width 1443 height 559
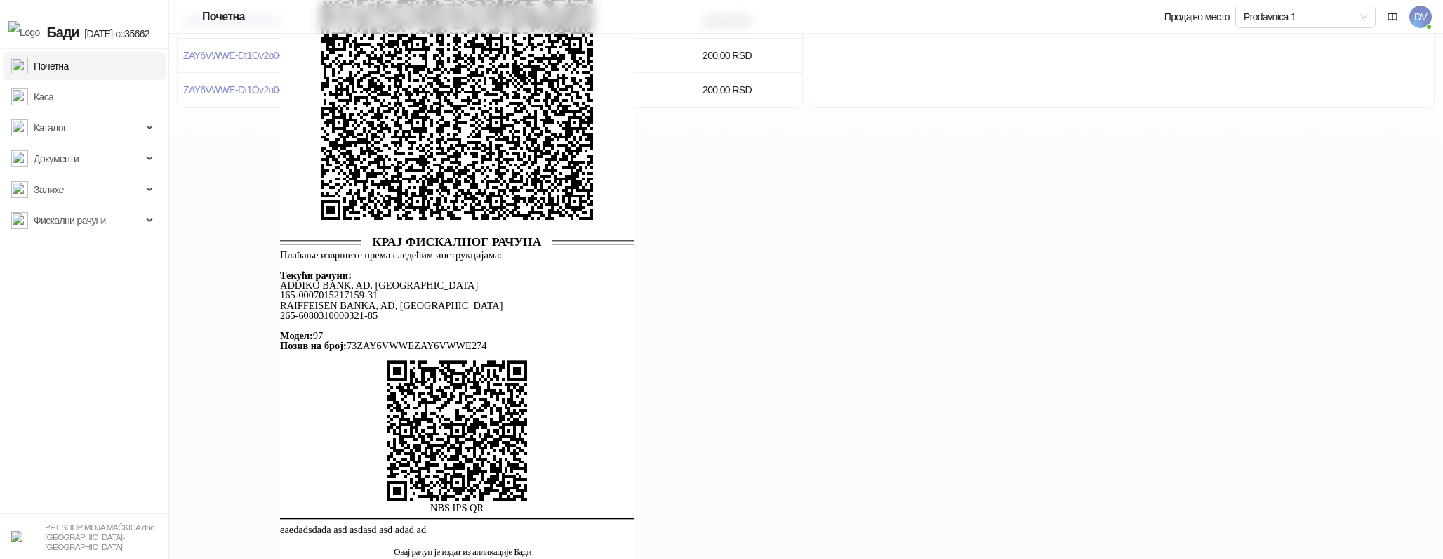
scroll to position [678, 0]
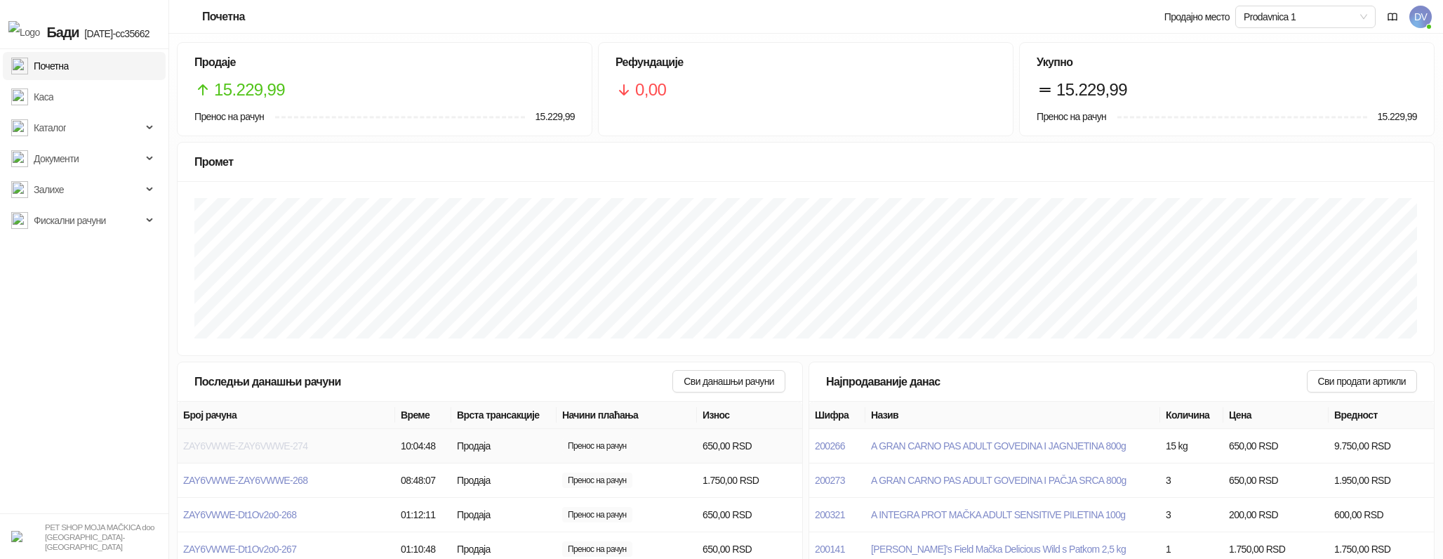
click at [253, 441] on span "ZAY6VWWE-ZAY6VWWE-274" at bounding box center [245, 445] width 124 height 11
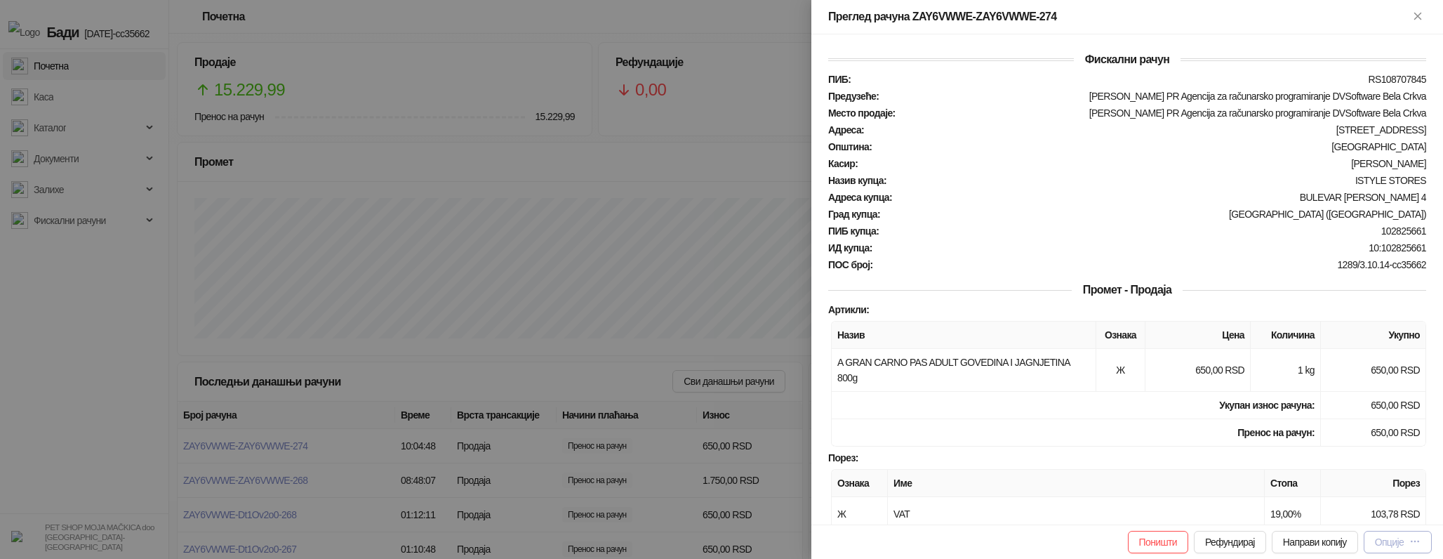
click at [1411, 545] on icon "button" at bounding box center [1414, 540] width 11 height 11
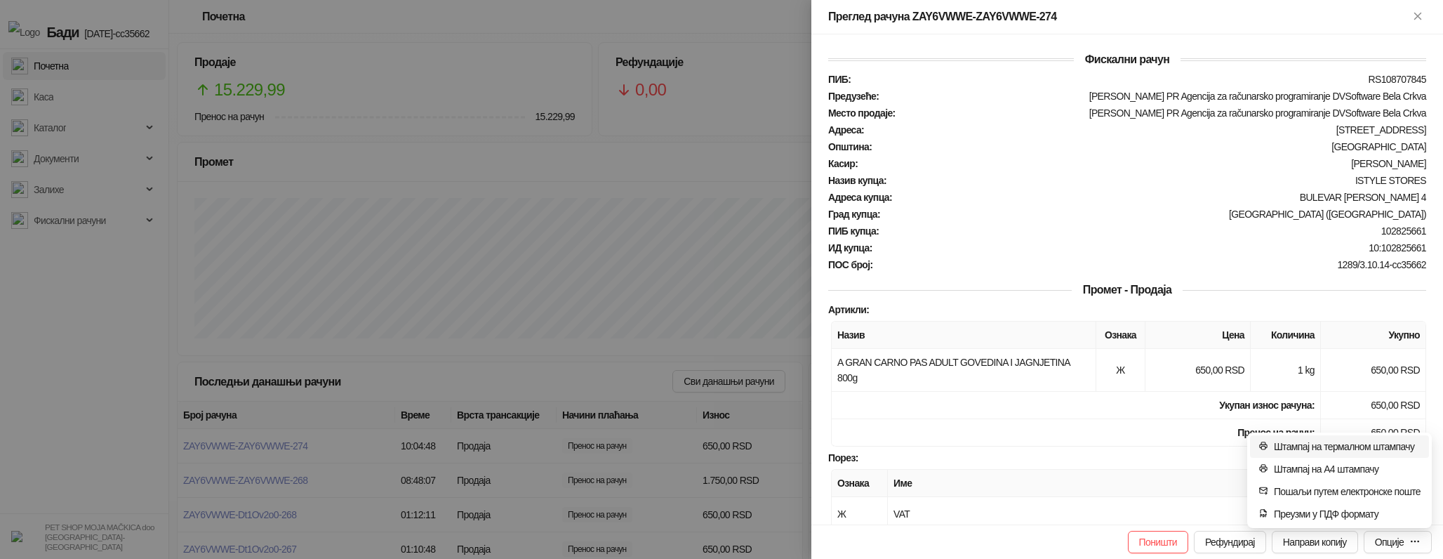
click at [1344, 441] on span "Штампај на термалном штампачу" at bounding box center [1347, 446] width 147 height 15
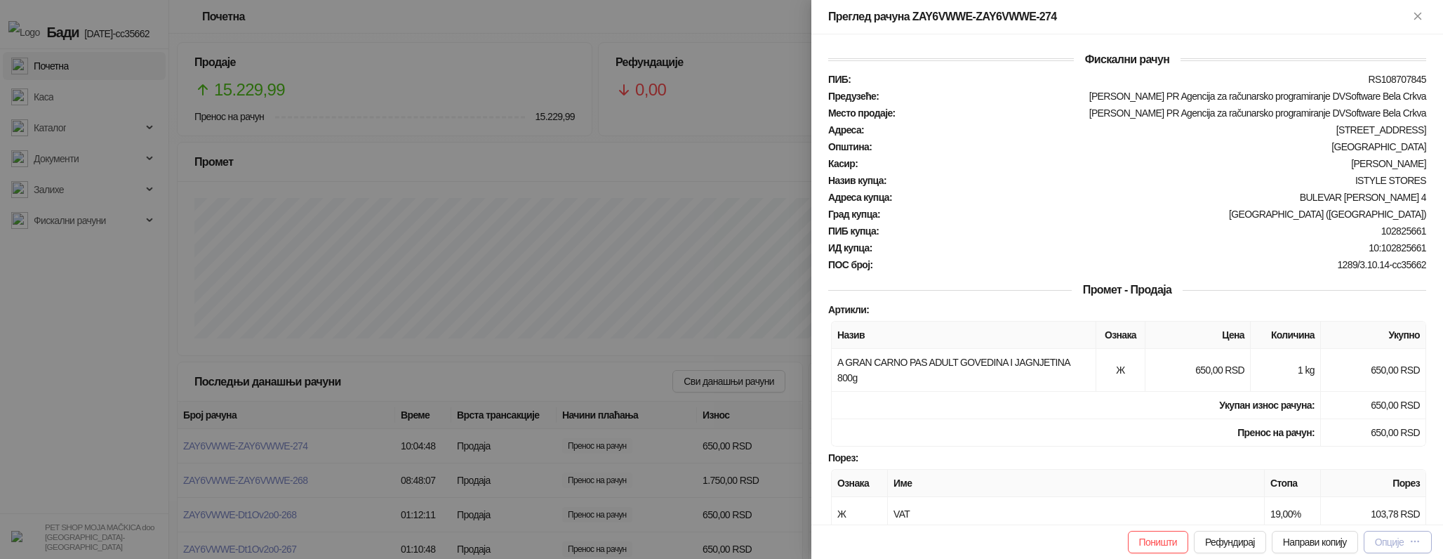
click at [1373, 533] on button "Опције" at bounding box center [1398, 542] width 68 height 22
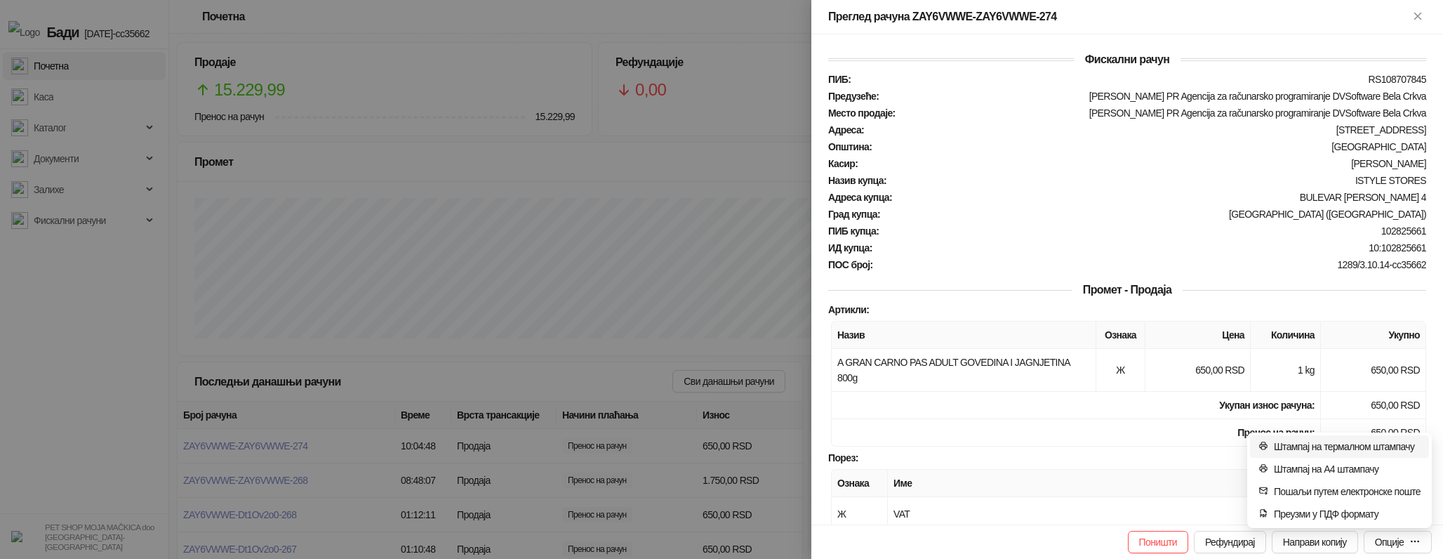
click at [1361, 445] on span "Штампај на термалном штампачу" at bounding box center [1347, 446] width 147 height 15
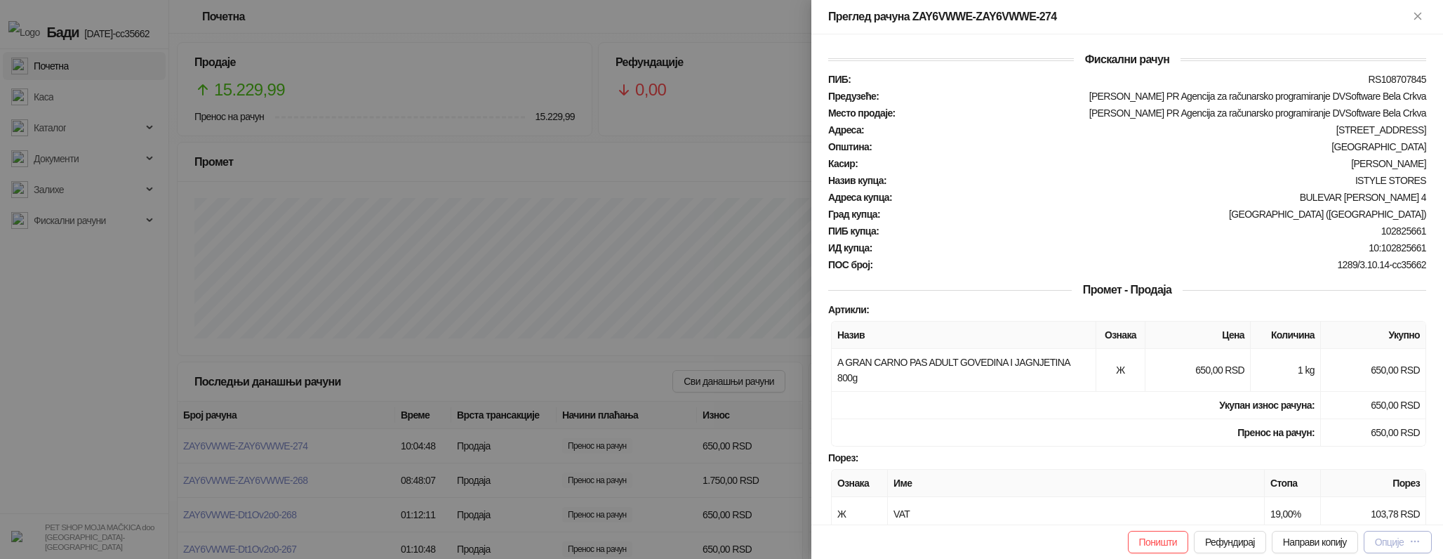
click at [1399, 537] on div "Опције" at bounding box center [1389, 541] width 29 height 11
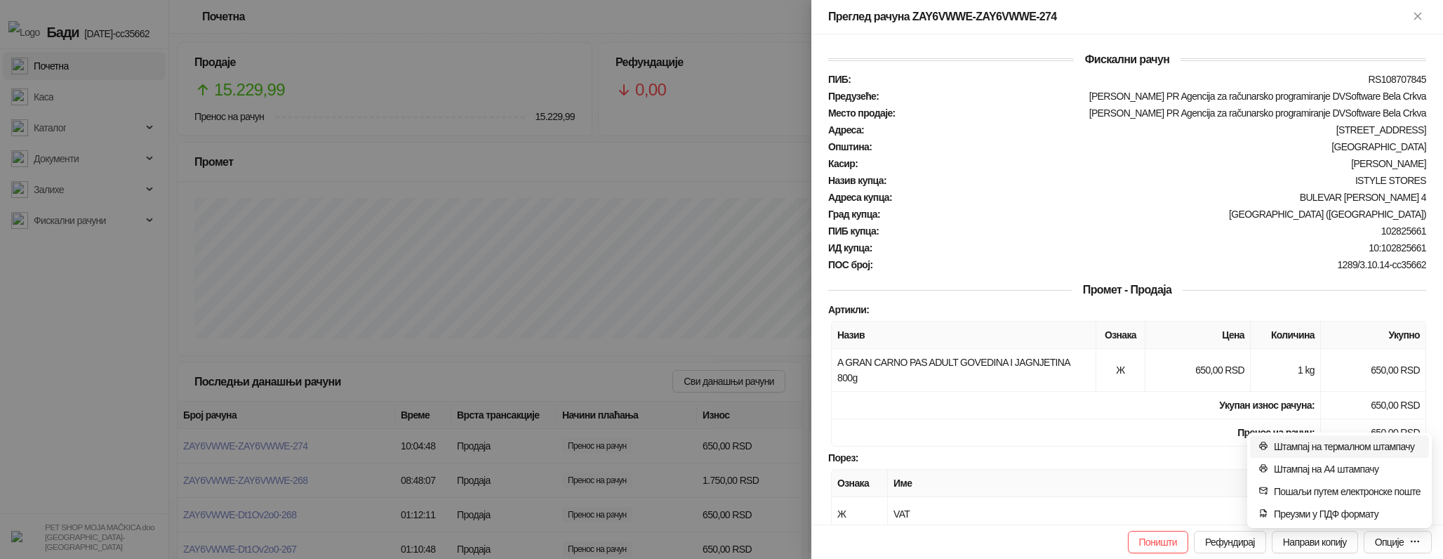
click at [1370, 441] on span "Штампај на термалном штампачу" at bounding box center [1347, 446] width 147 height 15
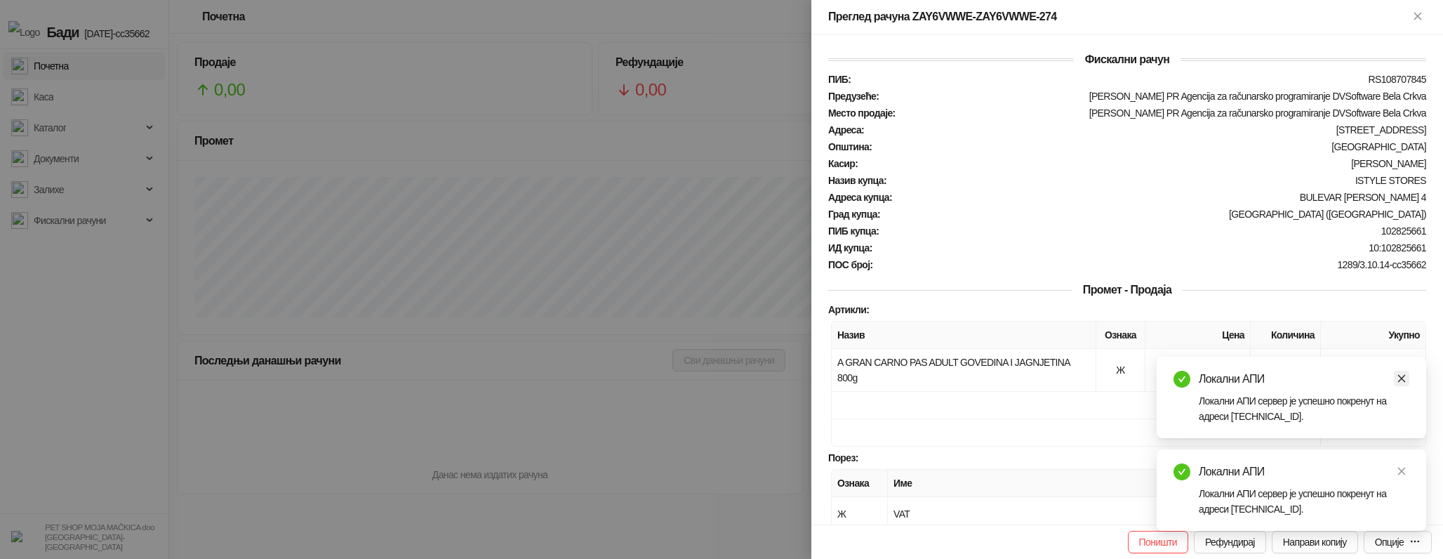
click at [1397, 378] on icon "close" at bounding box center [1402, 378] width 10 height 10
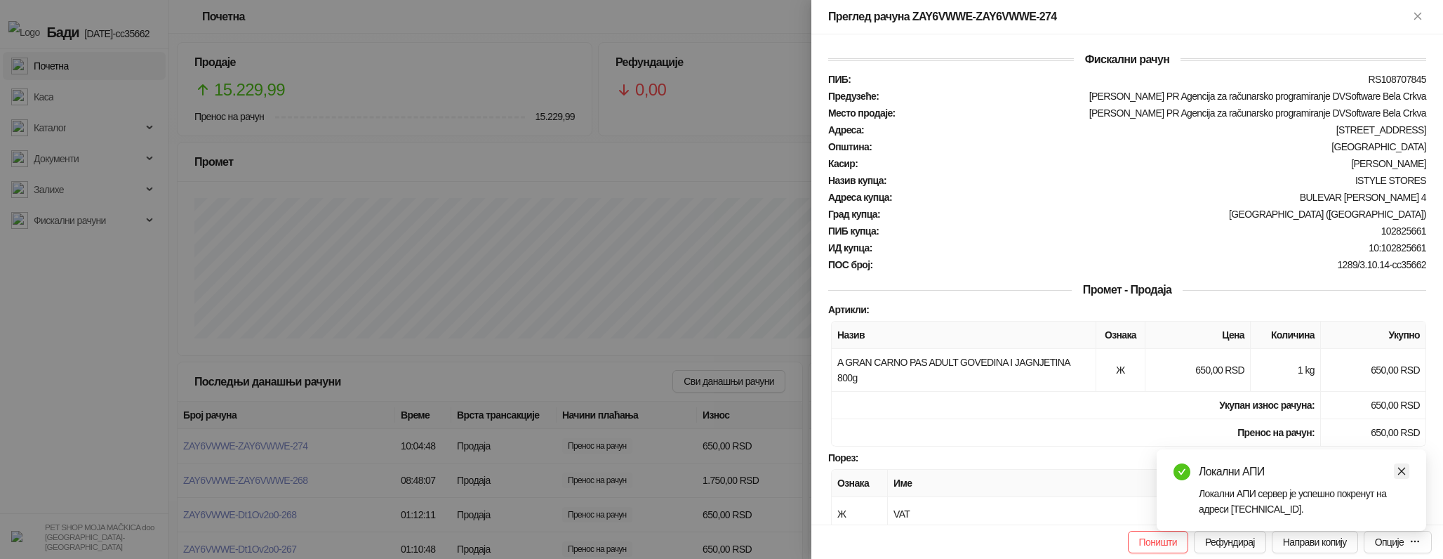
click at [1406, 472] on icon "close" at bounding box center [1402, 471] width 10 height 10
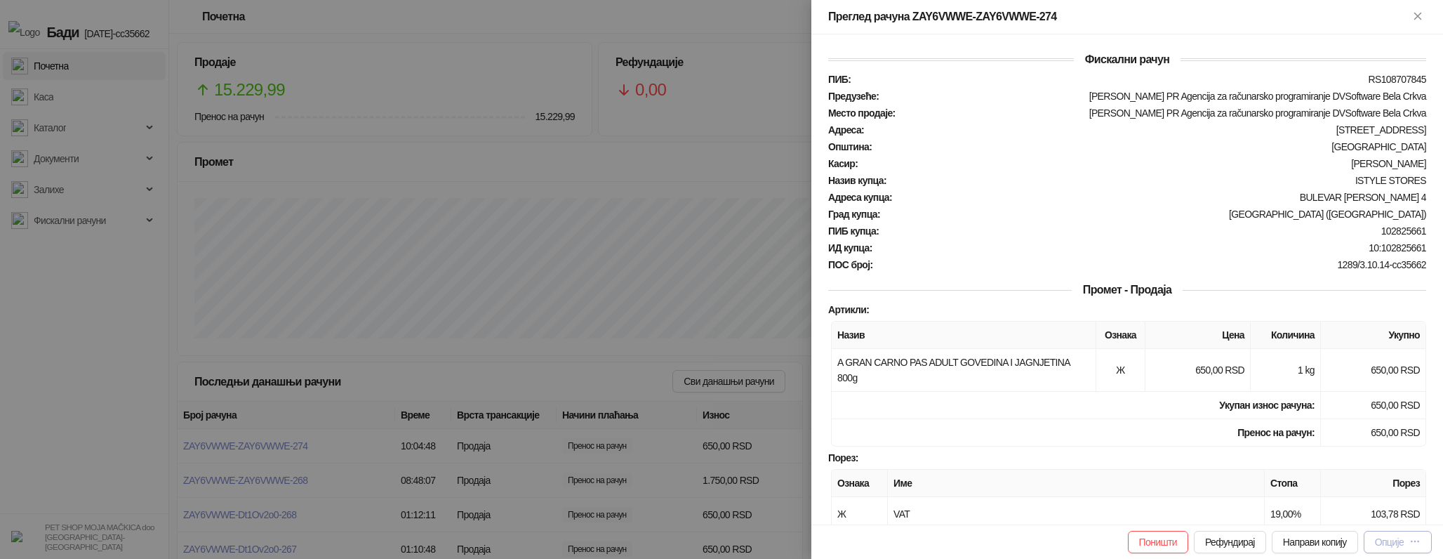
click at [1416, 545] on icon "button" at bounding box center [1414, 540] width 11 height 11
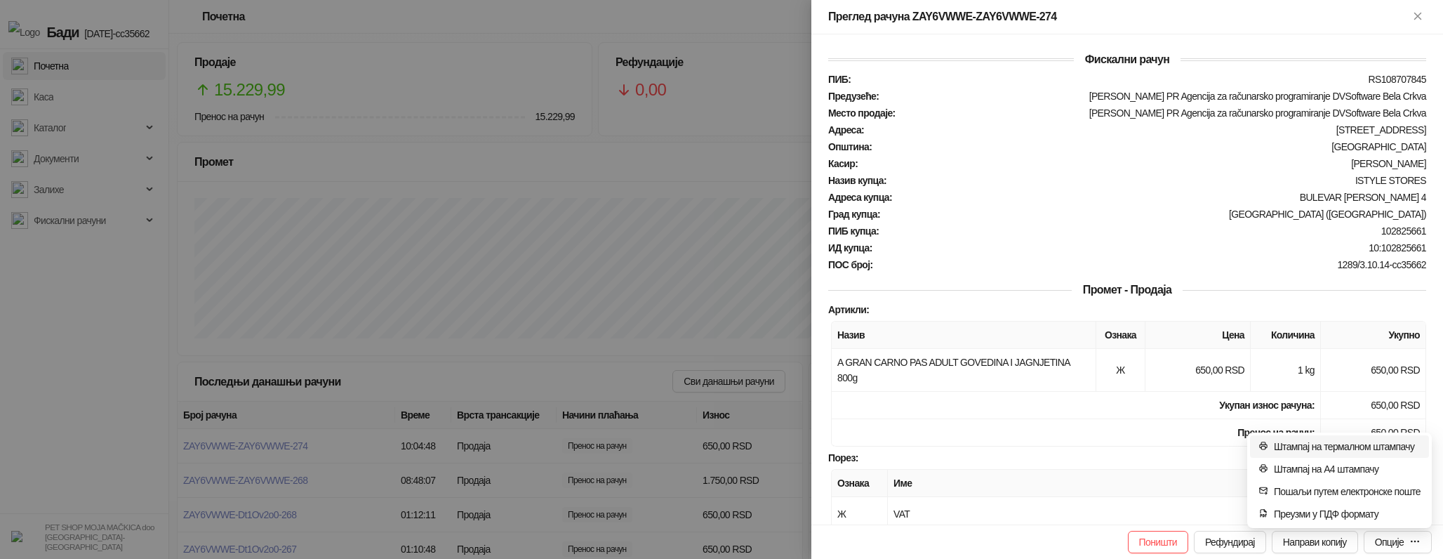
click at [1388, 444] on span "Штампај на термалном штампачу" at bounding box center [1347, 446] width 147 height 15
